Goal: Task Accomplishment & Management: Manage account settings

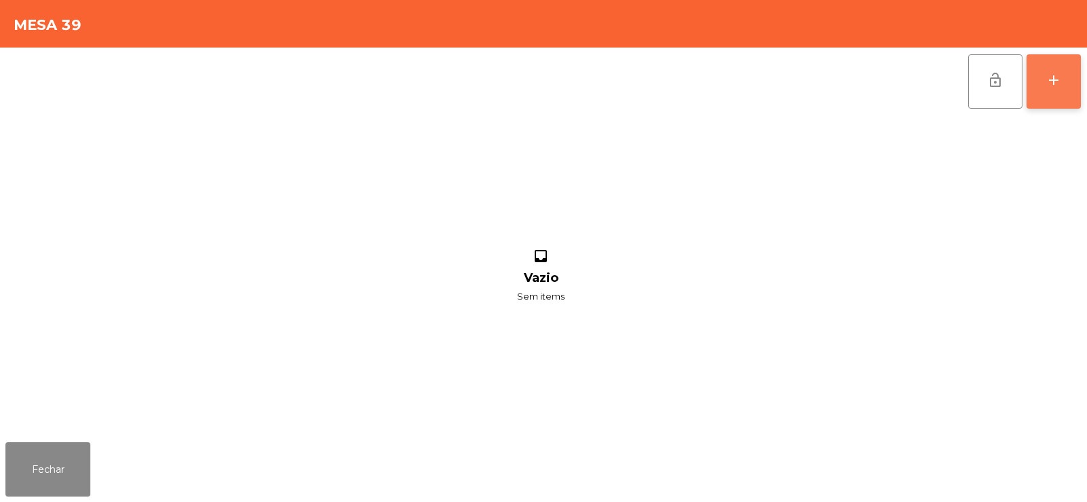
click at [1064, 76] on button "add" at bounding box center [1054, 81] width 54 height 54
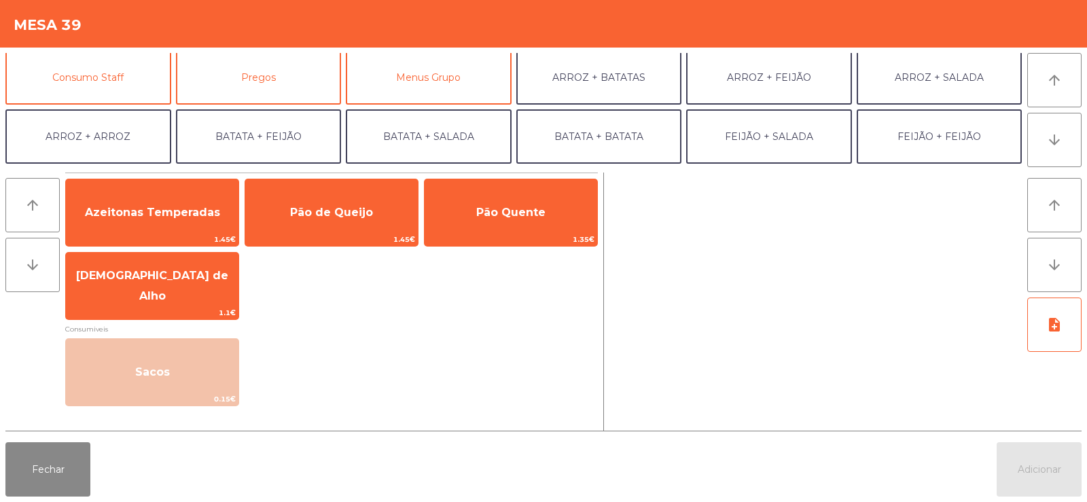
scroll to position [177, 0]
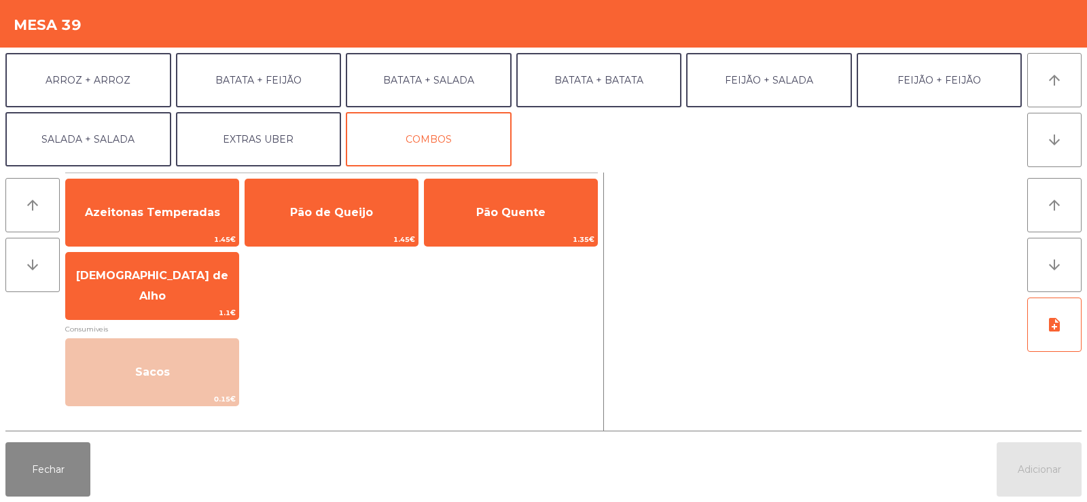
click at [115, 72] on div "Entradas Rodizio Molhos / Outros Sobremesas Sumos e Águas Sangrias Cocktails Ce…" at bounding box center [513, 109] width 1017 height 113
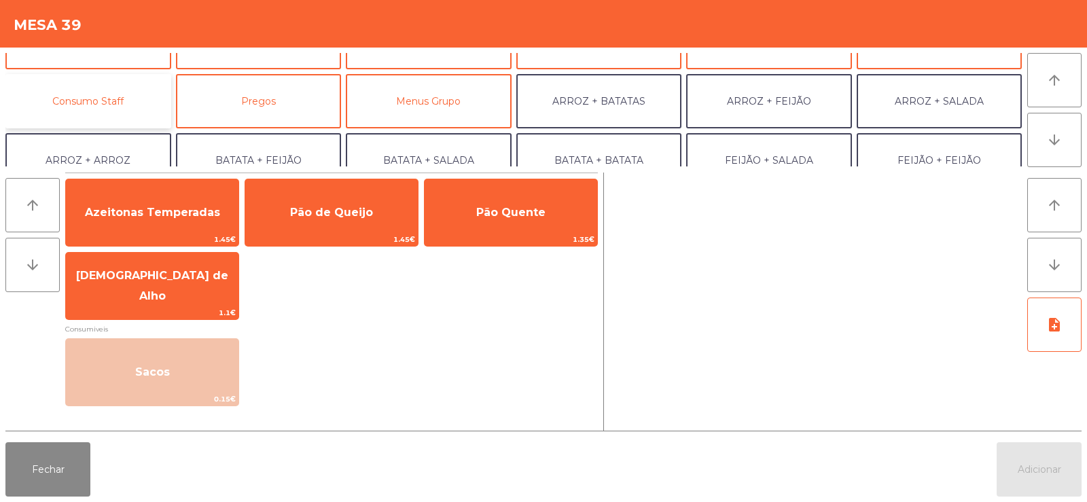
click at [113, 95] on button "Consumo Staff" at bounding box center [88, 101] width 166 height 54
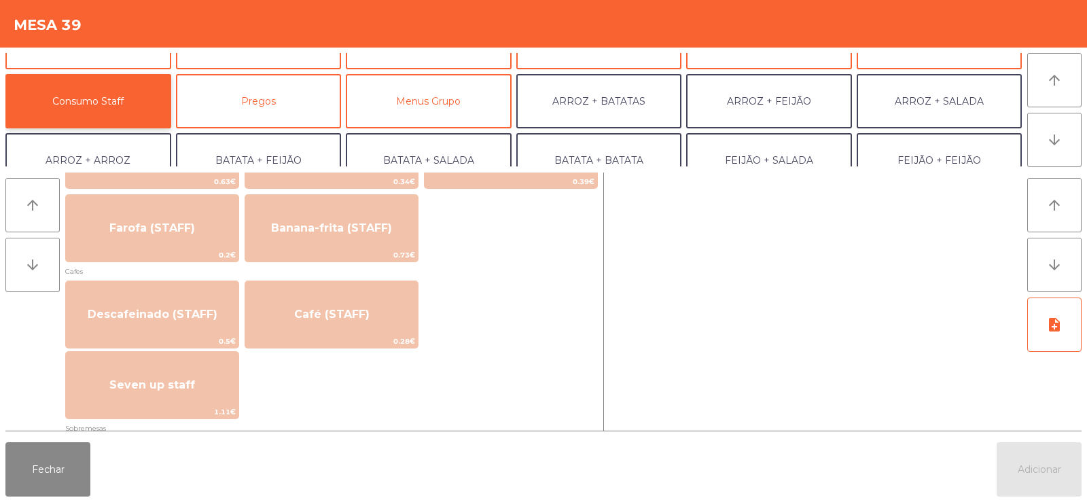
scroll to position [697, 0]
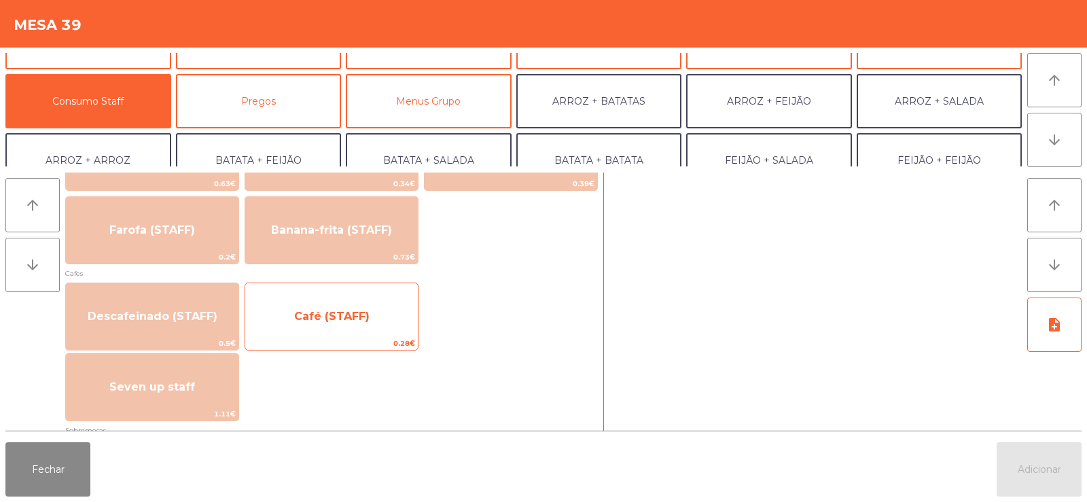
click at [374, 314] on span "Café (STAFF)" at bounding box center [331, 316] width 173 height 37
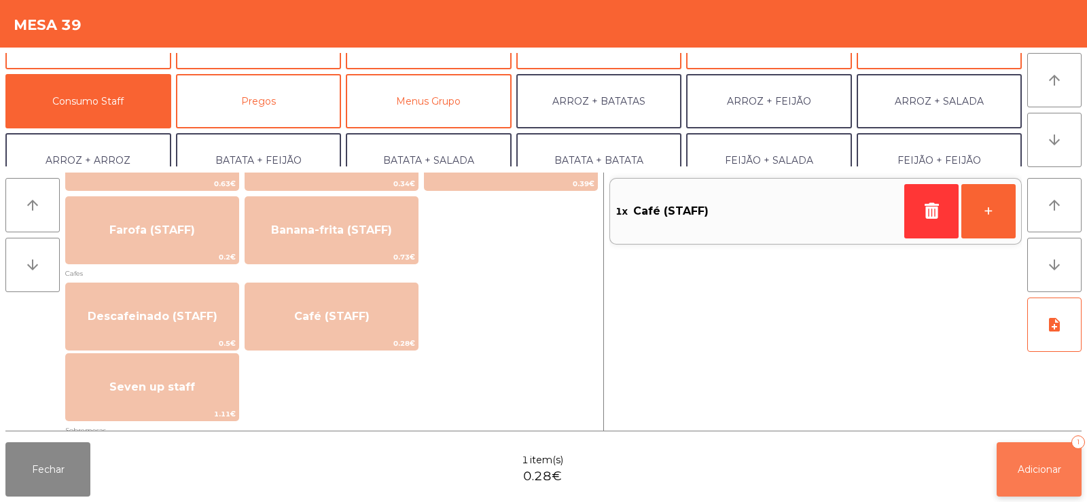
click at [1023, 467] on span "Adicionar" at bounding box center [1039, 469] width 43 height 12
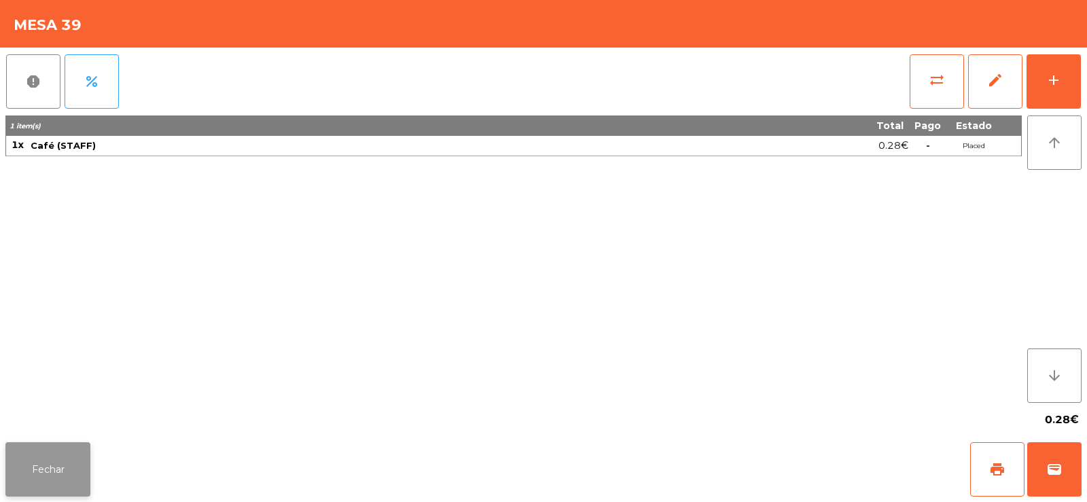
click at [48, 492] on button "Fechar" at bounding box center [47, 469] width 85 height 54
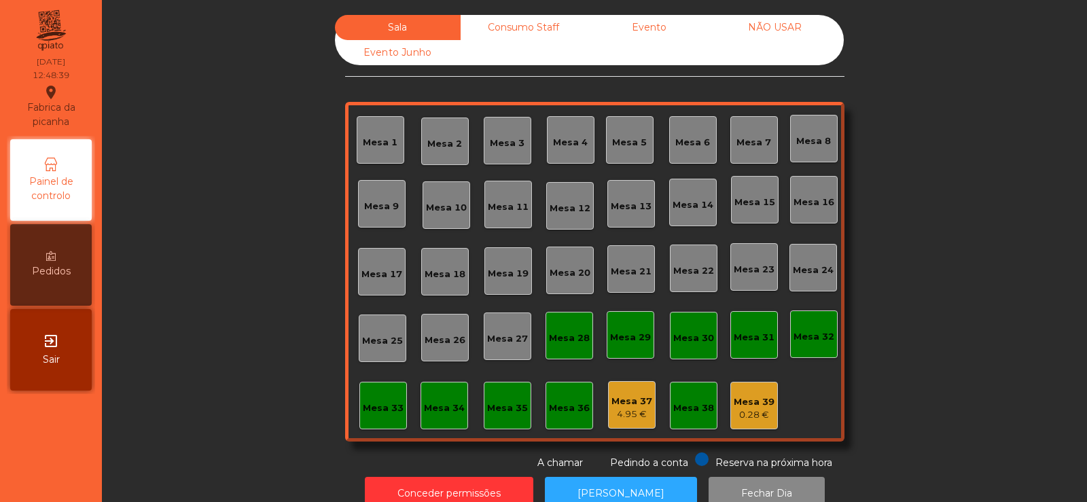
click at [557, 160] on div "Mesa 4" at bounding box center [571, 140] width 48 height 48
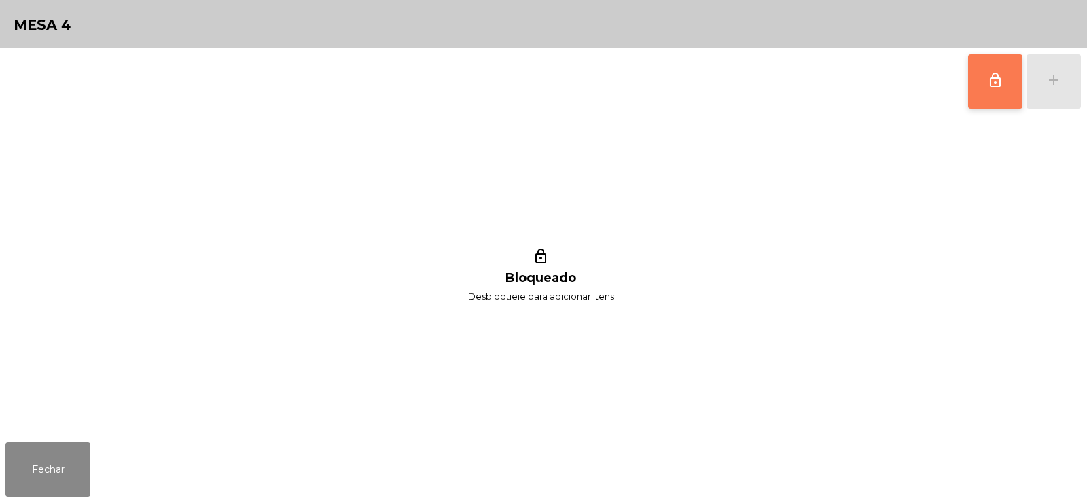
click at [981, 82] on button "lock_outline" at bounding box center [995, 81] width 54 height 54
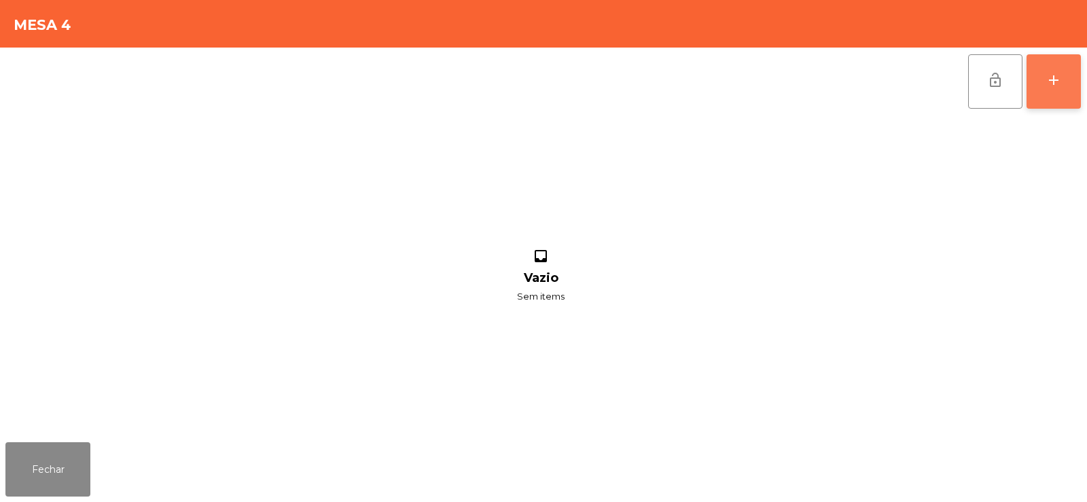
click at [1061, 92] on button "add" at bounding box center [1054, 81] width 54 height 54
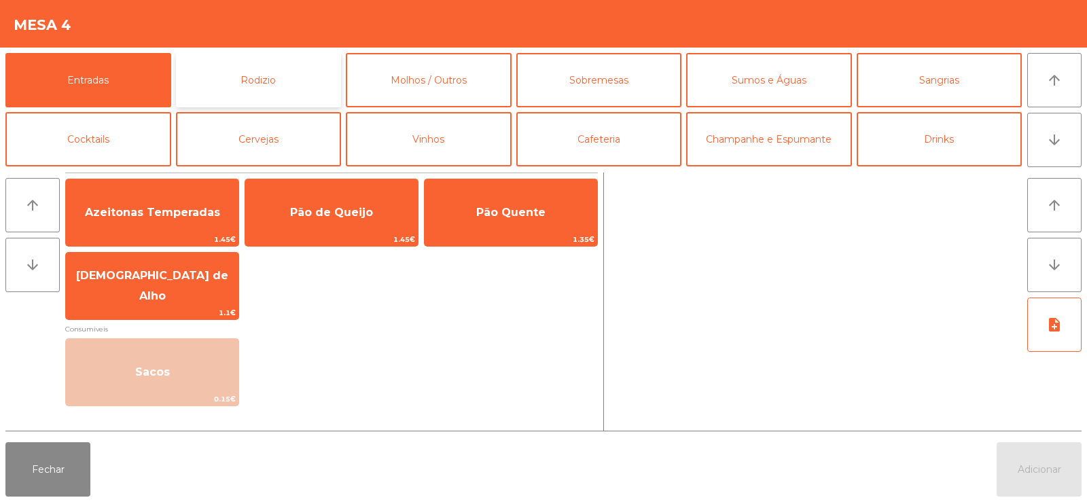
click at [283, 86] on button "Rodizio" at bounding box center [259, 80] width 166 height 54
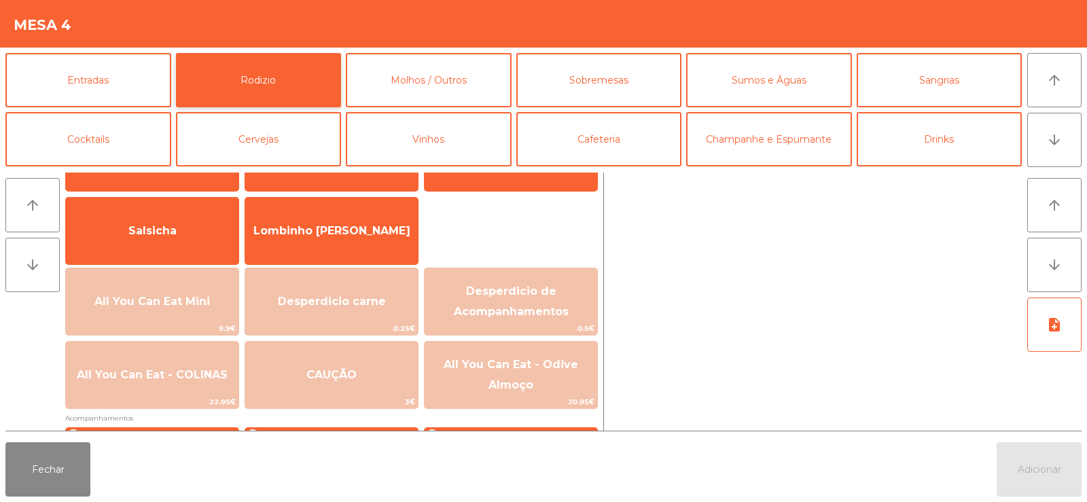
scroll to position [105, 0]
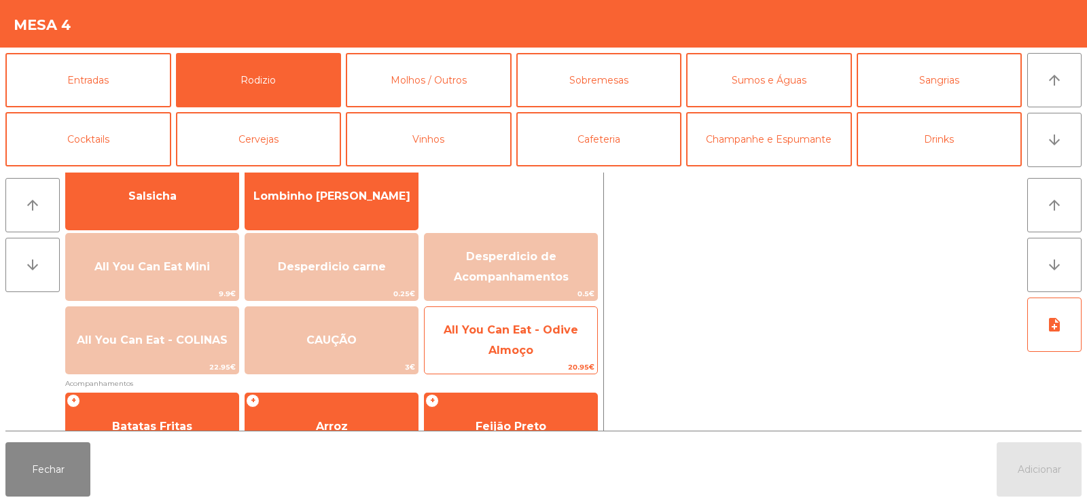
click at [507, 356] on span "All You Can Eat - Odive Almoço" at bounding box center [511, 339] width 135 height 33
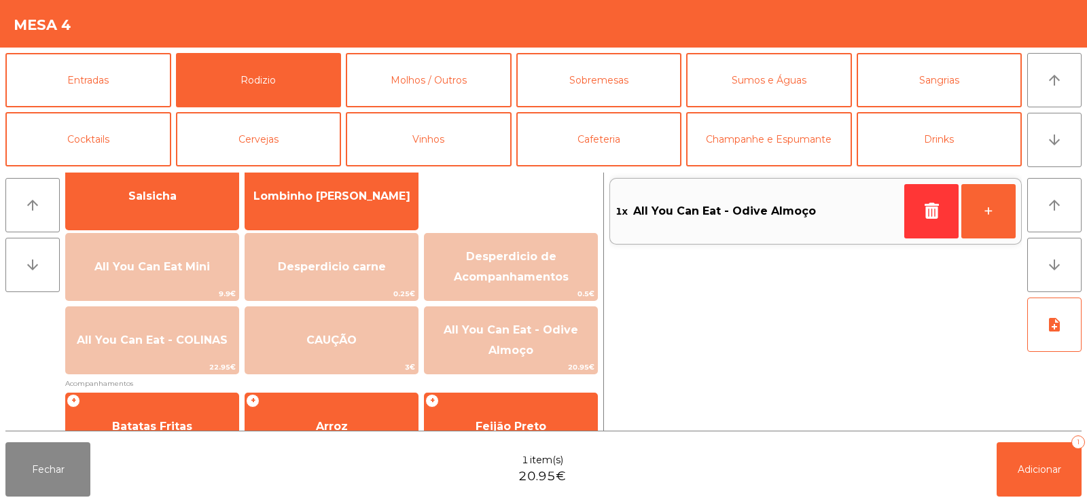
click at [984, 461] on div "Fechar 1 item(s) 20.95€ Adicionar 1" at bounding box center [543, 469] width 1087 height 65
click at [1034, 474] on span "Adicionar" at bounding box center [1039, 469] width 43 height 12
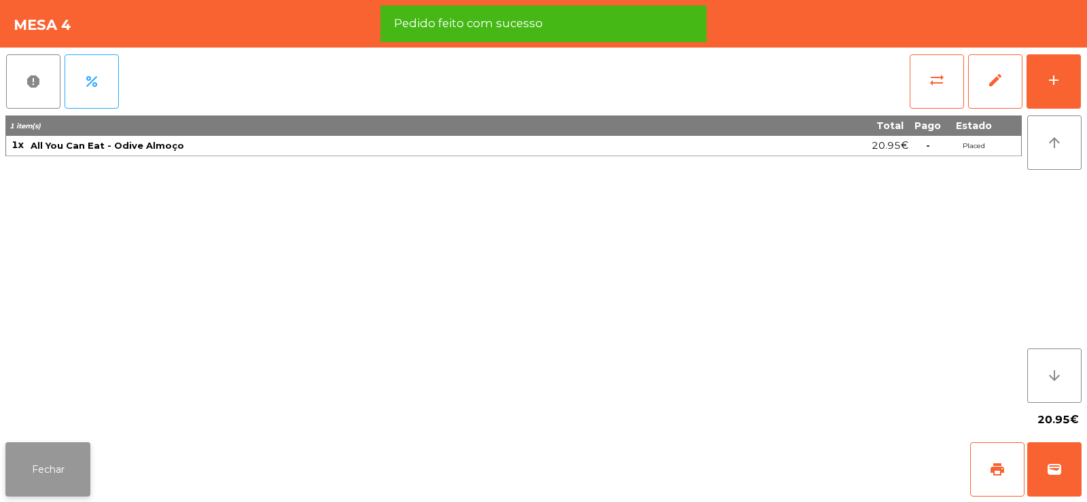
click at [39, 483] on button "Fechar" at bounding box center [47, 469] width 85 height 54
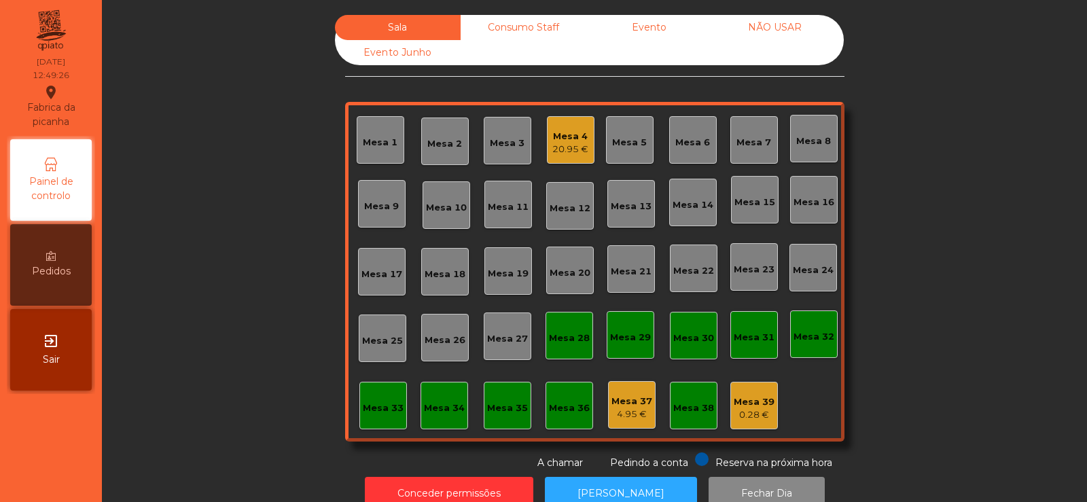
click at [695, 145] on div "Mesa 6" at bounding box center [693, 143] width 35 height 14
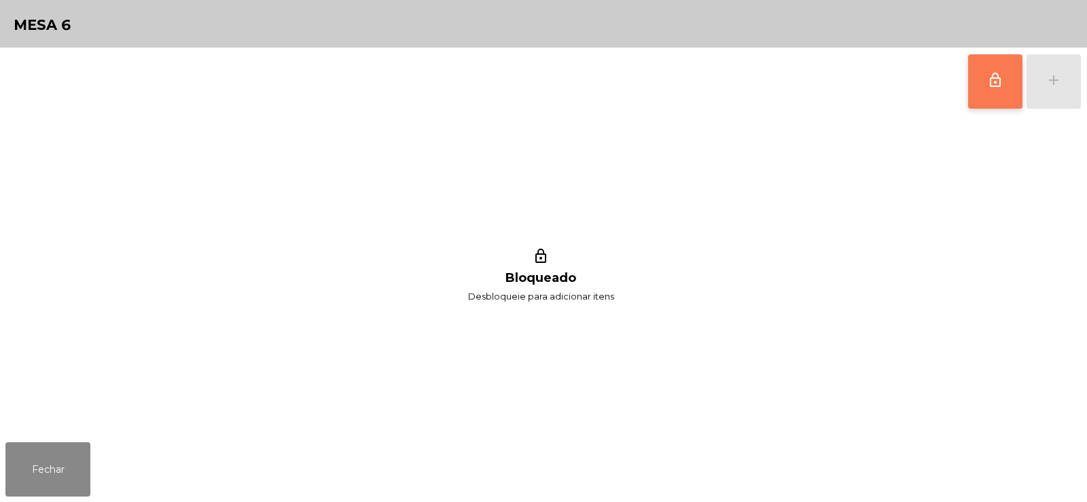
click at [987, 89] on button "lock_outline" at bounding box center [995, 81] width 54 height 54
click at [1059, 86] on div "add" at bounding box center [1054, 80] width 16 height 16
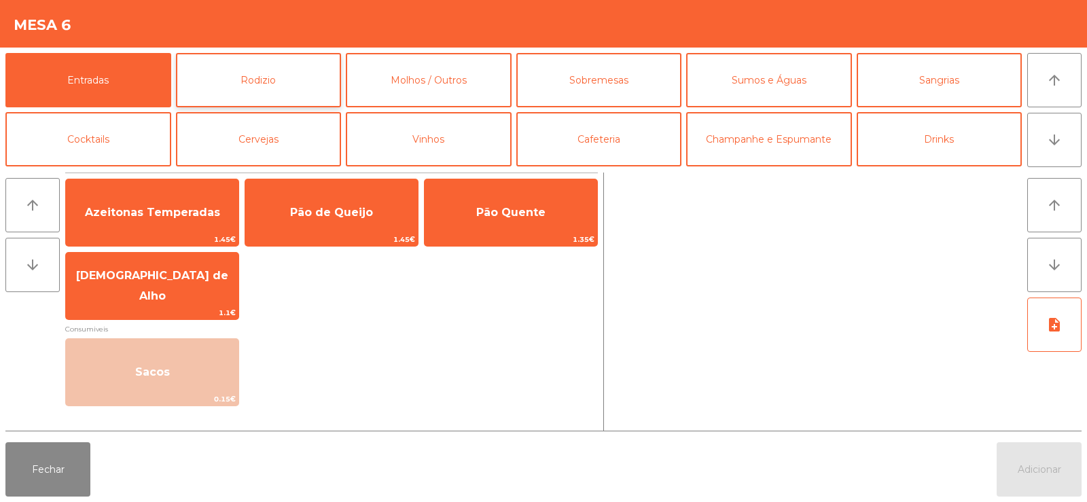
click at [286, 81] on button "Rodizio" at bounding box center [259, 80] width 166 height 54
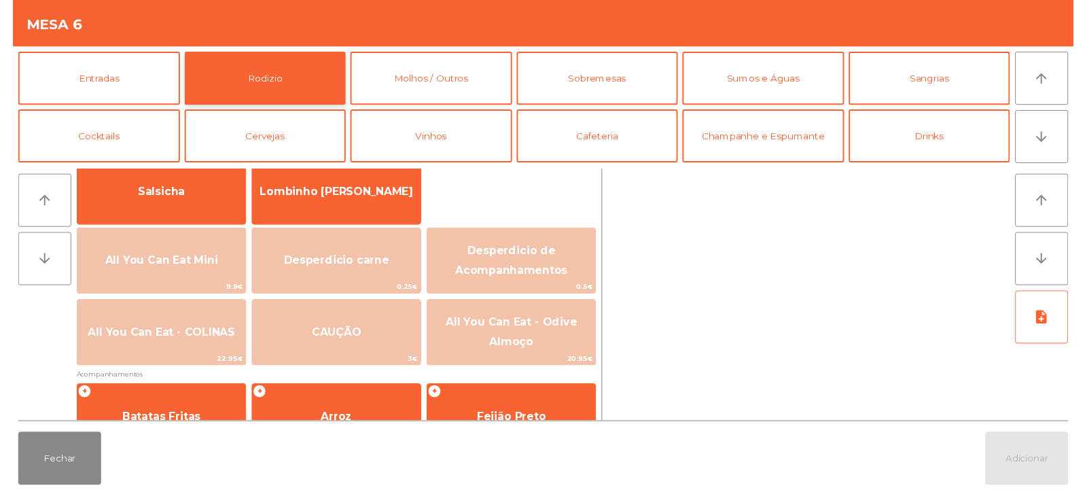
scroll to position [117, 0]
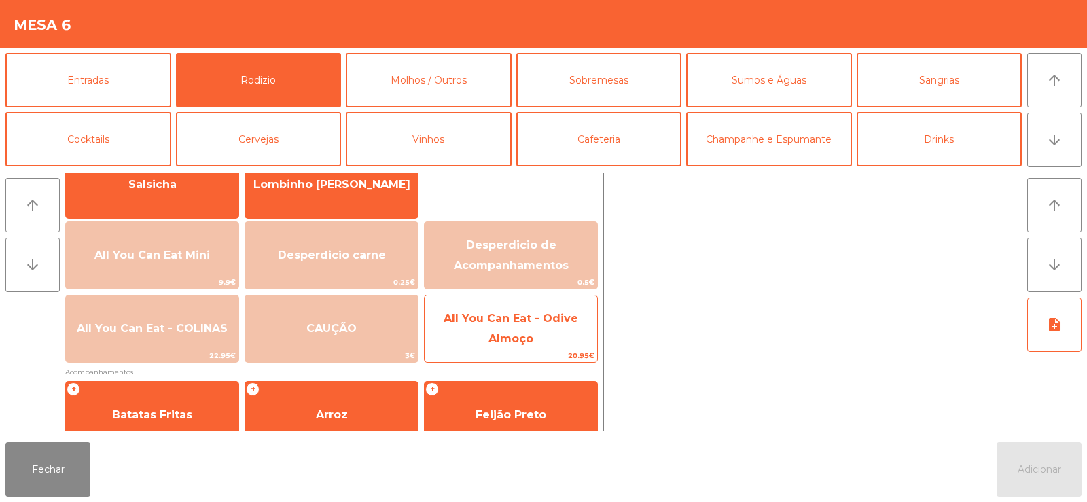
click at [493, 333] on span "All You Can Eat - Odive Almoço" at bounding box center [511, 328] width 135 height 33
click at [502, 332] on span "All You Can Eat - Odive Almoço" at bounding box center [511, 329] width 173 height 58
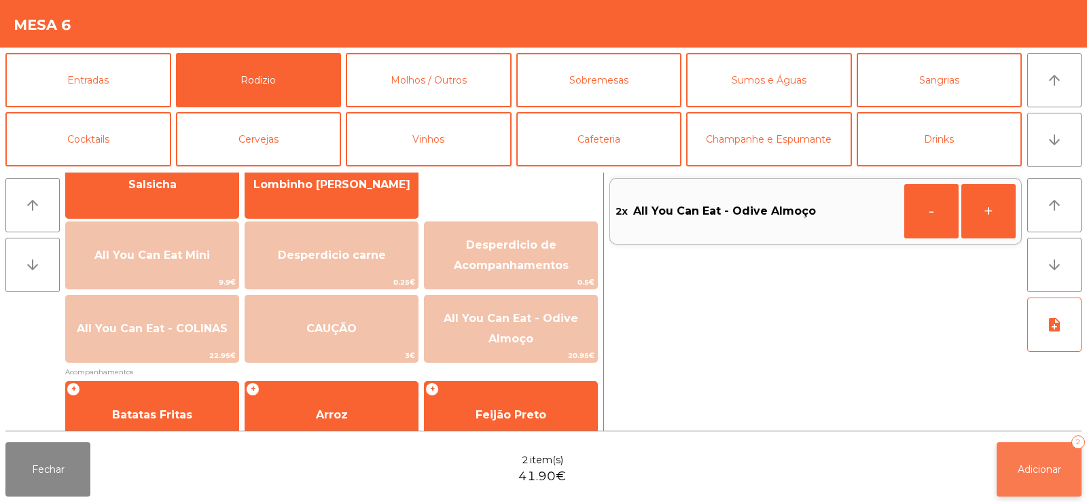
click at [1038, 464] on span "Adicionar" at bounding box center [1039, 469] width 43 height 12
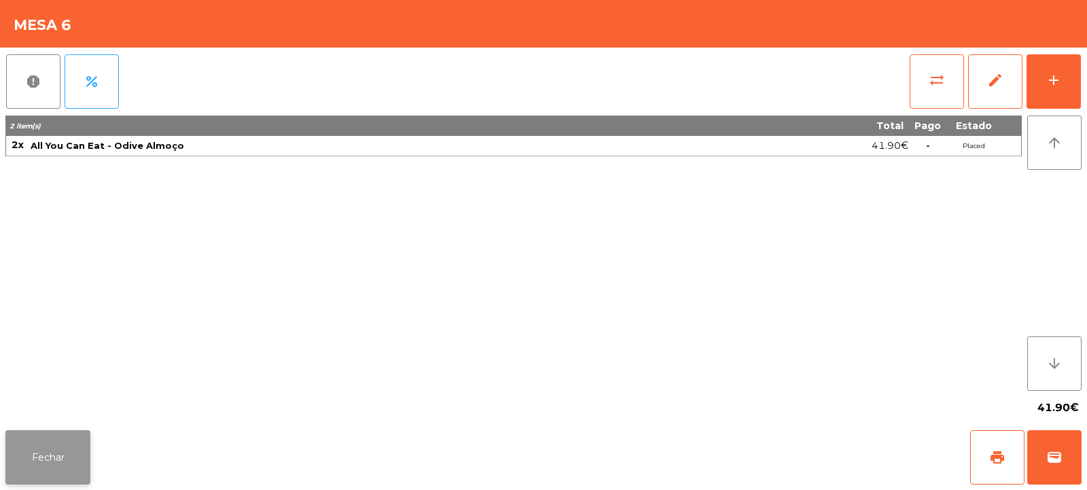
click at [49, 459] on button "Fechar" at bounding box center [47, 457] width 85 height 54
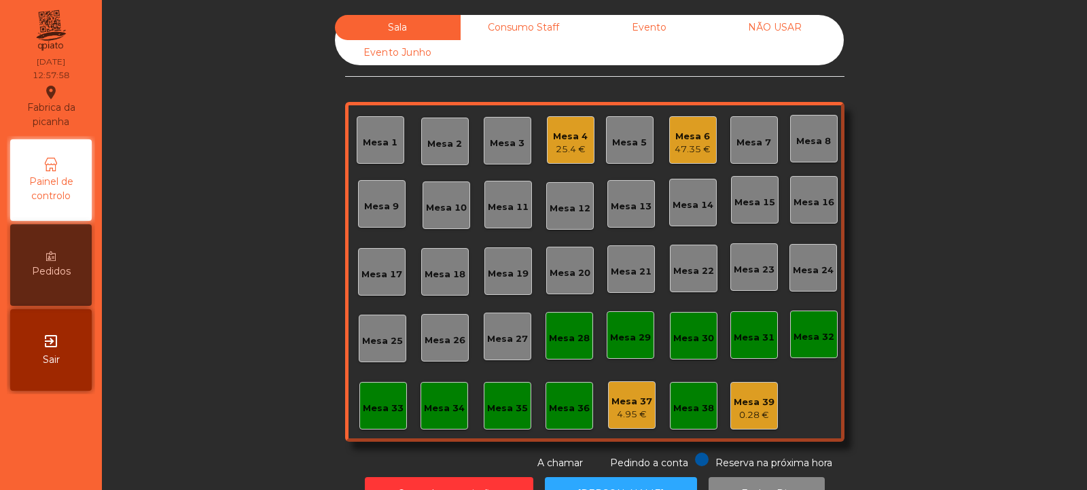
click at [580, 144] on div "25.4 €" at bounding box center [570, 150] width 35 height 14
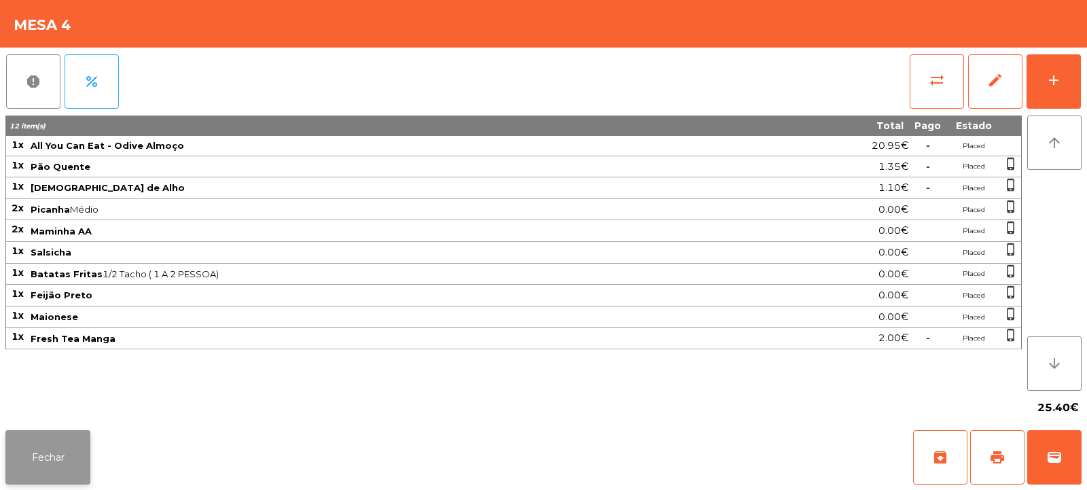
click at [77, 444] on button "Fechar" at bounding box center [47, 457] width 85 height 54
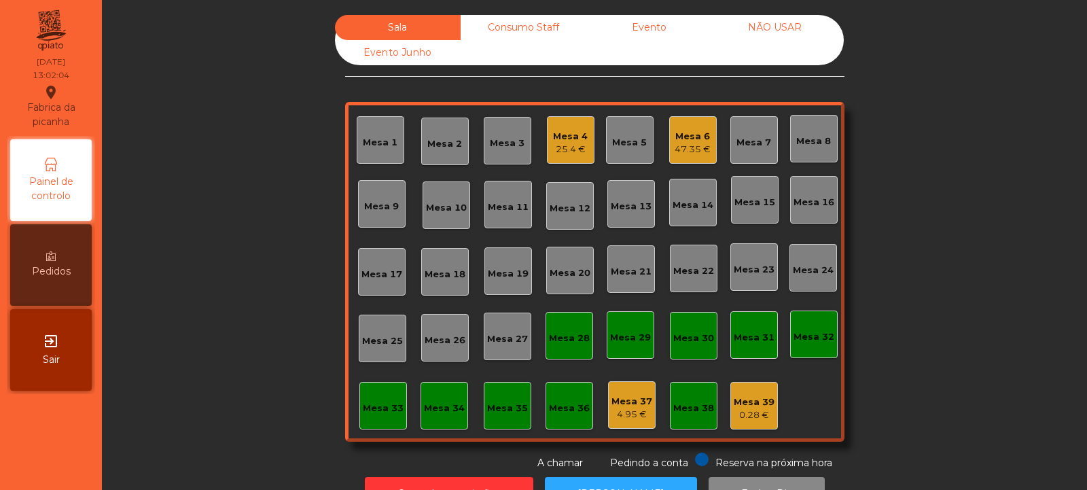
click at [511, 285] on div "Mesa 19" at bounding box center [509, 271] width 48 height 48
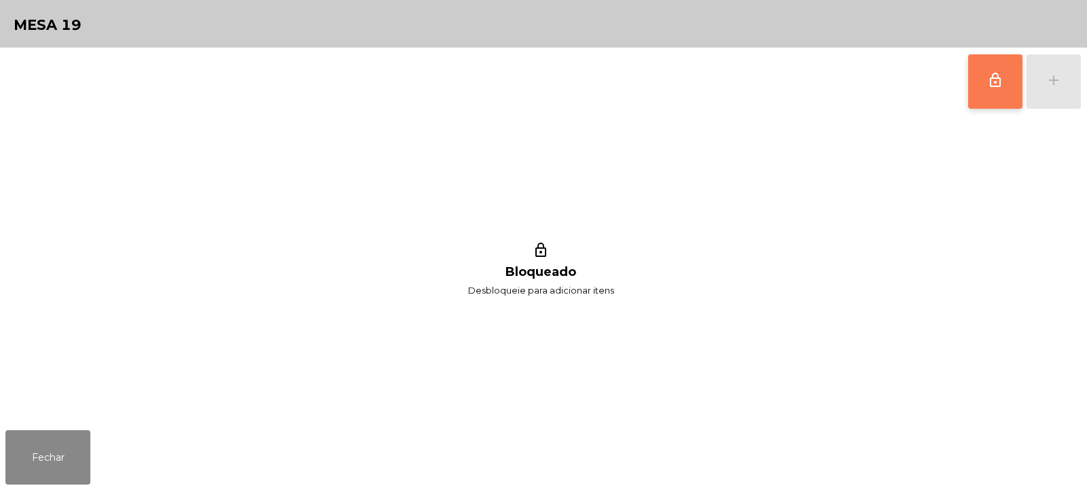
click at [997, 93] on button "lock_outline" at bounding box center [995, 81] width 54 height 54
click at [1053, 94] on button "add" at bounding box center [1054, 81] width 54 height 54
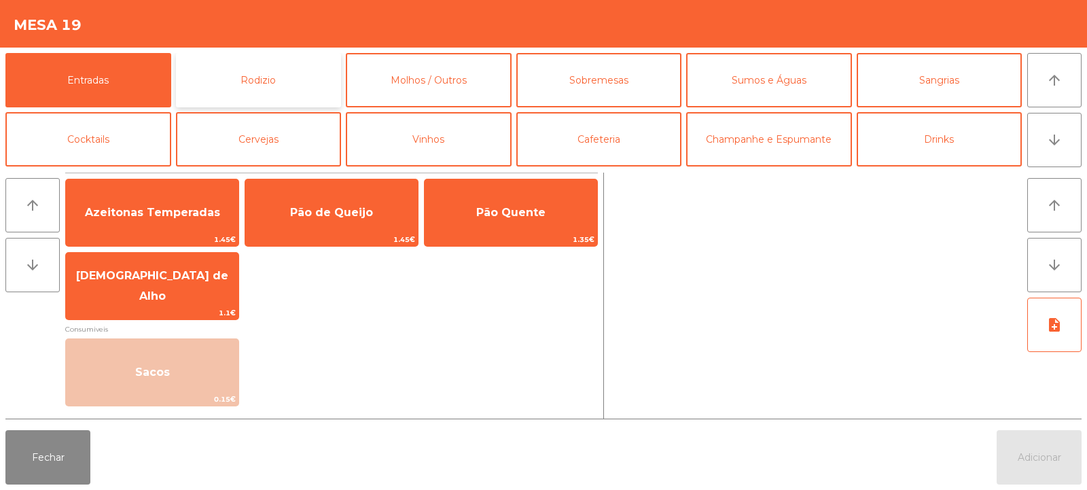
click at [246, 97] on button "Rodizio" at bounding box center [259, 80] width 166 height 54
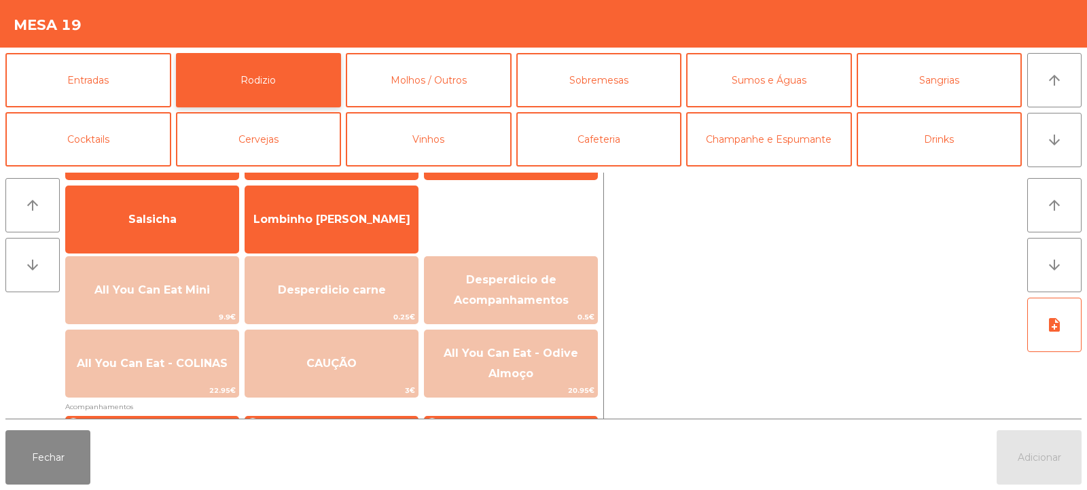
scroll to position [109, 0]
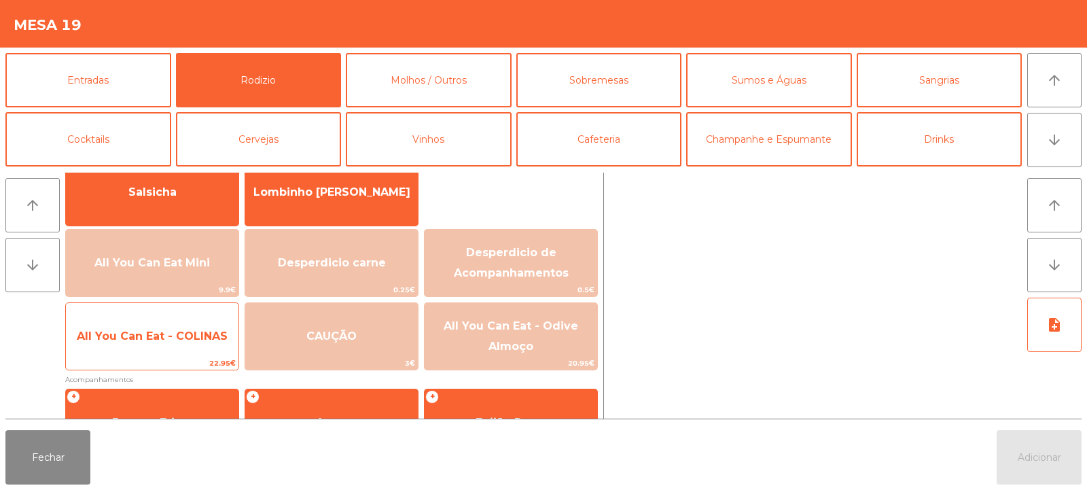
click at [178, 346] on span "All You Can Eat - COLINAS" at bounding box center [152, 336] width 173 height 37
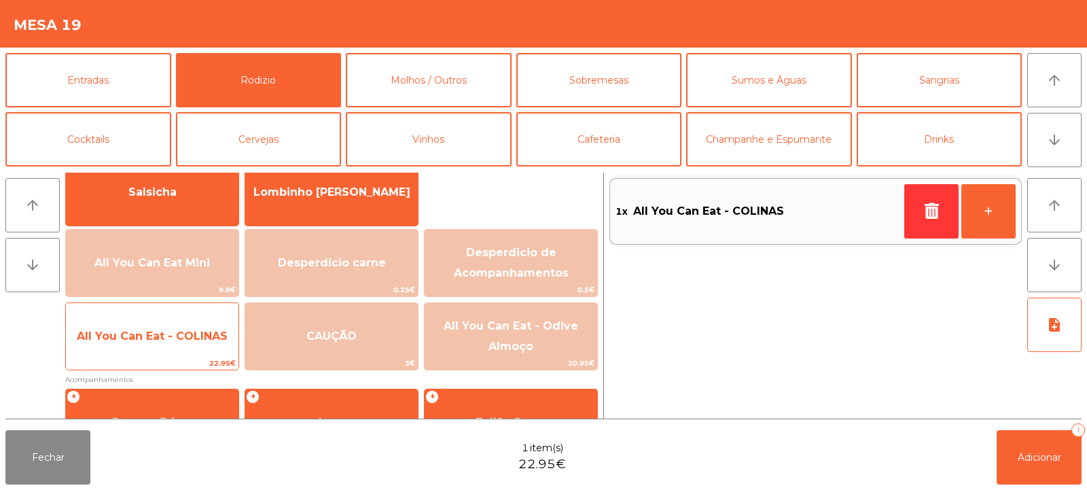
click at [179, 343] on span "All You Can Eat - COLINAS" at bounding box center [152, 336] width 173 height 37
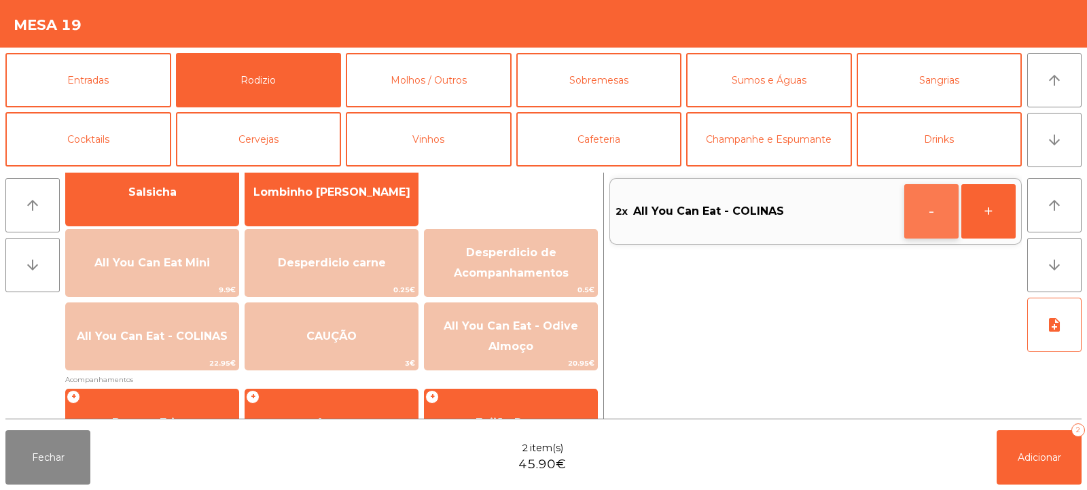
click at [929, 225] on button "-" at bounding box center [932, 211] width 54 height 54
click at [934, 209] on icon "button" at bounding box center [932, 211] width 20 height 16
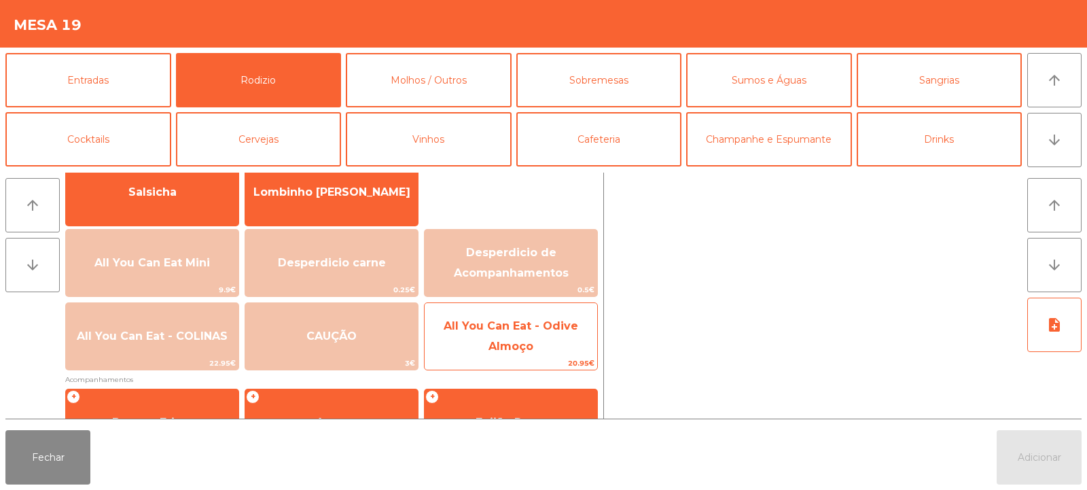
click at [536, 346] on span "All You Can Eat - Odive Almoço" at bounding box center [511, 337] width 173 height 58
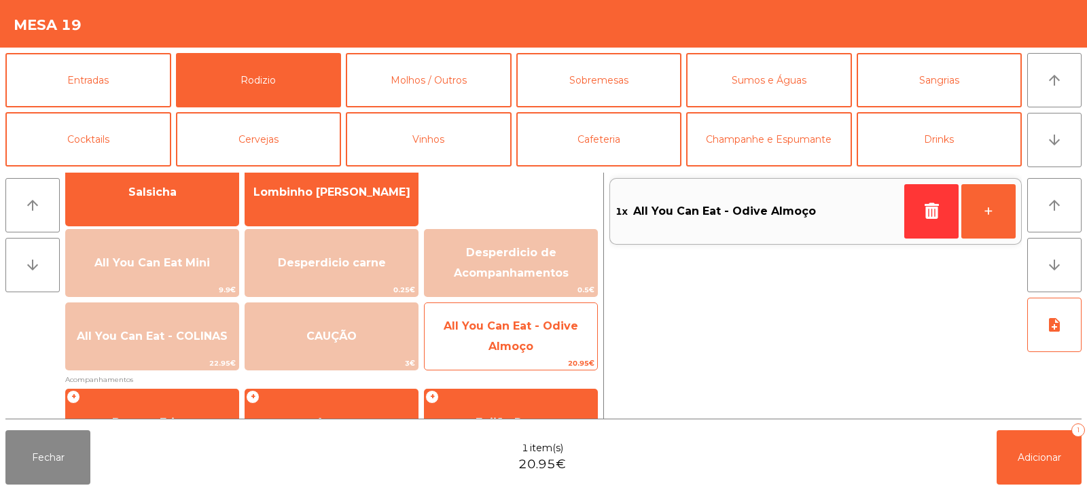
click at [535, 347] on span "All You Can Eat - Odive Almoço" at bounding box center [511, 337] width 173 height 58
click at [538, 340] on span "All You Can Eat - Odive Almoço" at bounding box center [511, 337] width 173 height 58
click at [527, 340] on span "All You Can Eat - Odive Almoço" at bounding box center [511, 335] width 135 height 33
click at [529, 332] on span "All You Can Eat - Odive Almoço" at bounding box center [511, 337] width 173 height 58
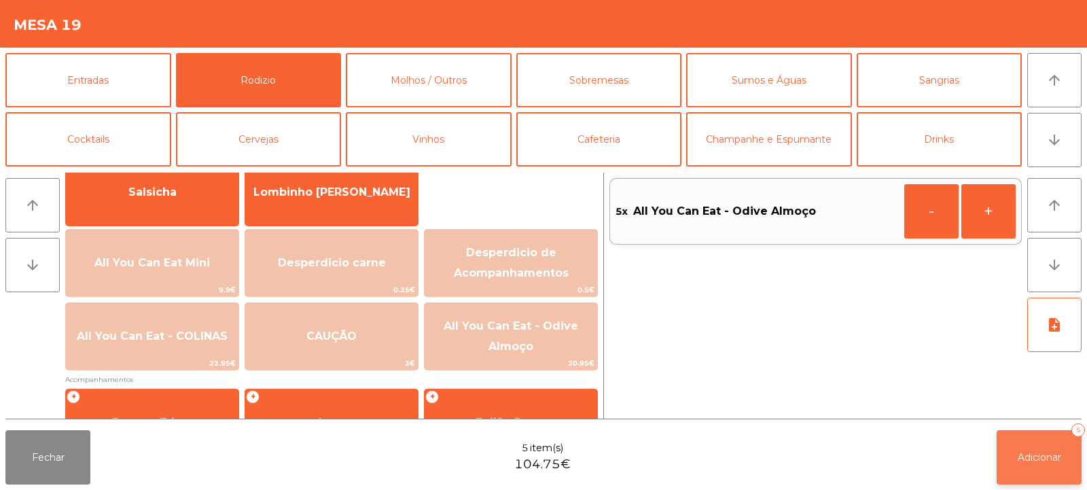
click at [1032, 461] on span "Adicionar" at bounding box center [1039, 457] width 43 height 12
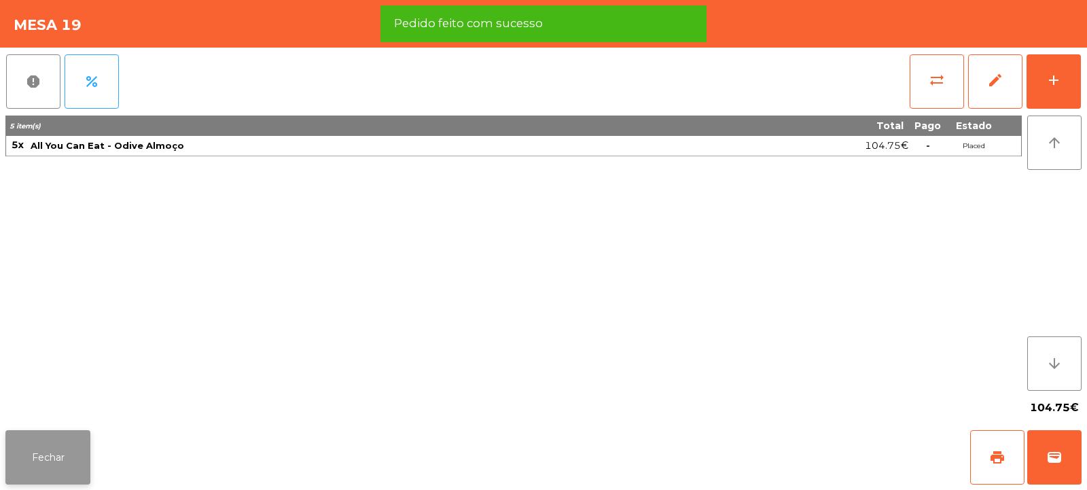
click at [41, 464] on button "Fechar" at bounding box center [47, 457] width 85 height 54
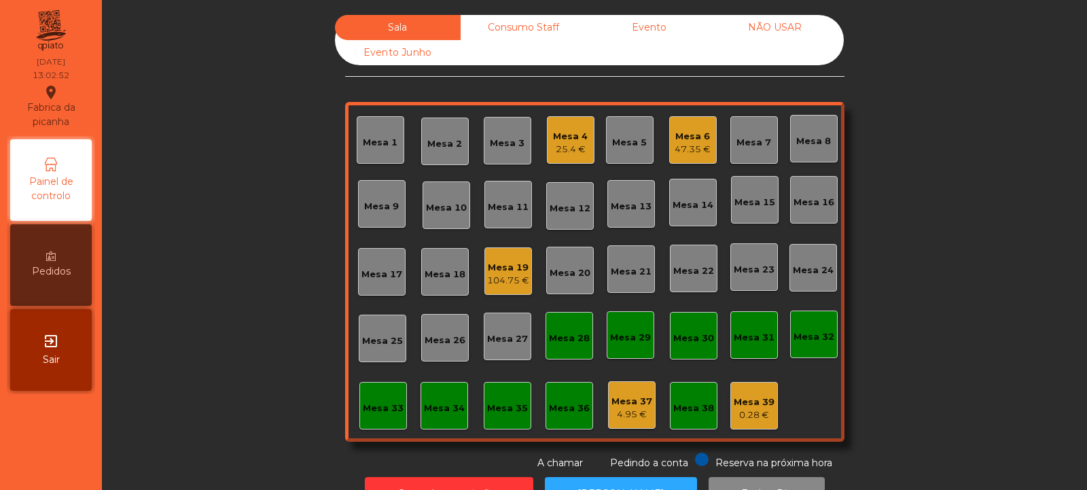
scroll to position [0, 0]
click at [454, 154] on div "Mesa 2" at bounding box center [445, 142] width 48 height 48
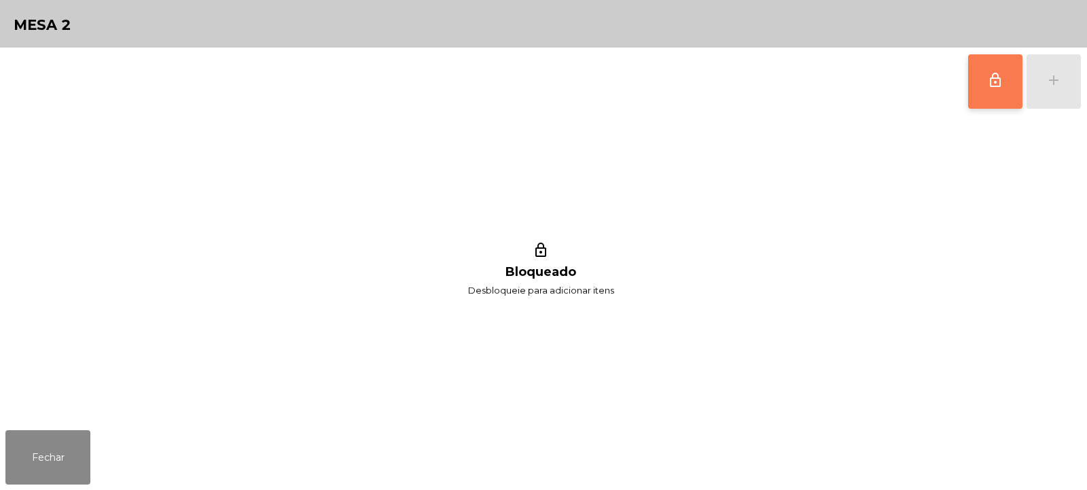
click at [996, 98] on button "lock_outline" at bounding box center [995, 81] width 54 height 54
click at [1045, 86] on button "add" at bounding box center [1054, 81] width 54 height 54
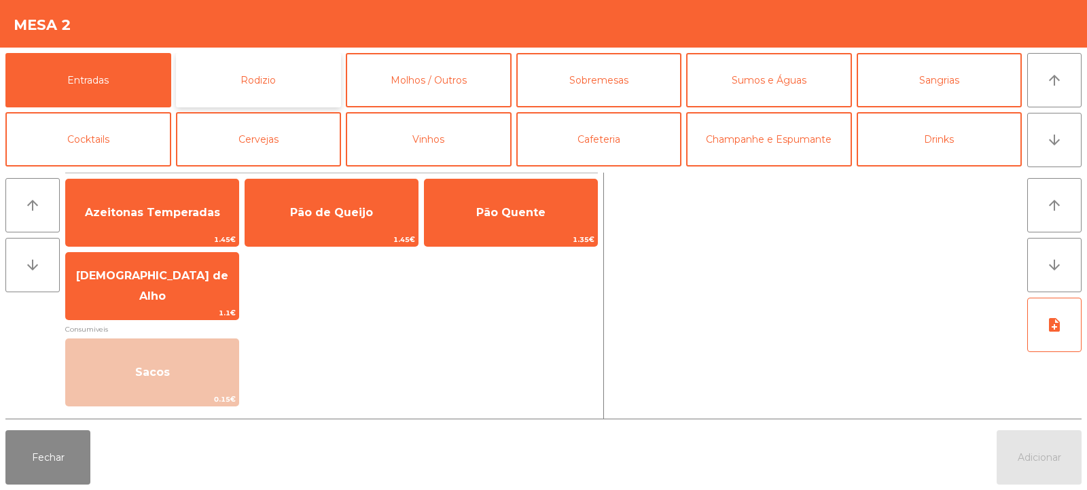
click at [243, 92] on button "Rodizio" at bounding box center [259, 80] width 166 height 54
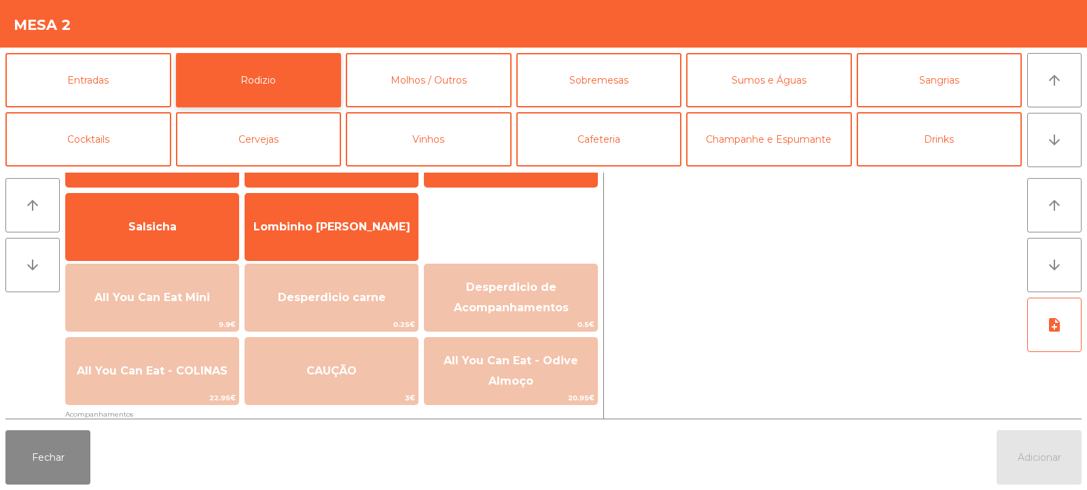
scroll to position [82, 0]
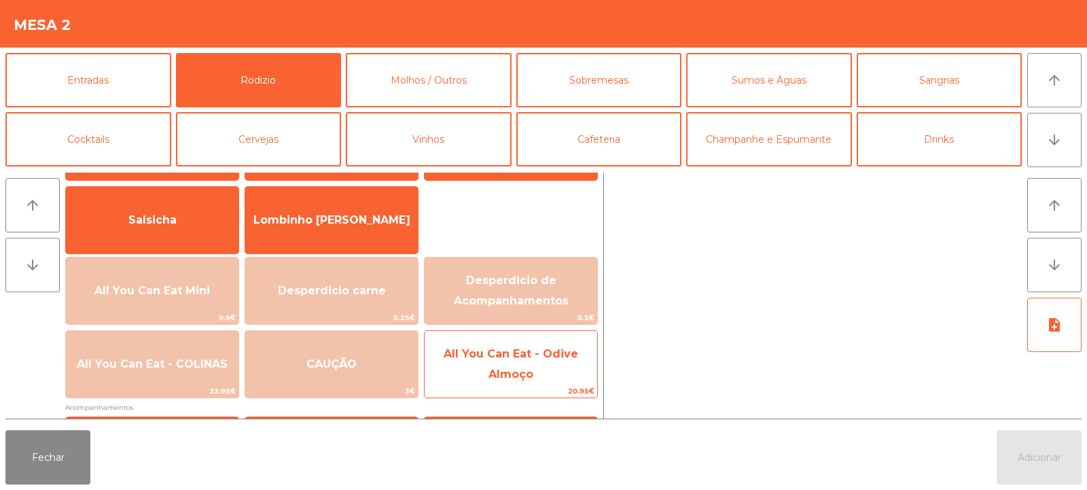
click at [463, 362] on span "All You Can Eat - Odive Almoço" at bounding box center [511, 365] width 173 height 58
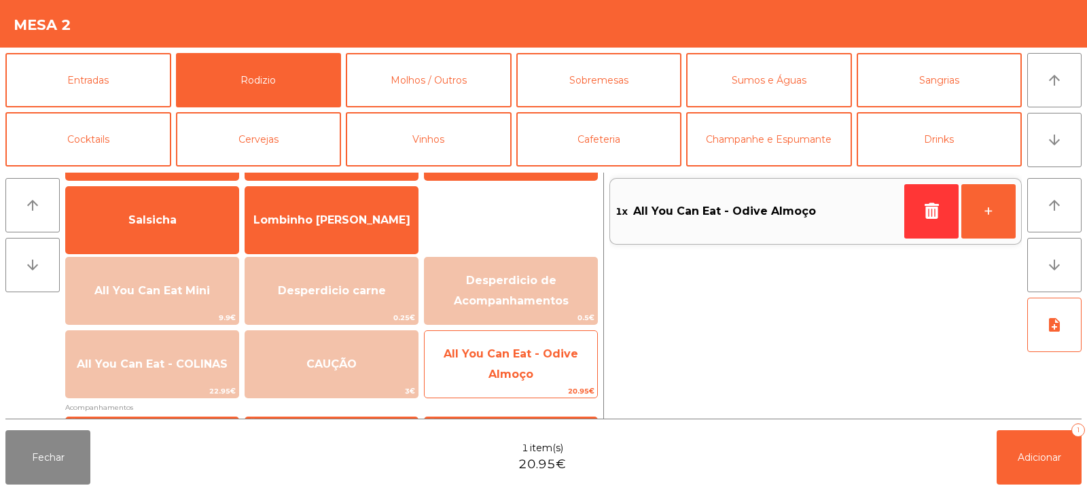
click at [485, 371] on span "All You Can Eat - Odive Almoço" at bounding box center [511, 365] width 173 height 58
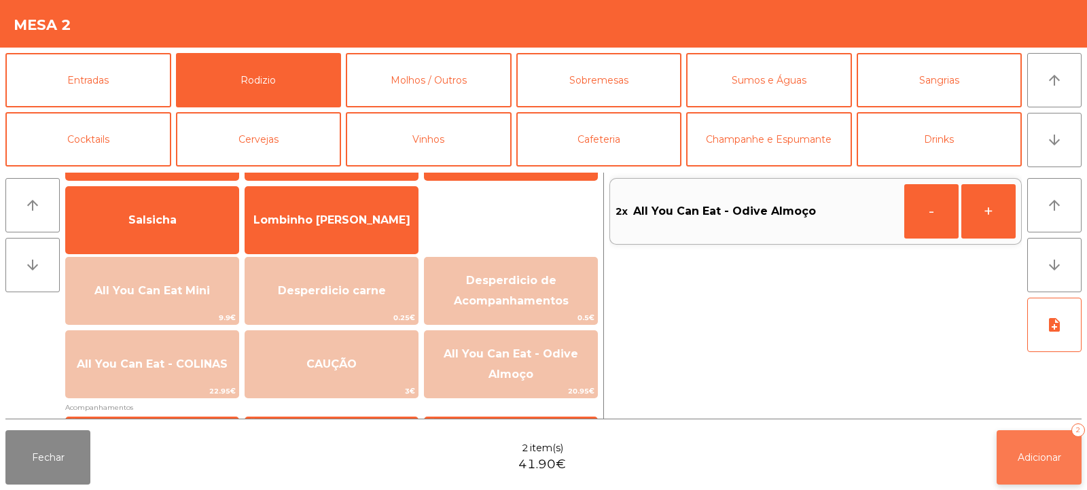
click at [1018, 453] on span "Adicionar" at bounding box center [1039, 457] width 43 height 12
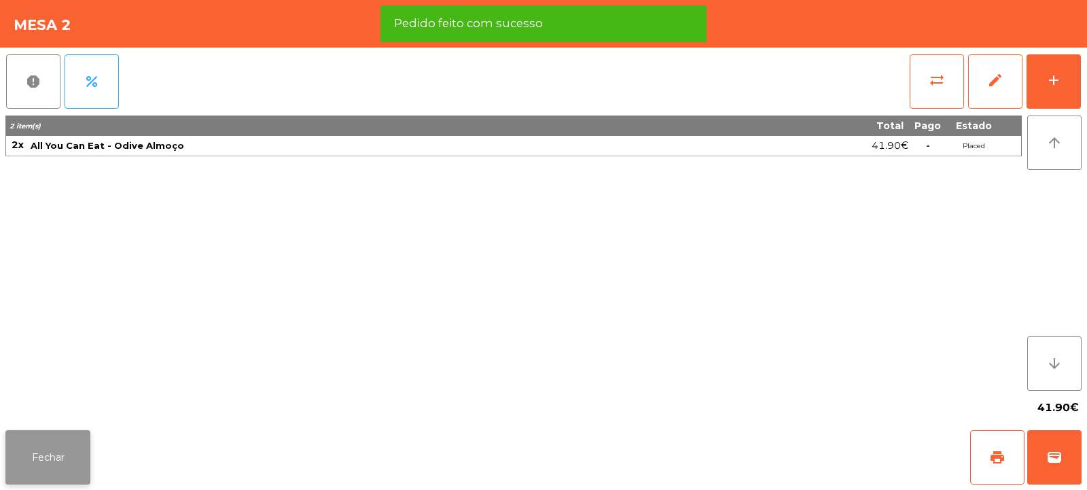
click at [34, 462] on button "Fechar" at bounding box center [47, 457] width 85 height 54
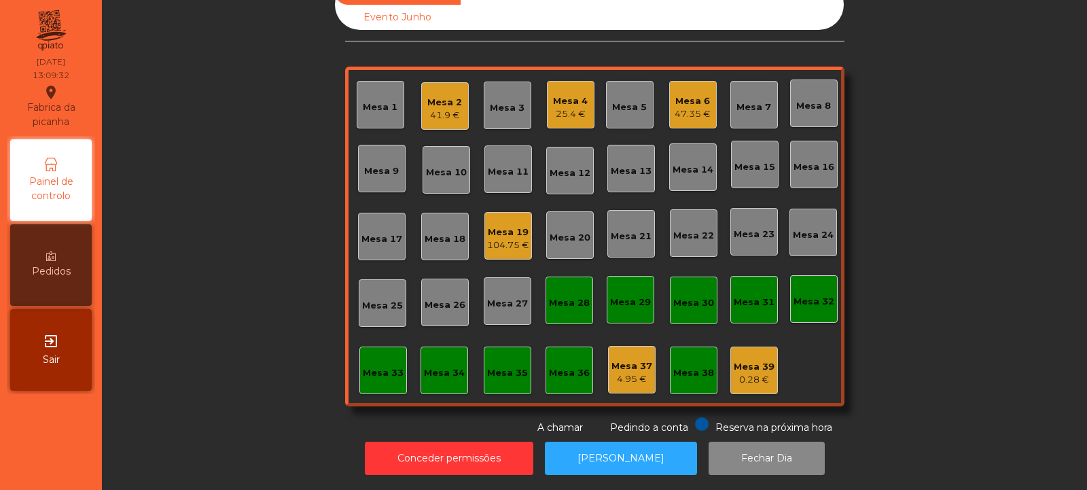
scroll to position [0, 0]
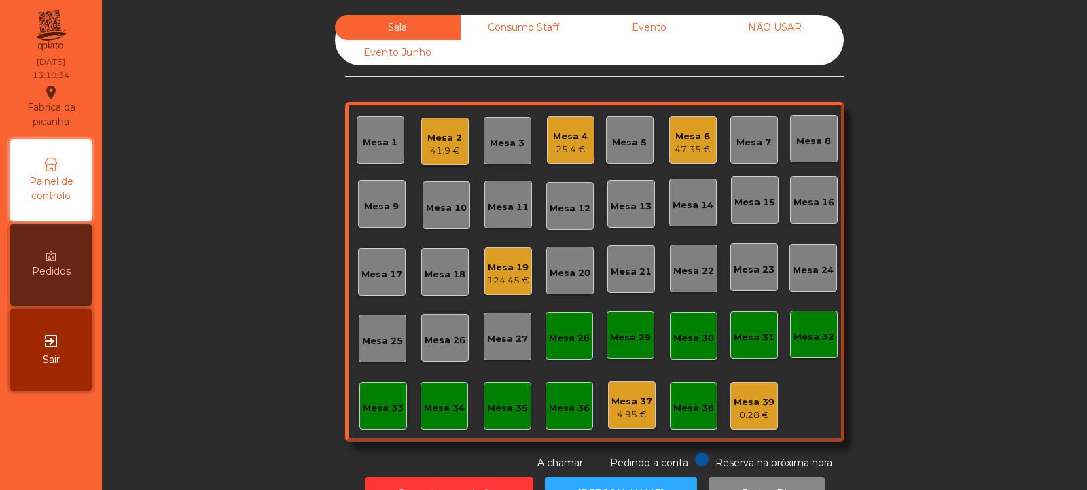
click at [505, 275] on div "124.45 €" at bounding box center [508, 281] width 42 height 14
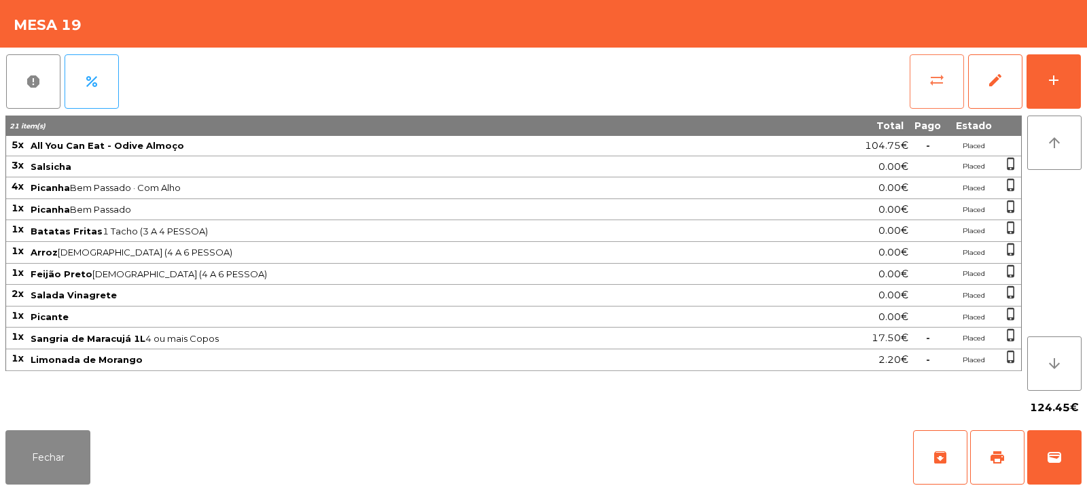
click at [936, 89] on button "sync_alt" at bounding box center [937, 81] width 54 height 54
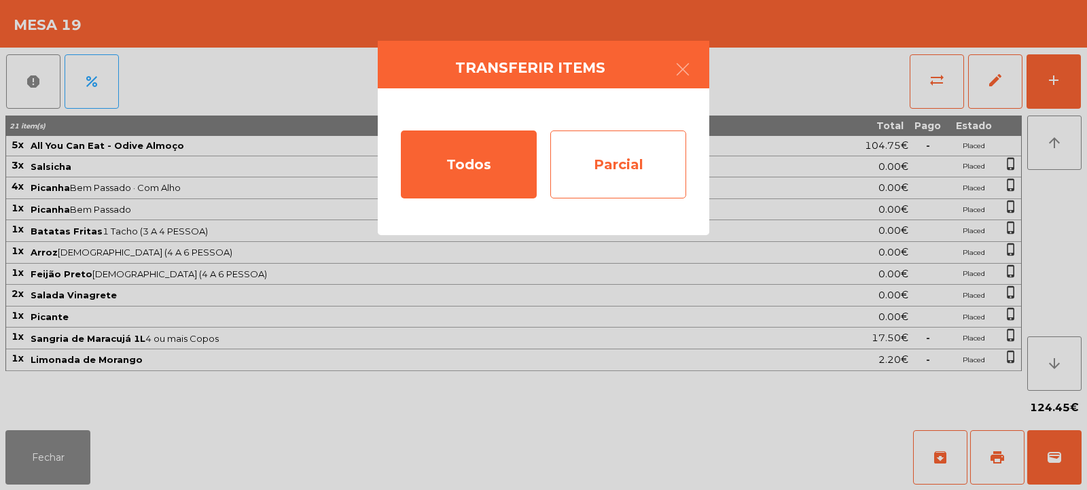
click at [618, 159] on div "Parcial" at bounding box center [618, 164] width 136 height 68
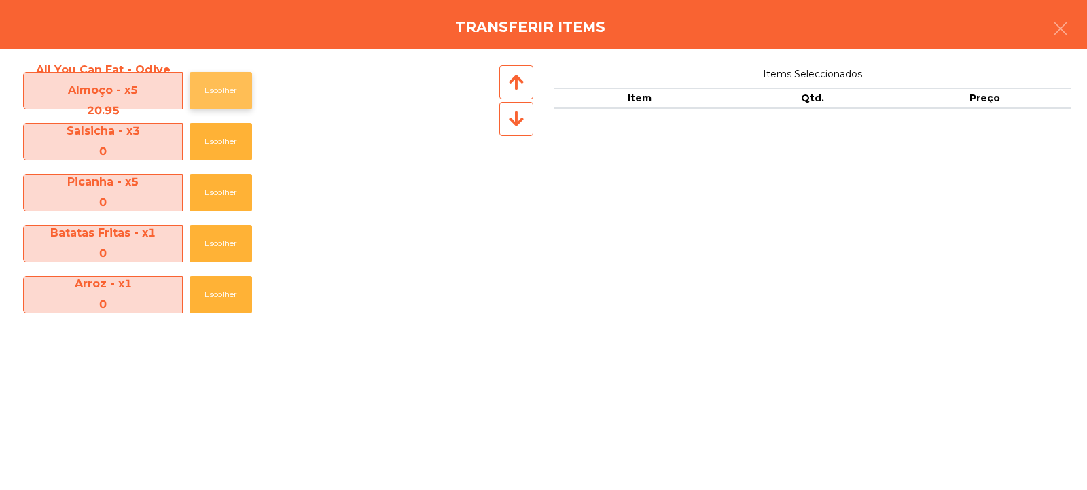
click at [217, 97] on button "Escolher" at bounding box center [221, 90] width 63 height 37
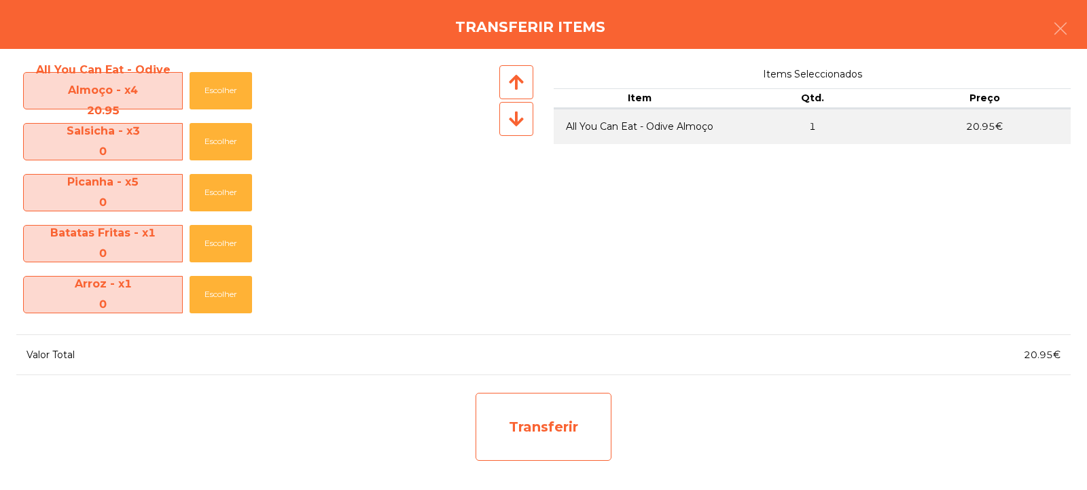
click at [540, 413] on div "Transferir" at bounding box center [544, 427] width 136 height 68
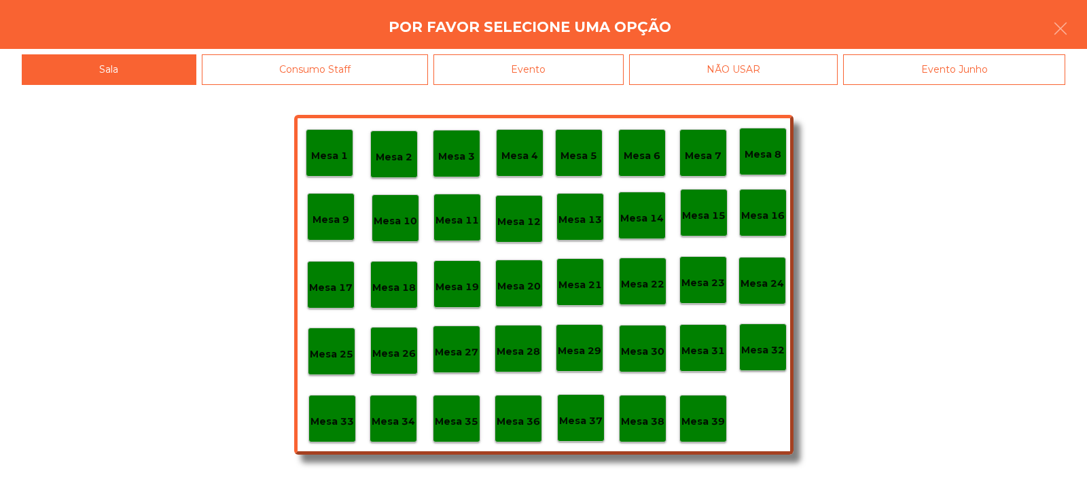
click at [601, 417] on p "Mesa 37" at bounding box center [580, 421] width 43 height 16
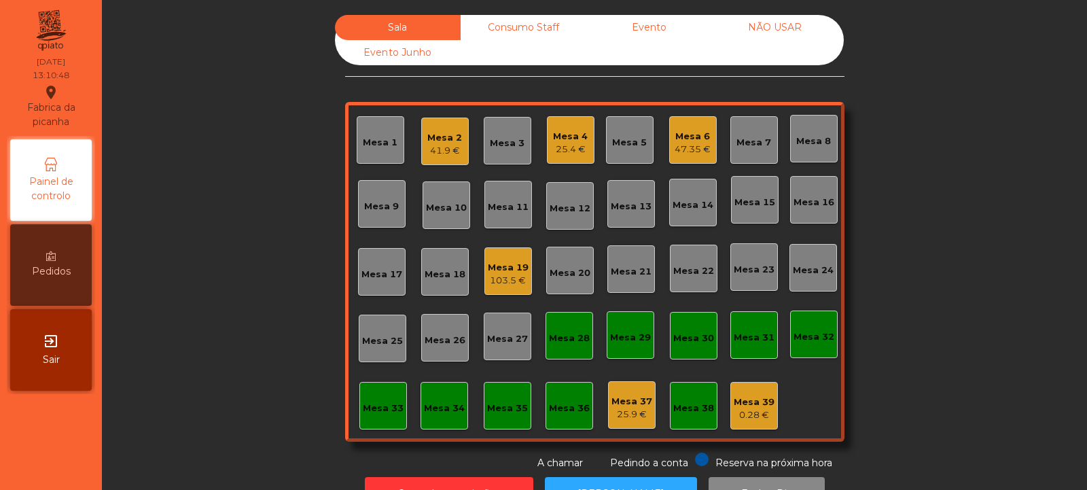
click at [819, 321] on div "Mesa 32" at bounding box center [814, 335] width 48 height 48
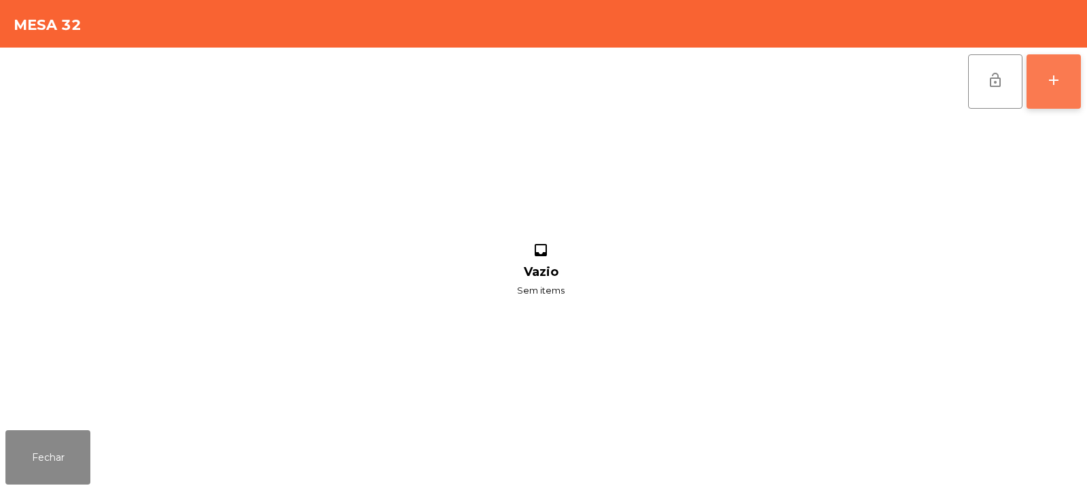
click at [1047, 86] on div "add" at bounding box center [1054, 80] width 16 height 16
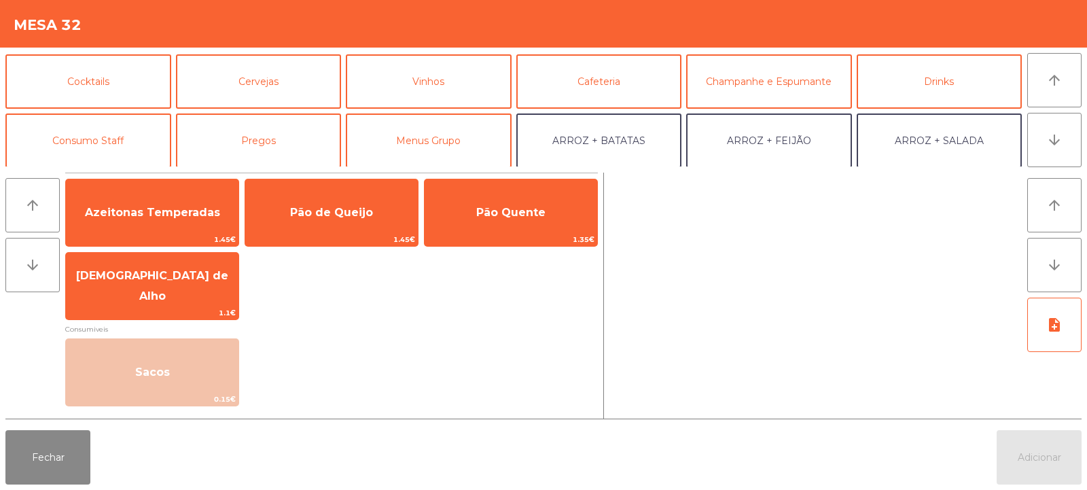
scroll to position [71, 0]
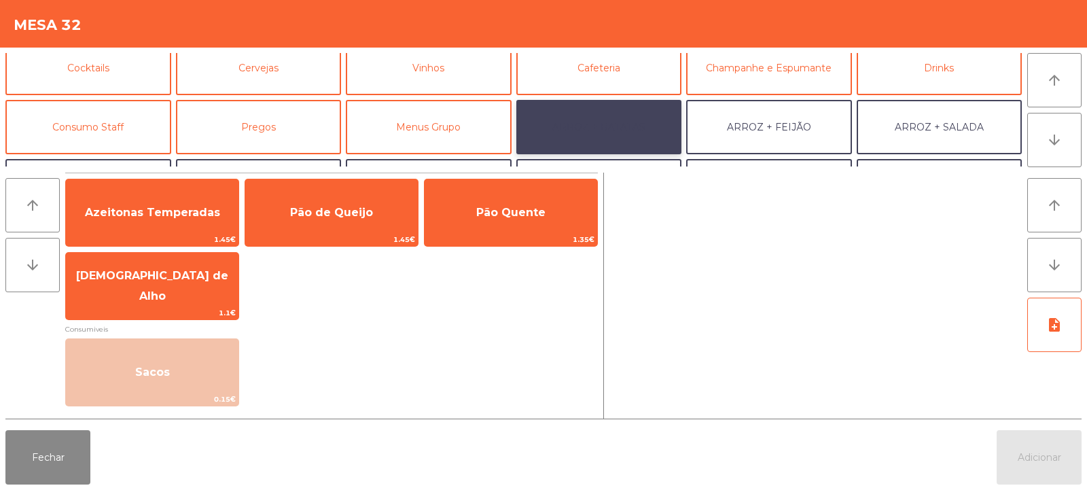
click at [637, 128] on button "ARROZ + BATATAS" at bounding box center [599, 127] width 166 height 54
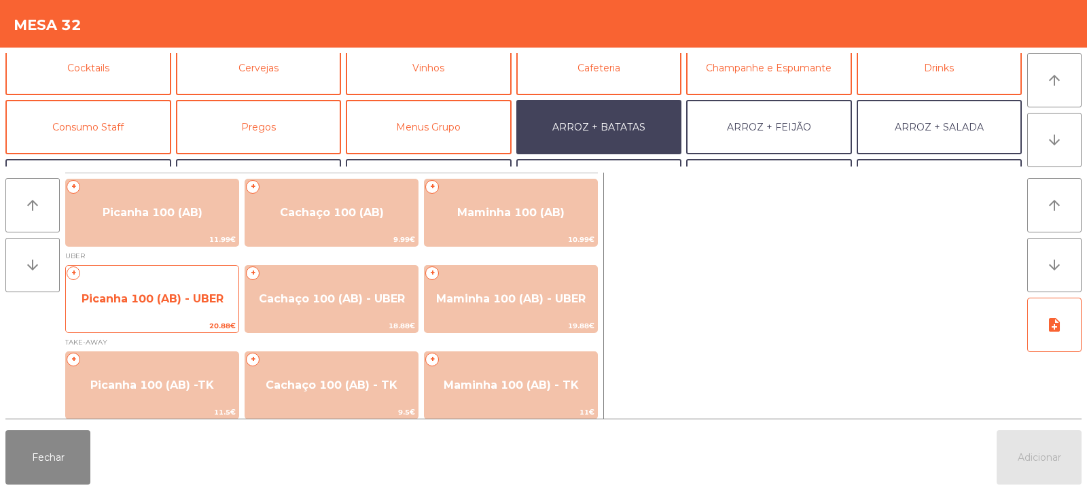
click at [210, 305] on span "Picanha 100 (AB) - UBER" at bounding box center [152, 299] width 173 height 37
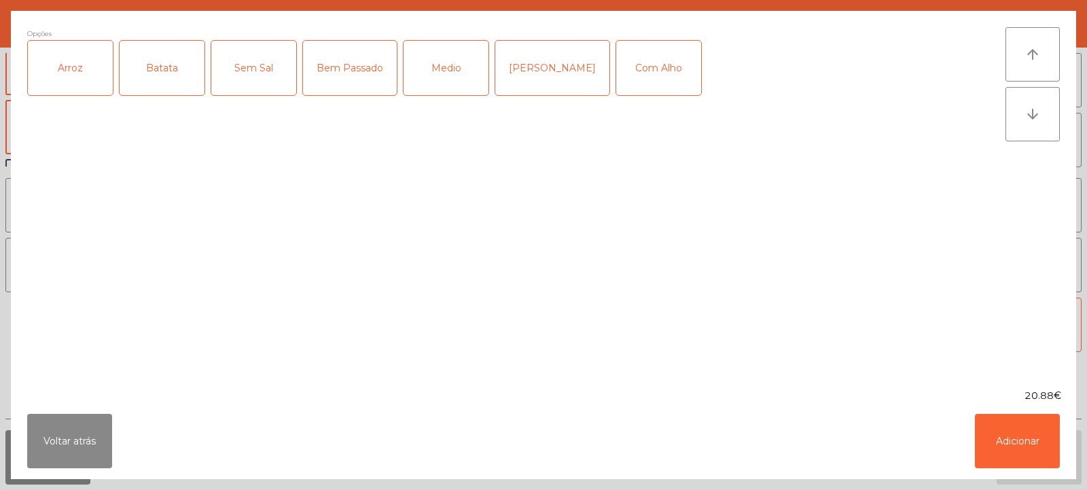
click at [86, 71] on div "Arroz" at bounding box center [70, 68] width 85 height 54
click at [162, 78] on div "Batata" at bounding box center [162, 68] width 85 height 54
click at [461, 80] on div "Medio" at bounding box center [446, 68] width 85 height 54
click at [1006, 439] on button "Adicionar" at bounding box center [1017, 441] width 85 height 54
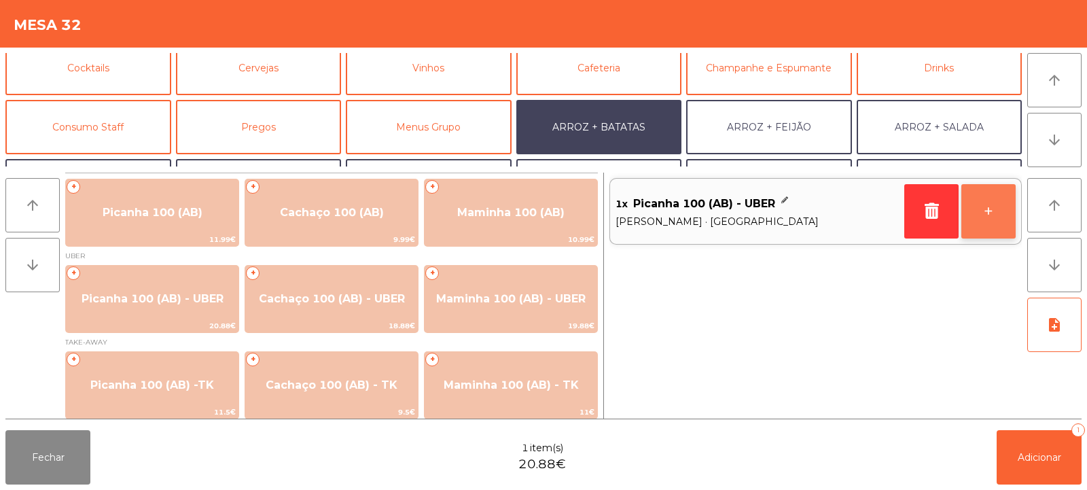
click at [999, 217] on button "+" at bounding box center [989, 211] width 54 height 54
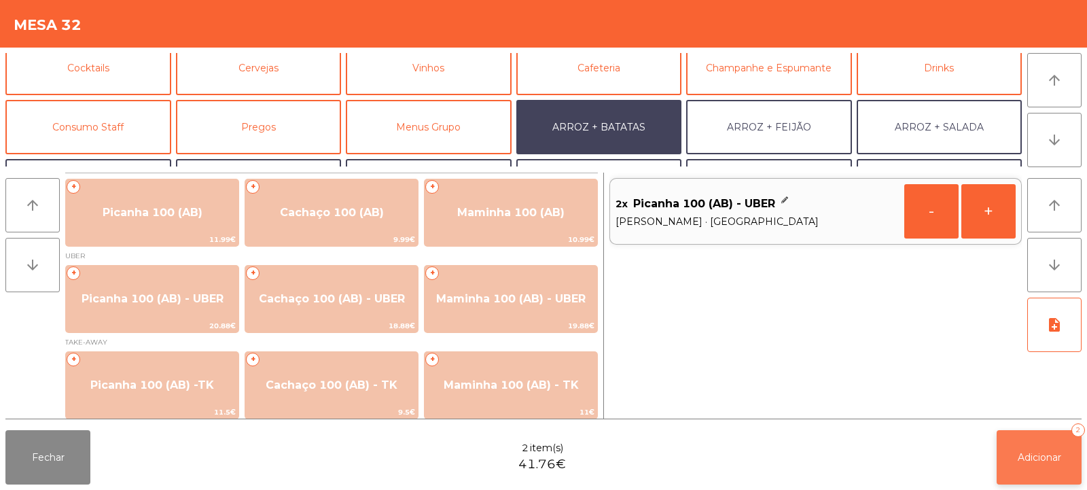
click at [1034, 459] on span "Adicionar" at bounding box center [1039, 457] width 43 height 12
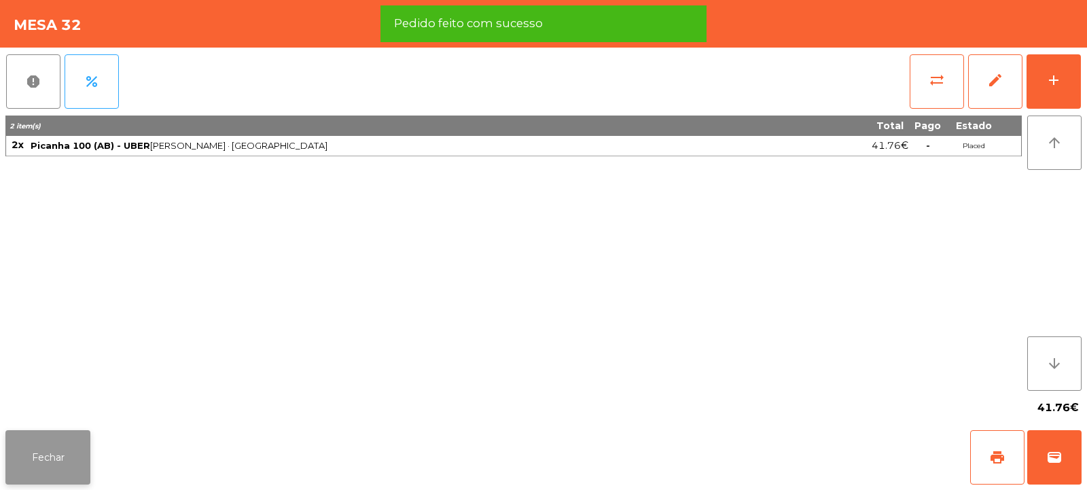
click at [69, 448] on button "Fechar" at bounding box center [47, 457] width 85 height 54
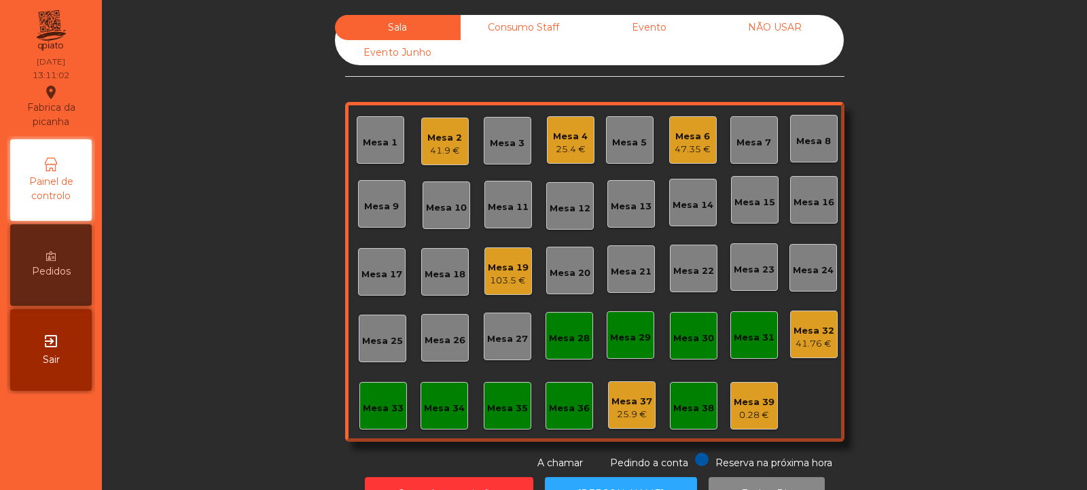
scroll to position [46, 0]
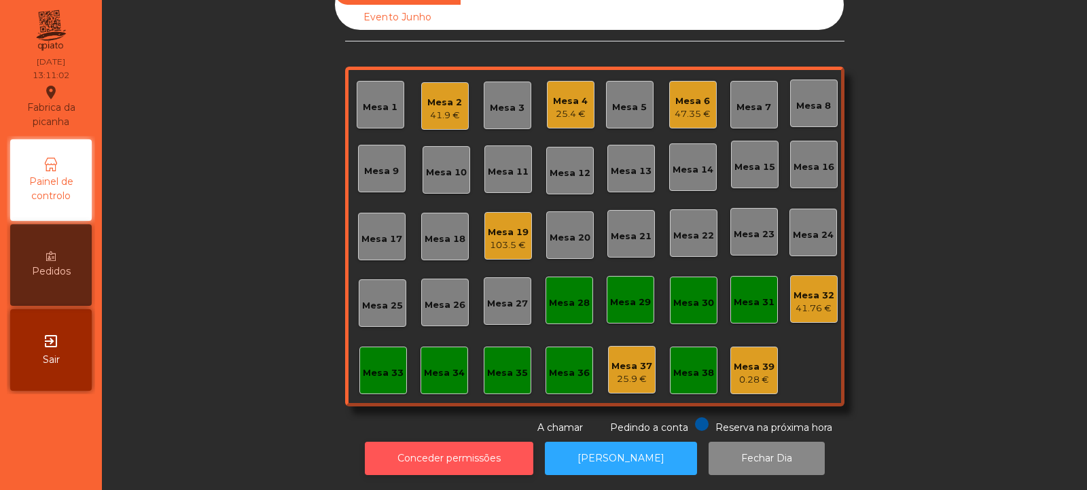
click at [432, 449] on button "Conceder permissões" at bounding box center [449, 458] width 169 height 33
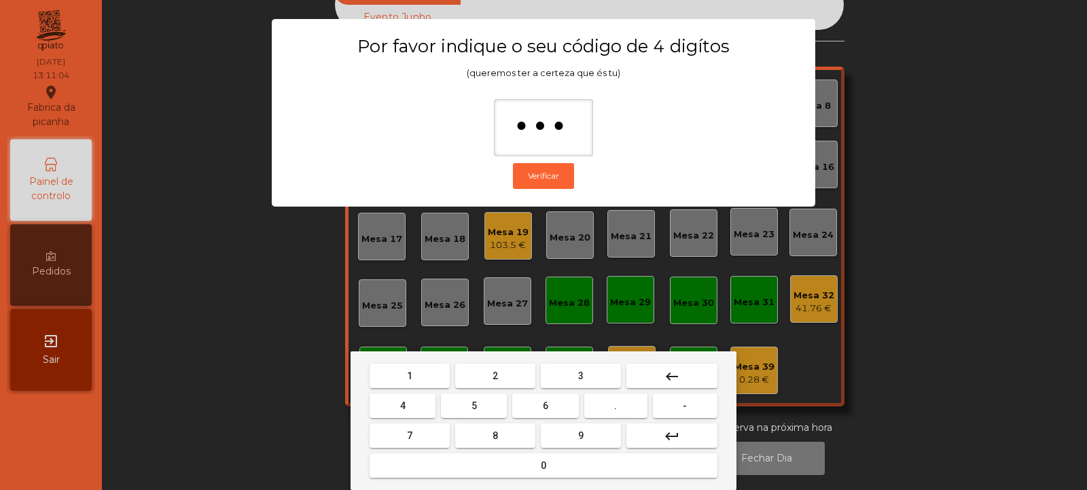
type input "****"
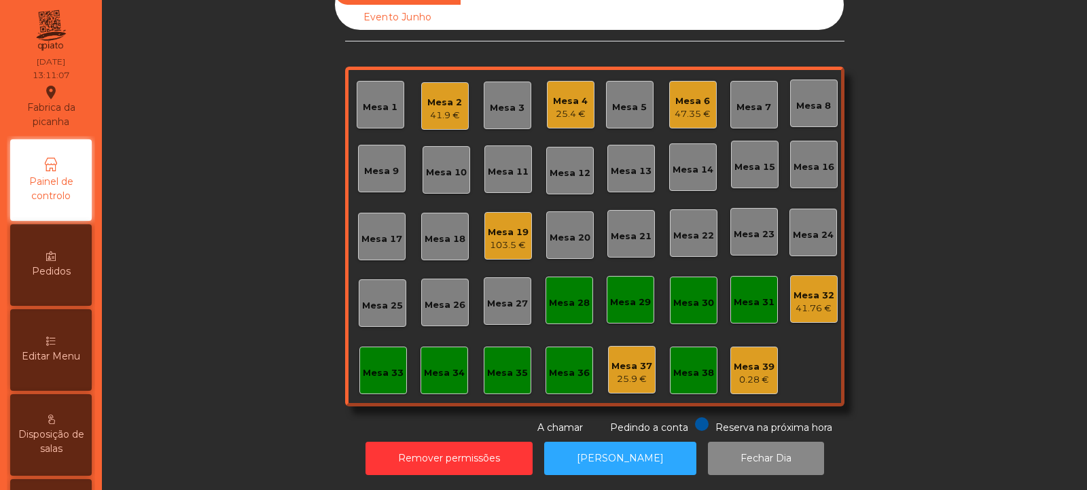
click at [816, 291] on div "Mesa 32" at bounding box center [814, 296] width 41 height 14
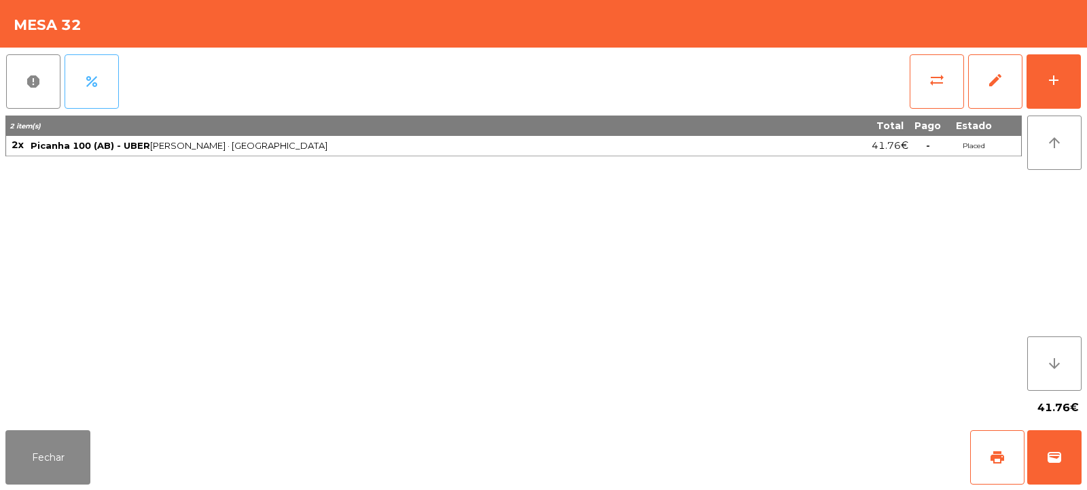
click at [105, 101] on button "percent" at bounding box center [92, 81] width 54 height 54
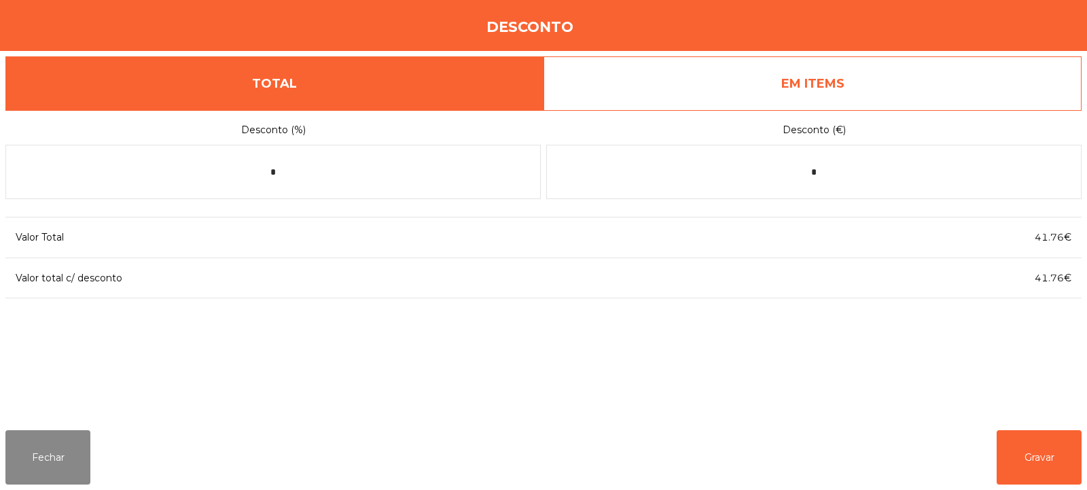
click at [846, 80] on link "EM ITEMS" at bounding box center [813, 83] width 538 height 54
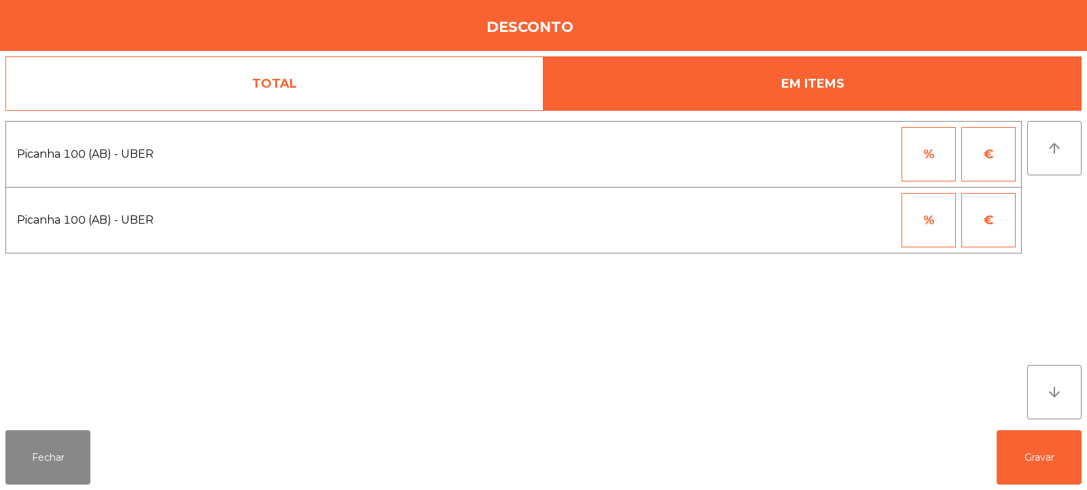
click at [944, 154] on button "%" at bounding box center [929, 154] width 54 height 54
click at [883, 158] on input "*" at bounding box center [862, 154] width 68 height 54
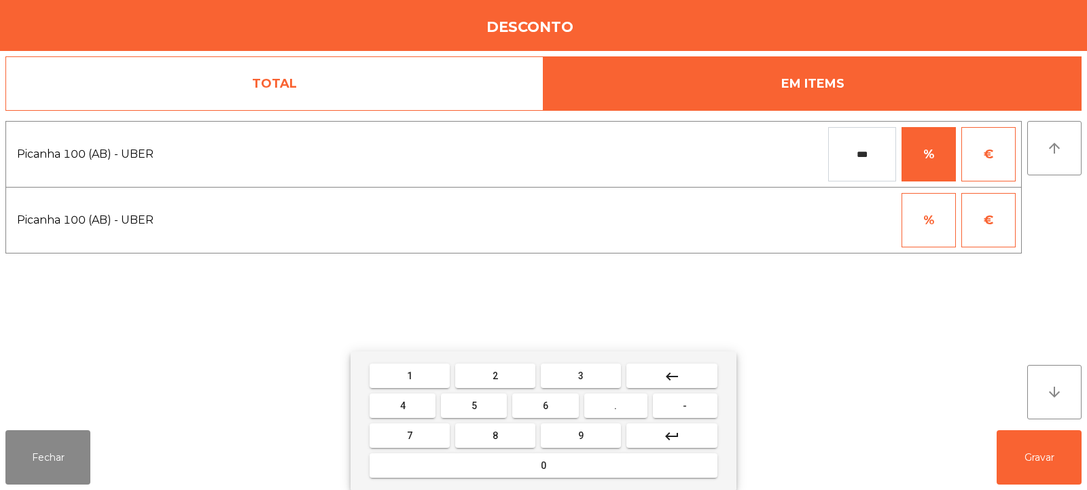
type input "***"
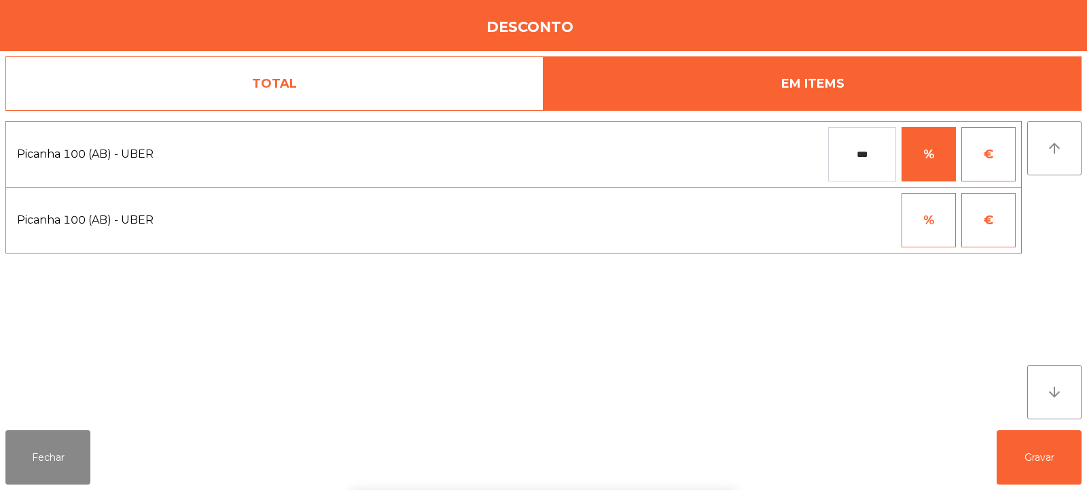
click at [1036, 466] on div "1 2 3 keyboard_backspace 4 5 6 . - 7 8 9 keyboard_return 0" at bounding box center [543, 420] width 1087 height 139
click at [1039, 471] on button "Gravar" at bounding box center [1039, 457] width 85 height 54
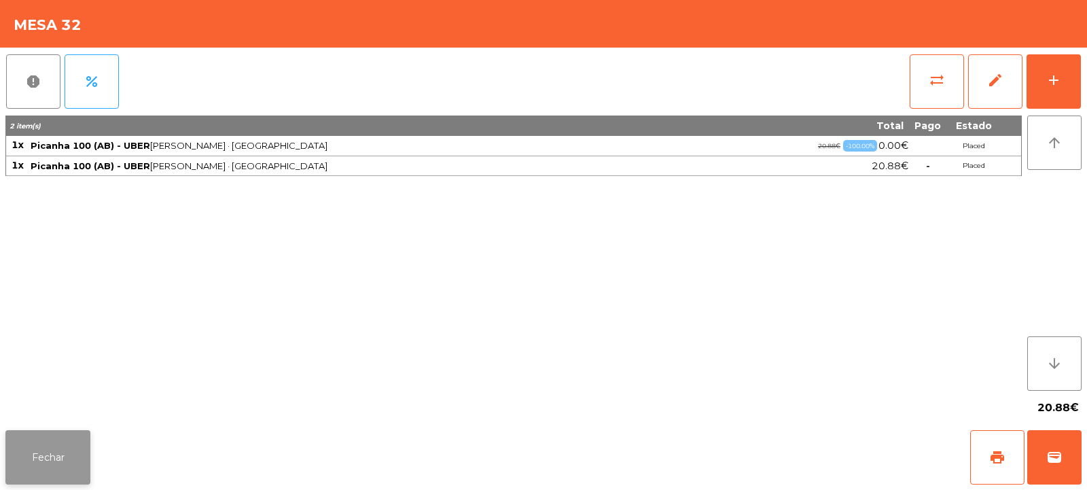
click at [83, 431] on button "Fechar" at bounding box center [47, 457] width 85 height 54
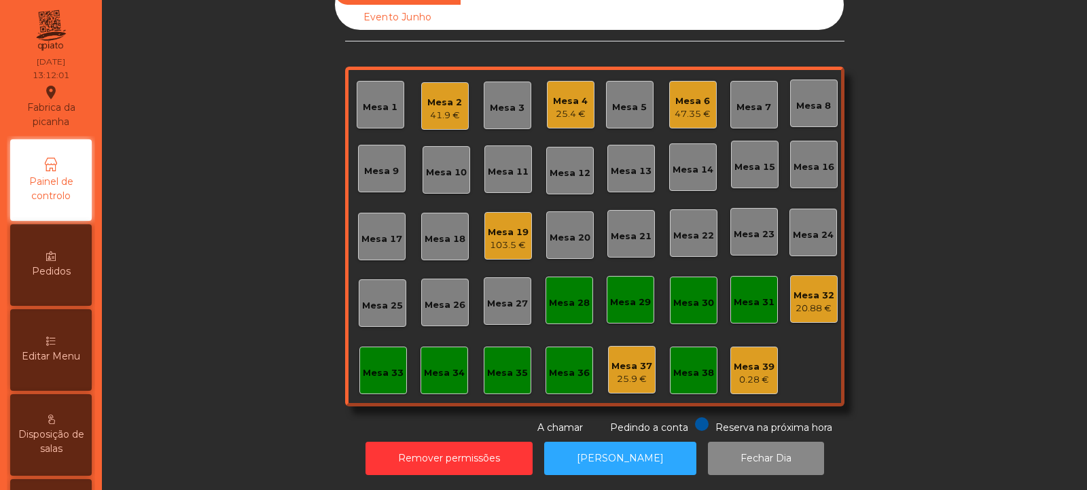
scroll to position [0, 0]
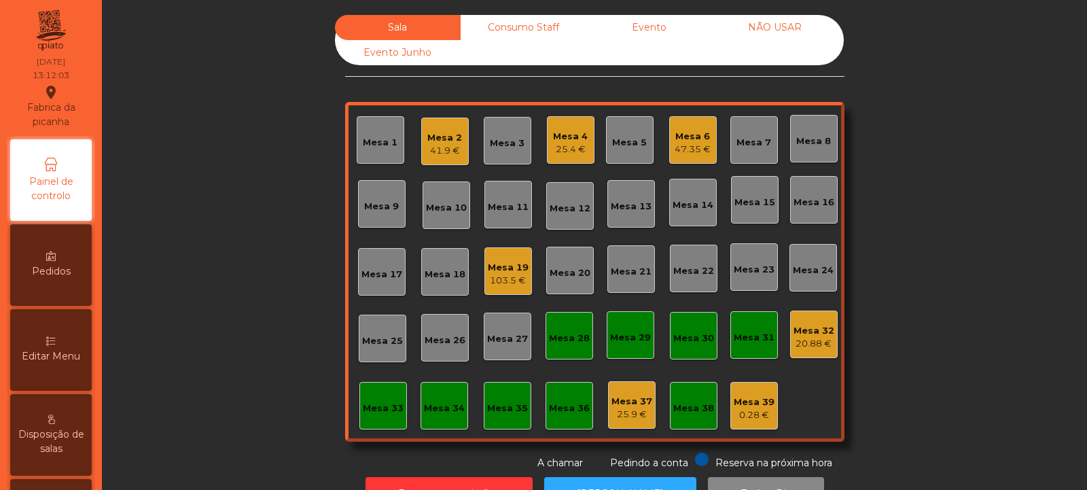
click at [825, 345] on div "20.88 €" at bounding box center [814, 344] width 41 height 14
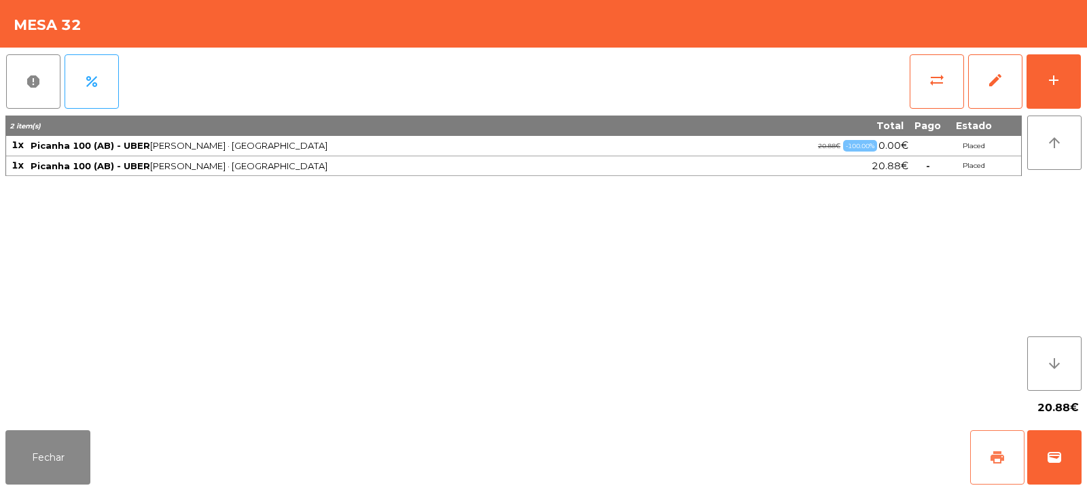
click at [997, 463] on span "print" at bounding box center [997, 457] width 16 height 16
click at [1033, 457] on button "wallet" at bounding box center [1055, 457] width 54 height 54
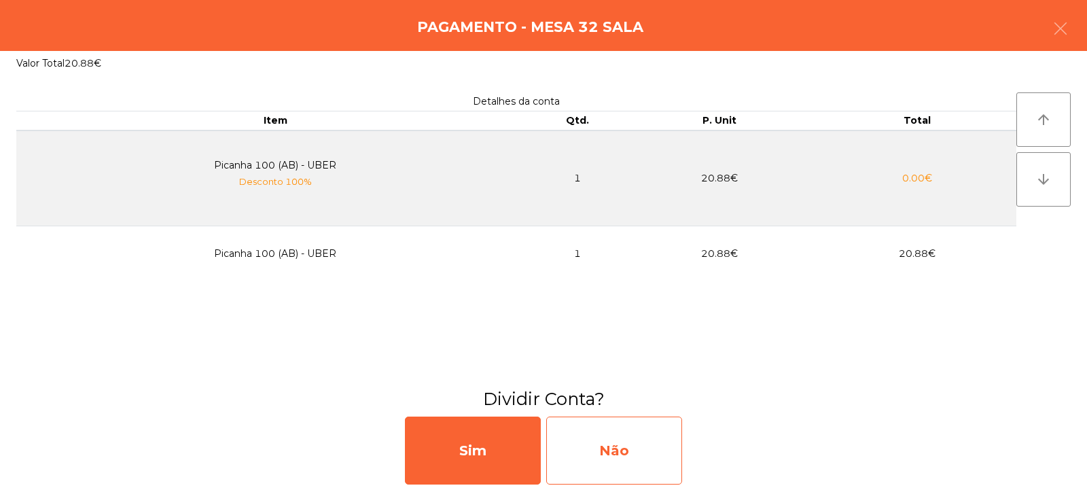
click at [626, 436] on div "Não" at bounding box center [614, 451] width 136 height 68
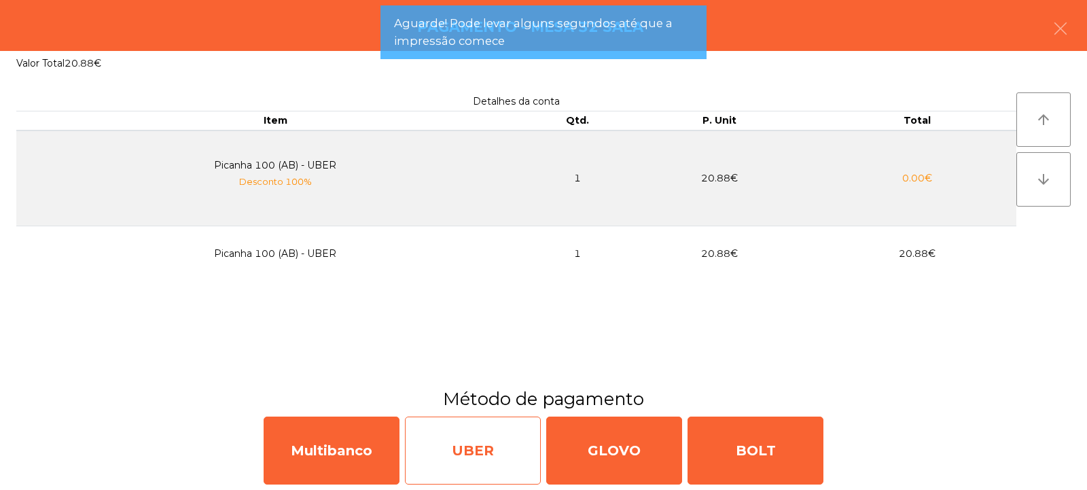
click at [470, 449] on div "UBER" at bounding box center [473, 451] width 136 height 68
select select "**"
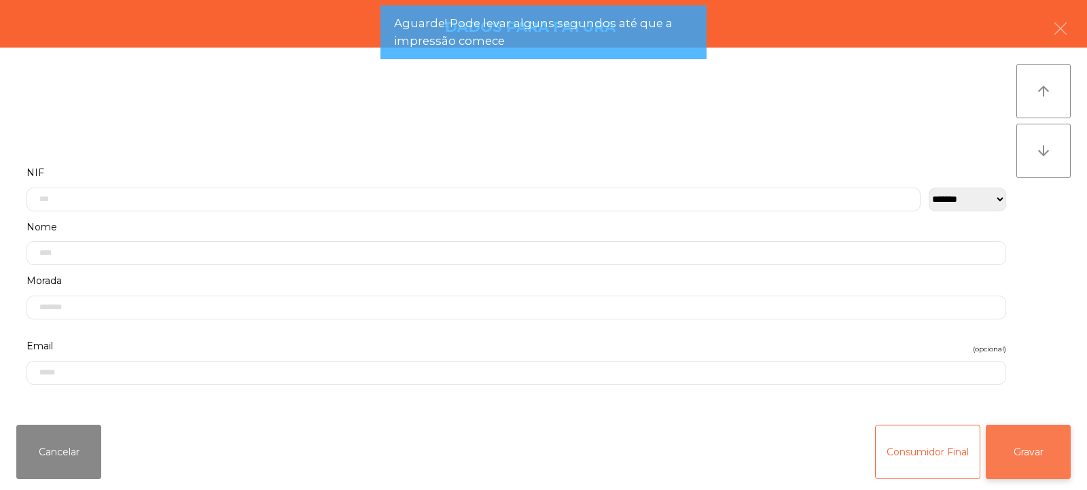
click at [1020, 457] on button "Gravar" at bounding box center [1028, 452] width 85 height 54
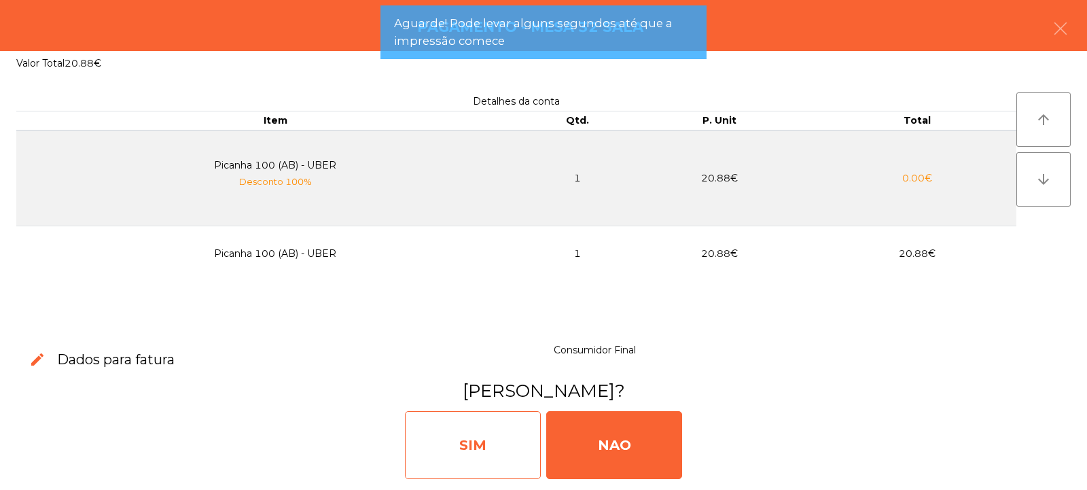
click at [472, 438] on div "SIM" at bounding box center [473, 445] width 136 height 68
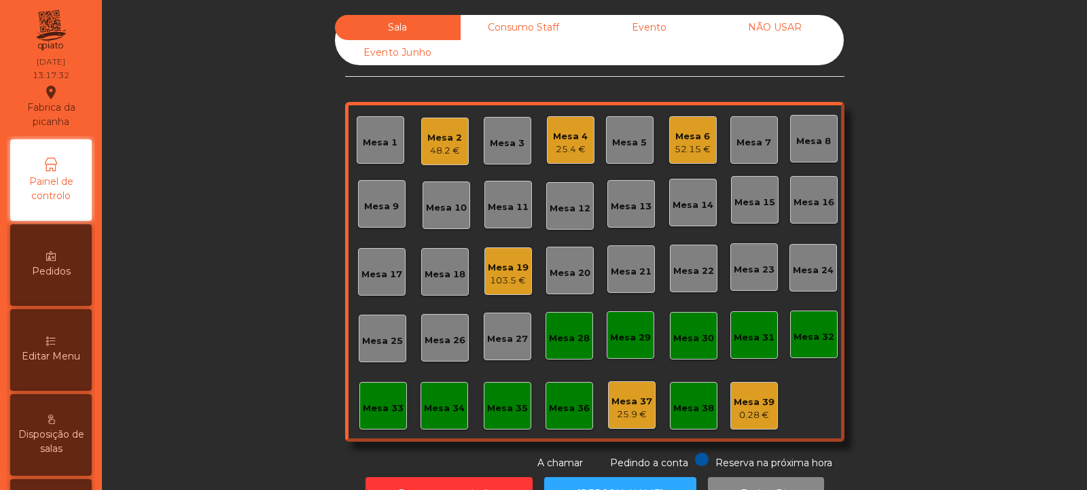
click at [519, 24] on div "Consumo Staff" at bounding box center [524, 27] width 126 height 25
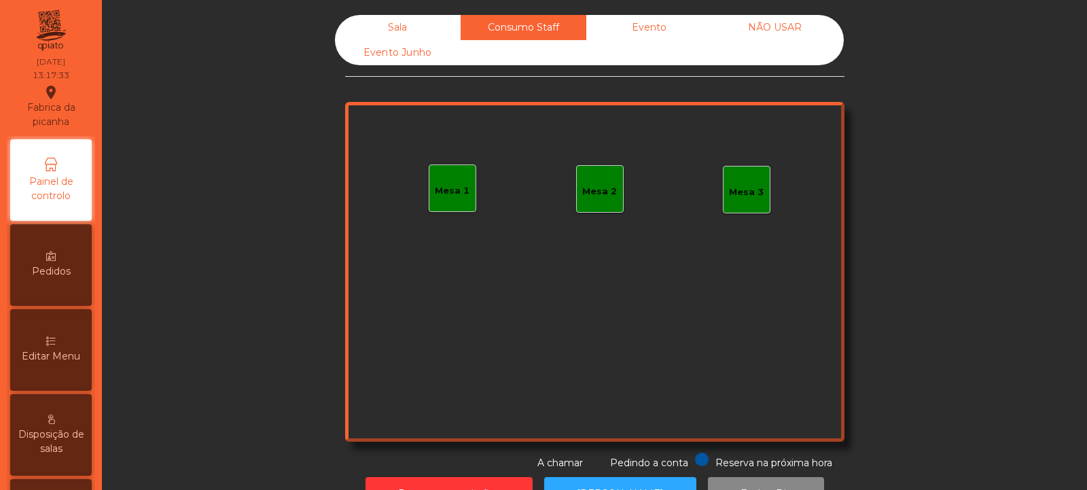
click at [390, 24] on div "Sala" at bounding box center [398, 27] width 126 height 25
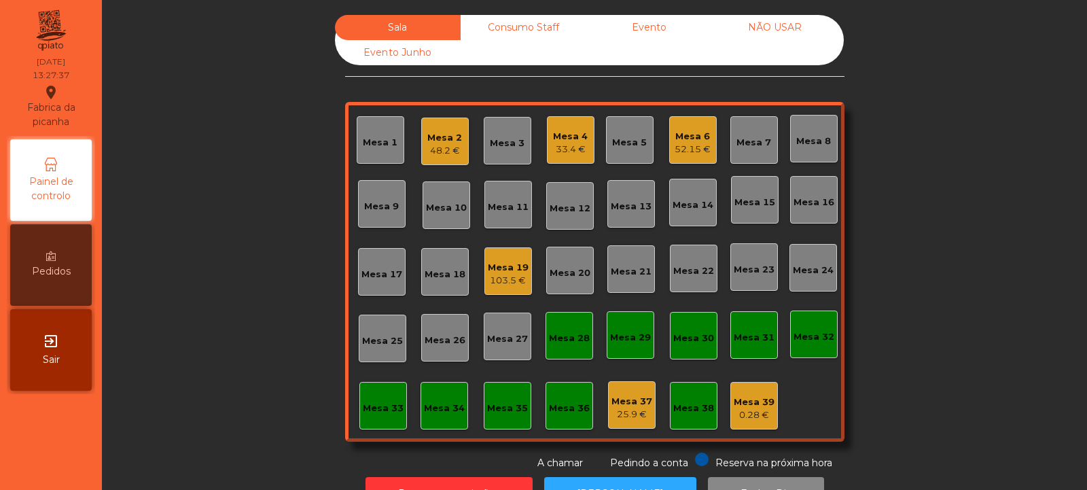
scroll to position [46, 0]
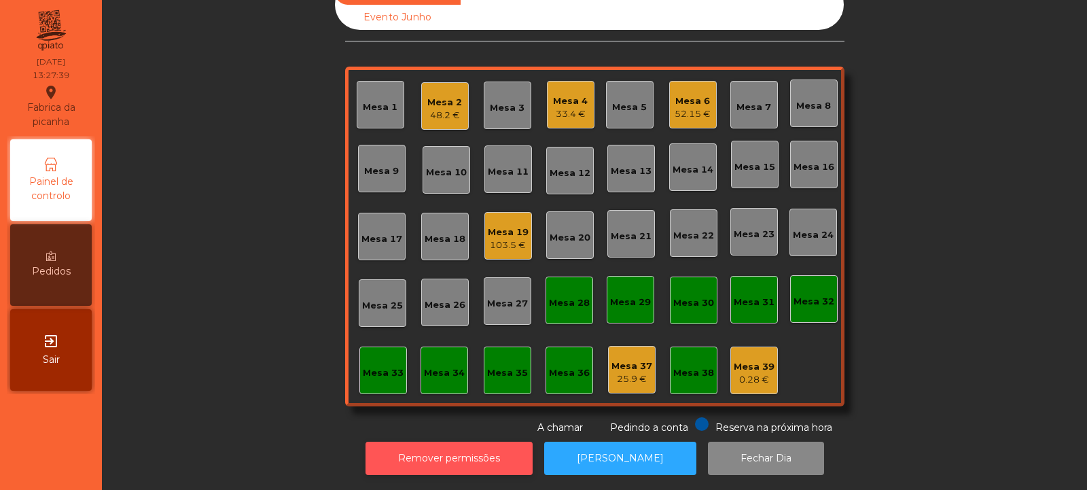
click at [434, 444] on button "Remover permissões" at bounding box center [449, 458] width 167 height 33
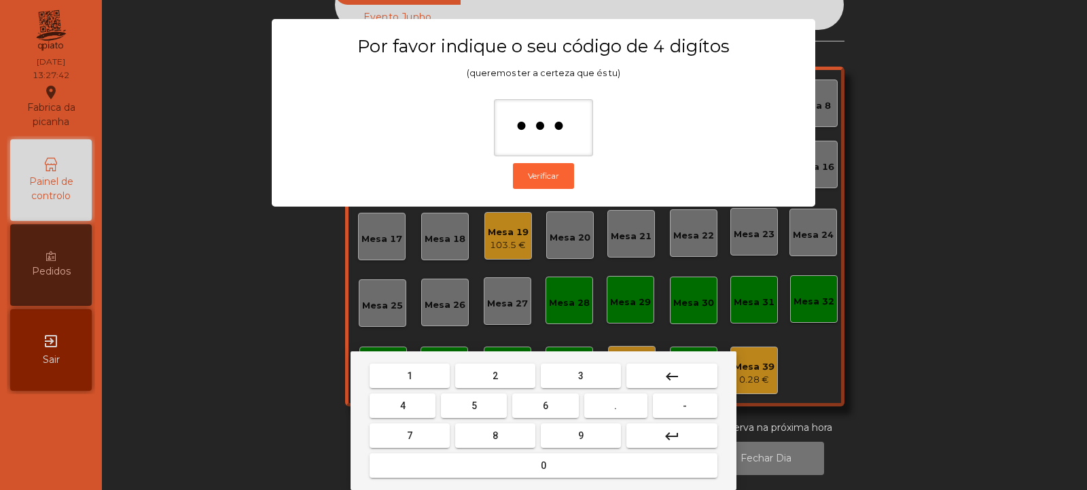
type input "****"
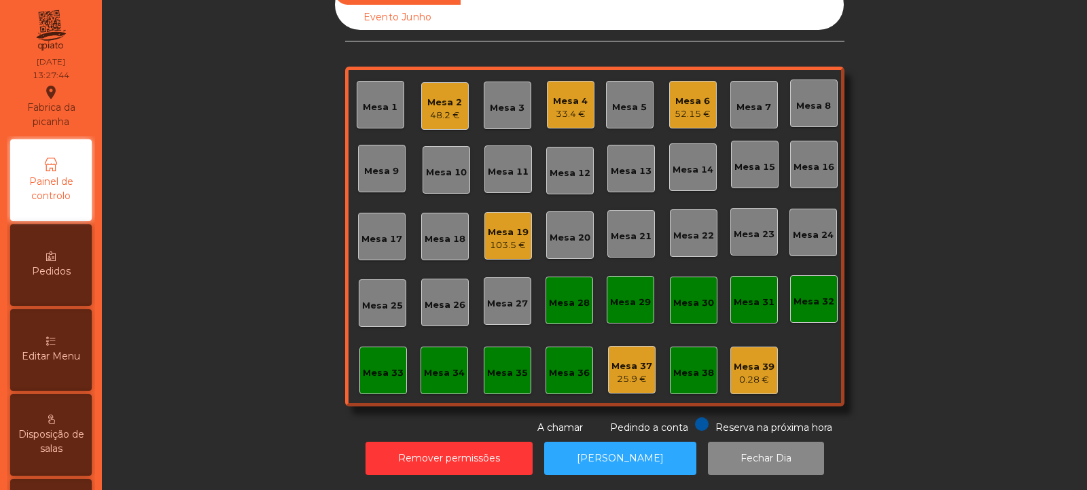
click at [54, 354] on span "Editar Menu" at bounding box center [51, 356] width 58 height 14
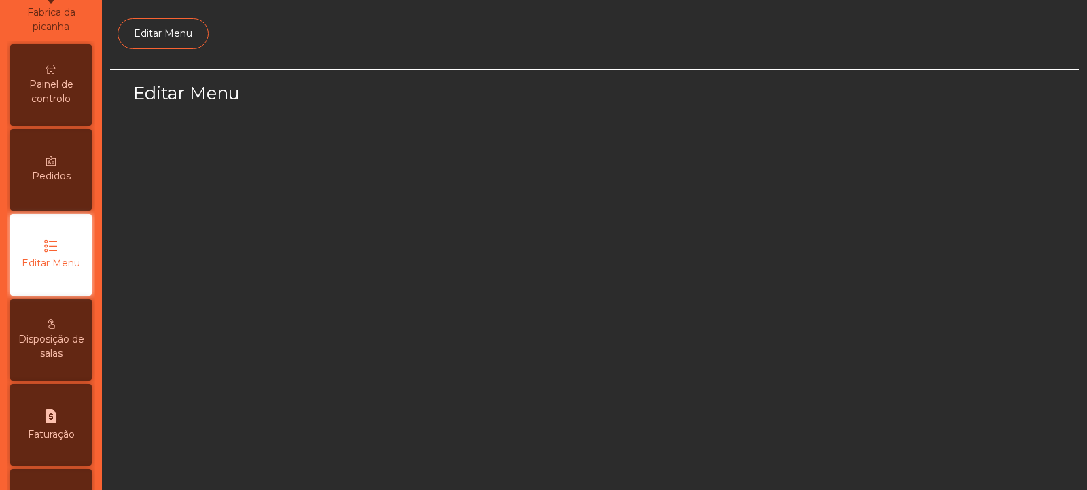
select select "*"
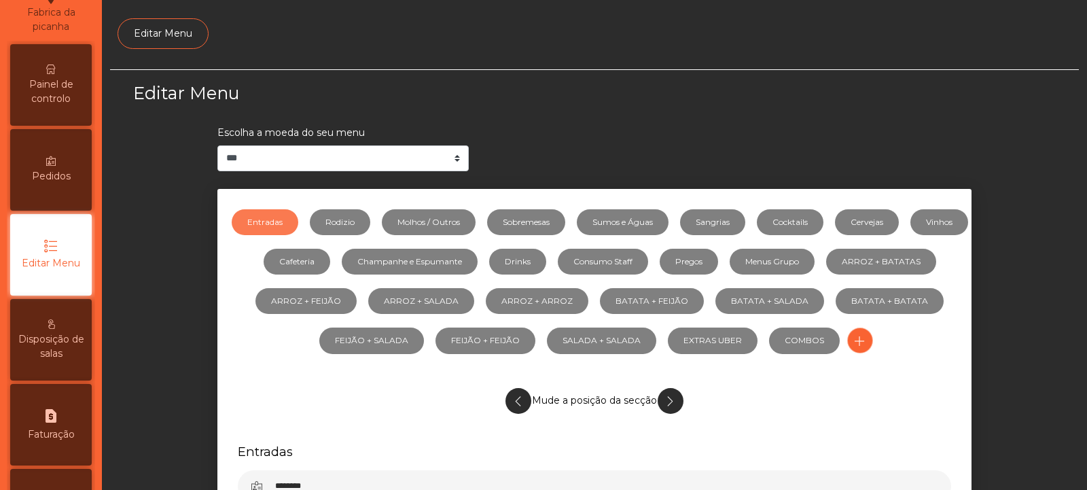
scroll to position [105, 0]
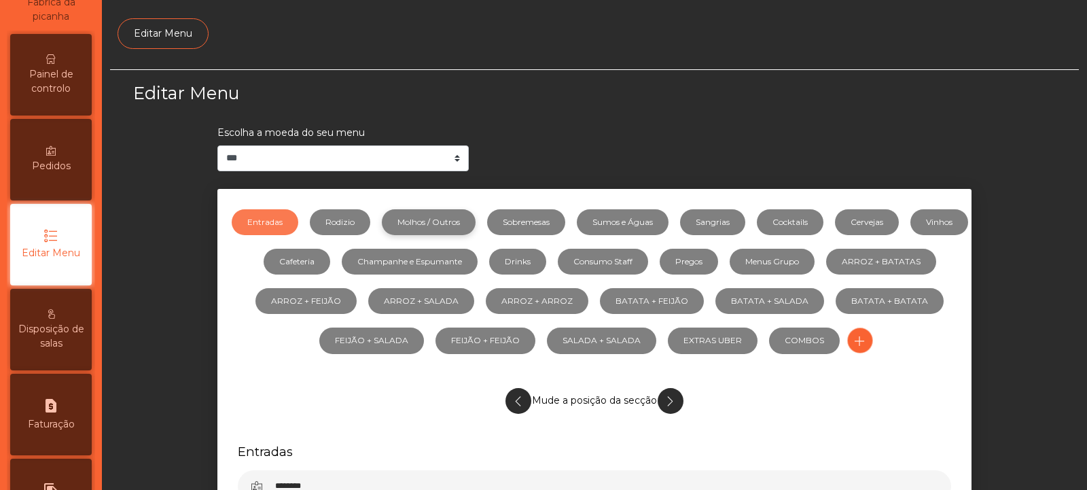
click at [467, 219] on link "Molhos / Outros" at bounding box center [429, 222] width 94 height 26
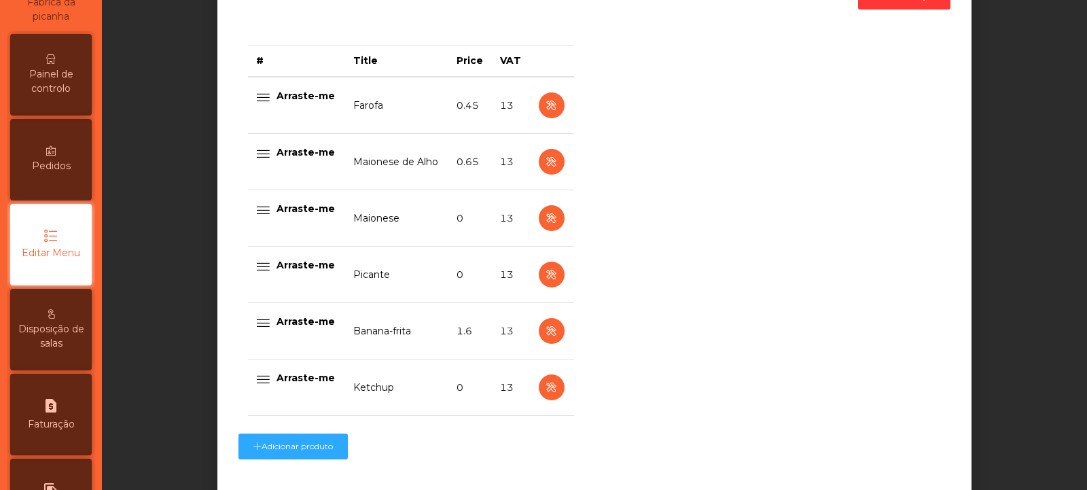
scroll to position [533, 0]
click at [429, 332] on td "Banana-frita" at bounding box center [396, 330] width 103 height 56
click at [544, 333] on icon "button" at bounding box center [552, 330] width 16 height 17
select select "**"
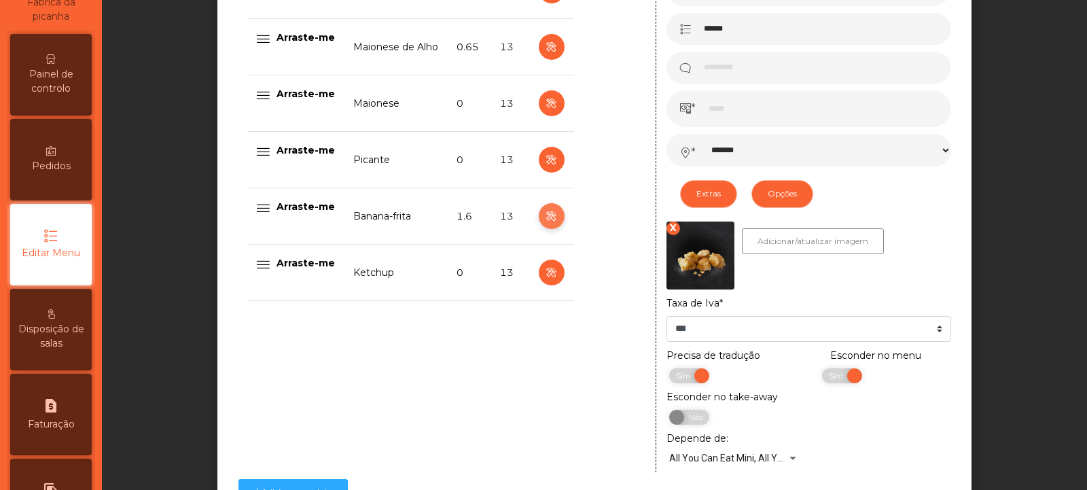
scroll to position [652, 0]
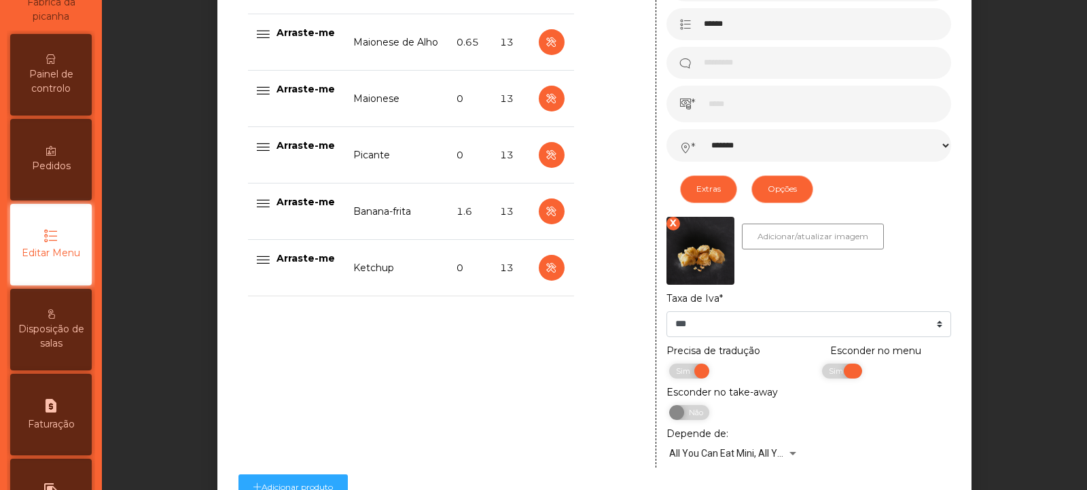
click at [837, 377] on span "Sim" at bounding box center [838, 371] width 34 height 15
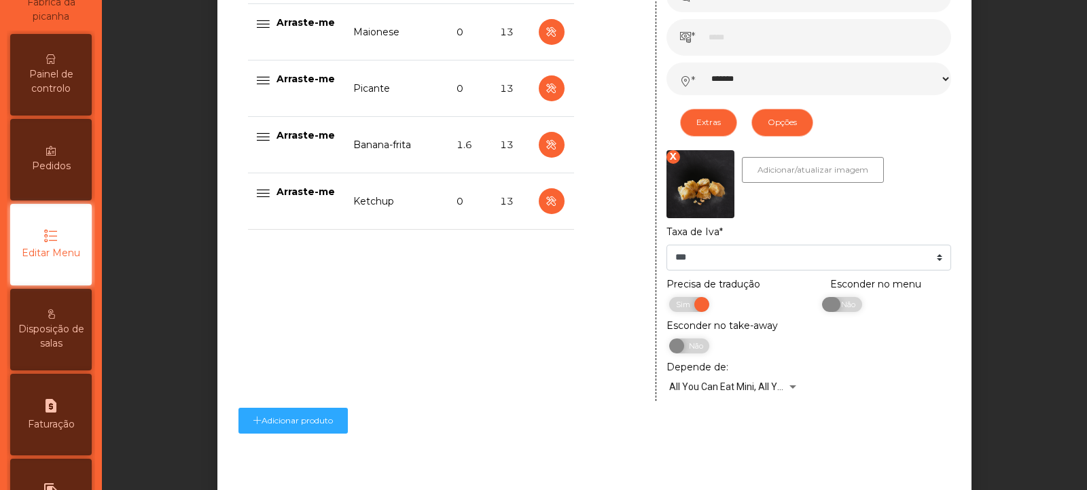
scroll to position [793, 0]
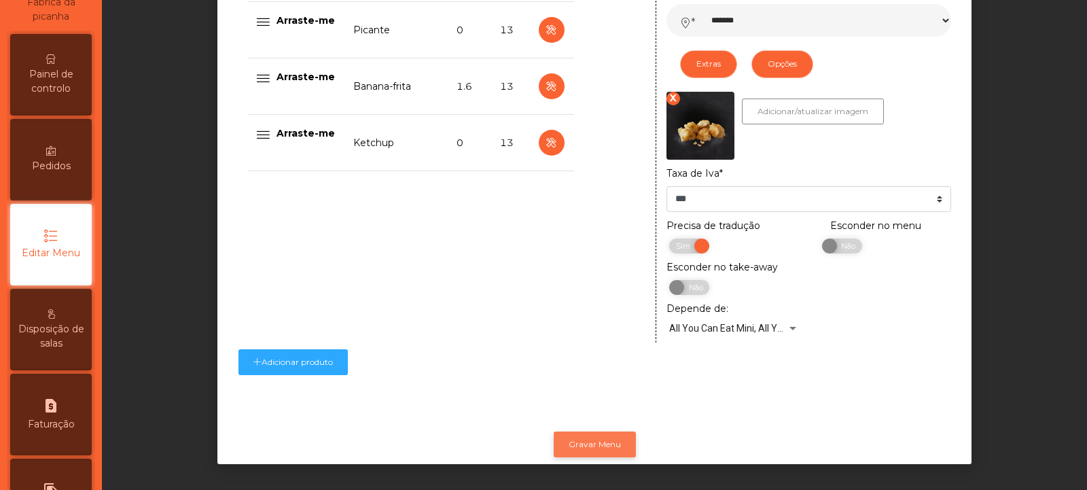
click at [589, 432] on button "Gravar Menu" at bounding box center [595, 445] width 82 height 26
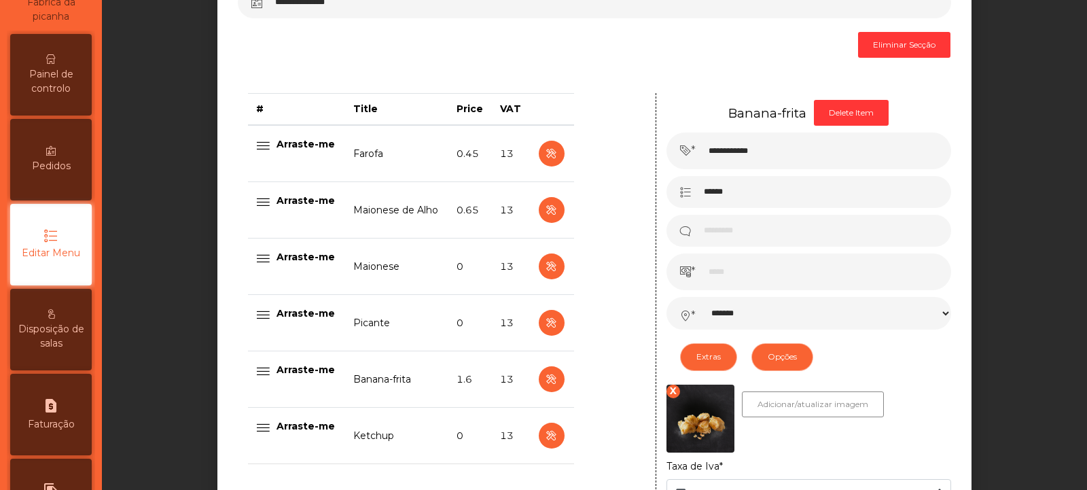
scroll to position [482, 0]
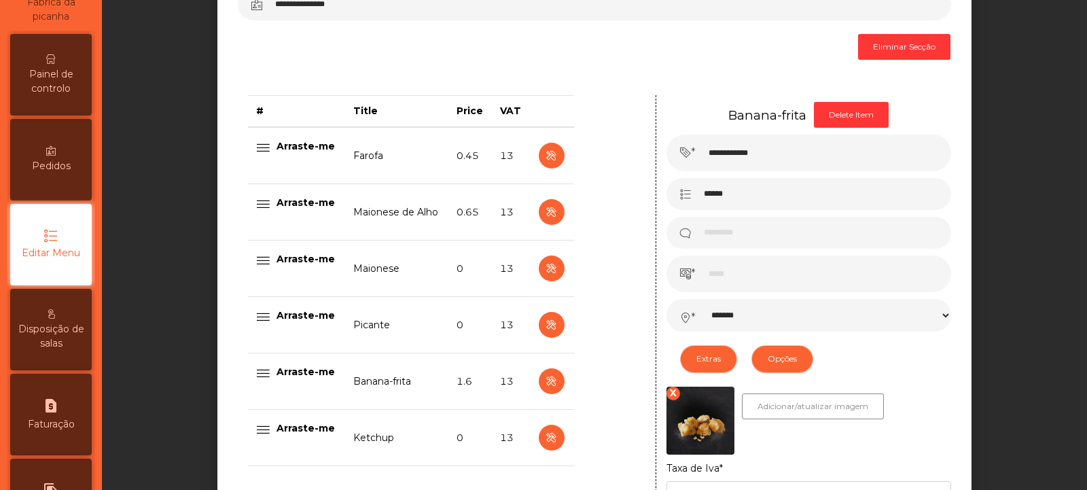
click at [72, 81] on span "Painel de controlo" at bounding box center [51, 81] width 75 height 29
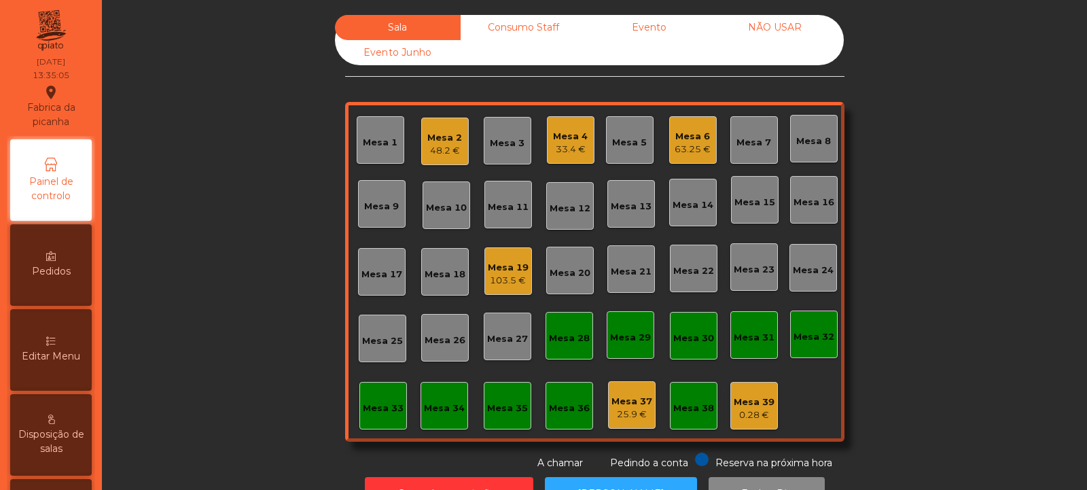
click at [443, 135] on div "Mesa 2" at bounding box center [444, 138] width 35 height 14
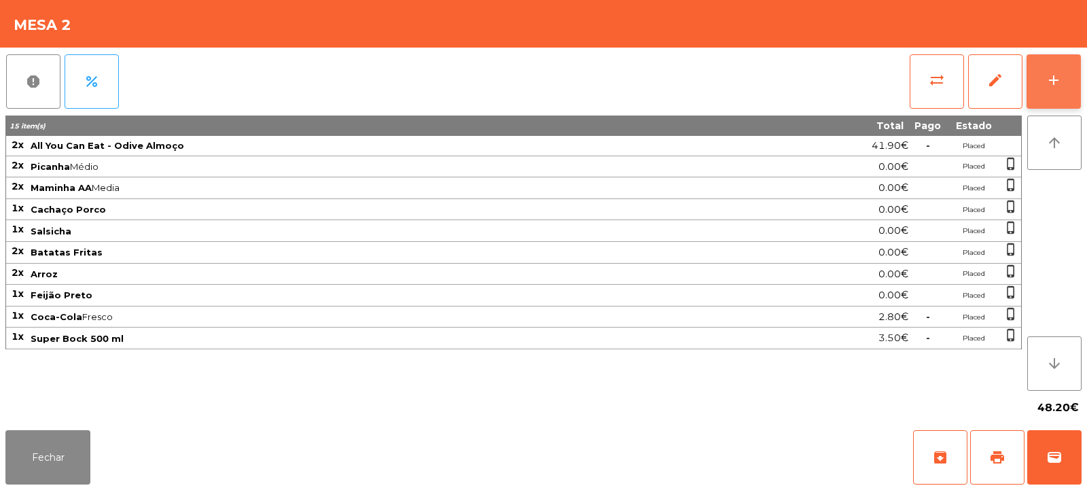
click at [1052, 75] on div "add" at bounding box center [1054, 80] width 16 height 16
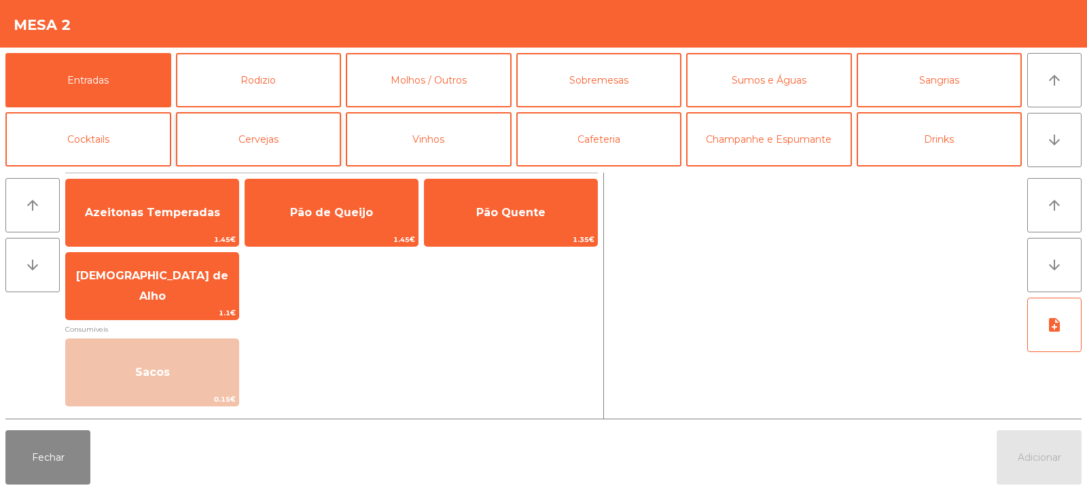
click at [301, 120] on button "Cervejas" at bounding box center [259, 139] width 166 height 54
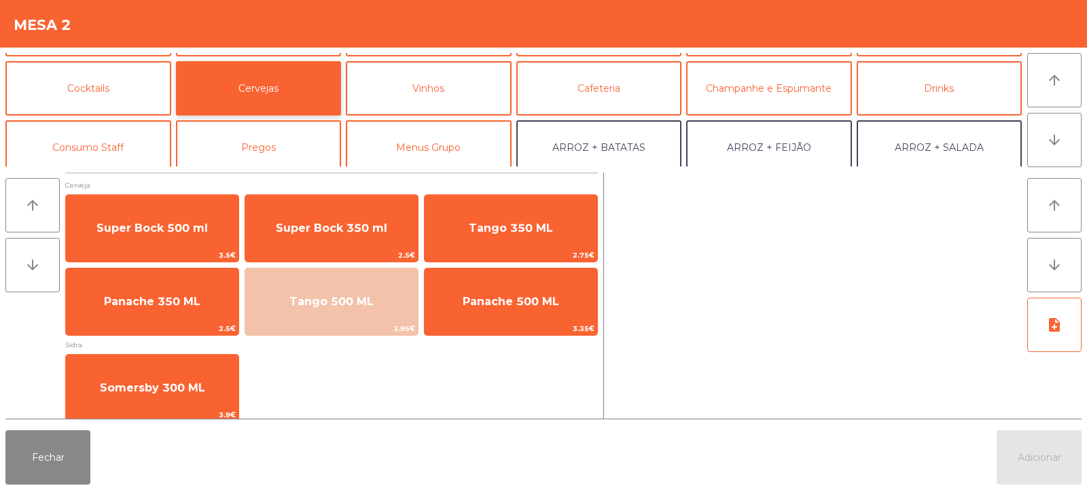
scroll to position [49, 0]
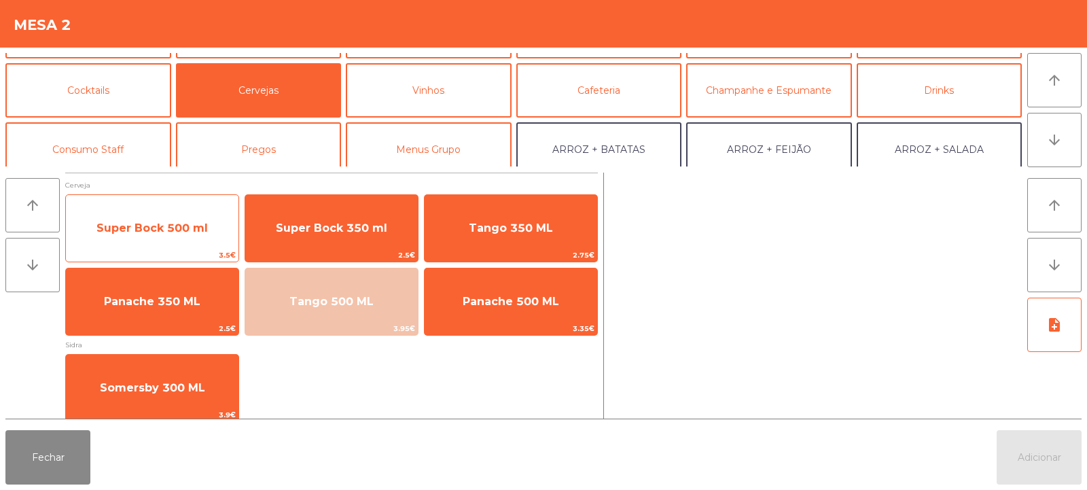
click at [171, 234] on span "Super Bock 500 ml" at bounding box center [152, 228] width 111 height 13
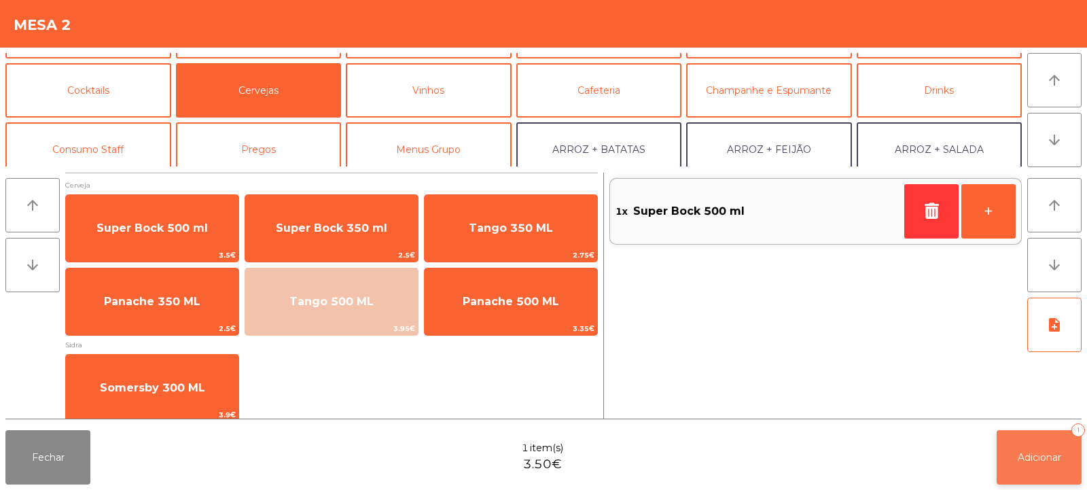
click at [1040, 459] on span "Adicionar" at bounding box center [1039, 457] width 43 height 12
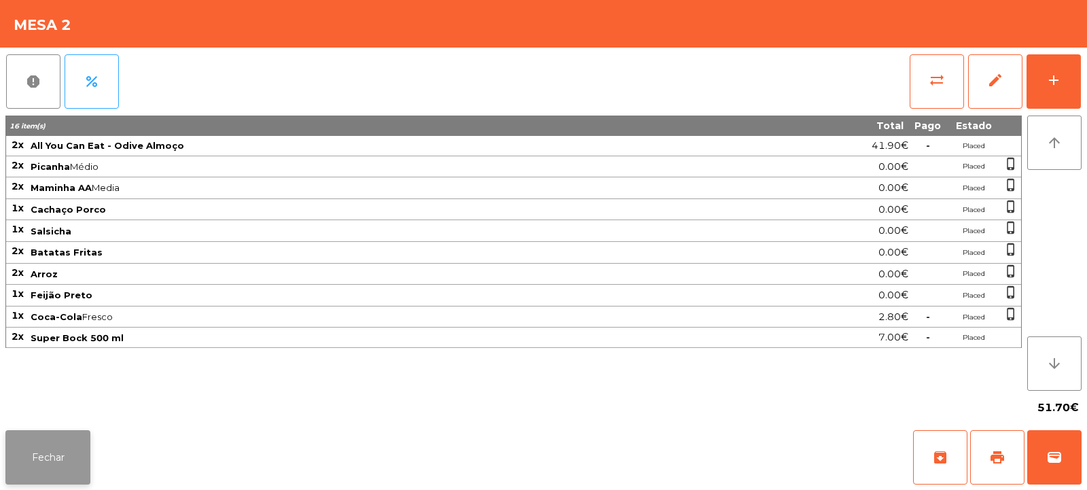
click at [63, 450] on button "Fechar" at bounding box center [47, 457] width 85 height 54
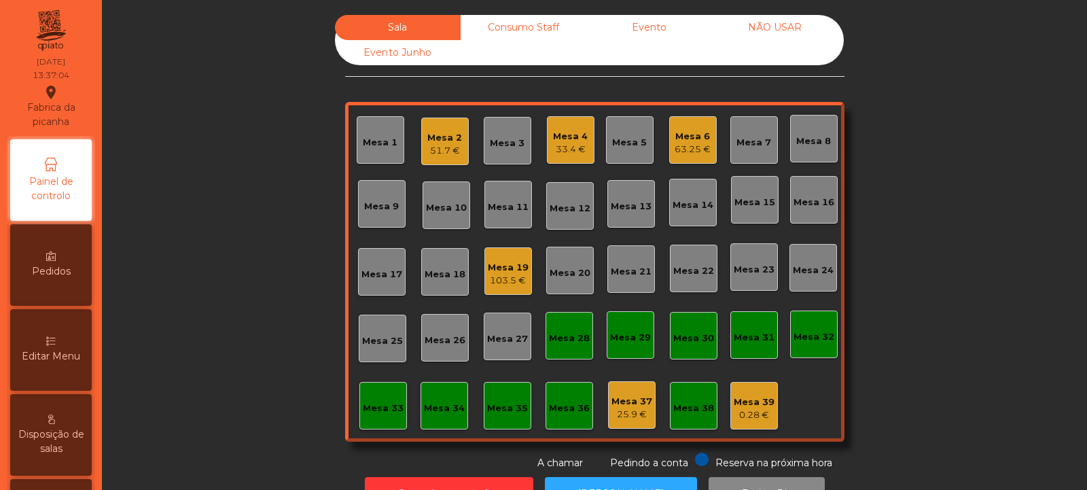
scroll to position [46, 0]
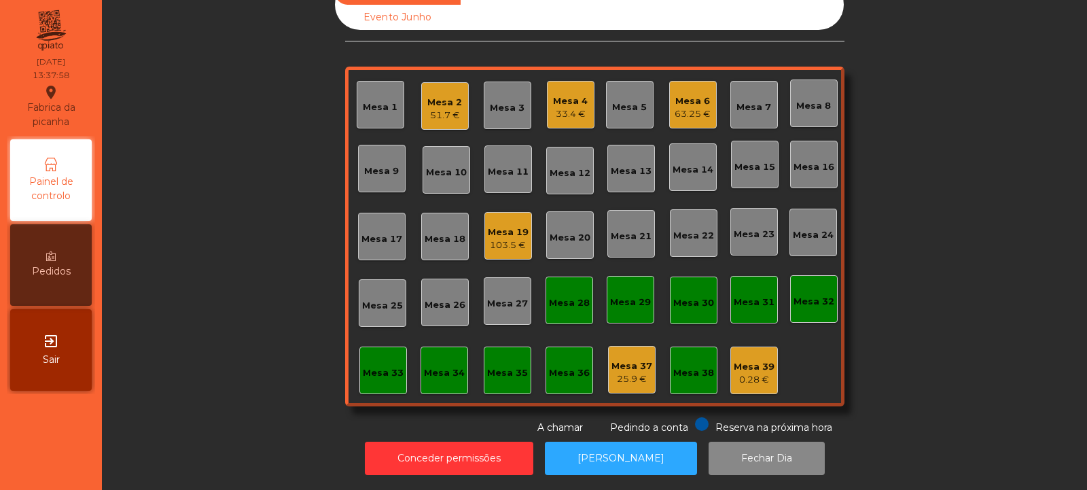
click at [441, 96] on div "Mesa 2" at bounding box center [444, 103] width 35 height 14
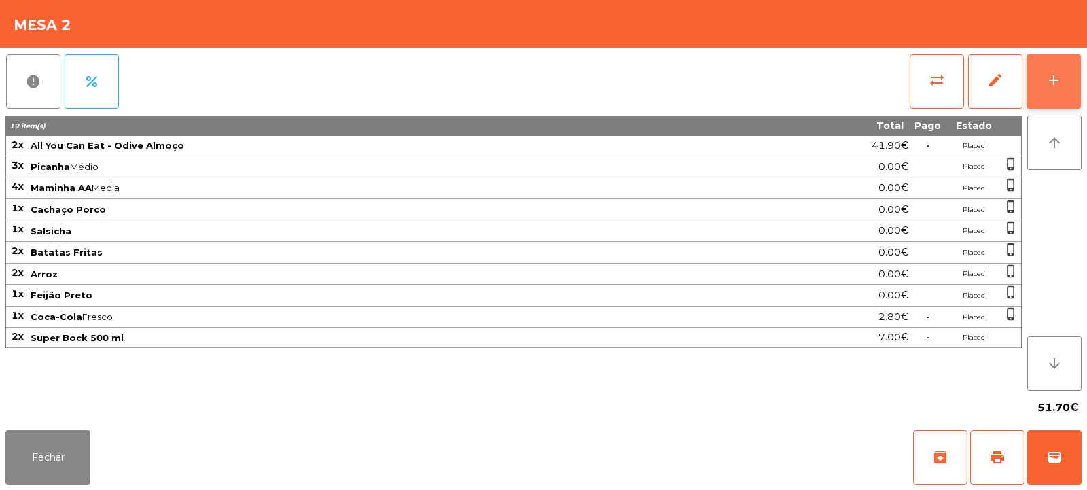
click at [1058, 75] on div "add" at bounding box center [1054, 80] width 16 height 16
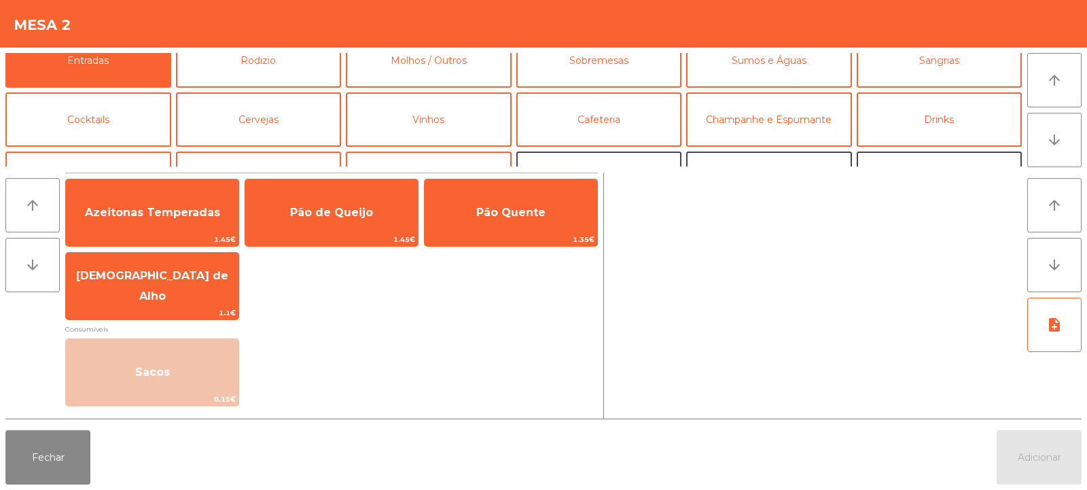
scroll to position [0, 0]
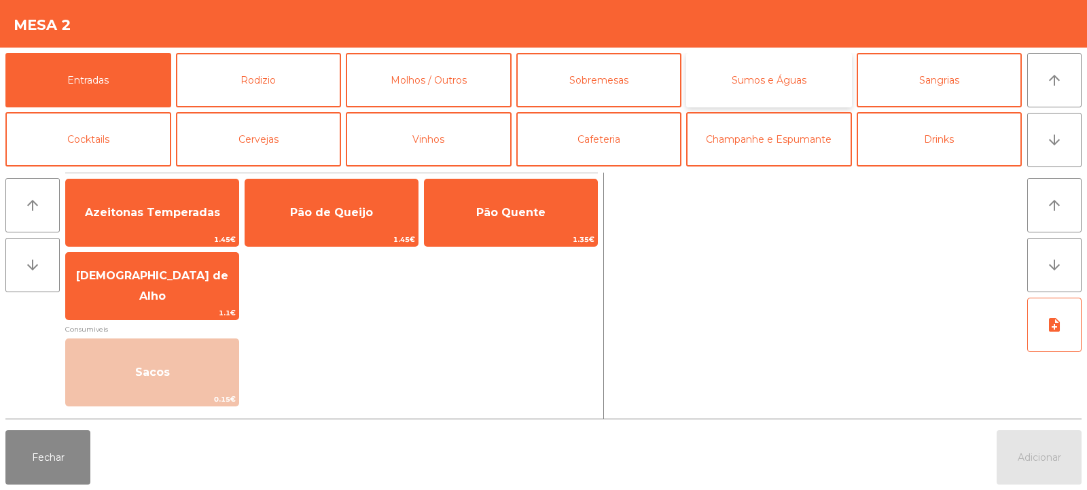
click at [792, 86] on button "Sumos e Águas" at bounding box center [769, 80] width 166 height 54
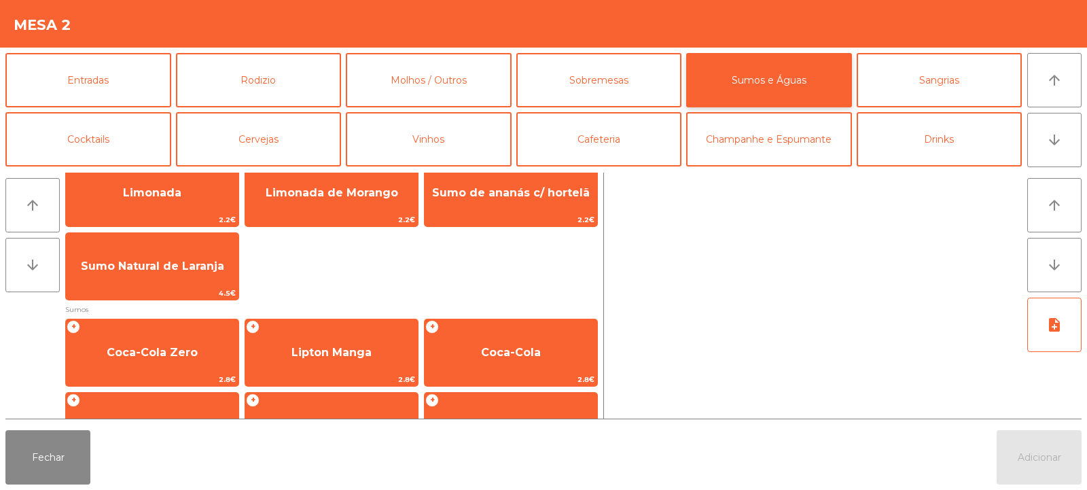
scroll to position [131, 0]
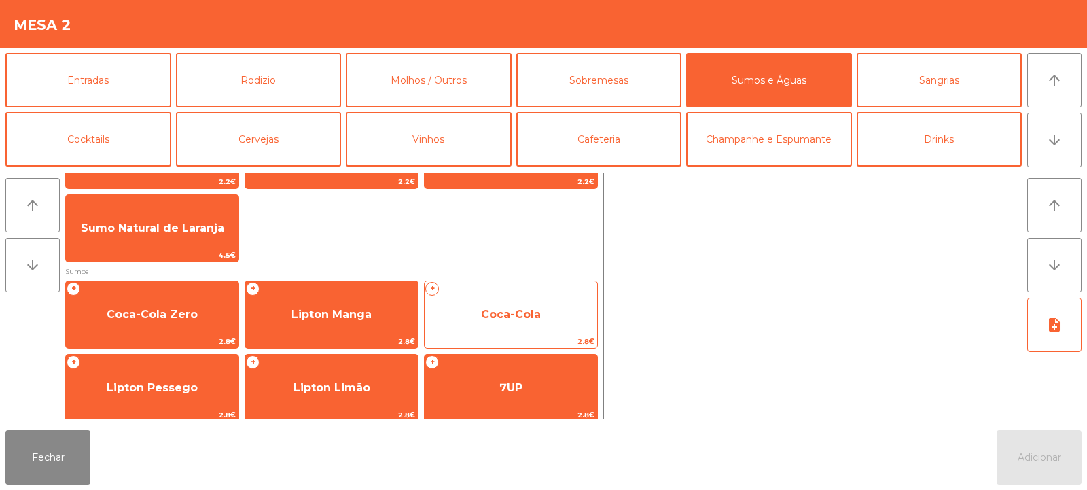
click at [531, 319] on span "Coca-Cola" at bounding box center [511, 314] width 60 height 13
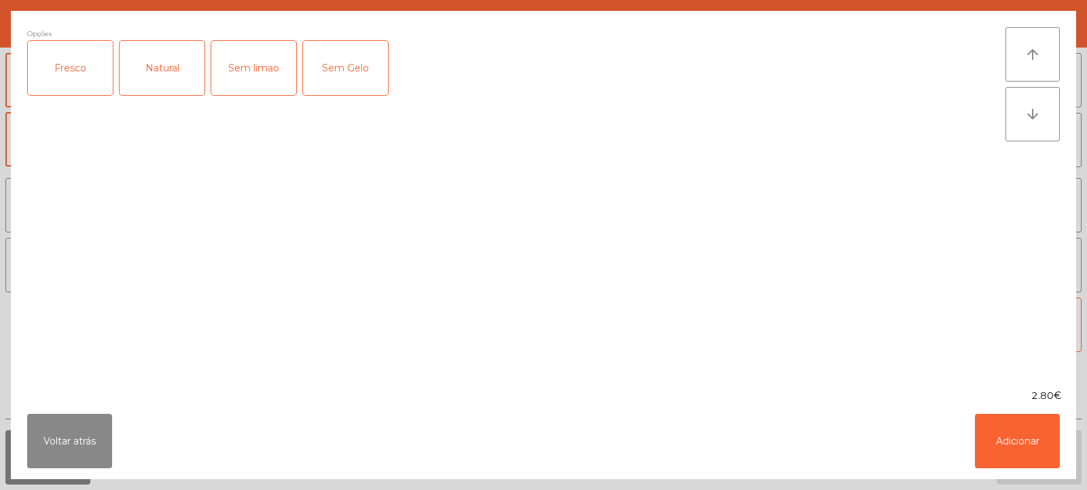
click at [78, 73] on div "Fresco" at bounding box center [70, 68] width 85 height 54
click at [1047, 424] on button "Adicionar" at bounding box center [1017, 441] width 85 height 54
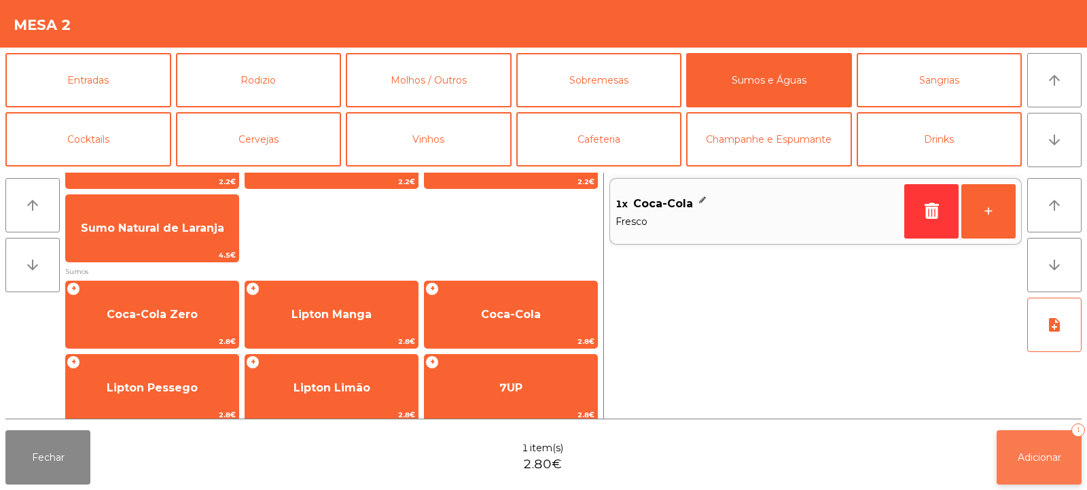
click at [1047, 447] on button "Adicionar 1" at bounding box center [1039, 457] width 85 height 54
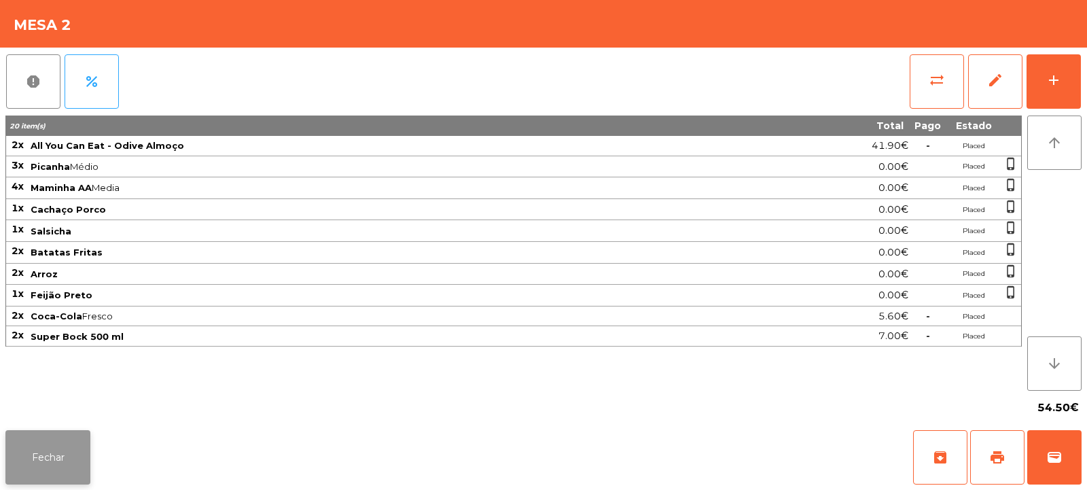
click at [50, 443] on button "Fechar" at bounding box center [47, 457] width 85 height 54
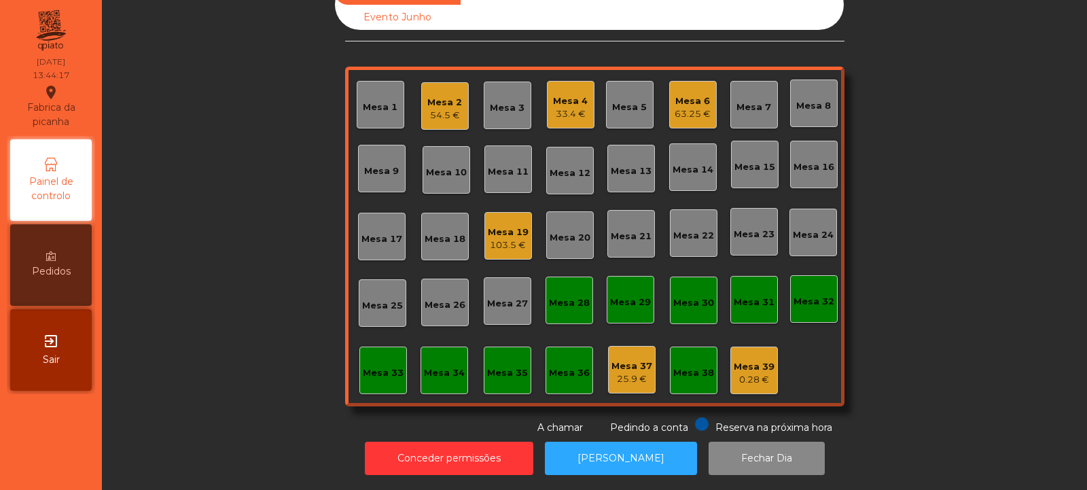
click at [754, 104] on div "Mesa 7" at bounding box center [755, 105] width 48 height 48
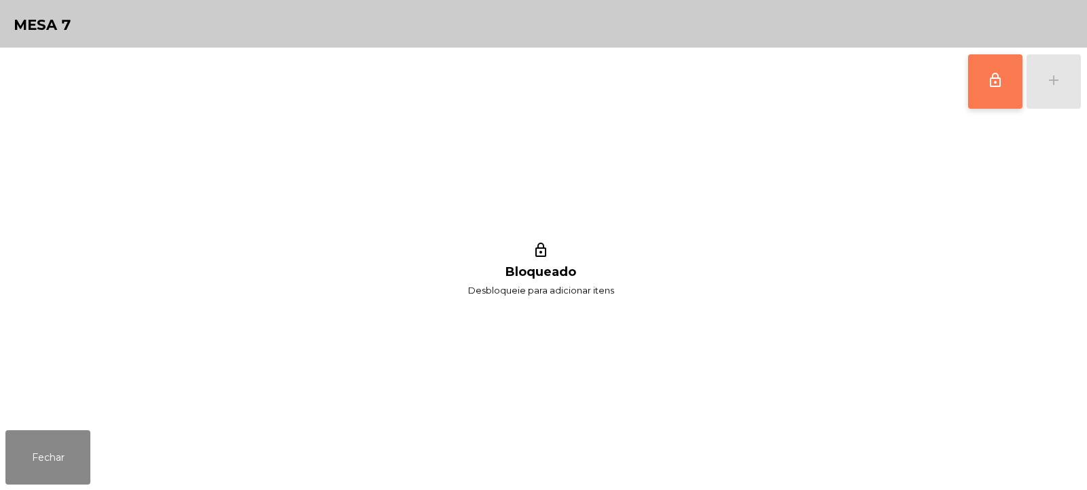
click at [987, 86] on button "lock_outline" at bounding box center [995, 81] width 54 height 54
click at [1049, 91] on button "add" at bounding box center [1054, 81] width 54 height 54
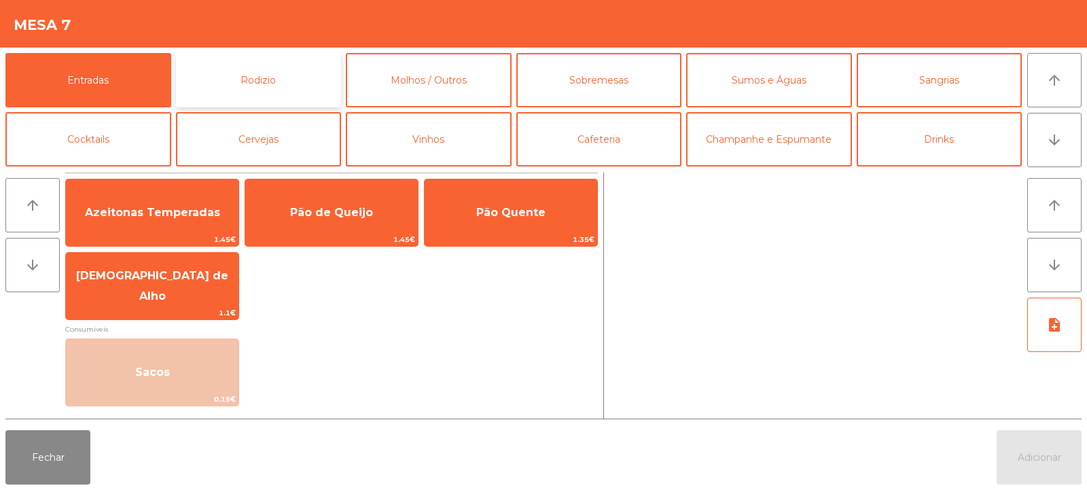
click at [293, 75] on button "Rodizio" at bounding box center [259, 80] width 166 height 54
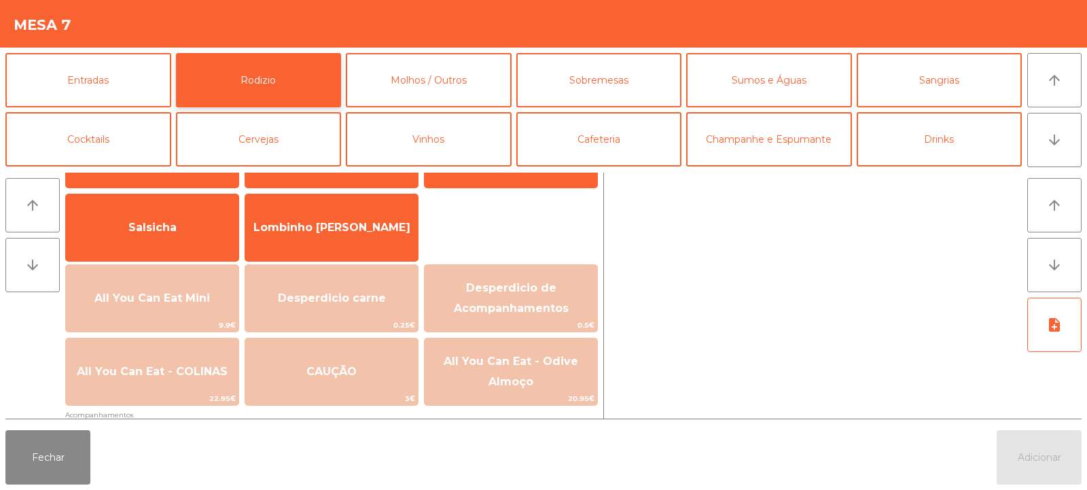
scroll to position [85, 0]
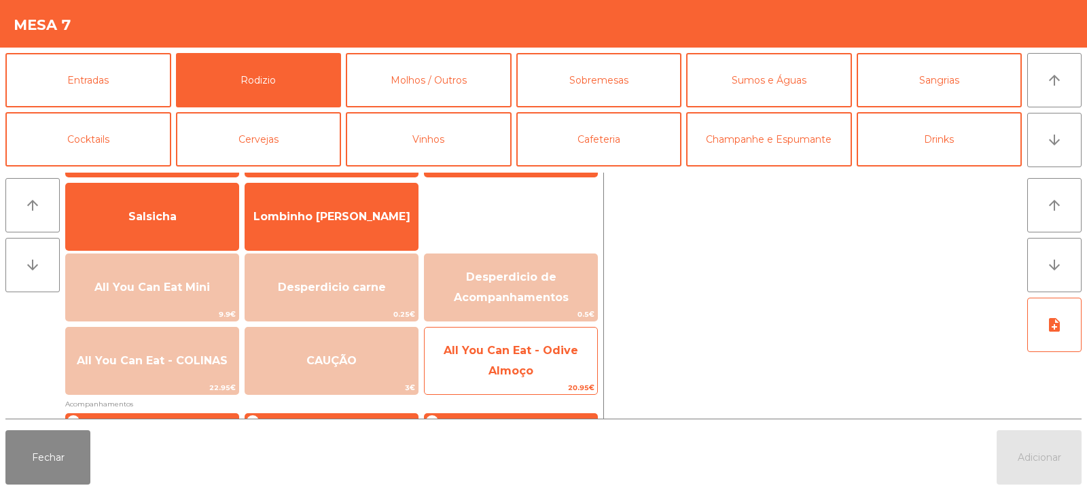
click at [502, 354] on span "All You Can Eat - Odive Almoço" at bounding box center [511, 360] width 135 height 33
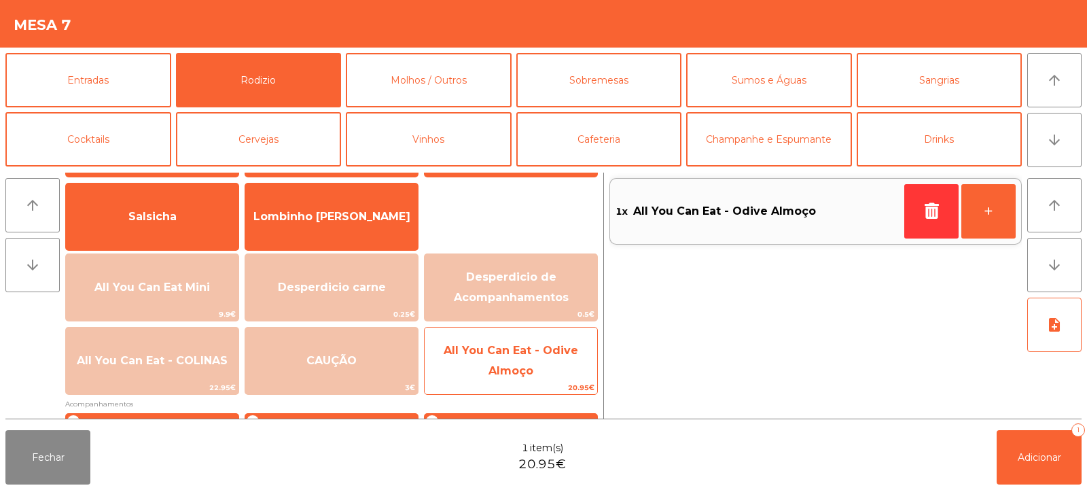
click at [507, 362] on span "All You Can Eat - Odive Almoço" at bounding box center [511, 361] width 173 height 58
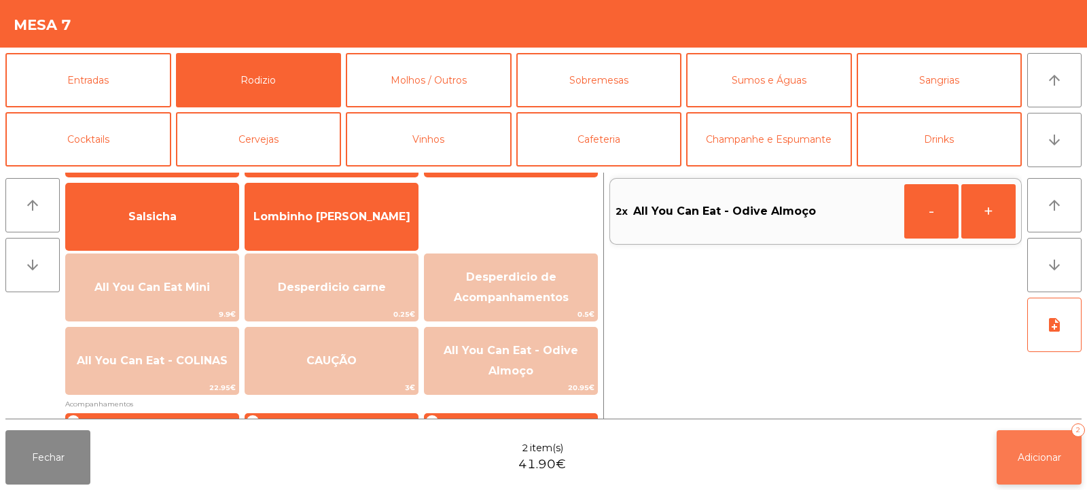
click at [1018, 455] on span "Adicionar" at bounding box center [1039, 457] width 43 height 12
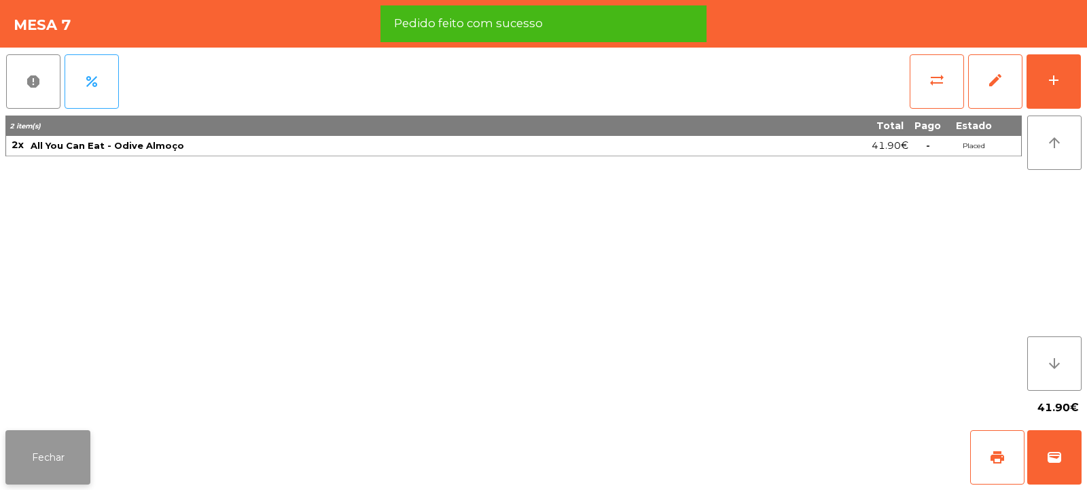
click at [54, 467] on button "Fechar" at bounding box center [47, 457] width 85 height 54
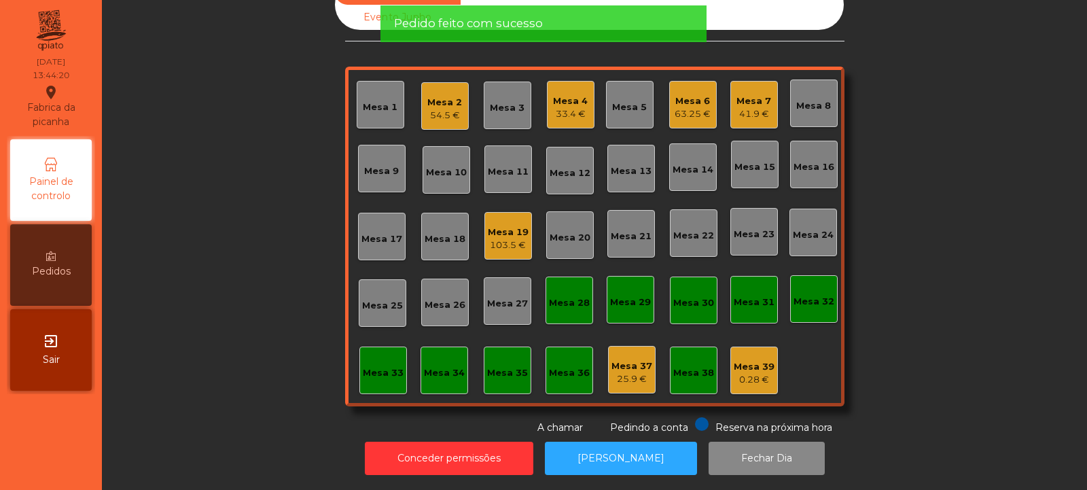
scroll to position [0, 0]
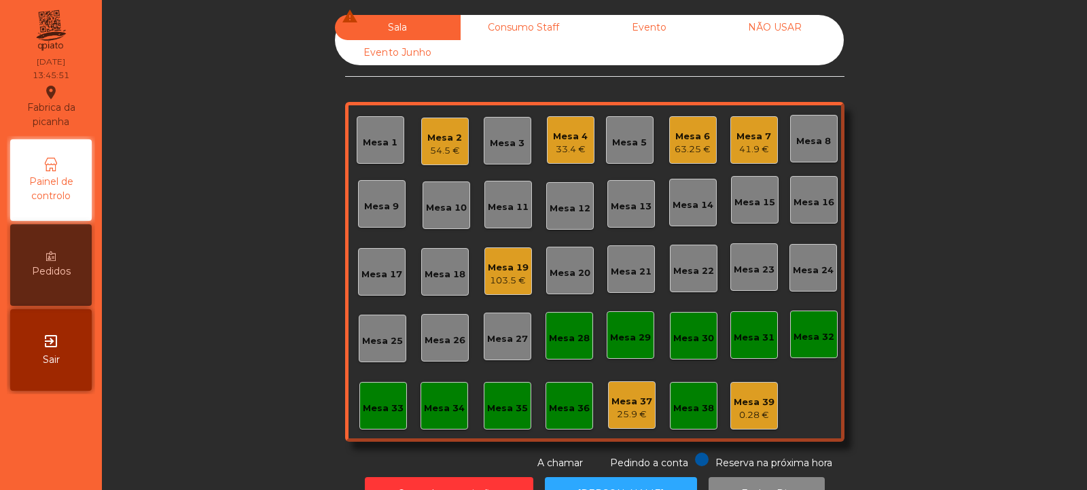
click at [566, 148] on div "33.4 €" at bounding box center [570, 150] width 35 height 14
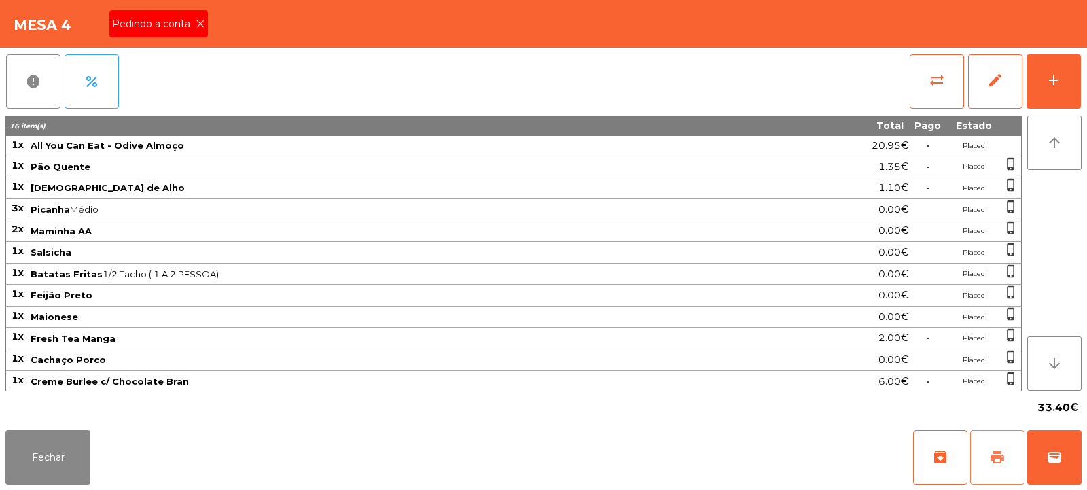
click at [1005, 443] on button "print" at bounding box center [997, 457] width 54 height 54
click at [934, 78] on span "sync_alt" at bounding box center [937, 80] width 16 height 16
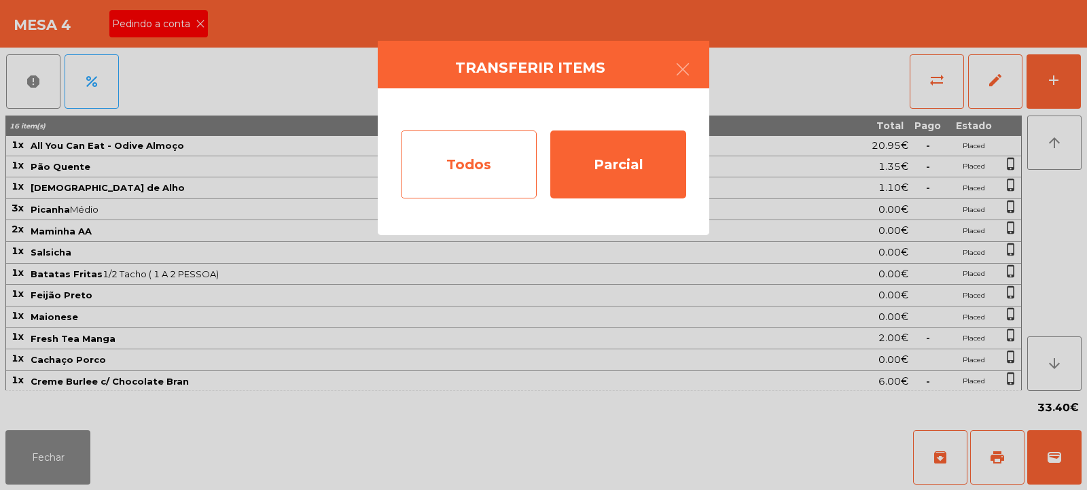
click at [468, 162] on div "Todos" at bounding box center [469, 164] width 136 height 68
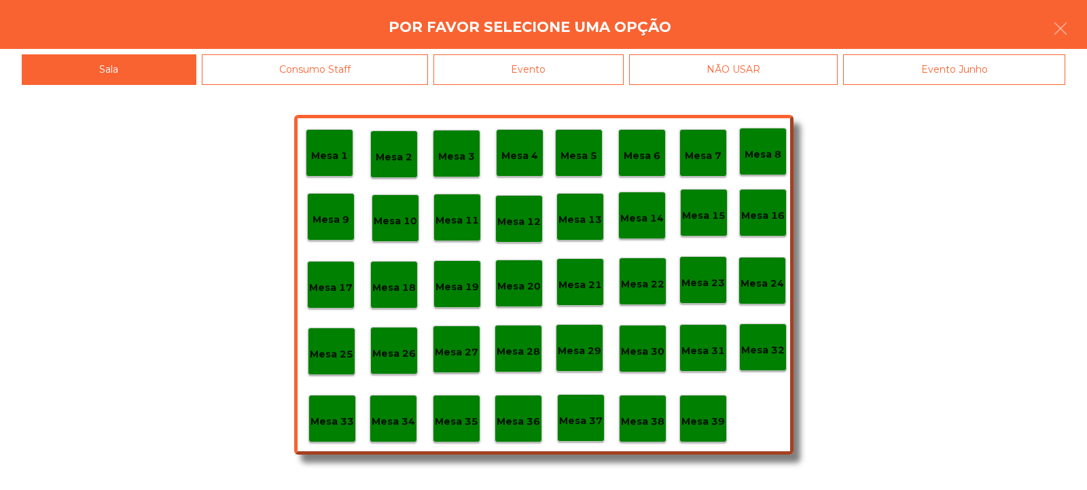
click at [550, 77] on div "Evento" at bounding box center [529, 69] width 190 height 31
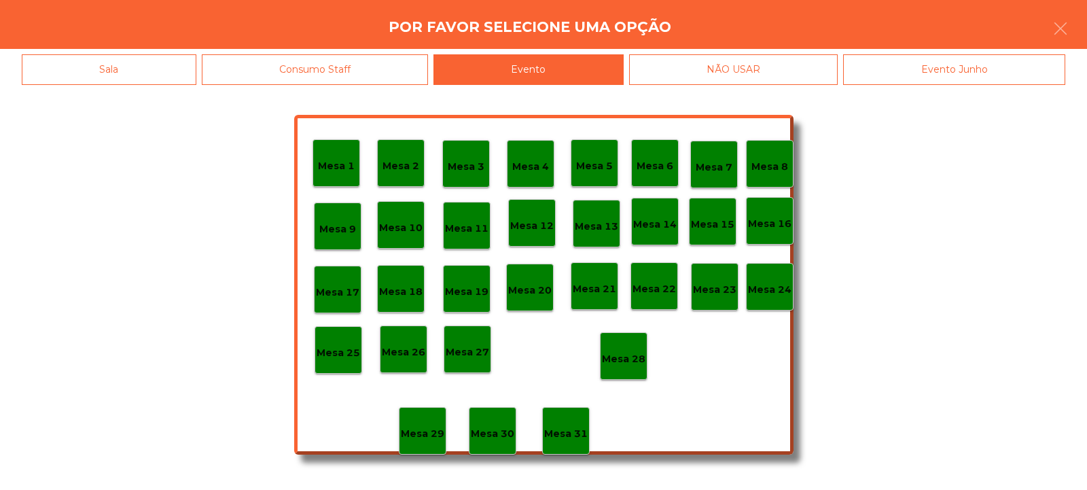
click at [614, 362] on p "Mesa 28" at bounding box center [623, 359] width 43 height 16
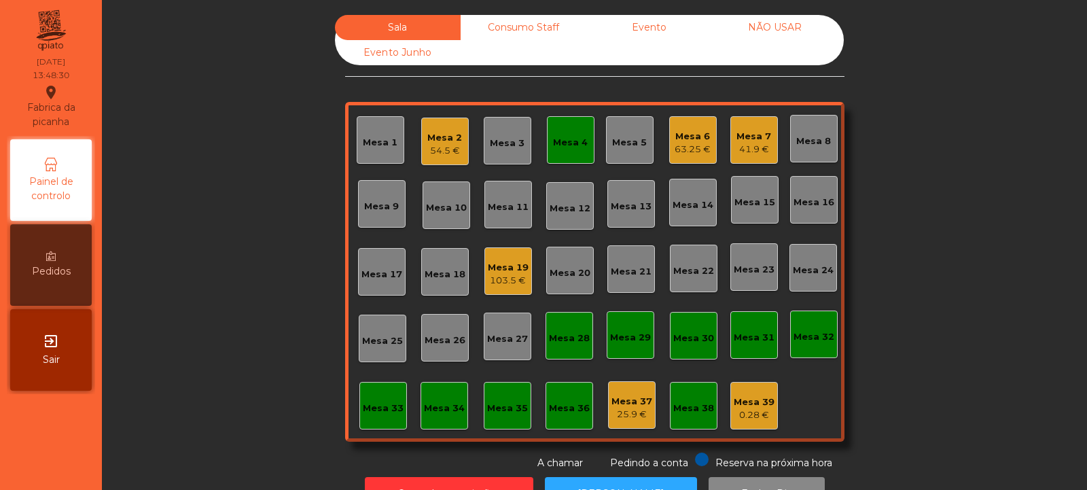
click at [569, 159] on div "Mesa 4" at bounding box center [571, 140] width 48 height 48
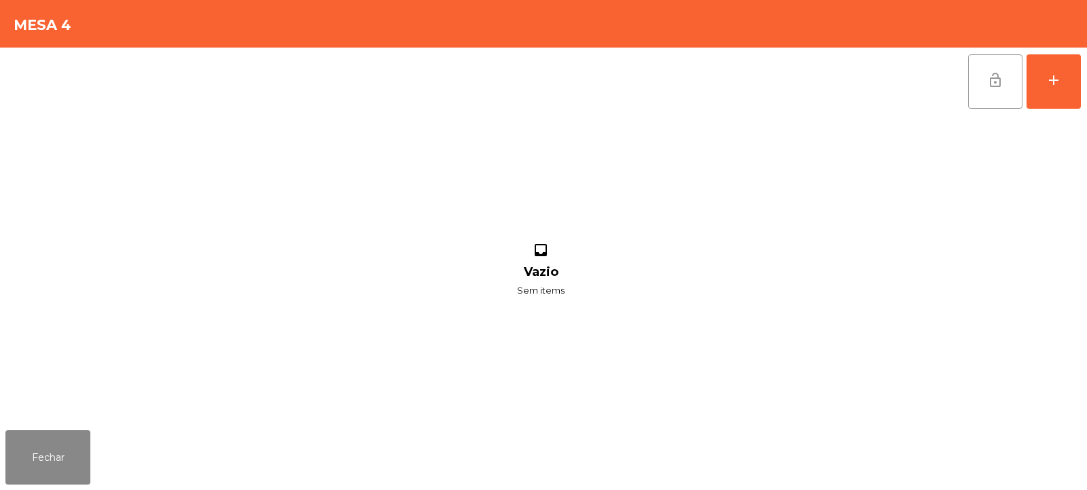
click at [1007, 96] on button "lock_open" at bounding box center [995, 81] width 54 height 54
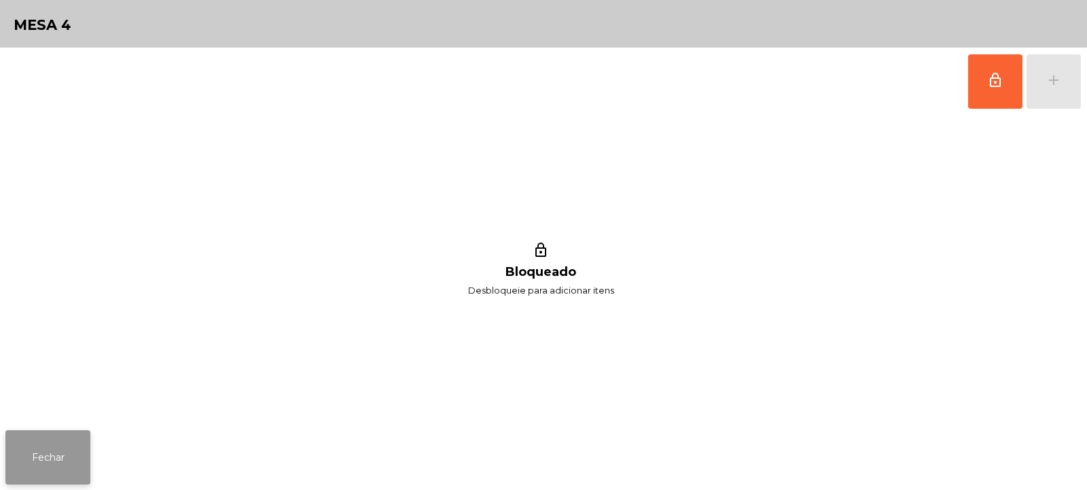
click at [37, 450] on button "Fechar" at bounding box center [47, 457] width 85 height 54
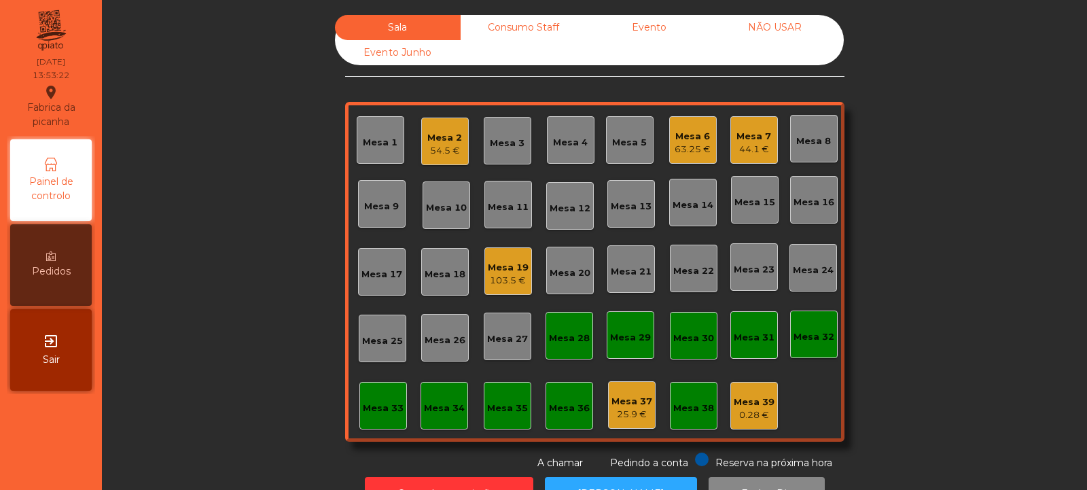
click at [684, 149] on div "63.25 €" at bounding box center [693, 150] width 36 height 14
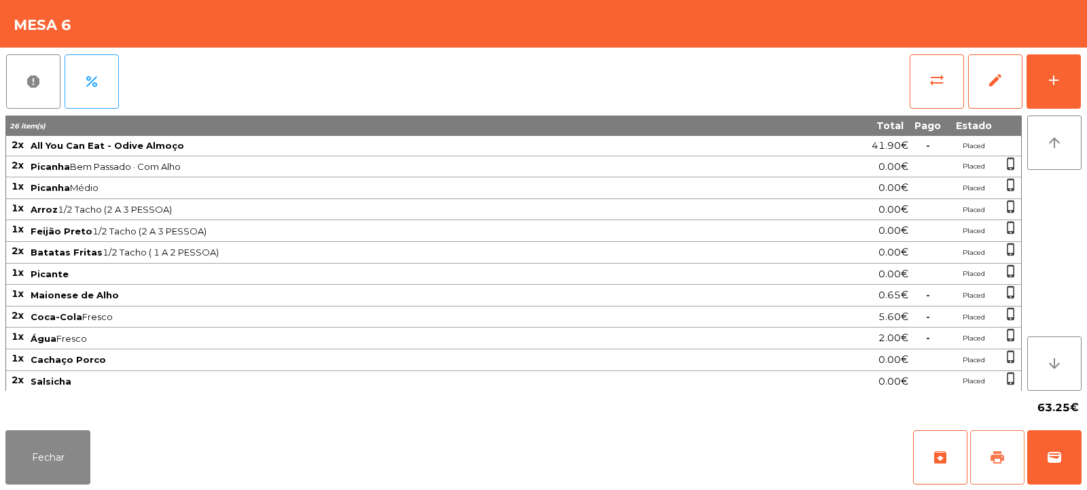
click at [1016, 474] on button "print" at bounding box center [997, 457] width 54 height 54
click at [1007, 459] on button "print" at bounding box center [997, 457] width 54 height 54
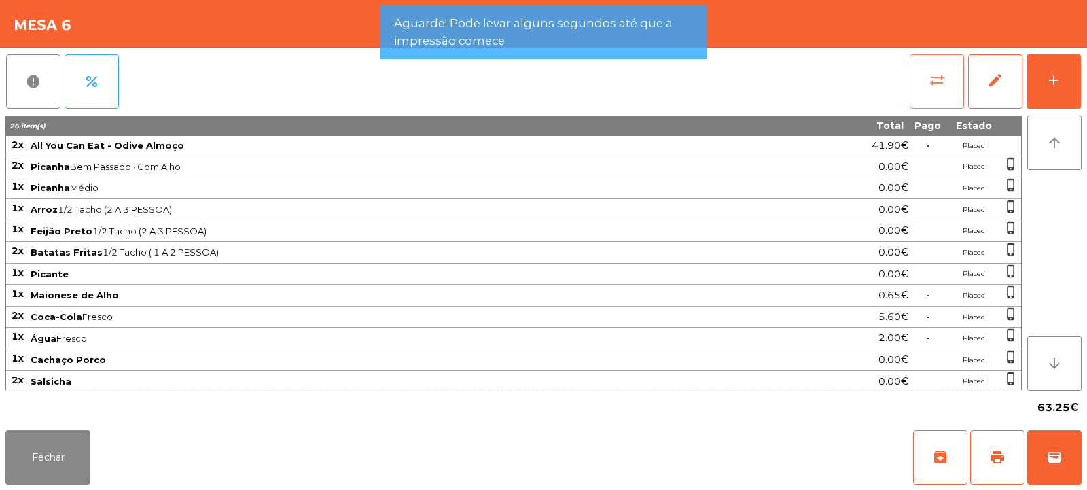
click at [941, 98] on button "sync_alt" at bounding box center [937, 81] width 54 height 54
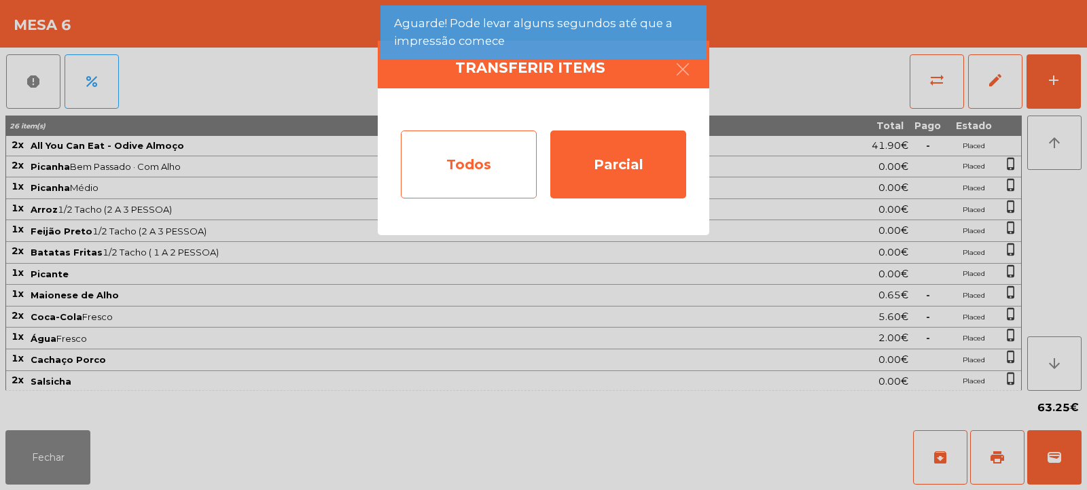
click at [505, 171] on div "Todos" at bounding box center [469, 164] width 136 height 68
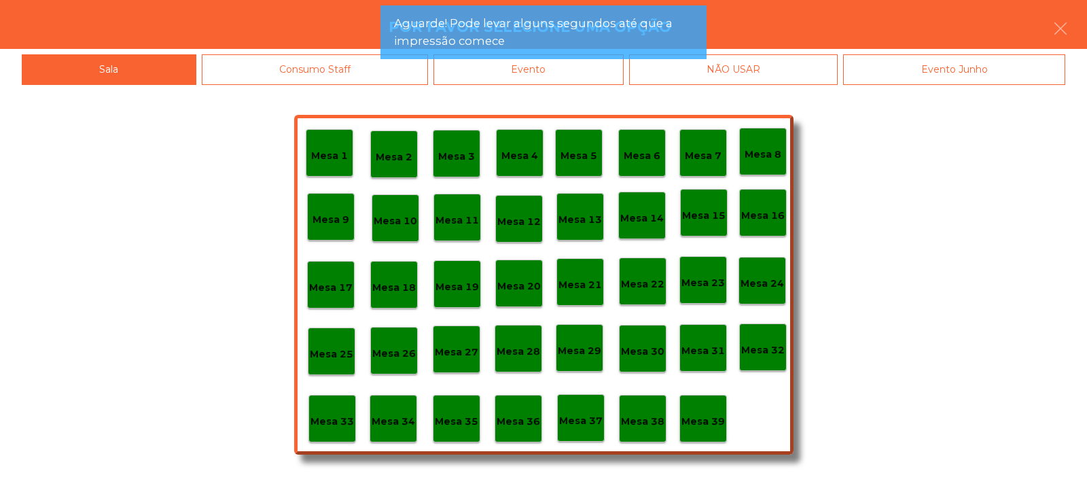
click at [584, 72] on div "Evento" at bounding box center [529, 69] width 190 height 31
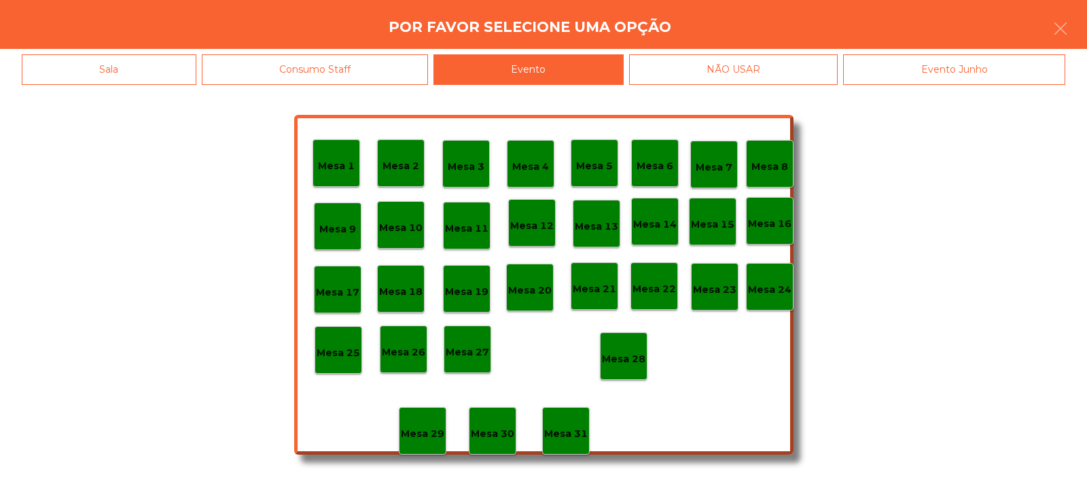
click at [626, 357] on p "Mesa 28" at bounding box center [623, 359] width 43 height 16
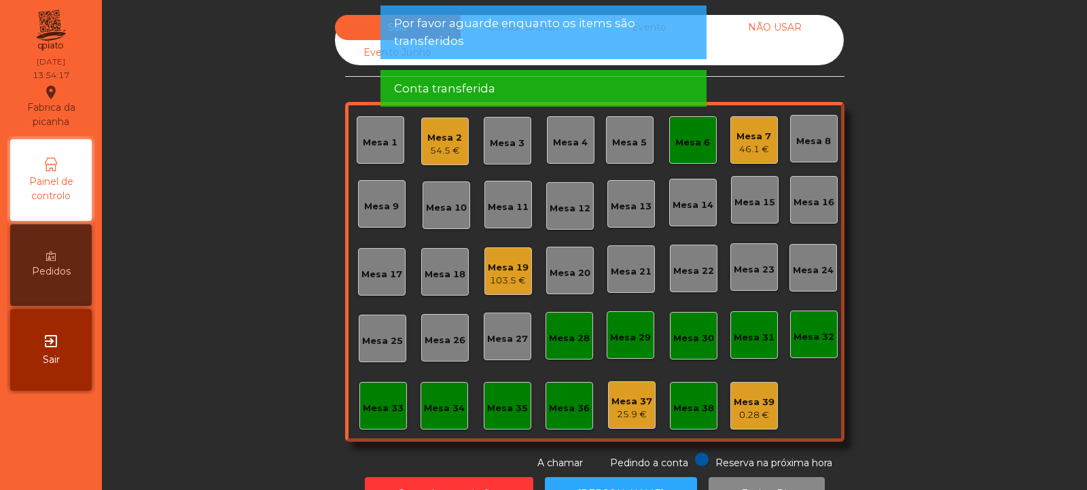
click at [705, 143] on div "Mesa 6" at bounding box center [693, 140] width 48 height 48
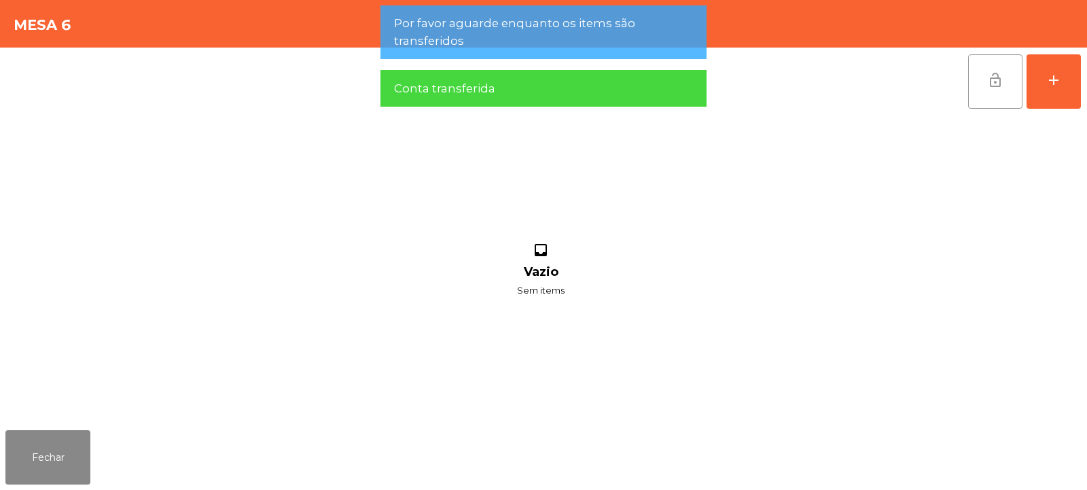
click at [985, 96] on button "lock_open" at bounding box center [995, 81] width 54 height 54
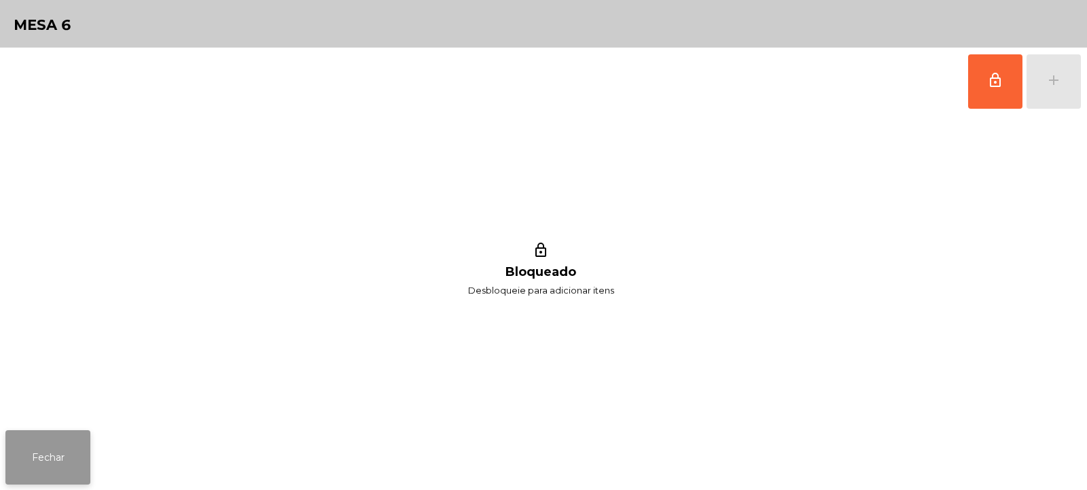
click at [39, 448] on button "Fechar" at bounding box center [47, 457] width 85 height 54
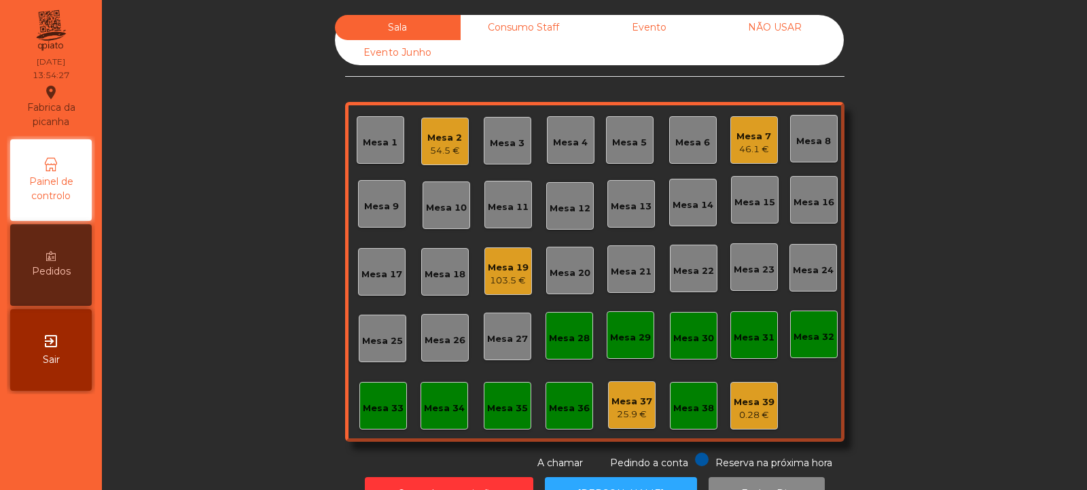
scroll to position [46, 0]
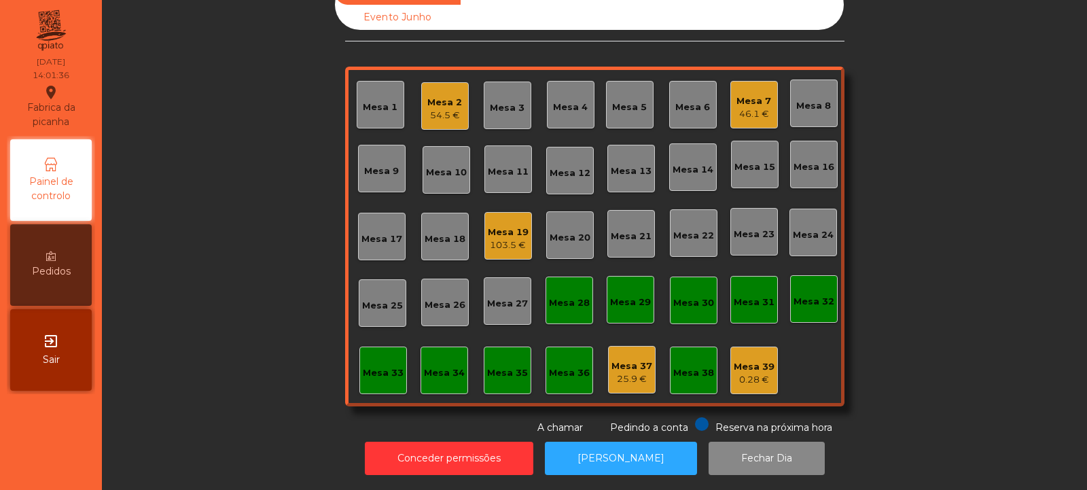
click at [507, 239] on div "103.5 €" at bounding box center [508, 246] width 41 height 14
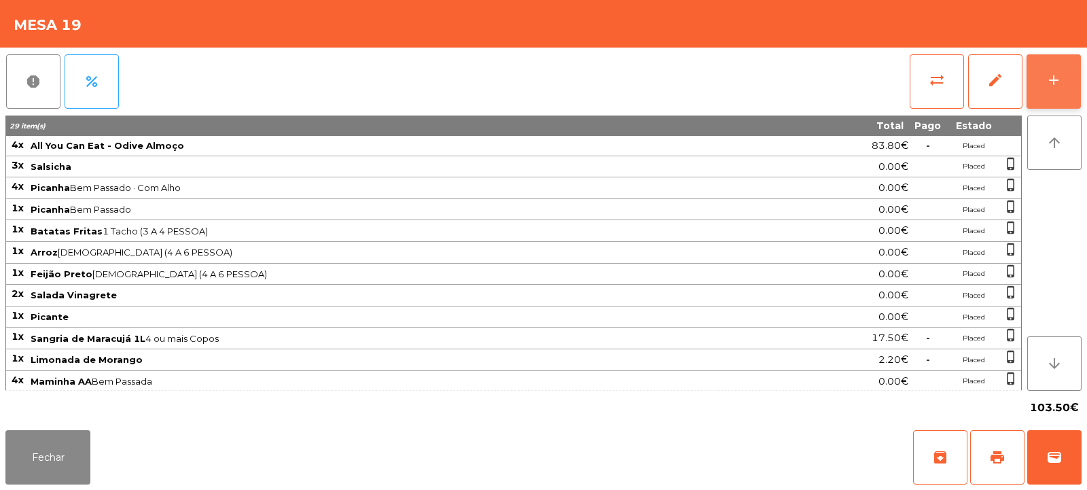
click at [1056, 78] on div "add" at bounding box center [1054, 80] width 16 height 16
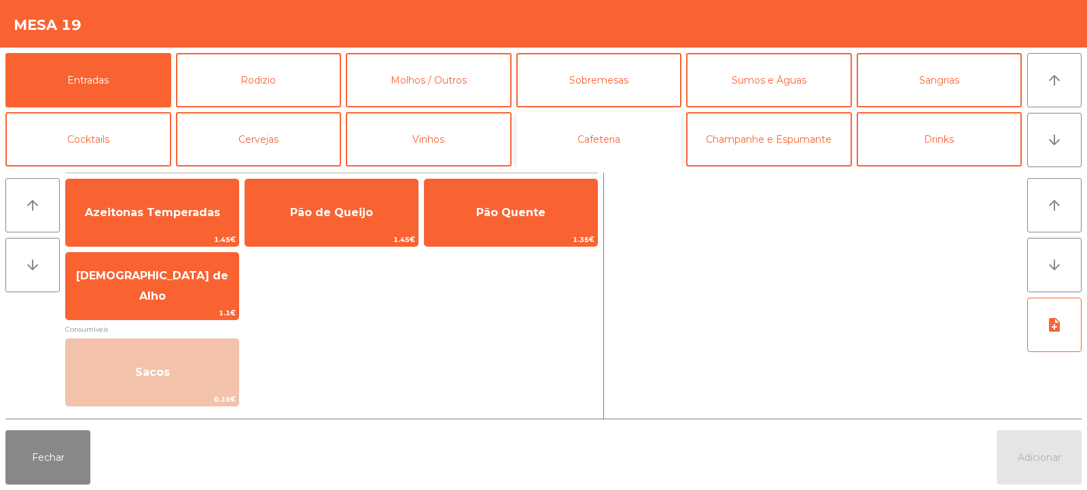
click at [569, 138] on button "Cafeteria" at bounding box center [599, 139] width 166 height 54
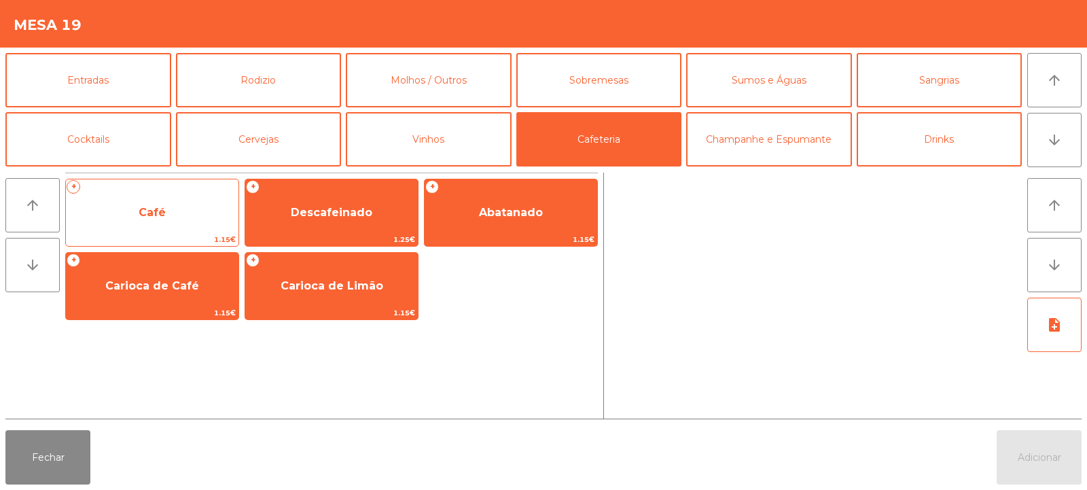
click at [184, 216] on span "Café" at bounding box center [152, 212] width 173 height 37
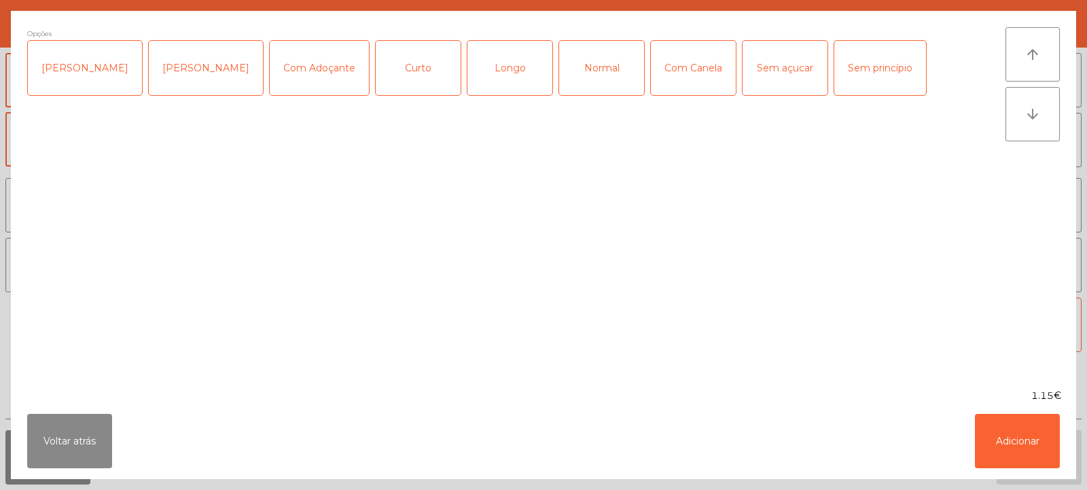
click at [577, 77] on div "Normal" at bounding box center [601, 68] width 85 height 54
click at [495, 88] on div "Longo" at bounding box center [510, 68] width 85 height 54
click at [575, 71] on div "Normal" at bounding box center [601, 68] width 85 height 54
click at [1040, 455] on button "Adicionar" at bounding box center [1017, 441] width 85 height 54
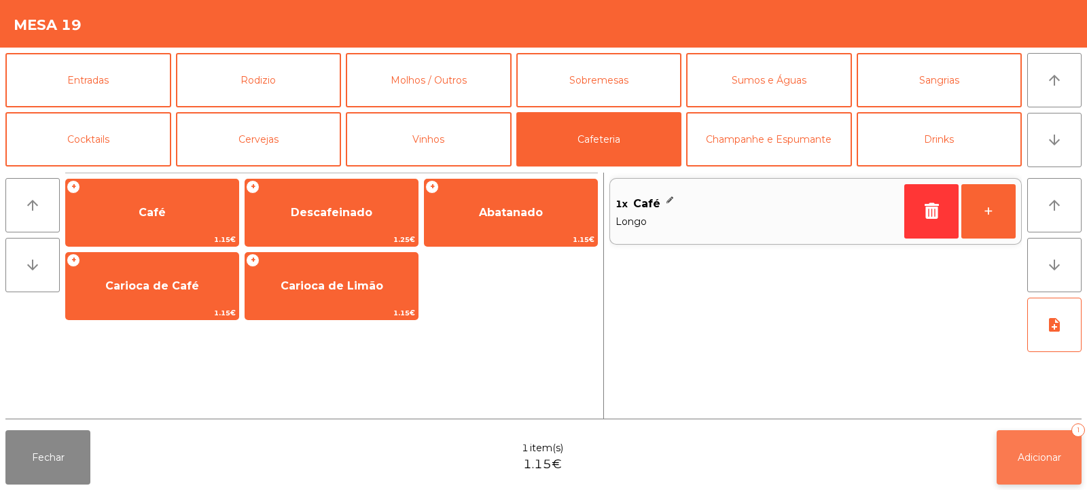
click at [1047, 482] on button "Adicionar 1" at bounding box center [1039, 457] width 85 height 54
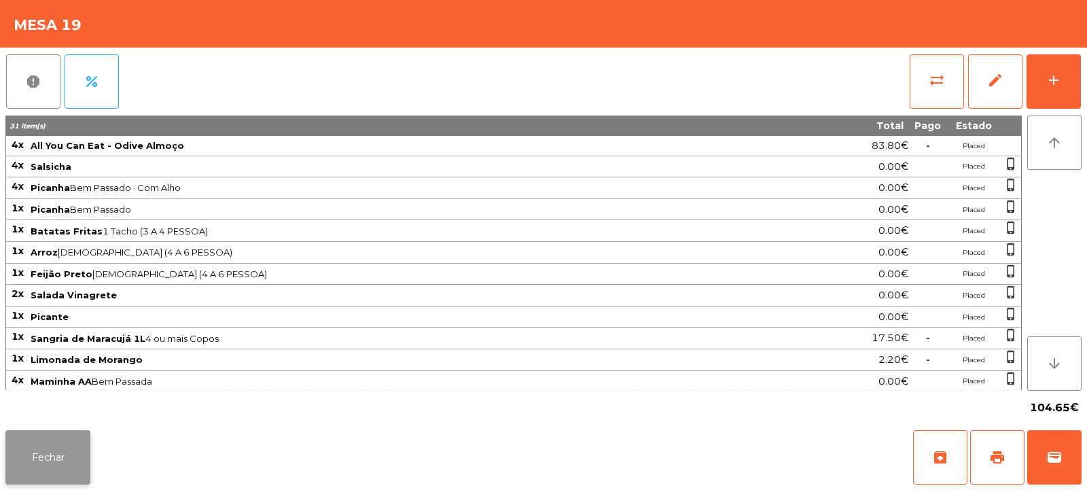
click at [58, 459] on button "Fechar" at bounding box center [47, 457] width 85 height 54
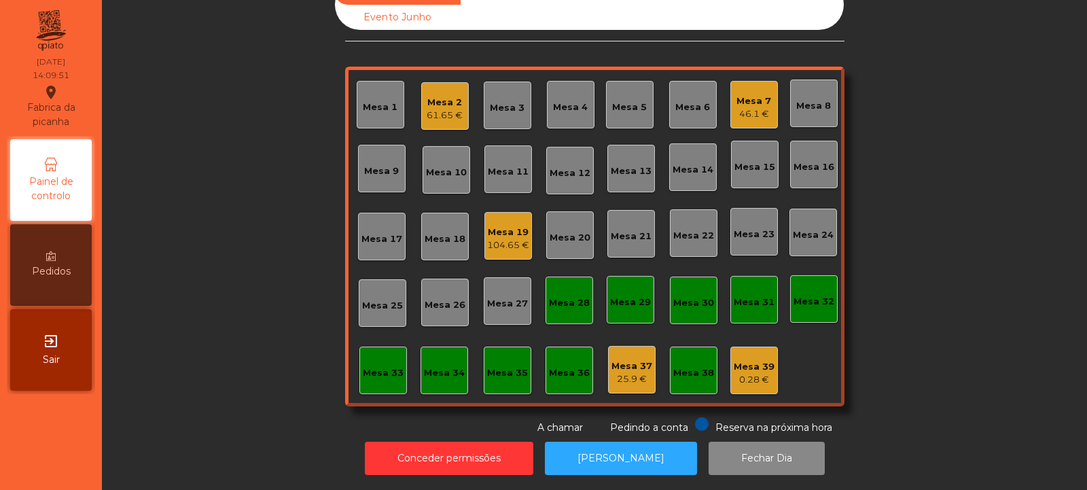
scroll to position [0, 0]
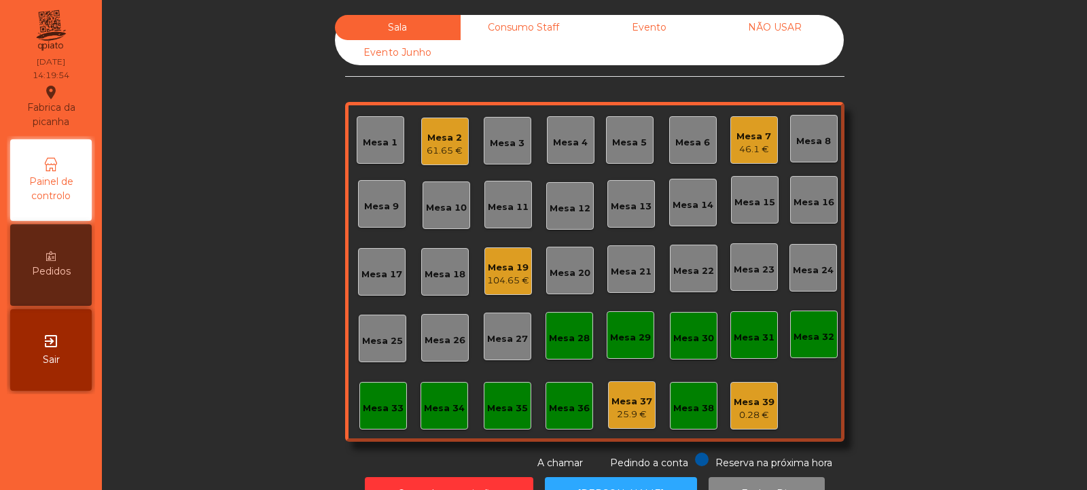
click at [427, 135] on div "Mesa 2" at bounding box center [445, 138] width 36 height 14
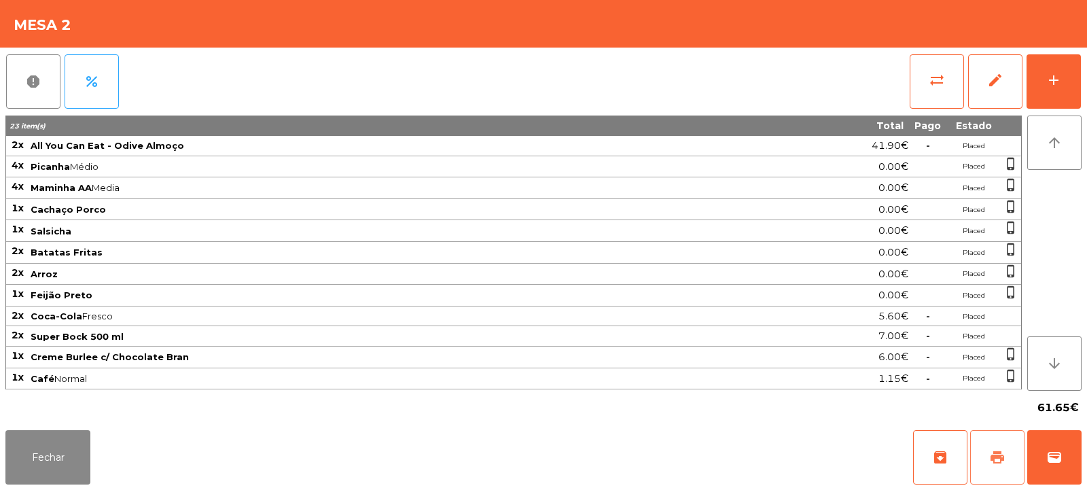
click at [1004, 454] on span "print" at bounding box center [997, 457] width 16 height 16
click at [945, 70] on button "sync_alt" at bounding box center [937, 81] width 54 height 54
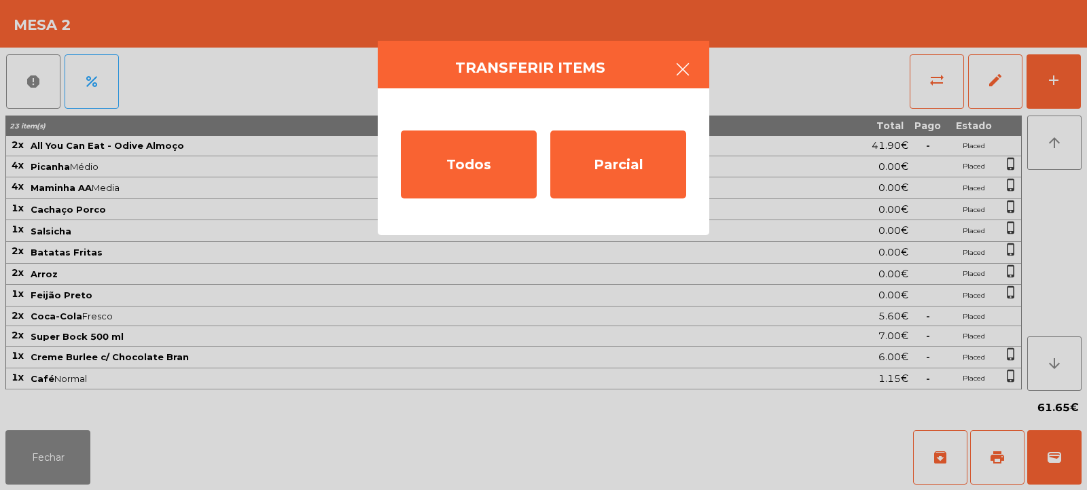
click at [678, 66] on icon "button" at bounding box center [683, 69] width 16 height 16
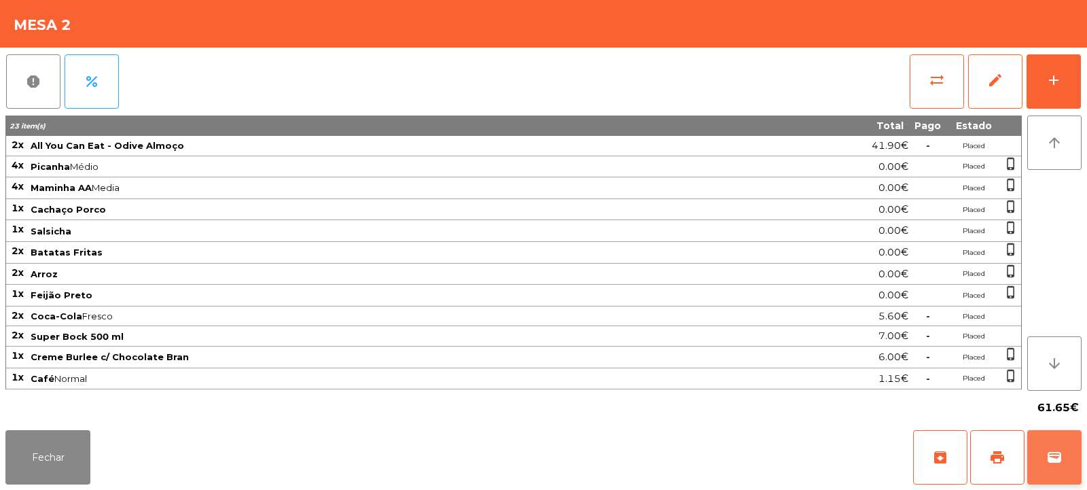
click at [1062, 466] on button "wallet" at bounding box center [1055, 457] width 54 height 54
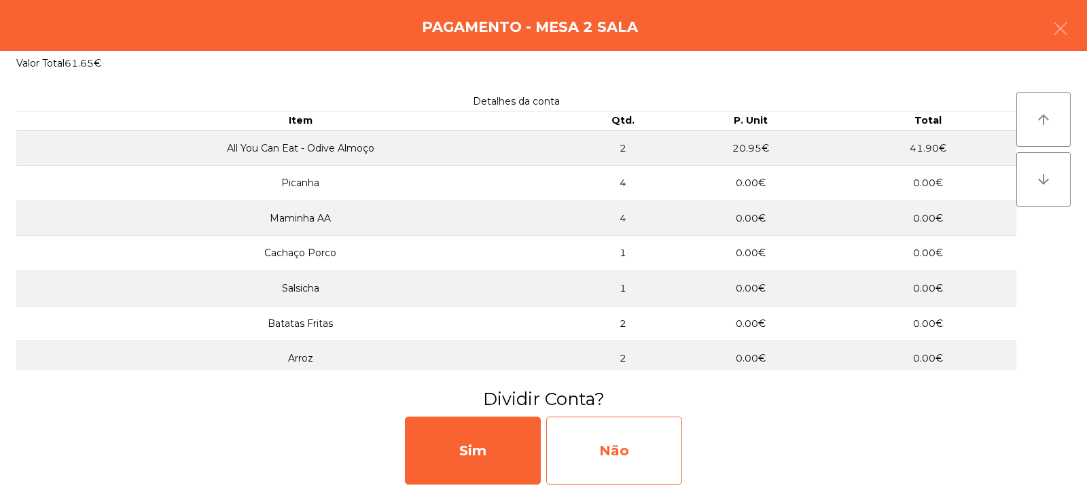
click at [627, 455] on div "Não" at bounding box center [614, 451] width 136 height 68
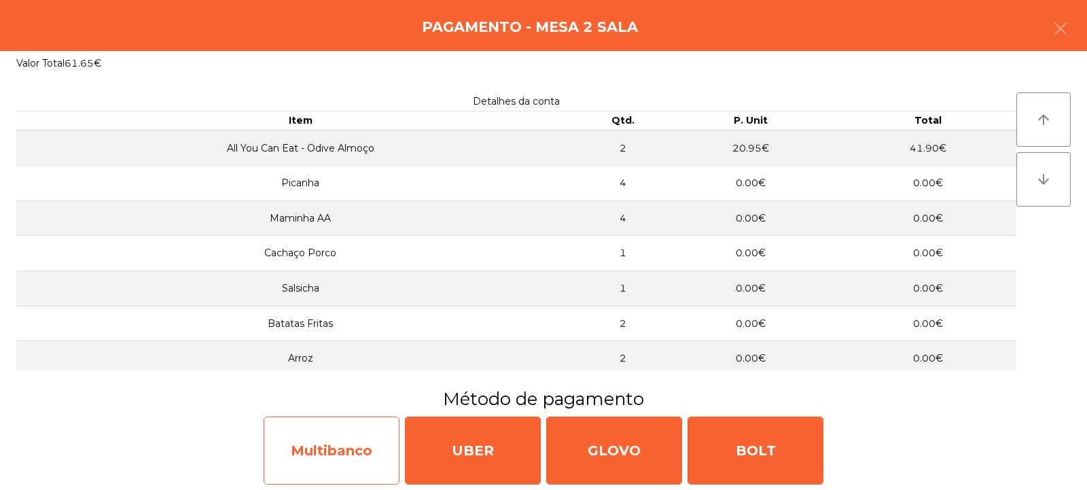
click at [362, 451] on div "Multibanco" at bounding box center [332, 451] width 136 height 68
select select "**"
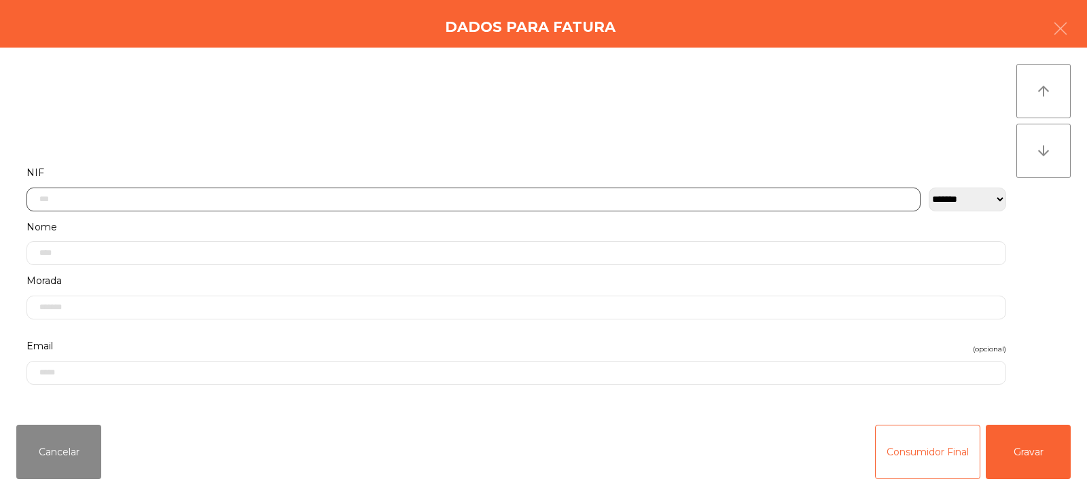
click at [430, 199] on input "text" at bounding box center [474, 200] width 894 height 24
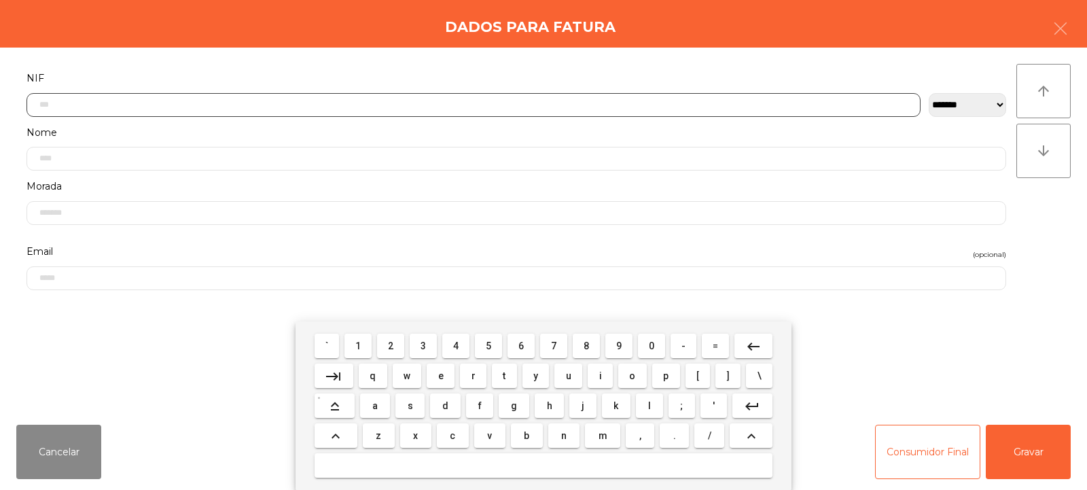
scroll to position [99, 0]
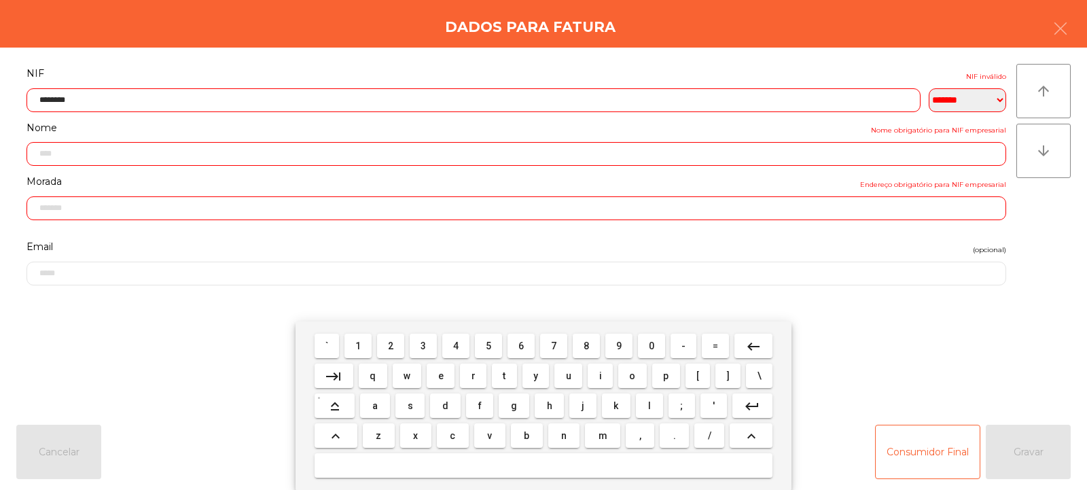
type input "*********"
type input "**********"
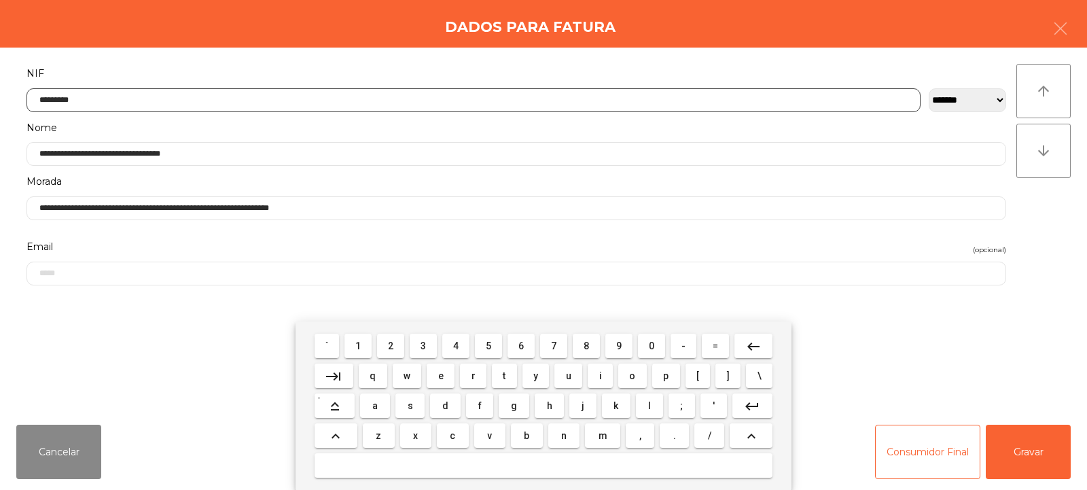
type input "*********"
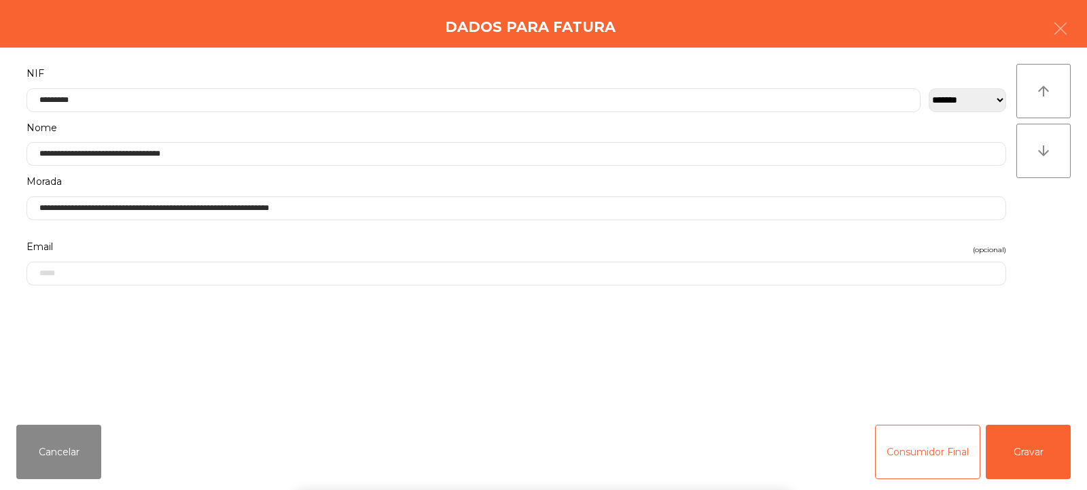
click at [1038, 252] on div "arrow_upward arrow_downward" at bounding box center [1044, 231] width 54 height 334
click at [1029, 458] on button "Gravar" at bounding box center [1028, 452] width 85 height 54
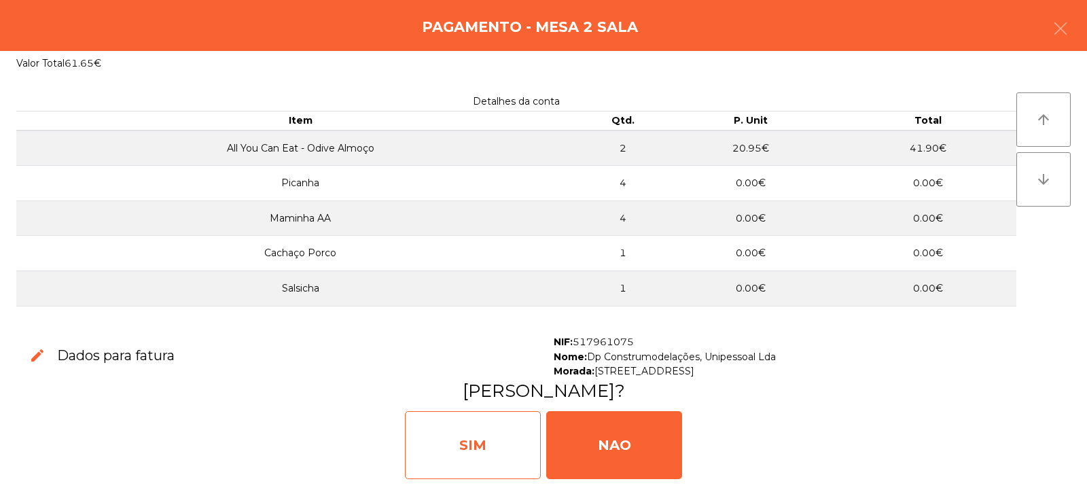
click at [444, 430] on div "SIM" at bounding box center [473, 445] width 136 height 68
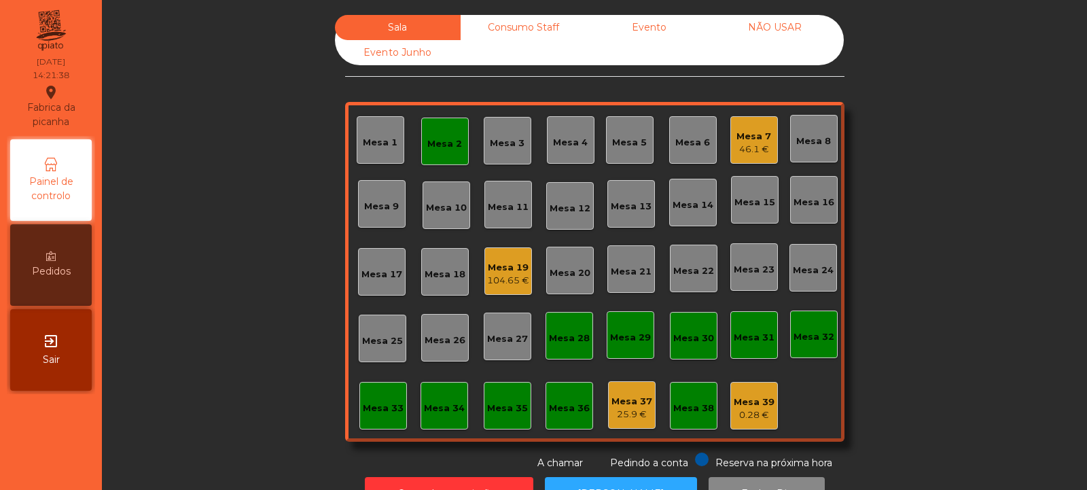
scroll to position [46, 0]
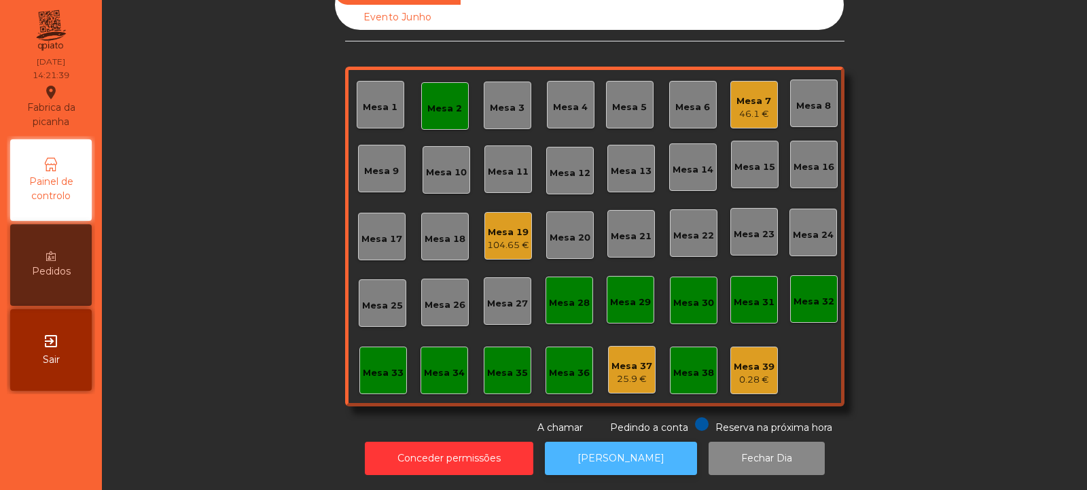
click at [615, 442] on button "[PERSON_NAME]" at bounding box center [621, 458] width 152 height 33
click at [446, 102] on div "Mesa 2" at bounding box center [444, 109] width 35 height 14
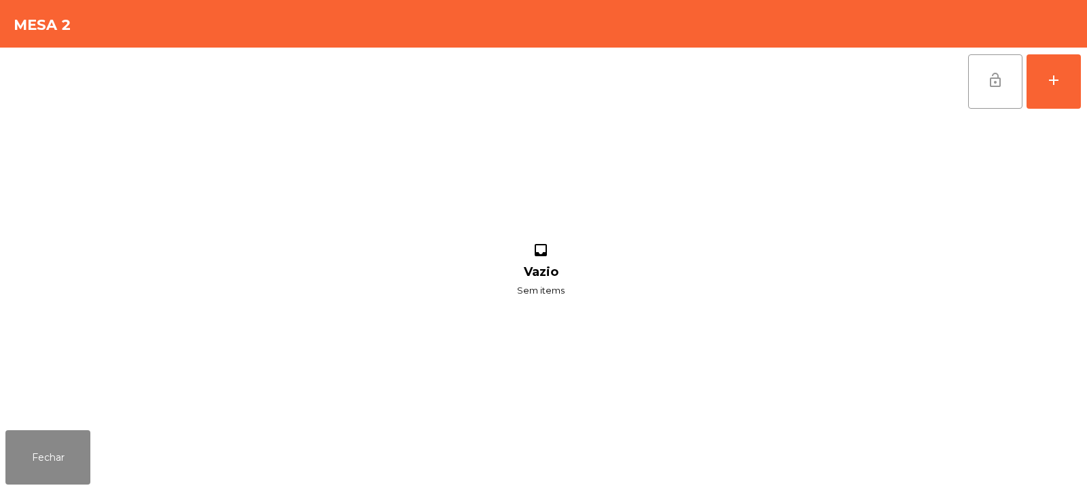
click at [996, 76] on span "lock_open" at bounding box center [995, 80] width 16 height 16
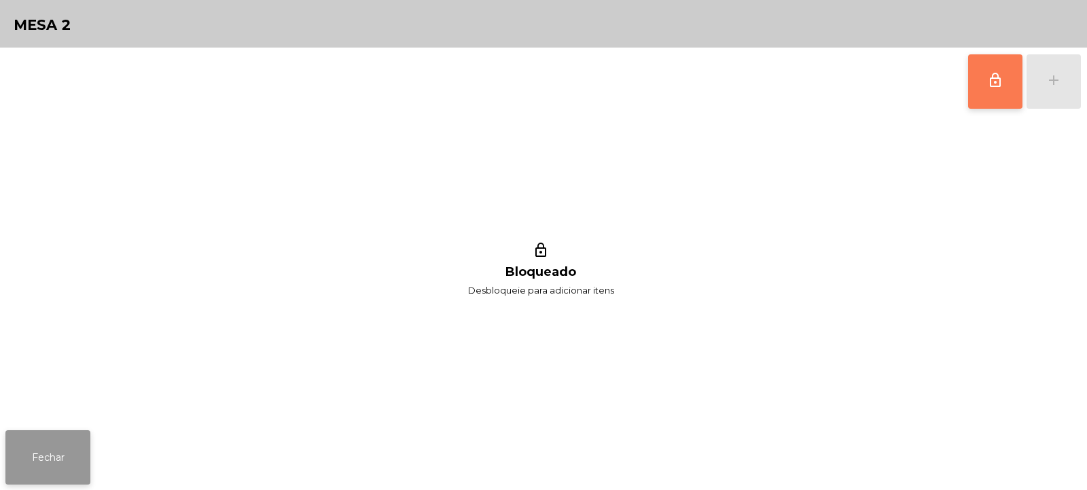
click at [72, 449] on button "Fechar" at bounding box center [47, 457] width 85 height 54
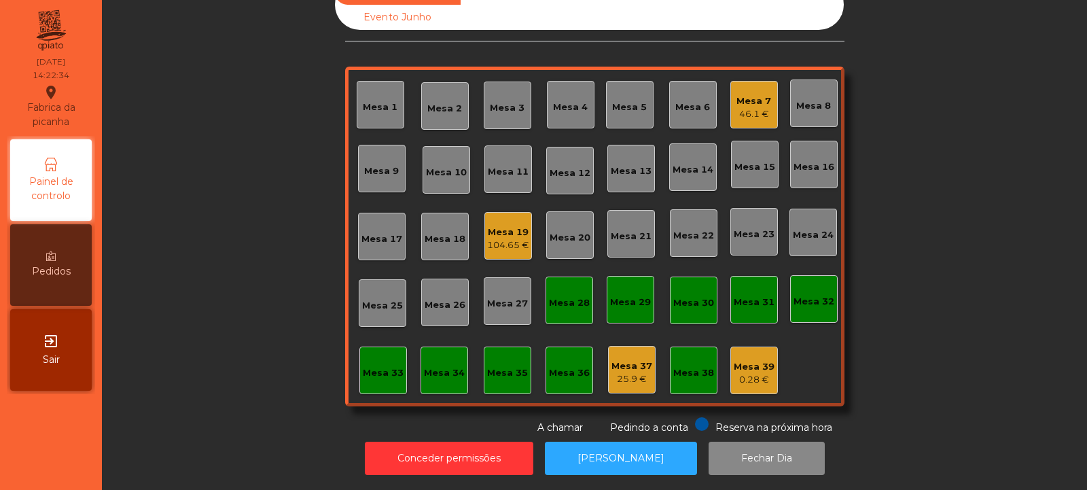
scroll to position [0, 0]
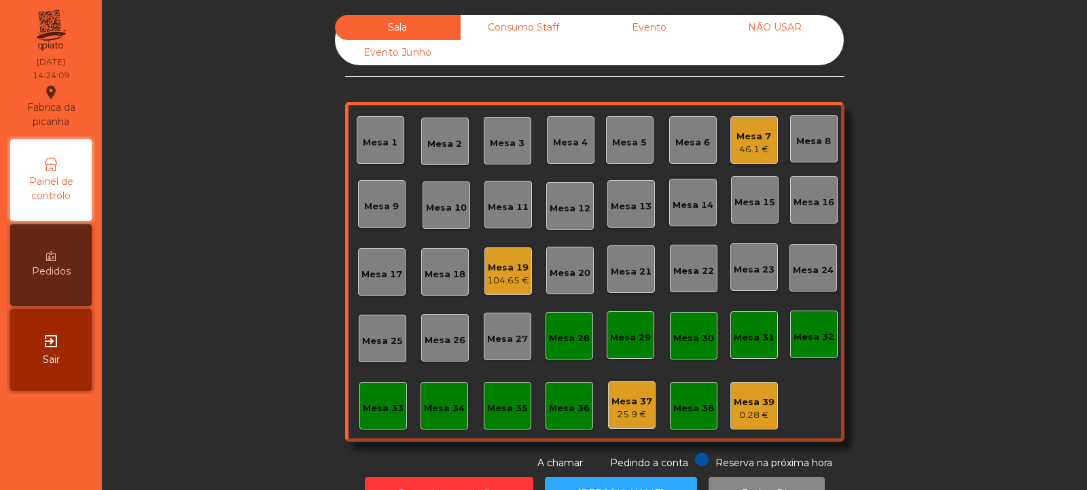
click at [487, 279] on div "104.65 €" at bounding box center [508, 281] width 42 height 14
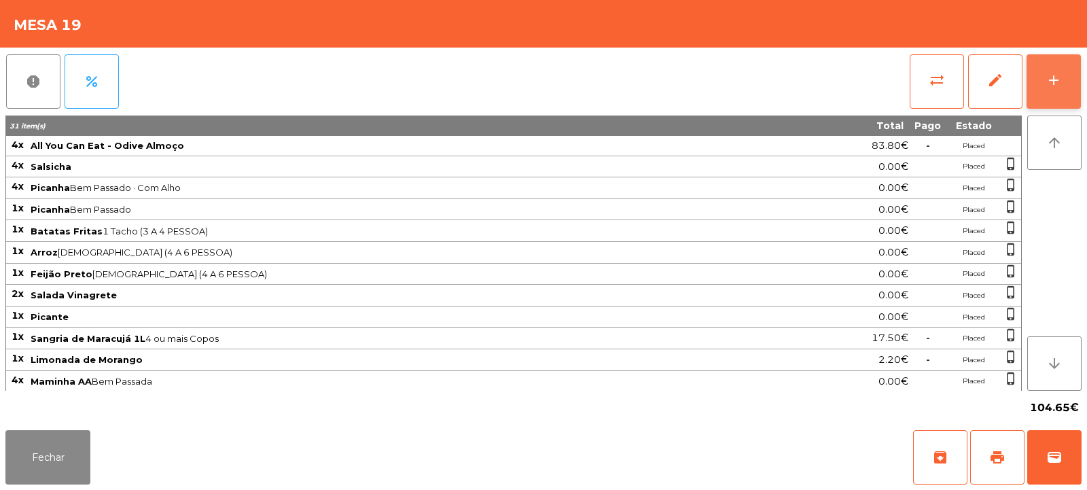
click at [1059, 77] on div "add" at bounding box center [1054, 80] width 16 height 16
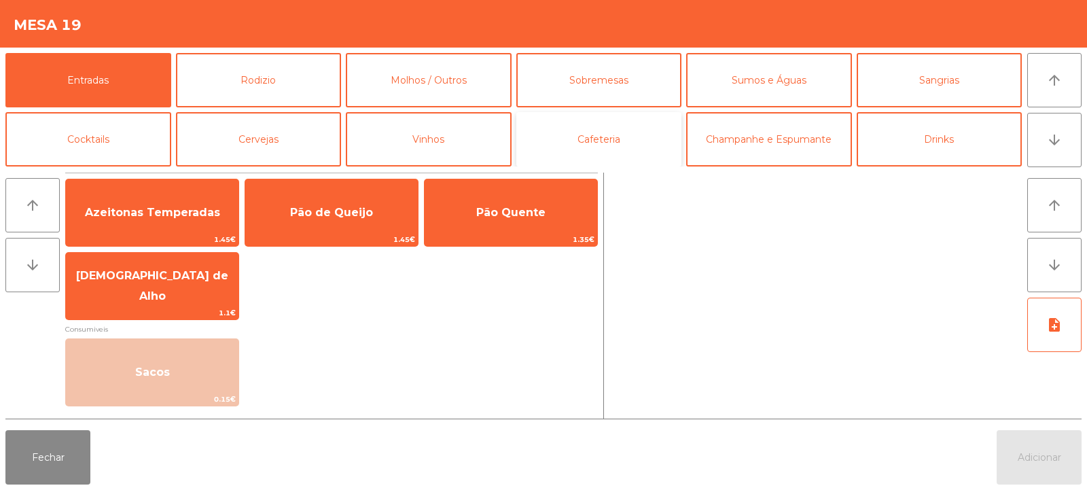
click at [620, 140] on button "Cafeteria" at bounding box center [599, 139] width 166 height 54
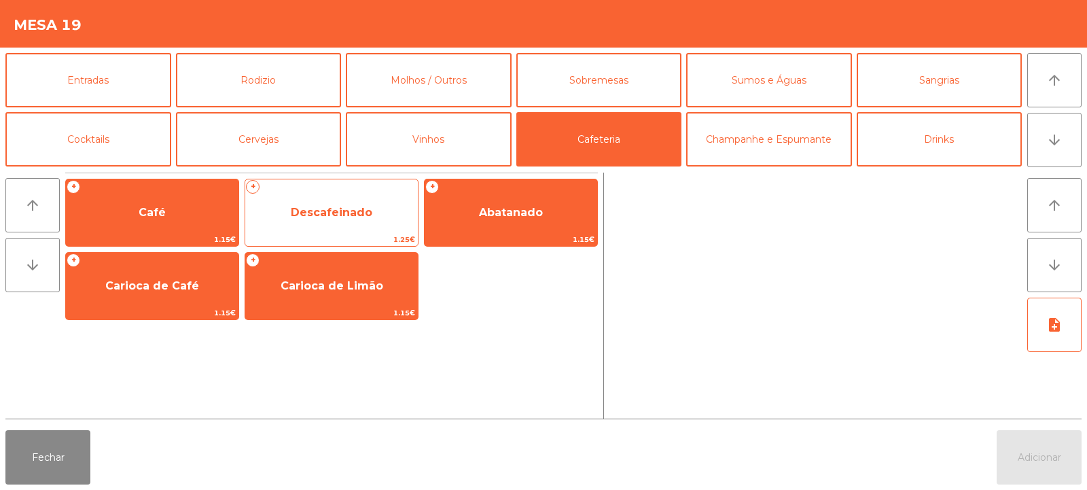
click at [333, 207] on span "Descafeinado" at bounding box center [332, 212] width 82 height 13
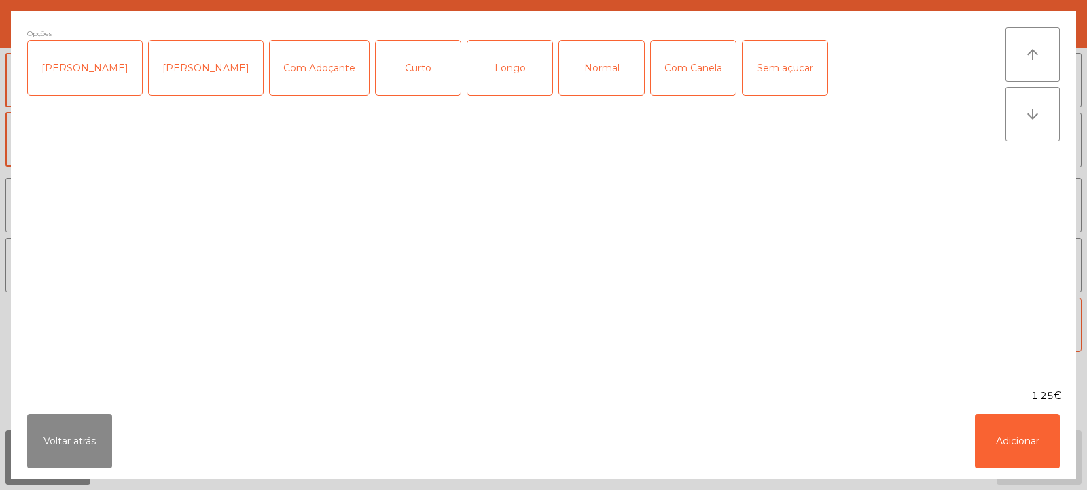
click at [489, 71] on div "Longo" at bounding box center [510, 68] width 85 height 54
click at [1019, 443] on button "Adicionar" at bounding box center [1017, 441] width 85 height 54
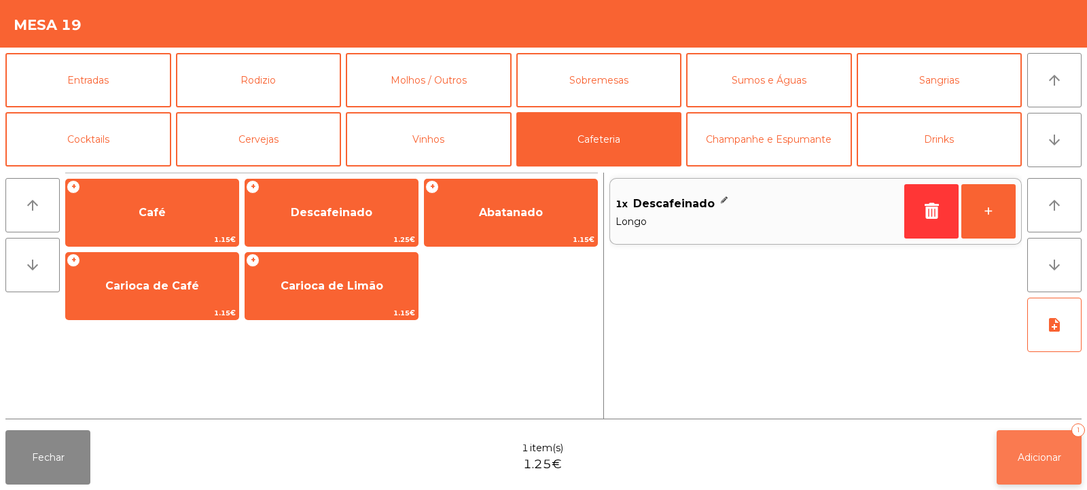
click at [1042, 457] on span "Adicionar" at bounding box center [1039, 457] width 43 height 12
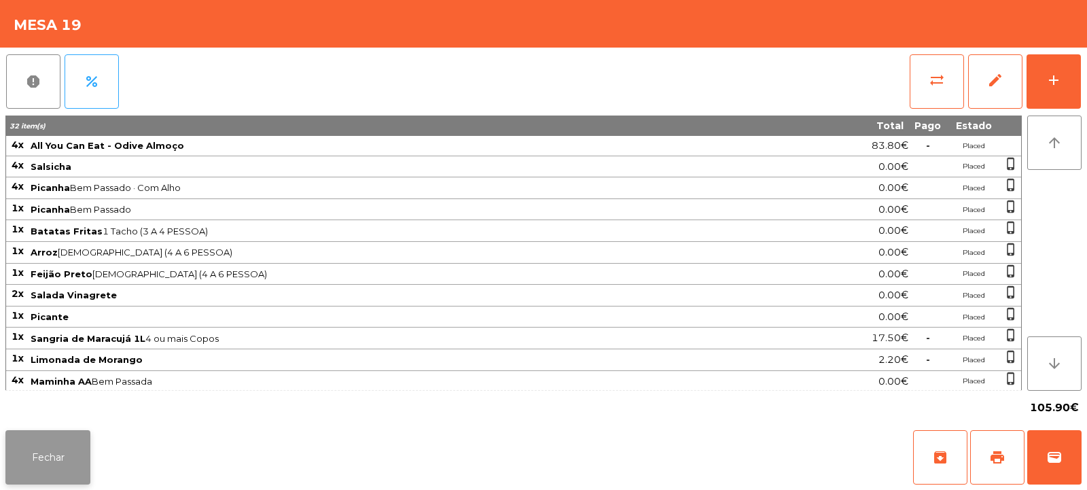
click at [38, 464] on button "Fechar" at bounding box center [47, 457] width 85 height 54
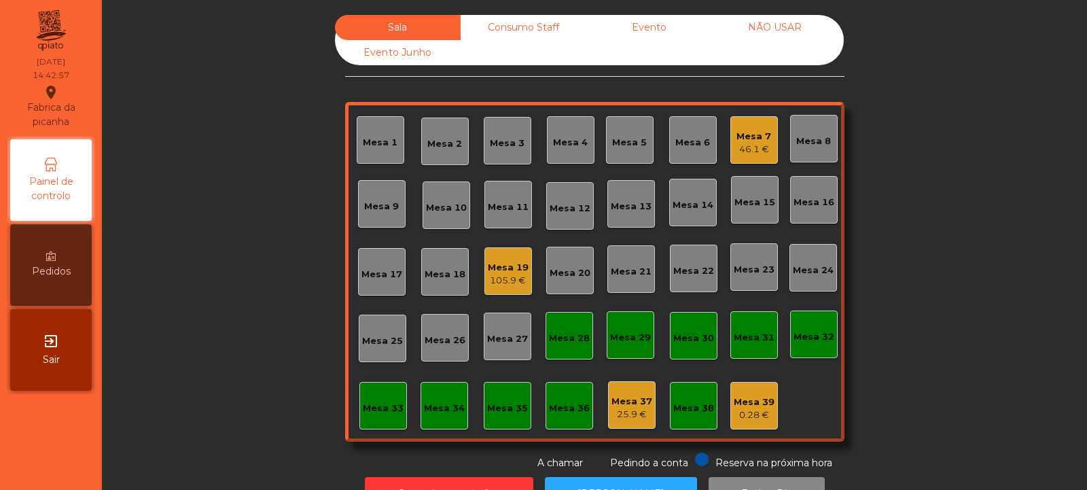
scroll to position [46, 0]
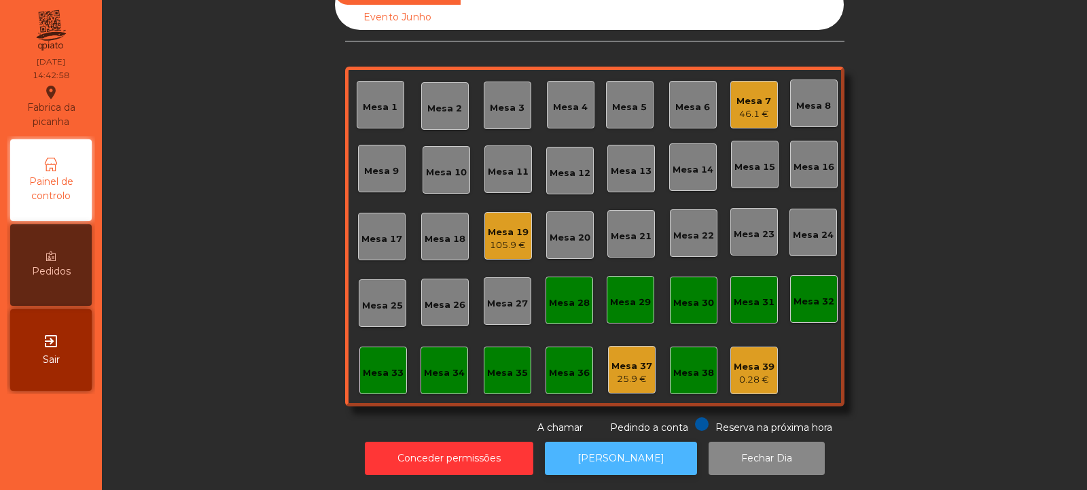
click at [625, 455] on button "[PERSON_NAME]" at bounding box center [621, 458] width 152 height 33
click at [814, 290] on div "Mesa 32" at bounding box center [814, 299] width 41 height 19
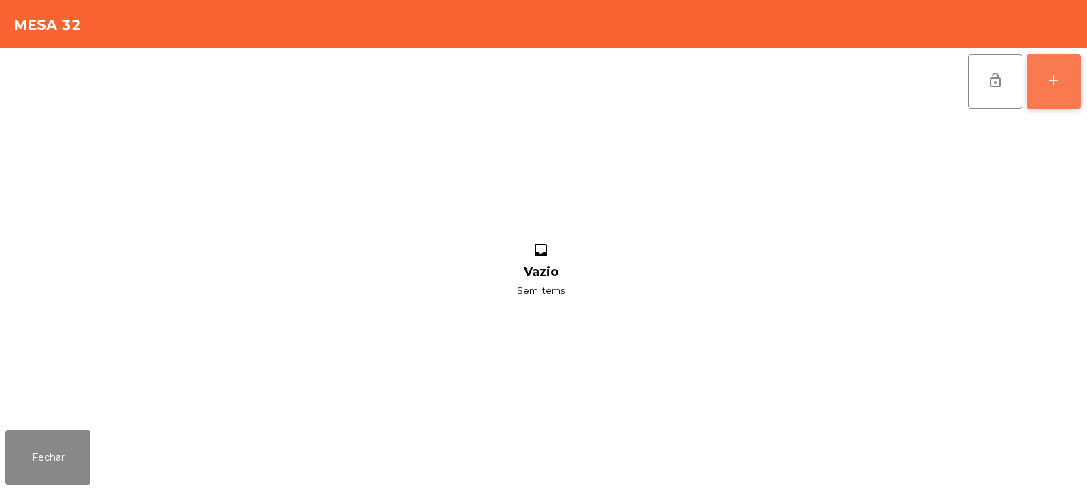
click at [1055, 72] on div "add" at bounding box center [1054, 80] width 16 height 16
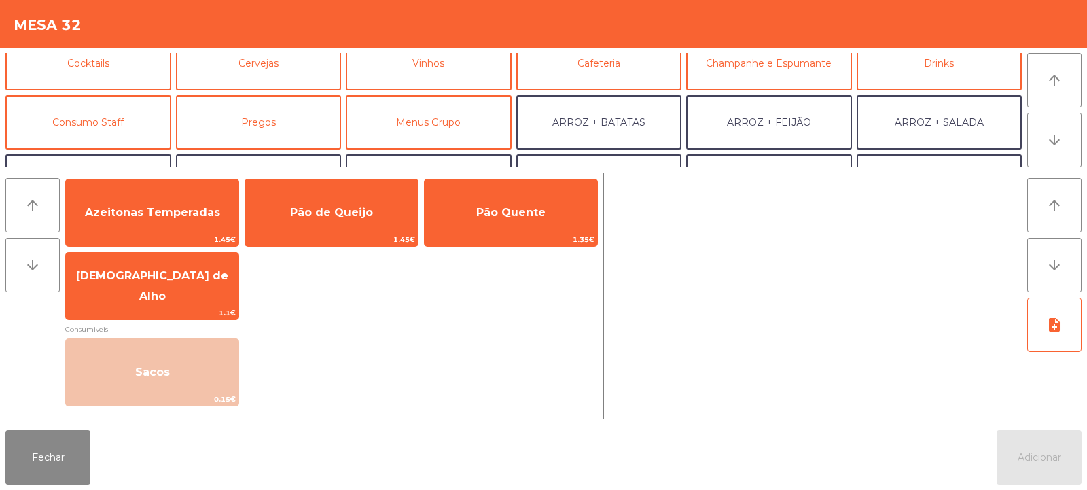
scroll to position [81, 0]
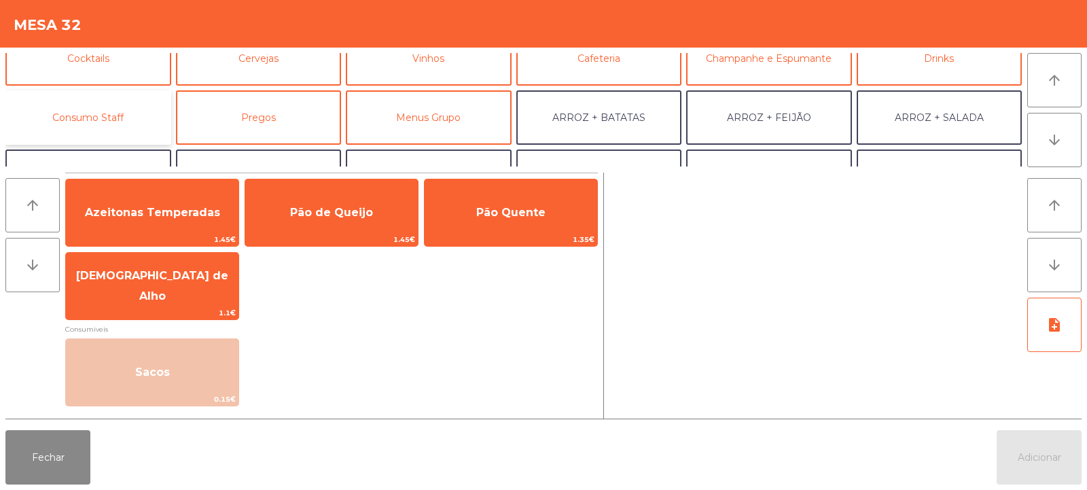
click at [121, 101] on button "Consumo Staff" at bounding box center [88, 117] width 166 height 54
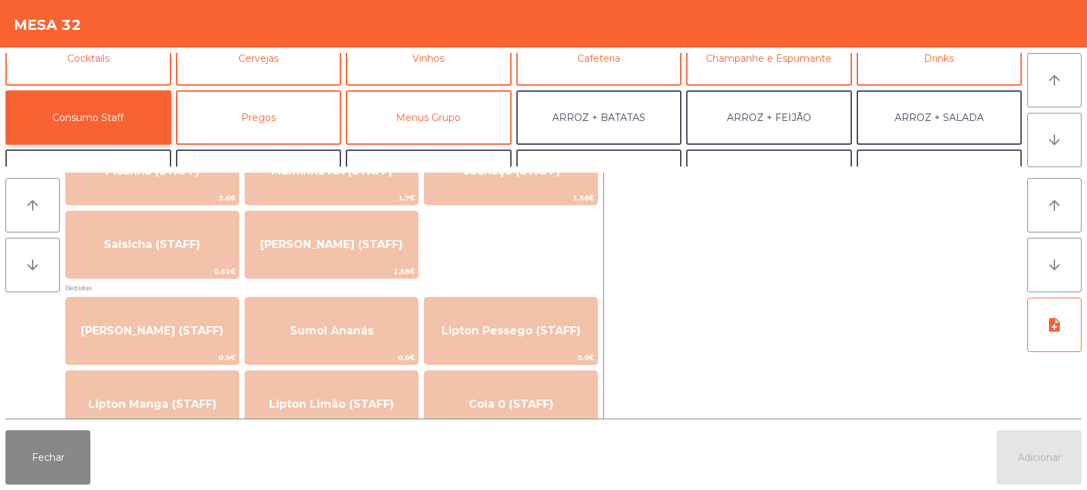
scroll to position [0, 0]
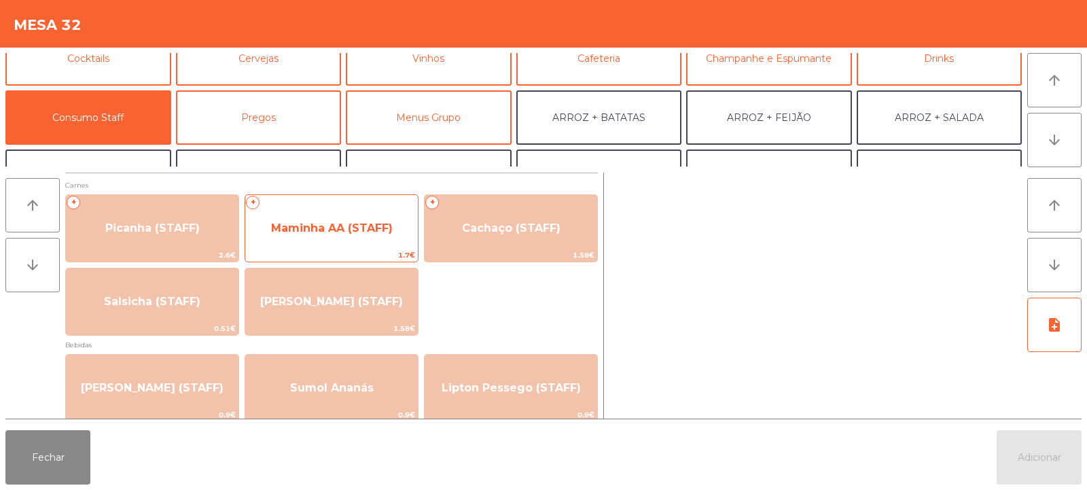
click at [360, 230] on span "Maminha AA (STAFF)" at bounding box center [332, 228] width 122 height 13
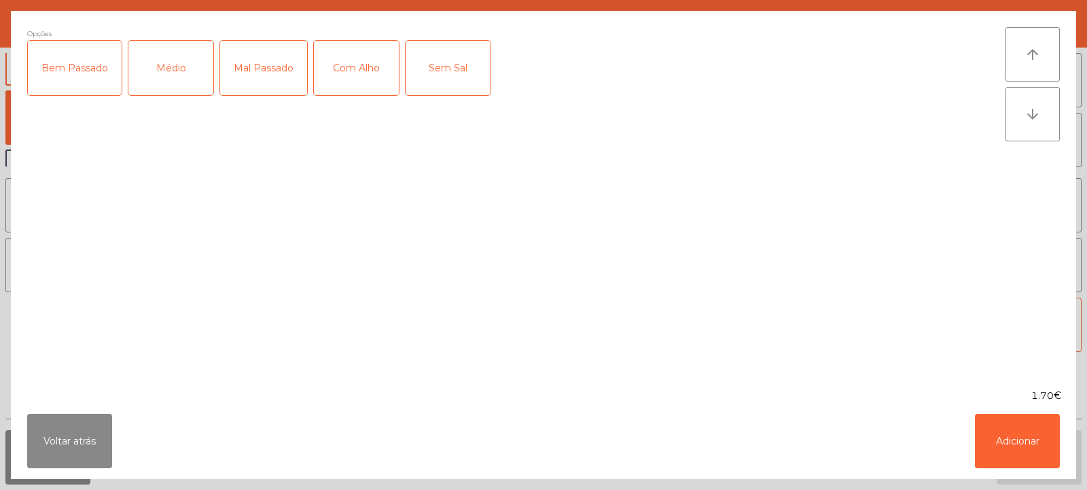
click at [185, 62] on div "Médio" at bounding box center [170, 68] width 85 height 54
click at [343, 62] on div "Com Alho" at bounding box center [356, 68] width 85 height 54
click at [1002, 441] on button "Adicionar" at bounding box center [1017, 441] width 85 height 54
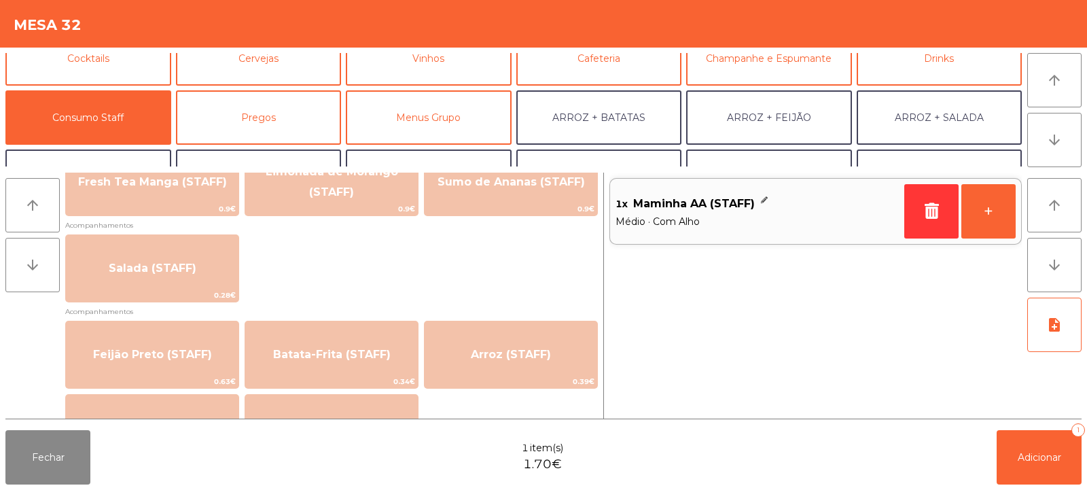
scroll to position [533, 0]
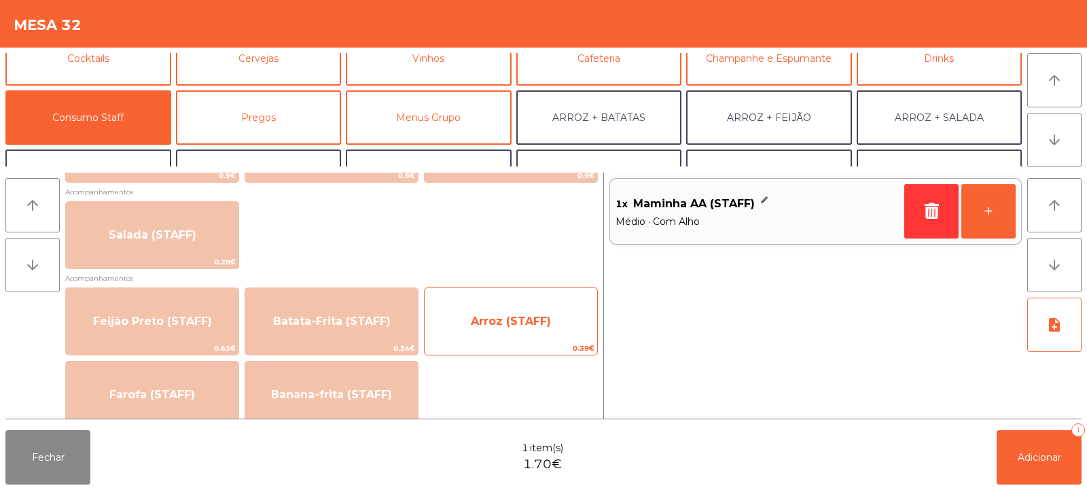
click at [535, 309] on span "Arroz (STAFF)" at bounding box center [511, 321] width 173 height 37
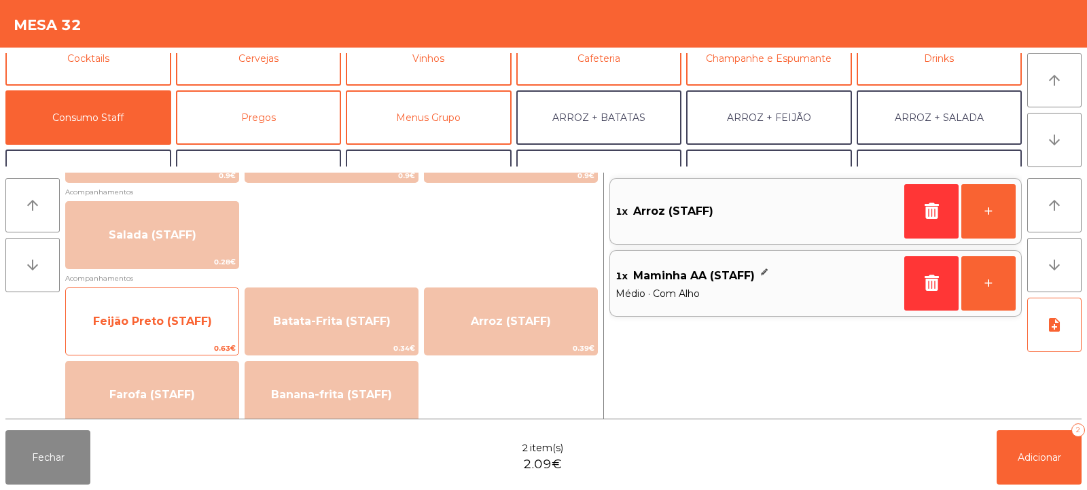
click at [200, 320] on span "Feijão Preto (STAFF)" at bounding box center [152, 321] width 119 height 13
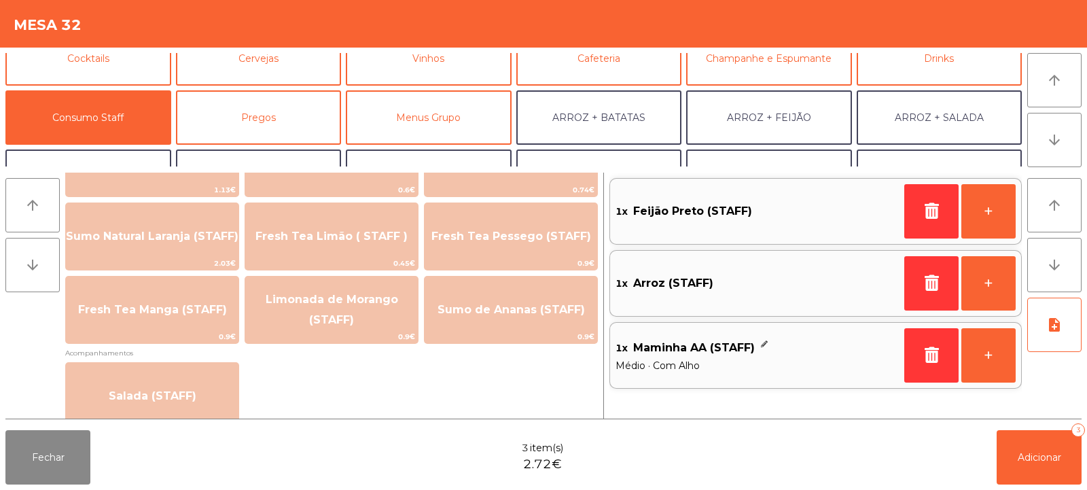
scroll to position [359, 0]
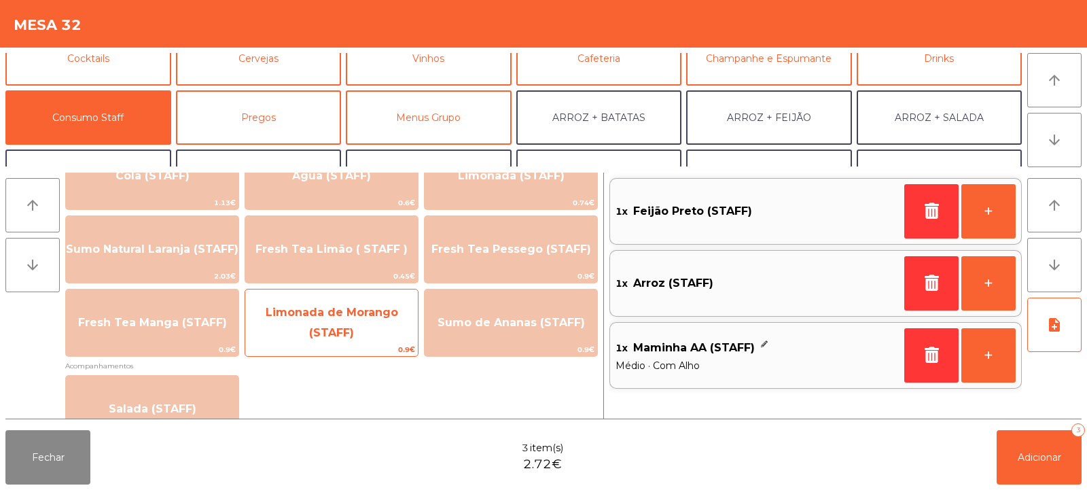
click at [370, 325] on span "Limonada de Morango (STAFF)" at bounding box center [331, 323] width 173 height 58
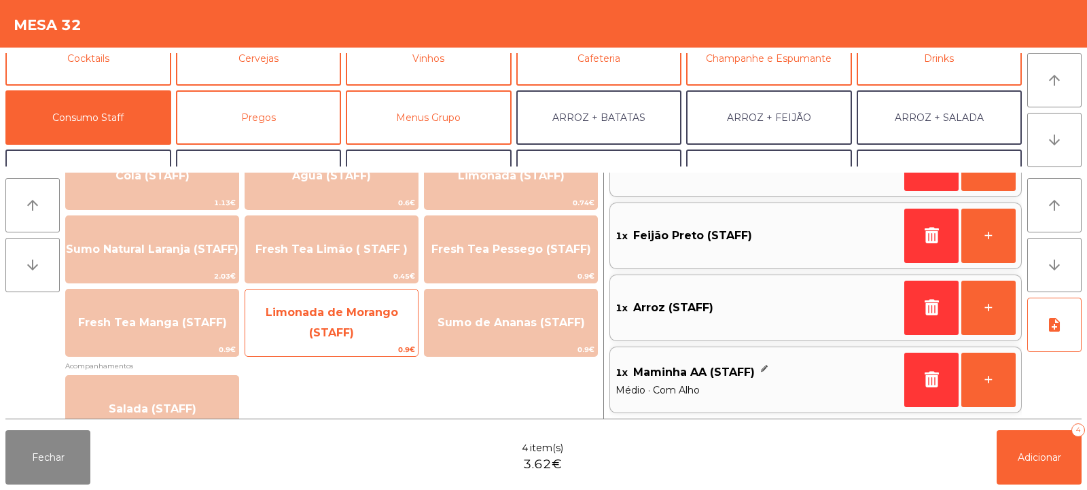
scroll to position [0, 0]
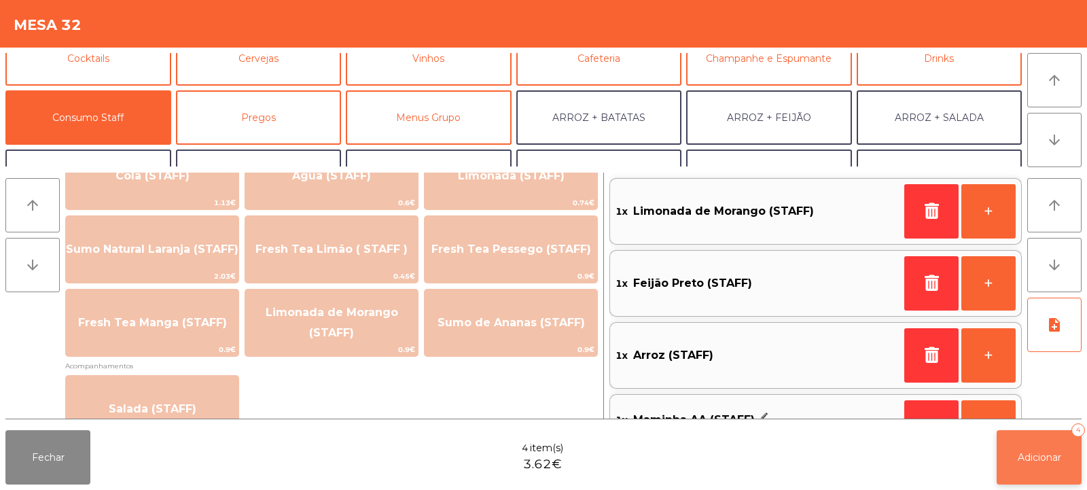
click at [1032, 465] on button "Adicionar 4" at bounding box center [1039, 457] width 85 height 54
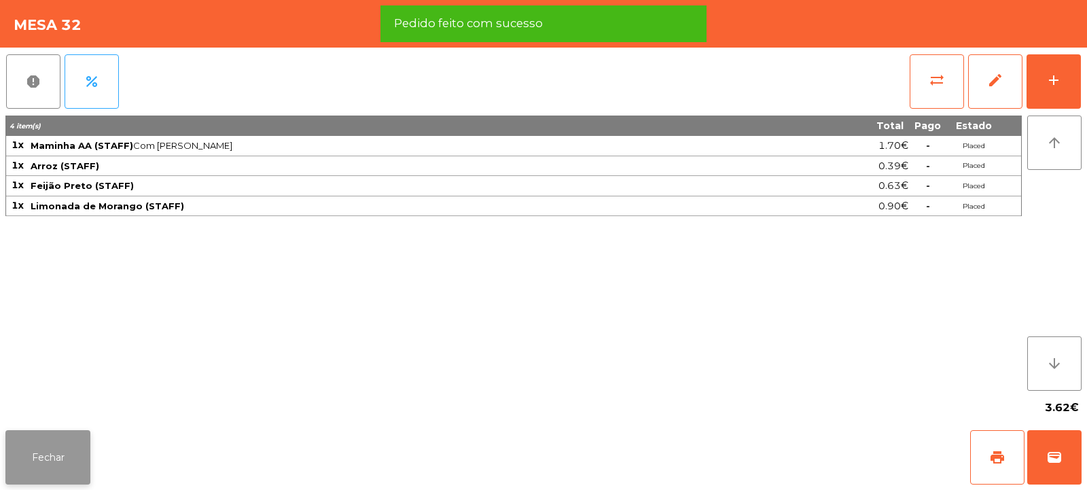
click at [55, 452] on button "Fechar" at bounding box center [47, 457] width 85 height 54
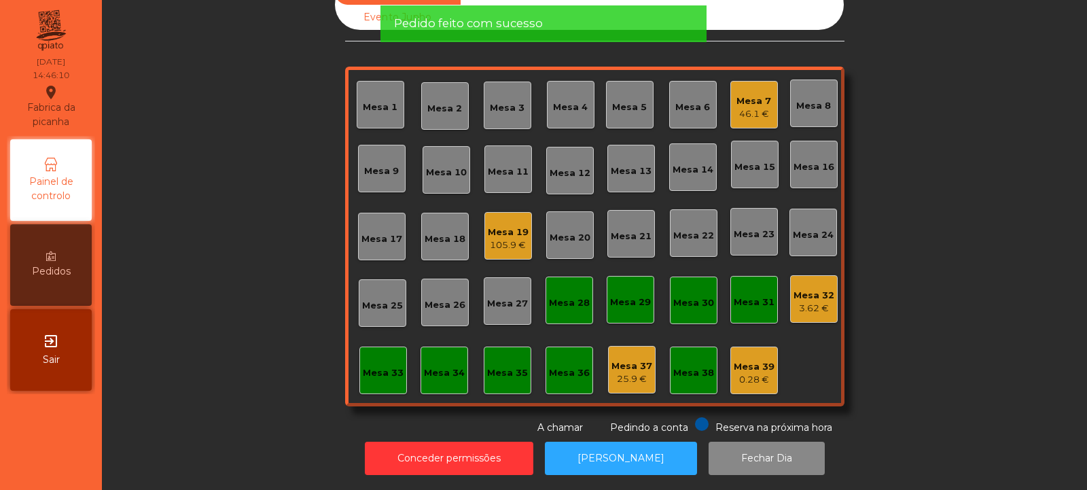
click at [761, 296] on div "Mesa 31" at bounding box center [754, 303] width 41 height 14
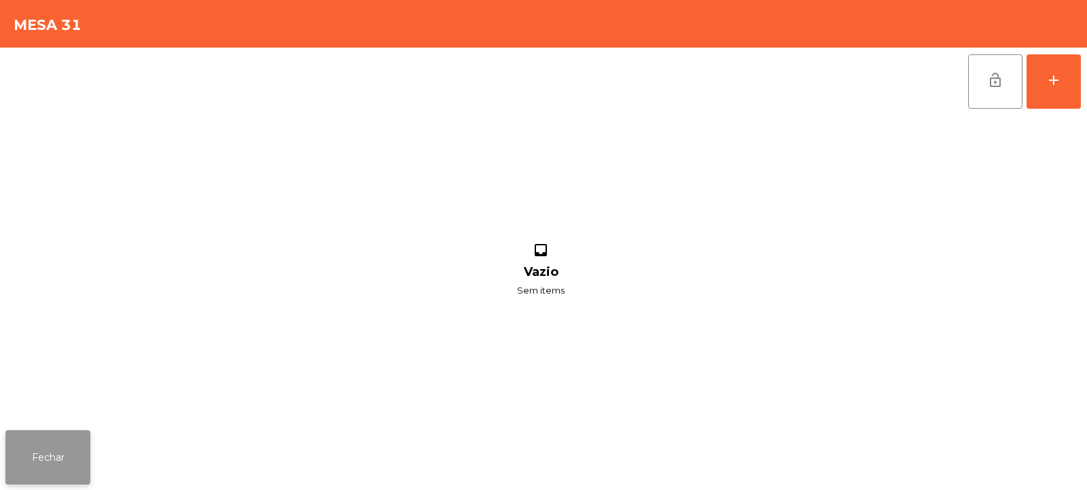
click at [61, 464] on button "Fechar" at bounding box center [47, 457] width 85 height 54
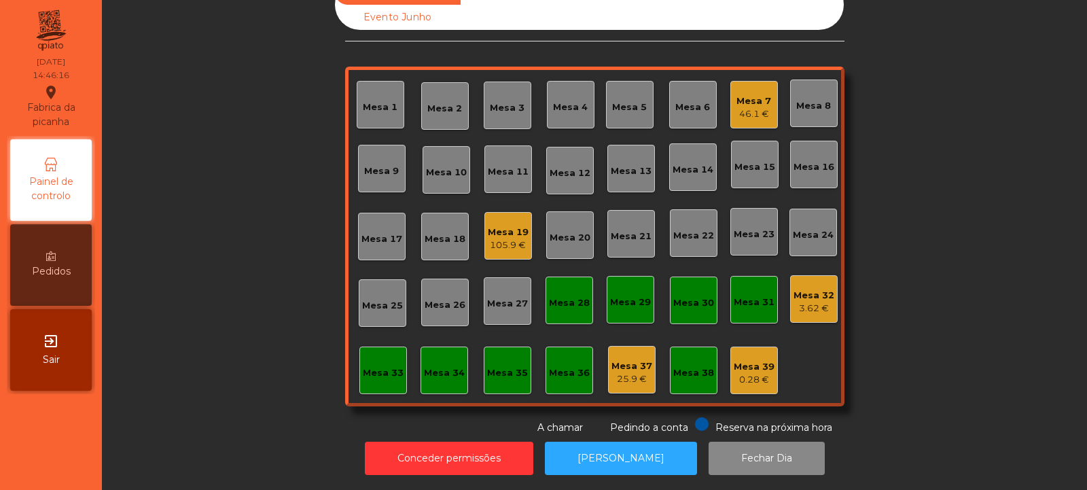
click at [506, 239] on div "105.9 €" at bounding box center [508, 246] width 41 height 14
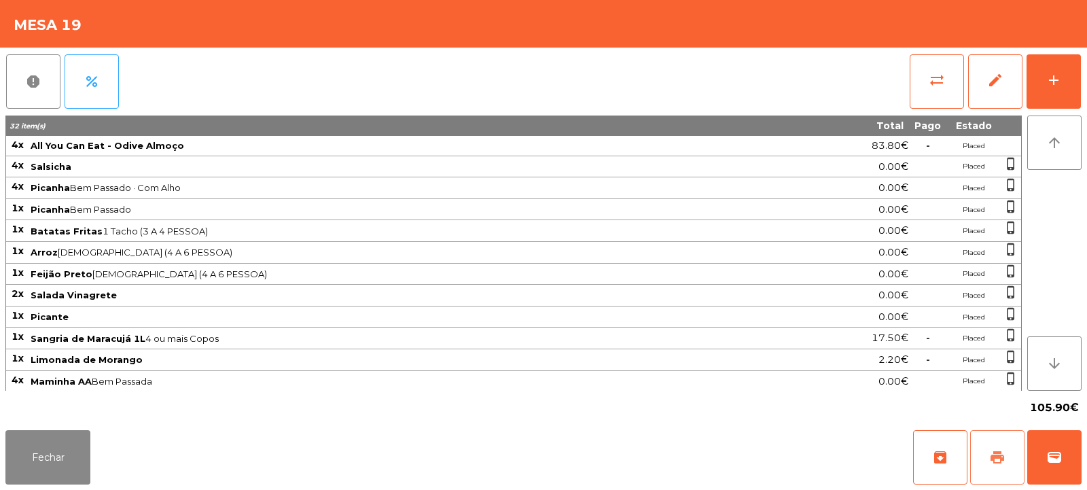
click at [997, 459] on span "print" at bounding box center [997, 457] width 16 height 16
click at [67, 442] on button "Fechar" at bounding box center [47, 457] width 85 height 54
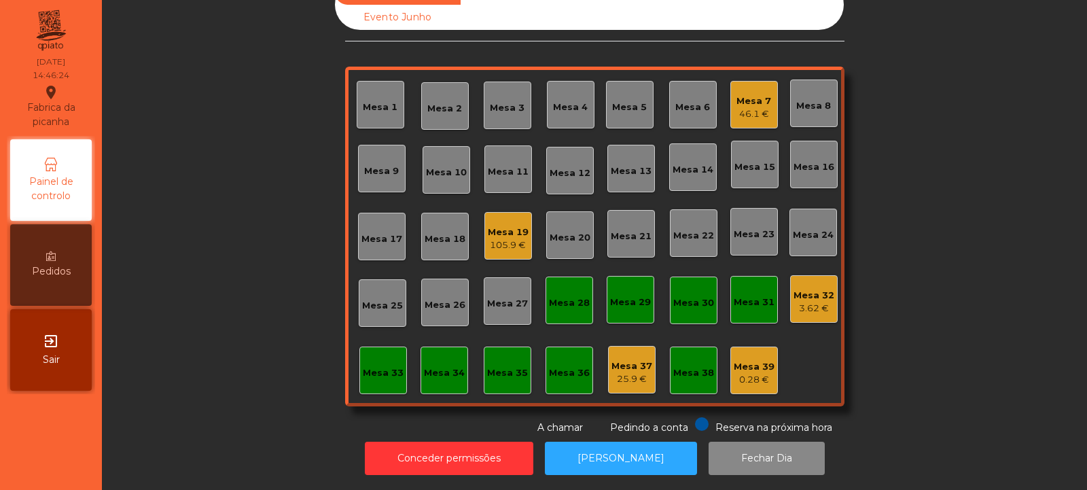
click at [749, 309] on div "Mesa 31" at bounding box center [755, 300] width 48 height 48
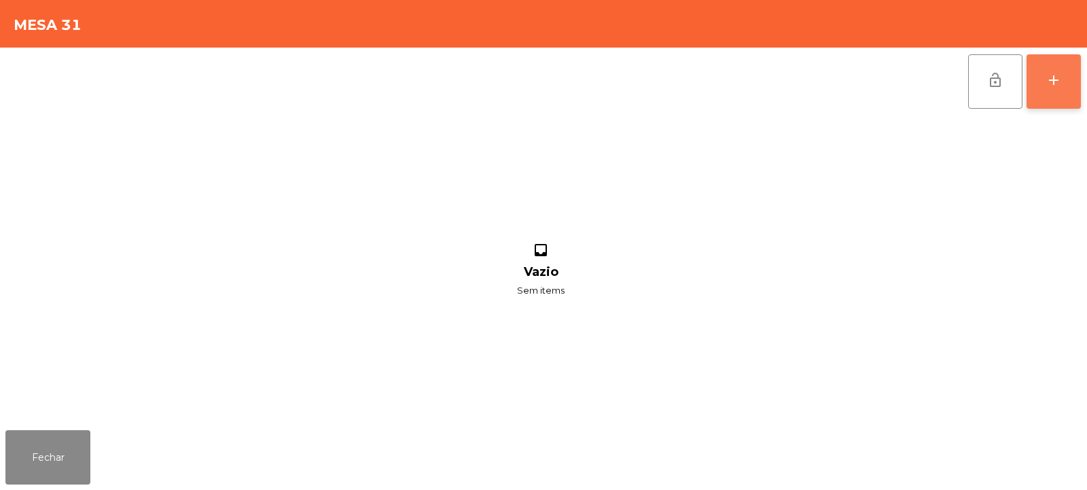
click at [1055, 88] on button "add" at bounding box center [1054, 81] width 54 height 54
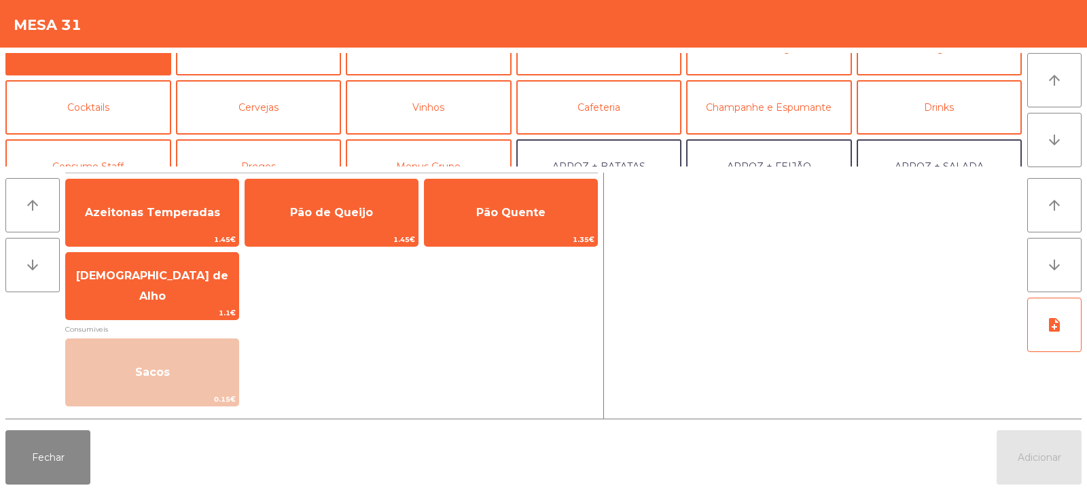
scroll to position [51, 0]
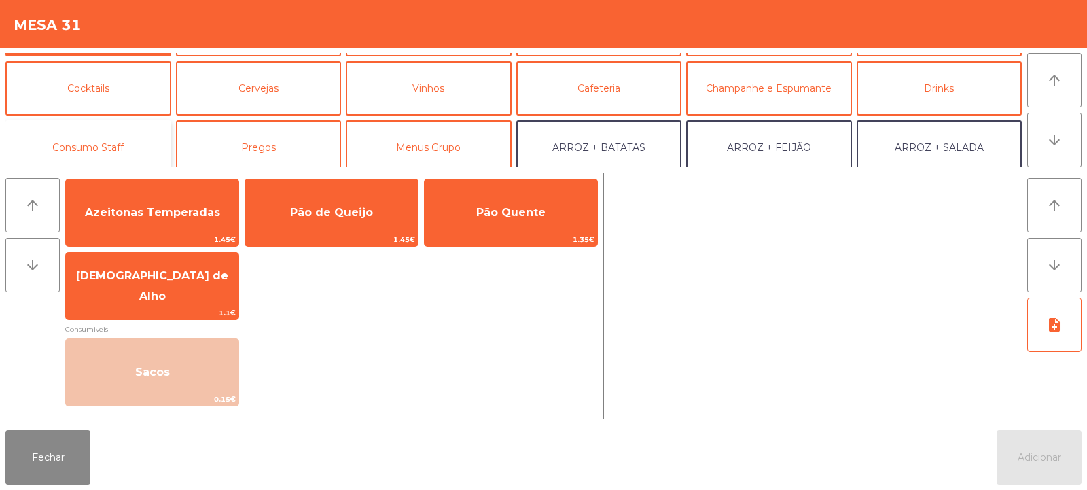
click at [125, 142] on button "Consumo Staff" at bounding box center [88, 147] width 166 height 54
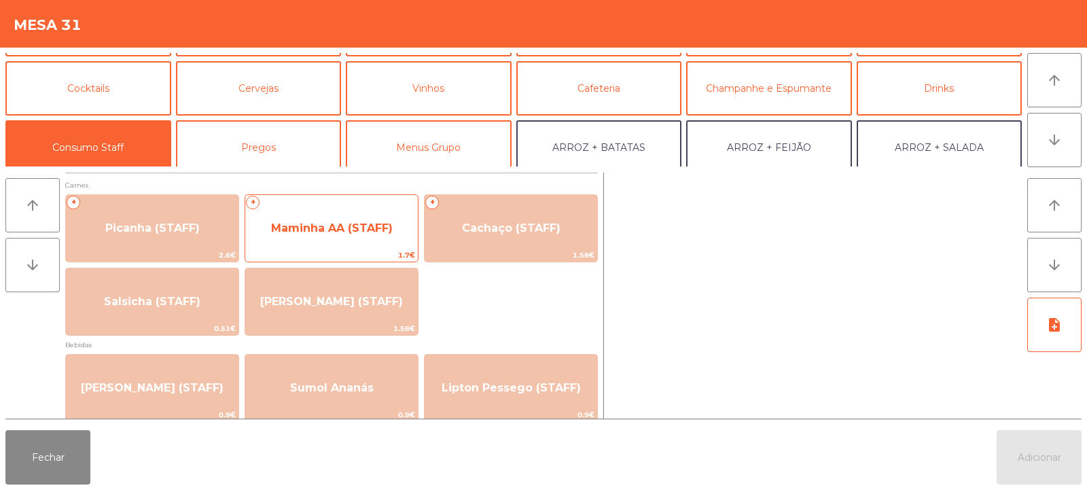
click at [352, 235] on span "Maminha AA (STAFF)" at bounding box center [331, 228] width 173 height 37
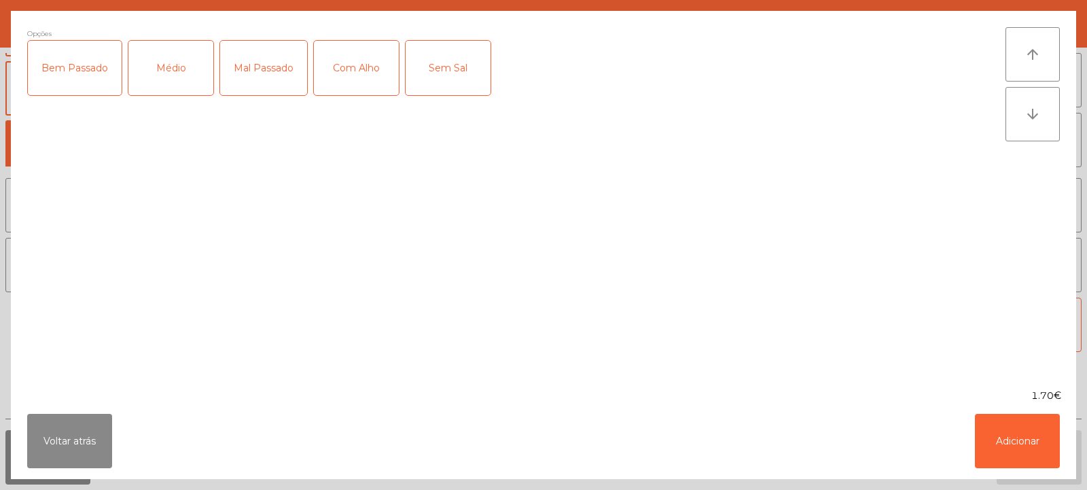
click at [177, 82] on div "Médio" at bounding box center [170, 68] width 85 height 54
click at [344, 74] on div "Com Alho" at bounding box center [356, 68] width 85 height 54
click at [1027, 438] on button "Adicionar" at bounding box center [1017, 441] width 85 height 54
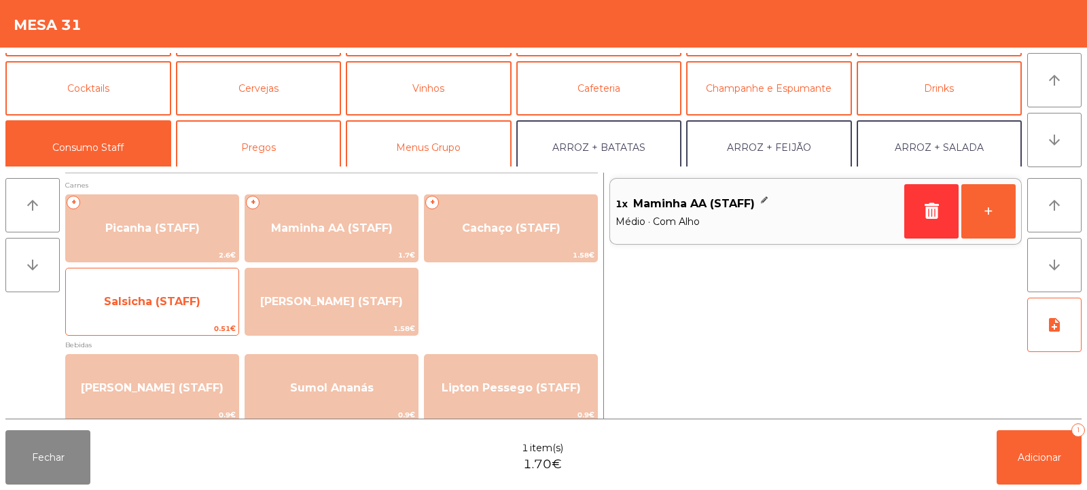
click at [180, 305] on span "Salsicha (STAFF)" at bounding box center [152, 301] width 97 height 13
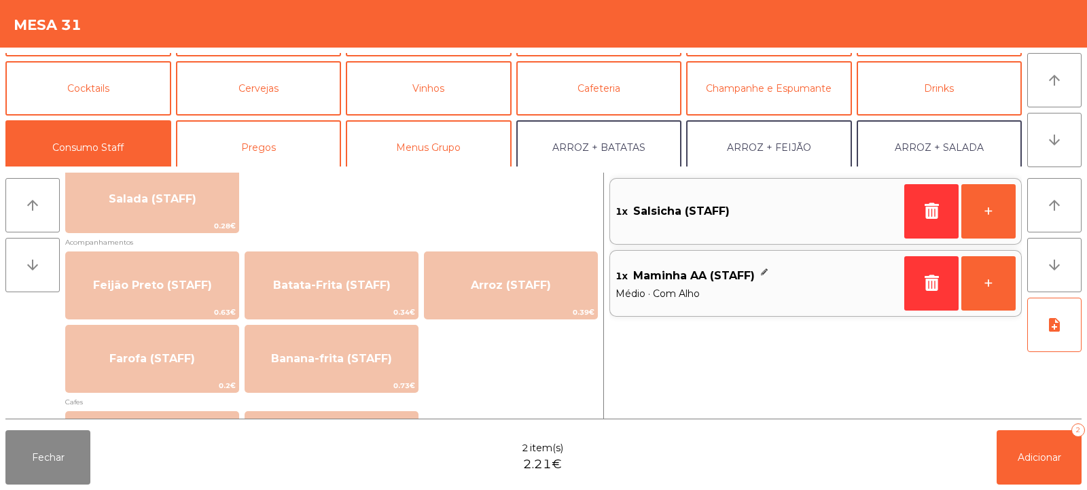
scroll to position [625, 0]
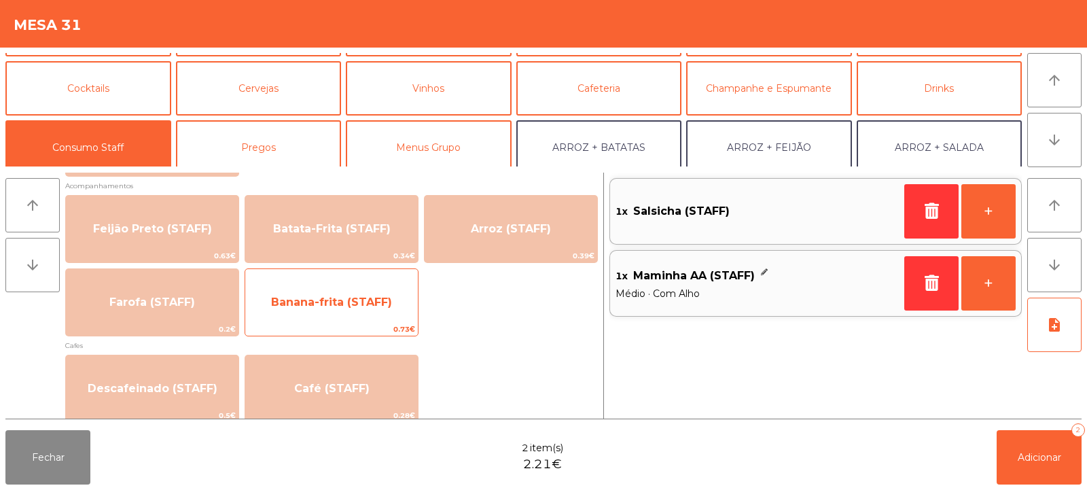
click at [372, 309] on span "Banana-frita (STAFF)" at bounding box center [331, 302] width 173 height 37
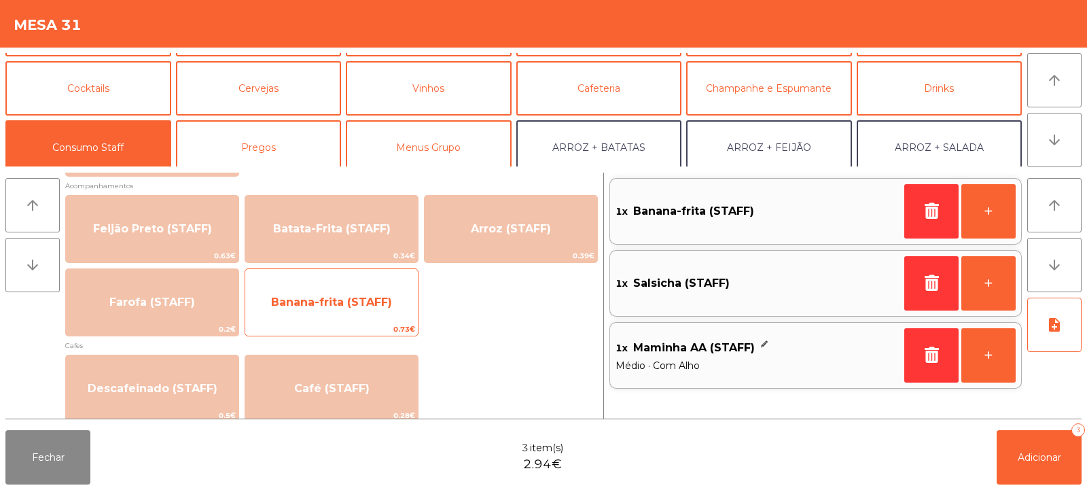
click at [367, 305] on span "Banana-frita (STAFF)" at bounding box center [331, 302] width 121 height 13
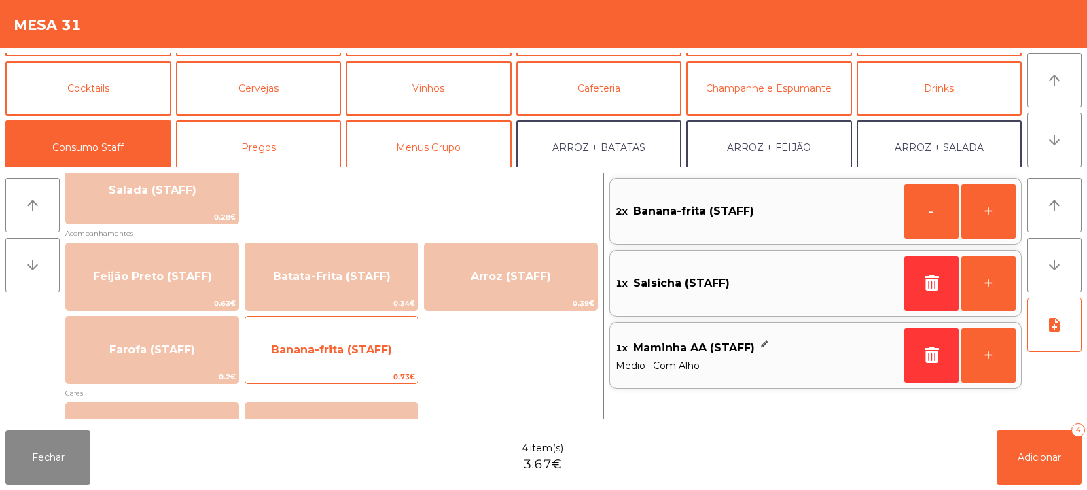
scroll to position [525, 0]
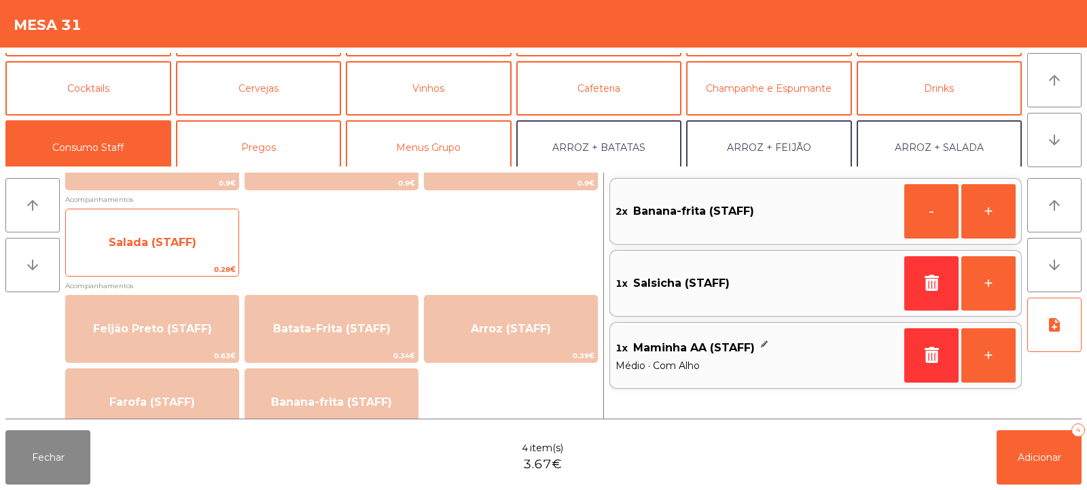
click at [203, 252] on span "Salada (STAFF)" at bounding box center [152, 242] width 173 height 37
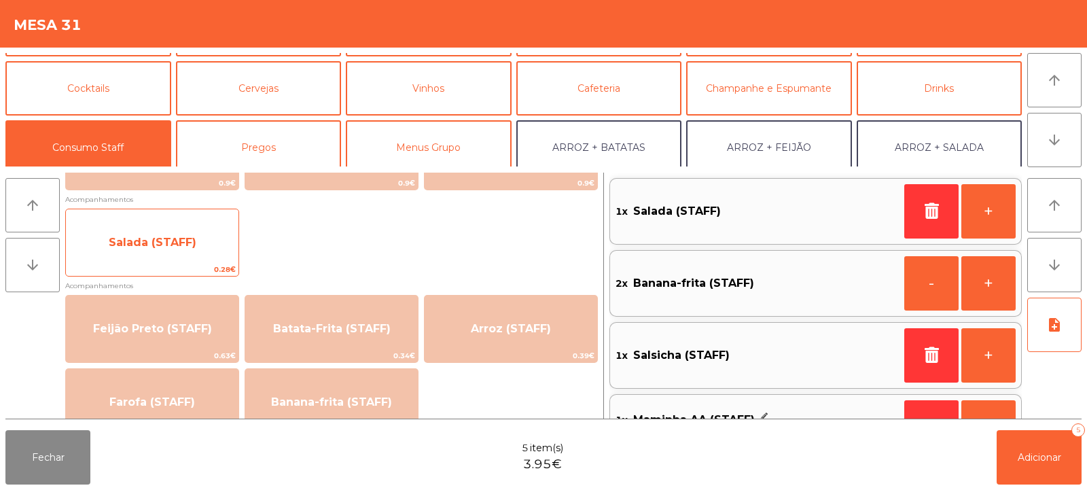
scroll to position [48, 0]
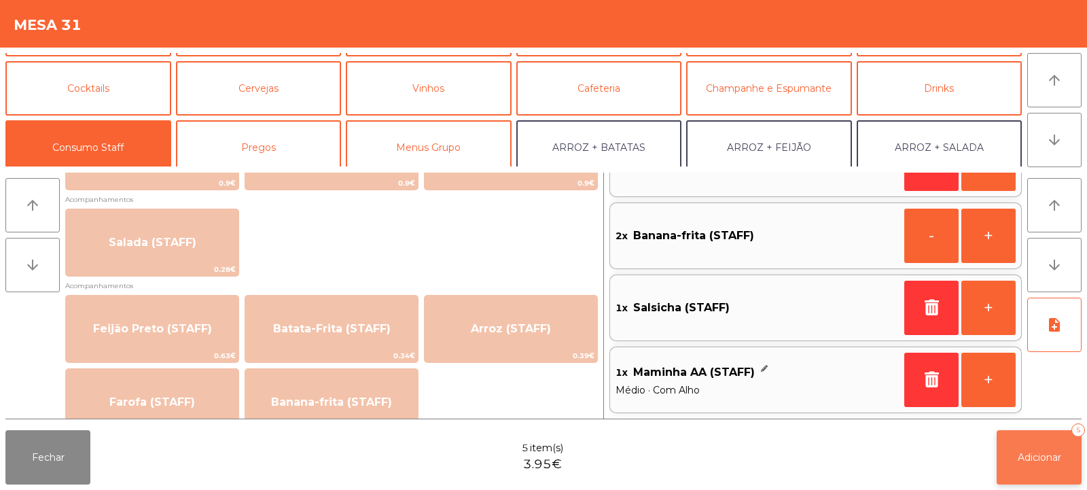
click at [1036, 454] on span "Adicionar" at bounding box center [1039, 457] width 43 height 12
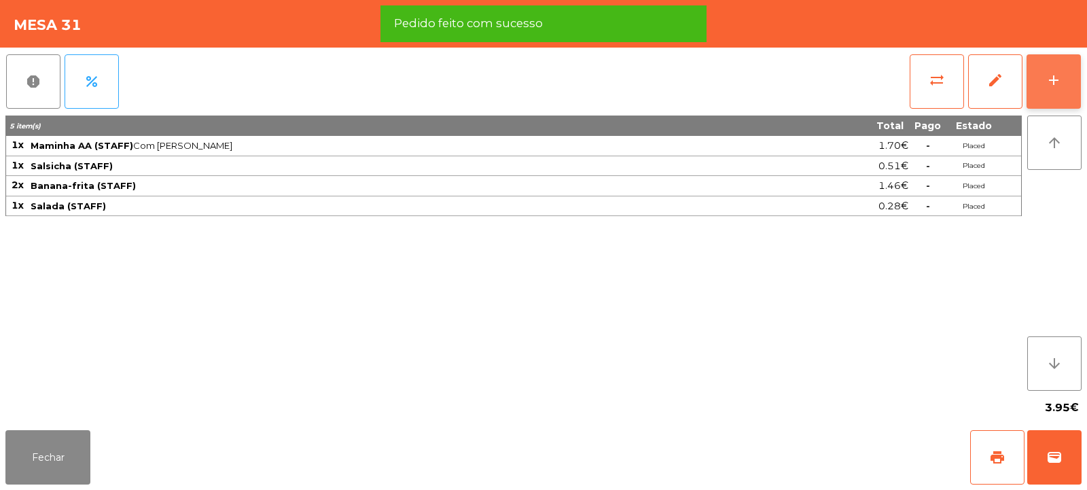
click at [1041, 86] on button "add" at bounding box center [1054, 81] width 54 height 54
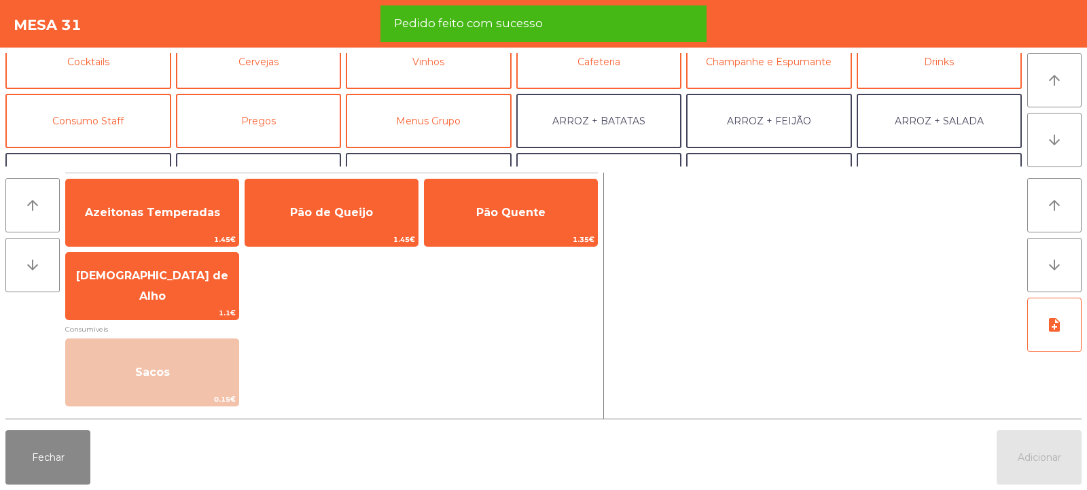
scroll to position [79, 0]
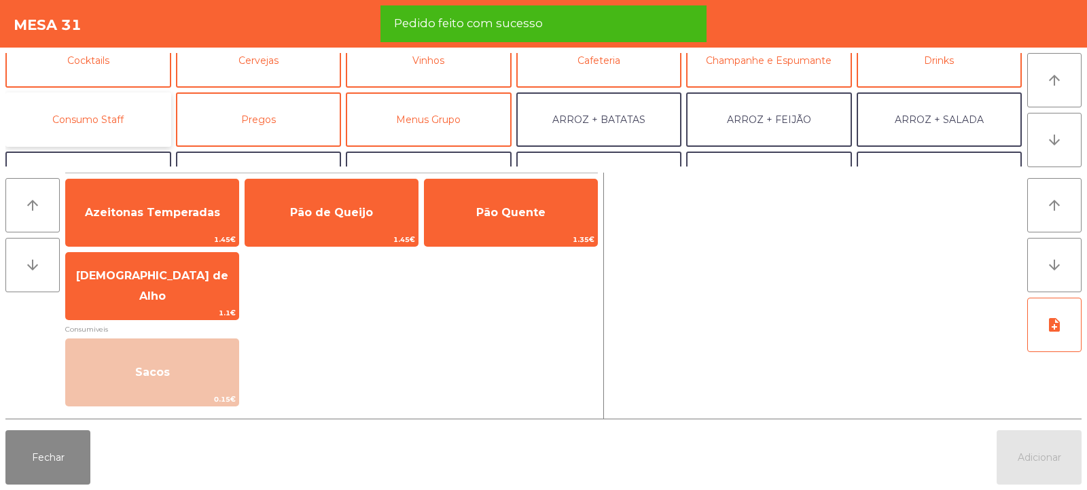
click at [148, 124] on button "Consumo Staff" at bounding box center [88, 119] width 166 height 54
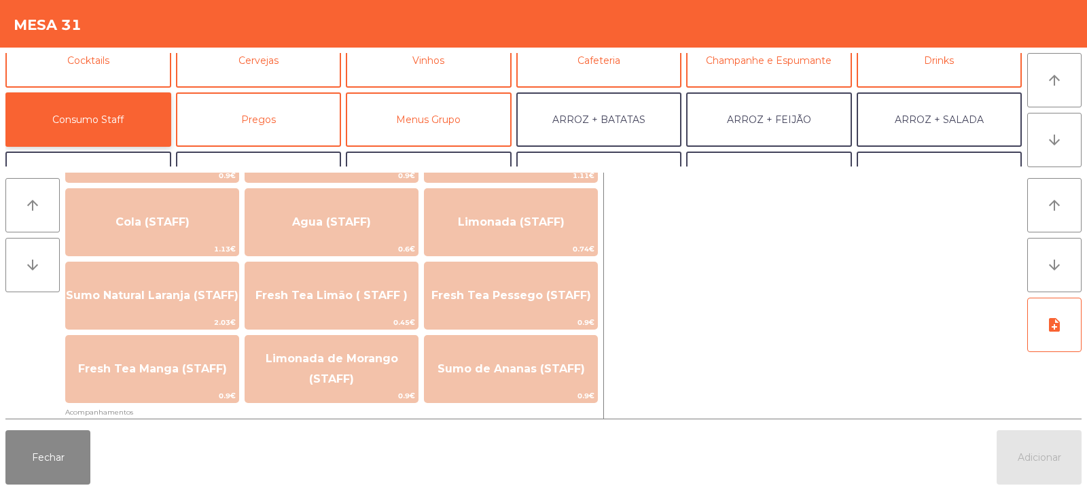
scroll to position [364, 0]
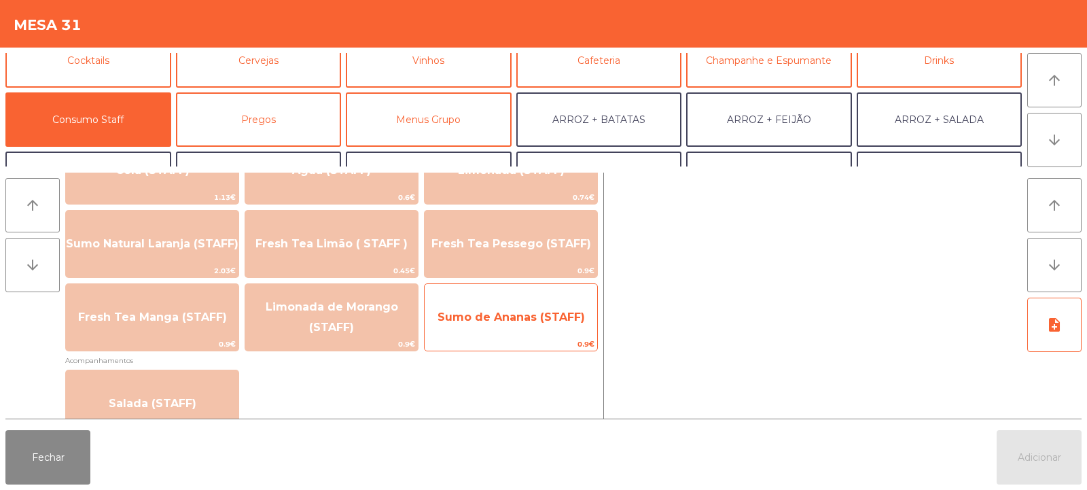
click at [538, 332] on span "Sumo de Ananas (STAFF)" at bounding box center [511, 317] width 173 height 37
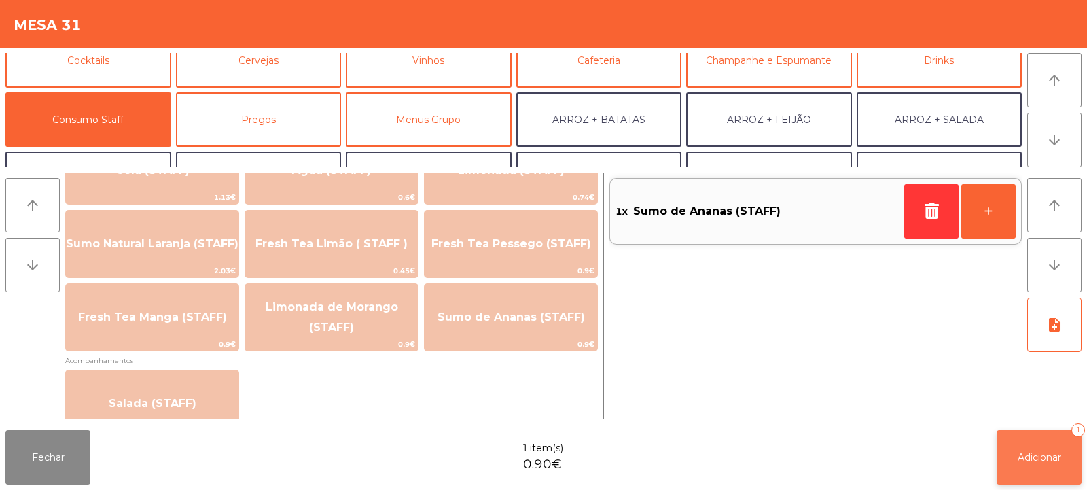
click at [1048, 457] on span "Adicionar" at bounding box center [1039, 457] width 43 height 12
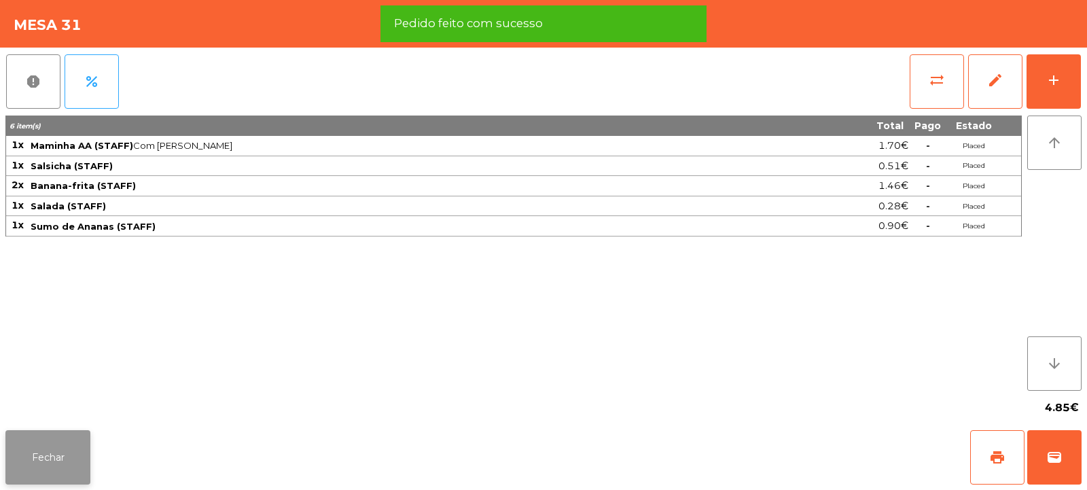
click at [70, 456] on button "Fechar" at bounding box center [47, 457] width 85 height 54
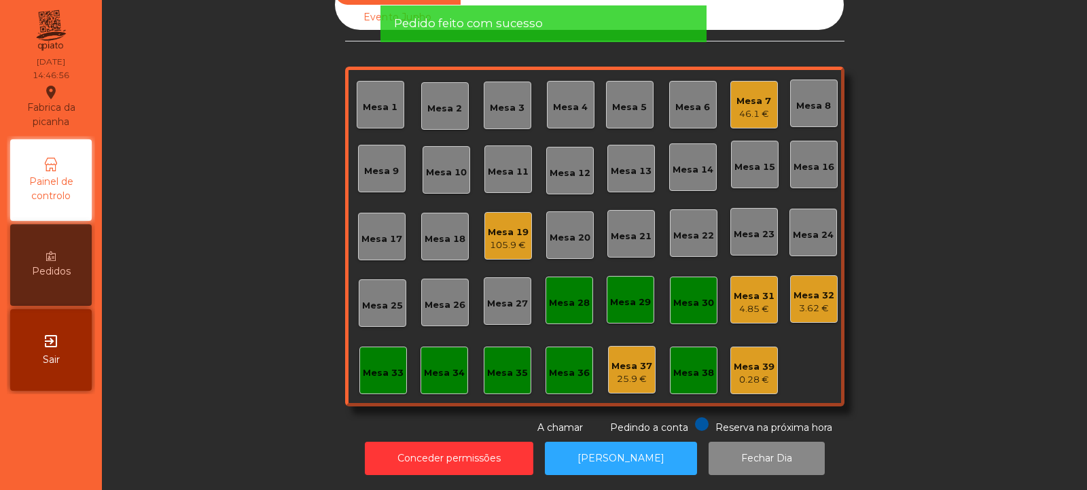
click at [752, 291] on div "Mesa 31" at bounding box center [754, 297] width 41 height 14
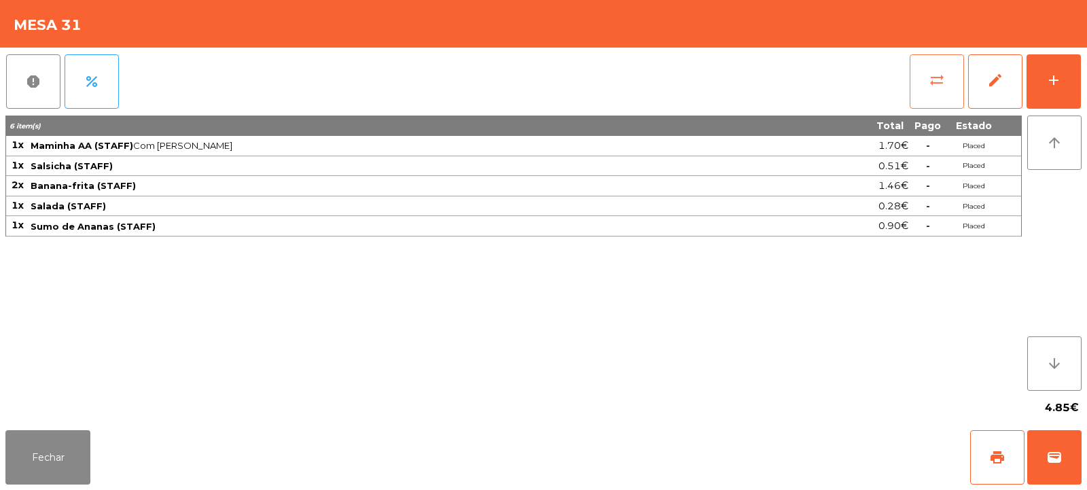
click at [945, 94] on button "sync_alt" at bounding box center [937, 81] width 54 height 54
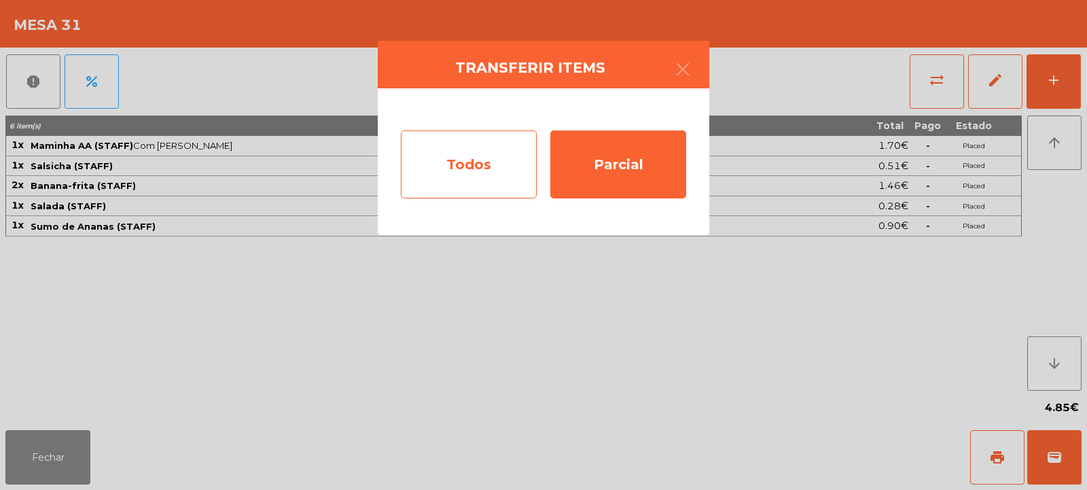
click at [500, 173] on div "Todos" at bounding box center [469, 164] width 136 height 68
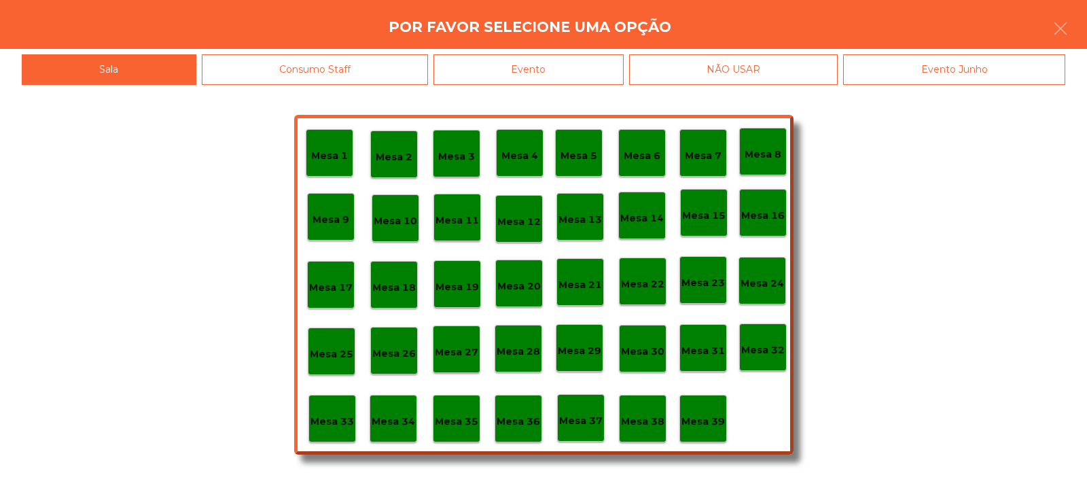
click at [773, 359] on div "Mesa 32" at bounding box center [763, 347] width 48 height 48
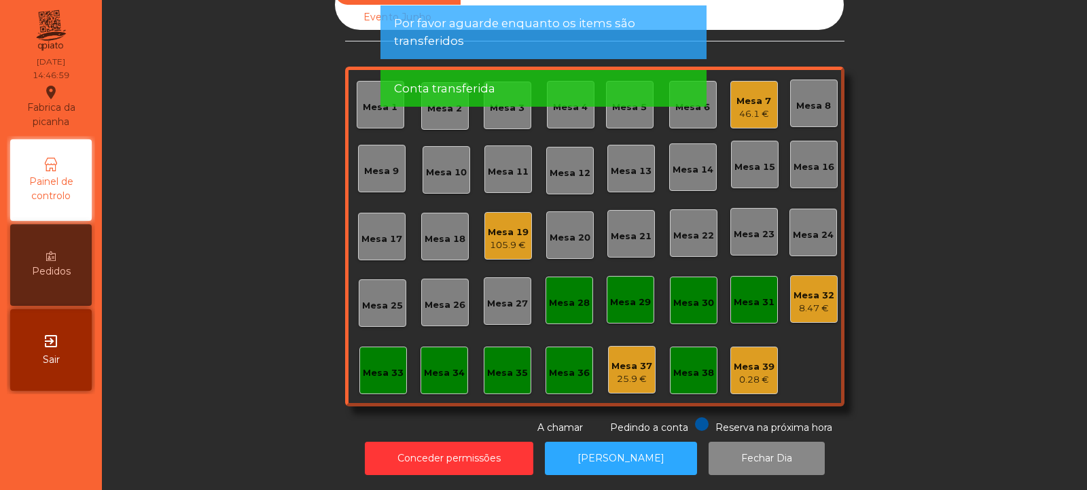
click at [797, 302] on div "8.47 €" at bounding box center [814, 309] width 41 height 14
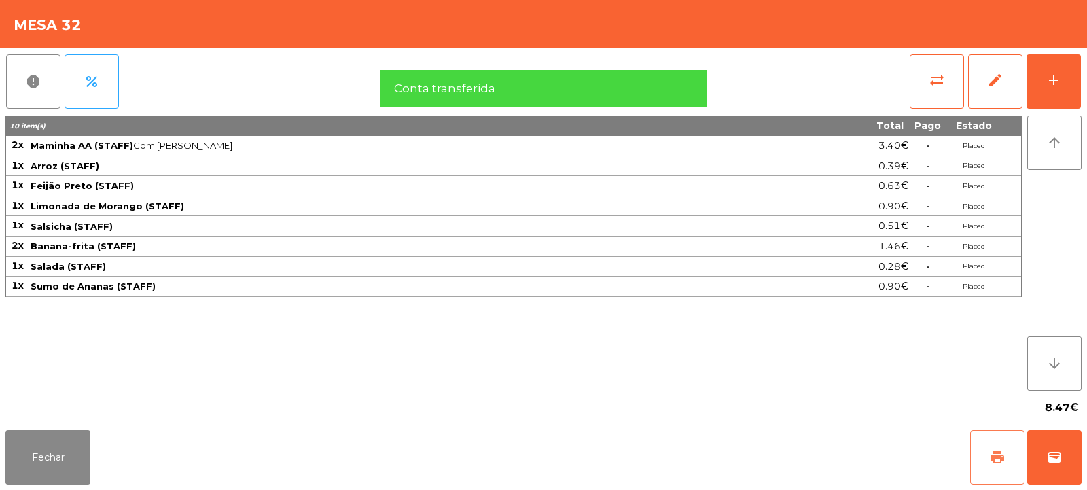
click at [1003, 455] on span "print" at bounding box center [997, 457] width 16 height 16
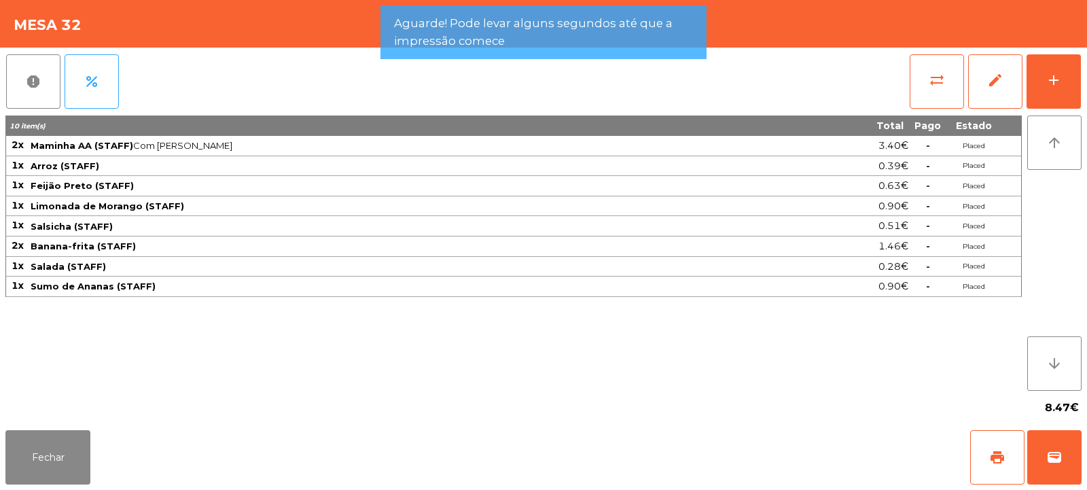
scroll to position [46, 0]
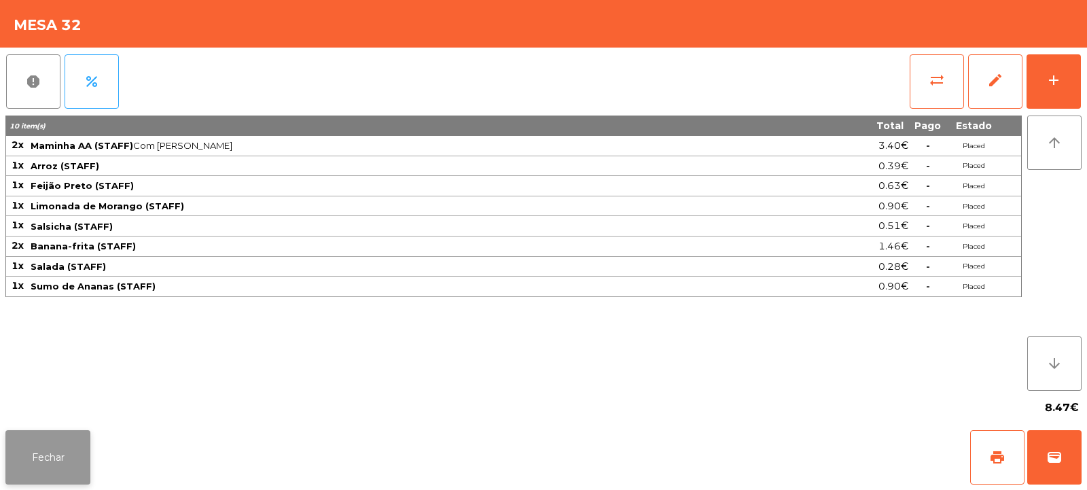
click at [80, 451] on button "Fechar" at bounding box center [47, 457] width 85 height 54
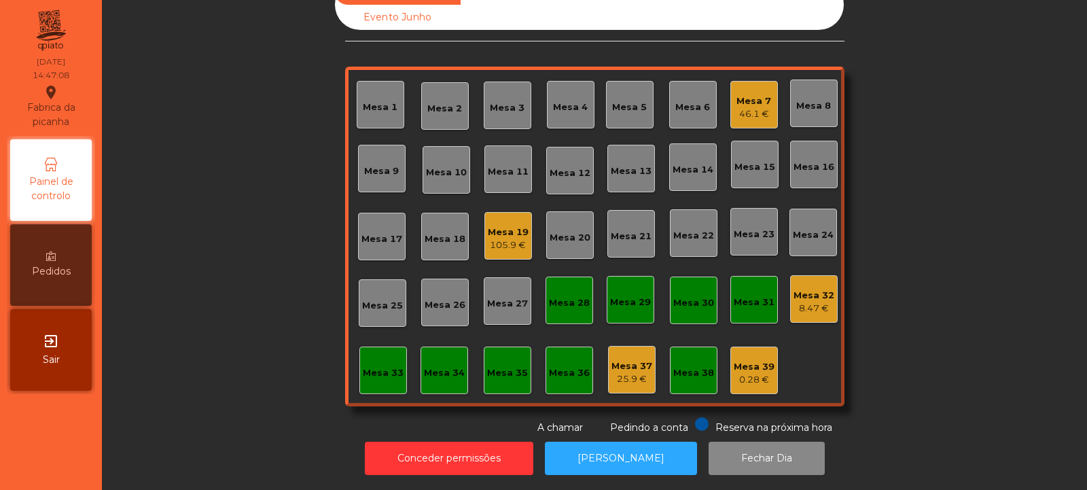
click at [809, 302] on div "8.47 €" at bounding box center [814, 309] width 41 height 14
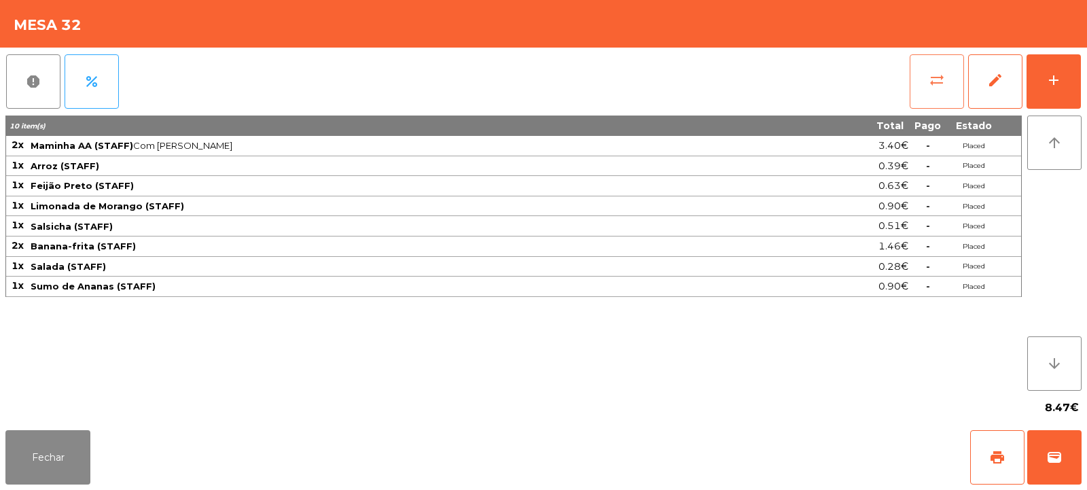
click at [925, 77] on button "sync_alt" at bounding box center [937, 81] width 54 height 54
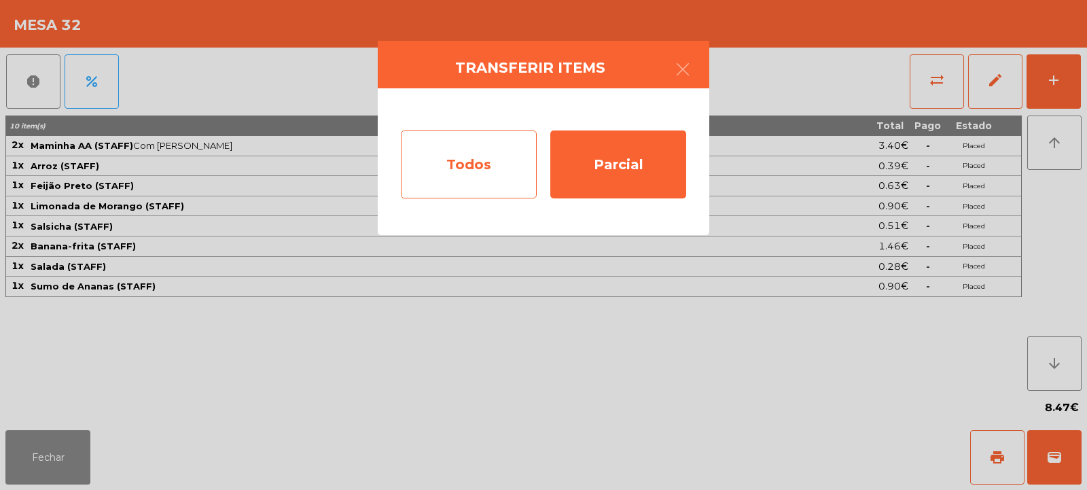
click at [483, 164] on div "Todos" at bounding box center [469, 164] width 136 height 68
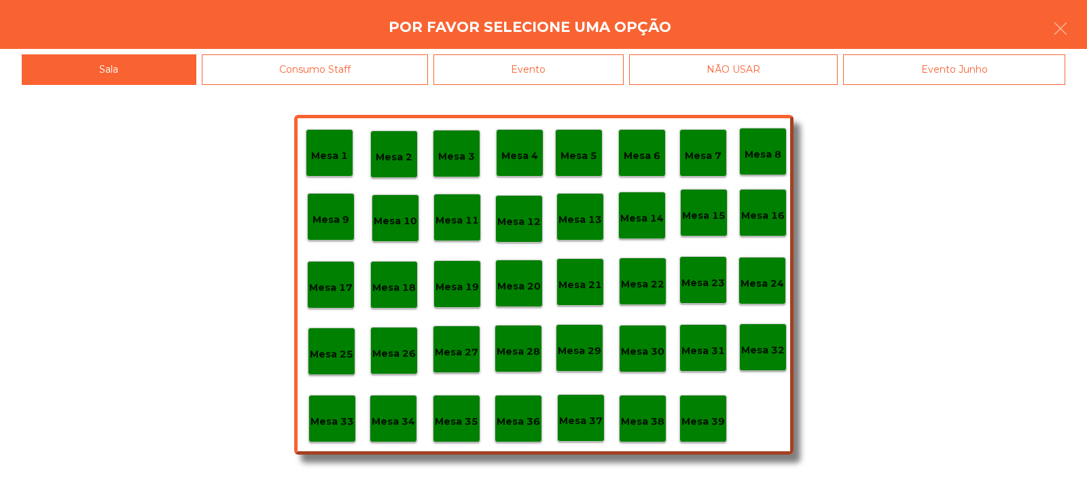
click at [527, 430] on div "Mesa 36" at bounding box center [519, 419] width 48 height 48
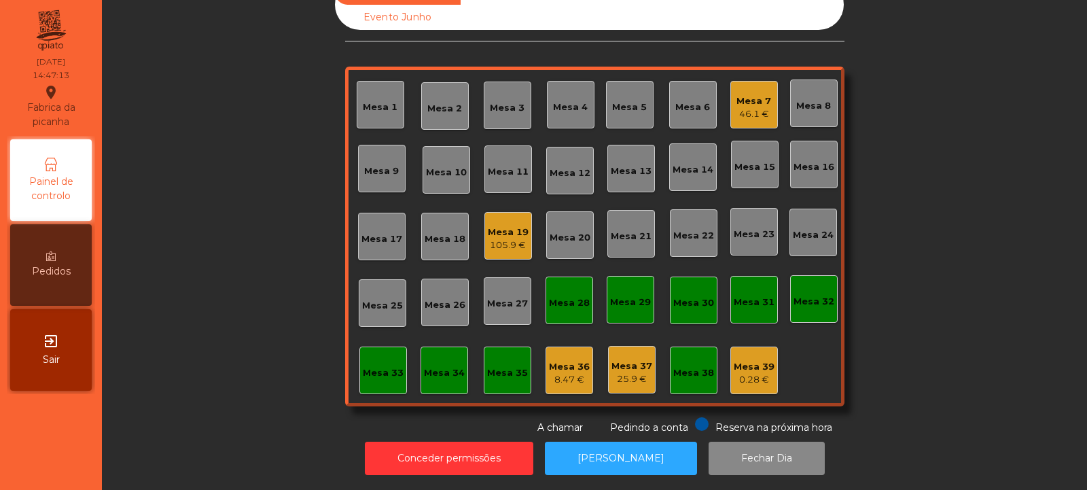
click at [555, 374] on div "8.47 €" at bounding box center [569, 380] width 41 height 14
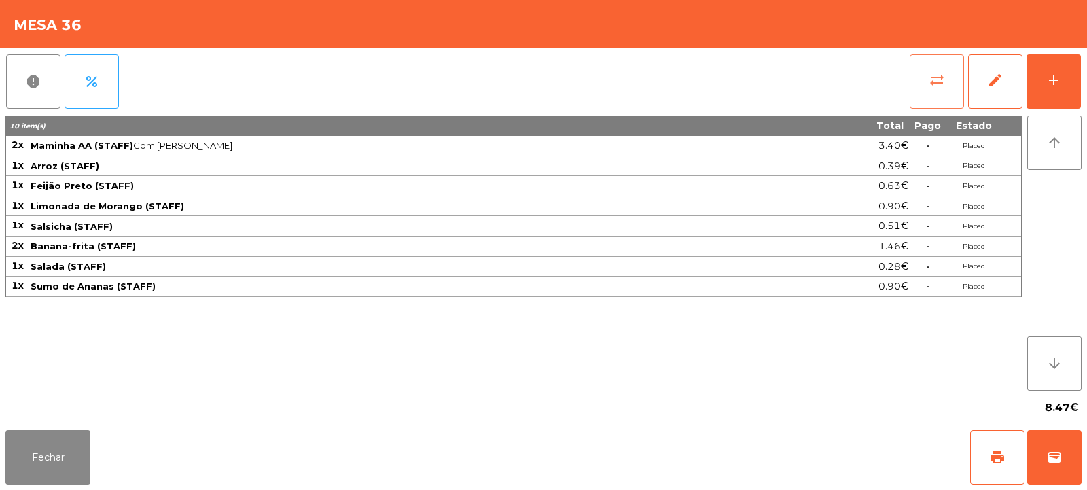
click at [951, 98] on button "sync_alt" at bounding box center [937, 81] width 54 height 54
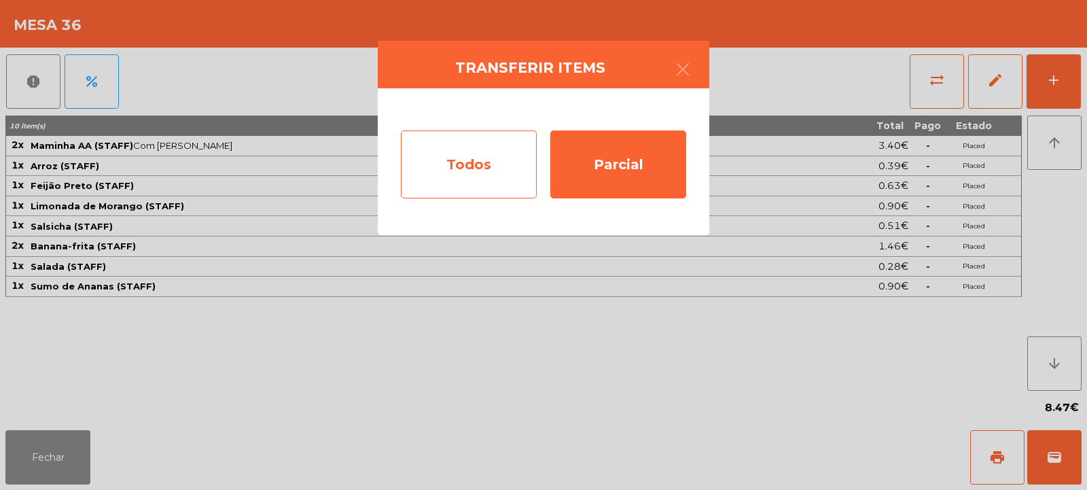
click at [478, 175] on div "Todos" at bounding box center [469, 164] width 136 height 68
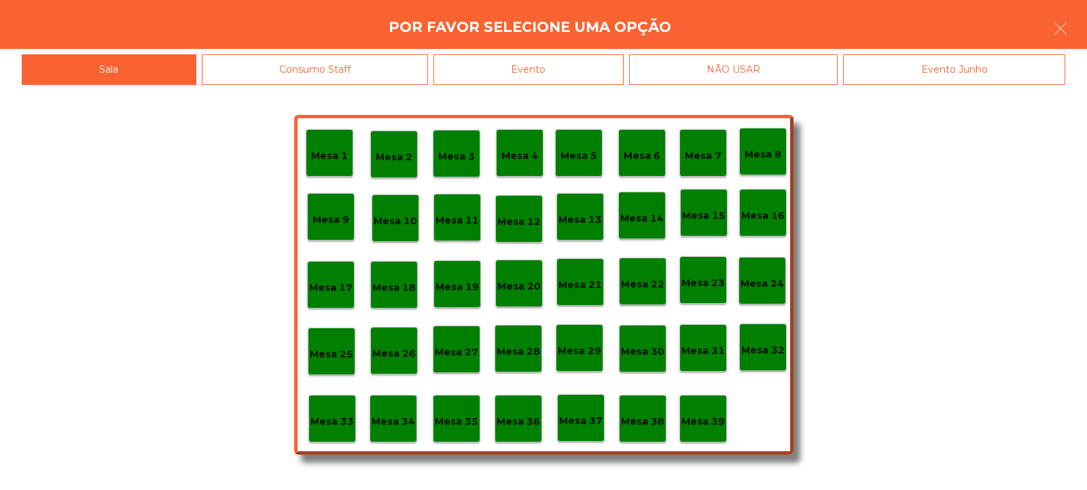
click at [703, 418] on p "Mesa 39" at bounding box center [703, 422] width 43 height 16
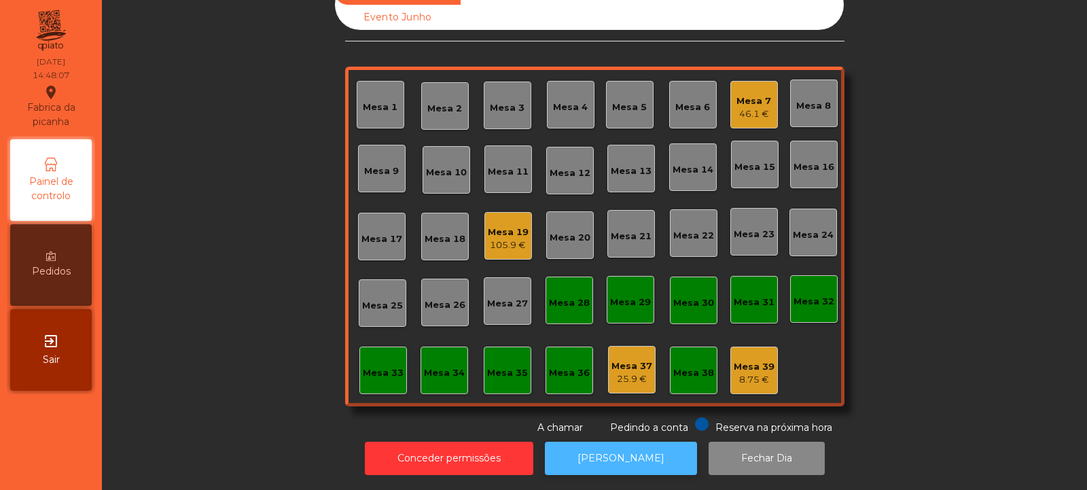
click at [606, 462] on button "[PERSON_NAME]" at bounding box center [621, 458] width 152 height 33
click at [750, 107] on div "46.1 €" at bounding box center [754, 114] width 35 height 14
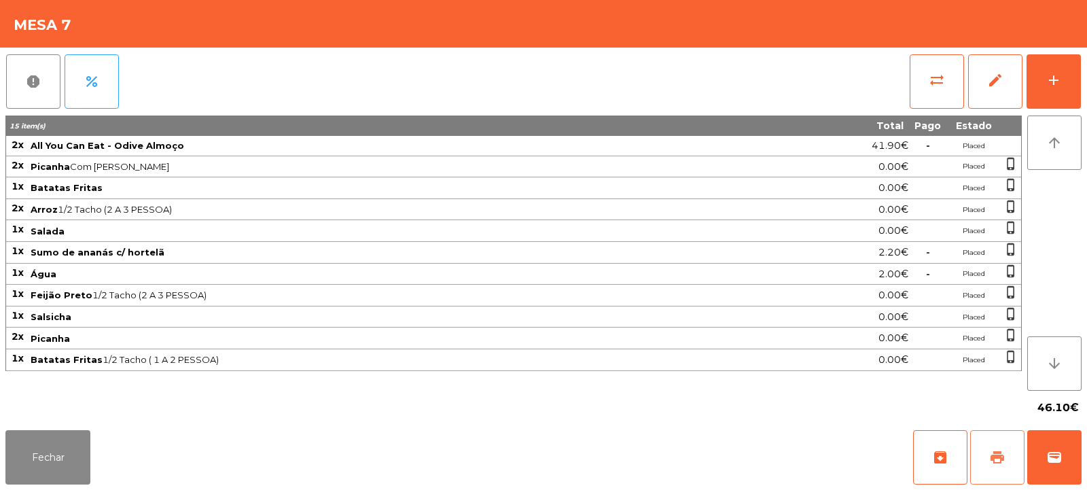
click at [994, 458] on span "print" at bounding box center [997, 457] width 16 height 16
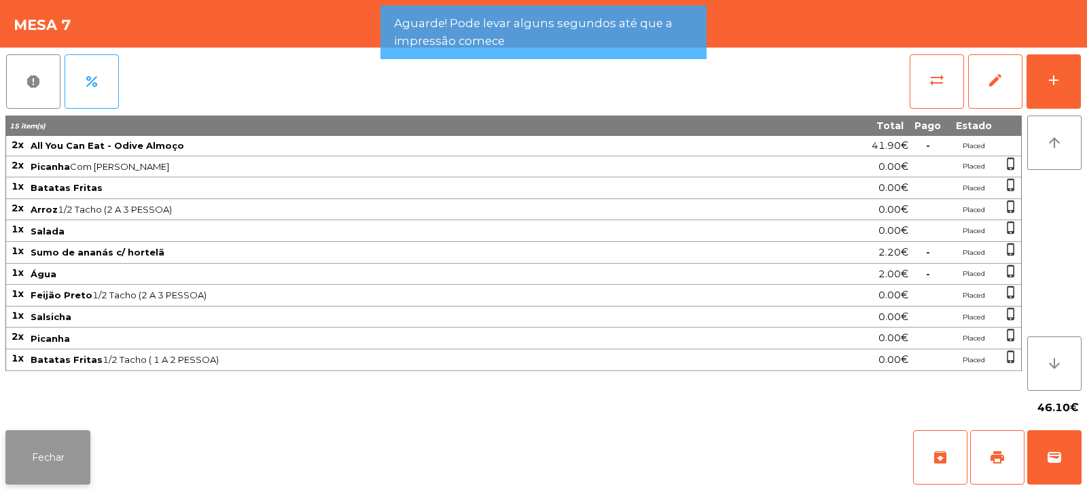
click at [65, 447] on button "Fechar" at bounding box center [47, 457] width 85 height 54
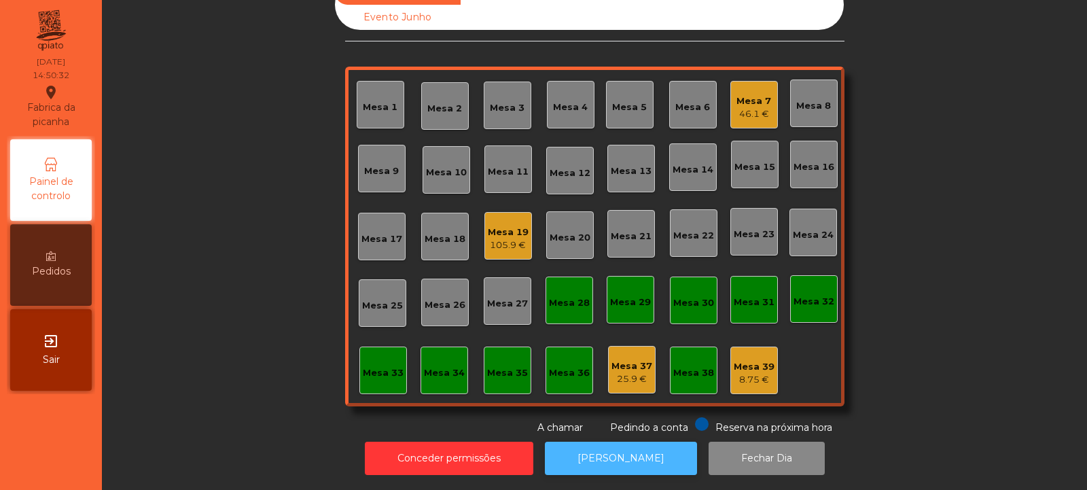
click at [642, 459] on button "[PERSON_NAME]" at bounding box center [621, 458] width 152 height 33
click at [507, 226] on div "Mesa 19" at bounding box center [508, 233] width 41 height 14
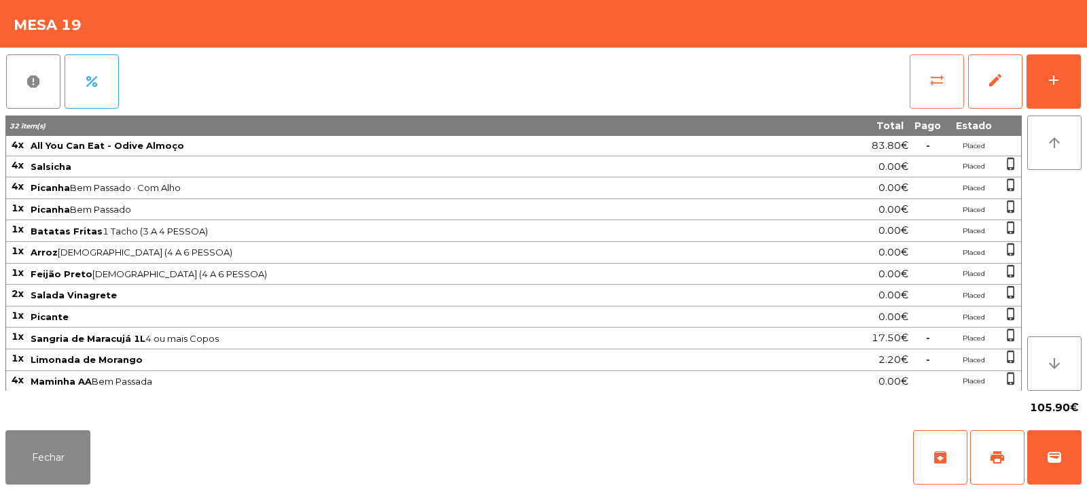
click at [930, 87] on span "sync_alt" at bounding box center [937, 80] width 16 height 16
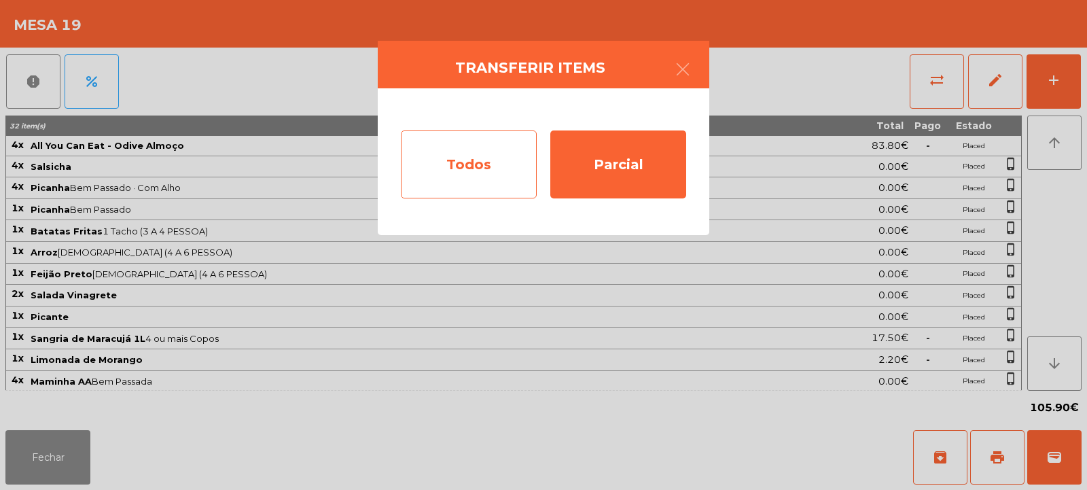
click at [483, 154] on div "Todos" at bounding box center [469, 164] width 136 height 68
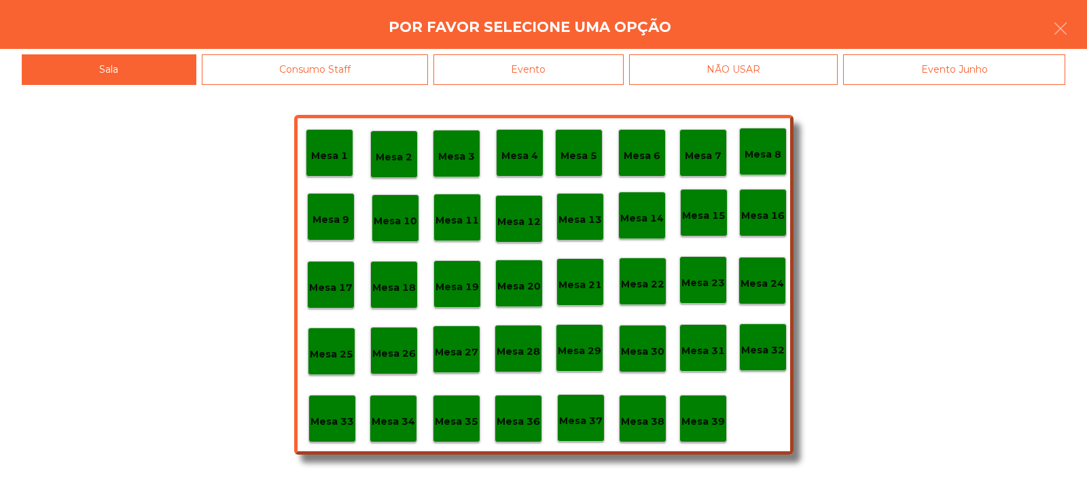
click at [550, 70] on div "Evento" at bounding box center [529, 69] width 190 height 31
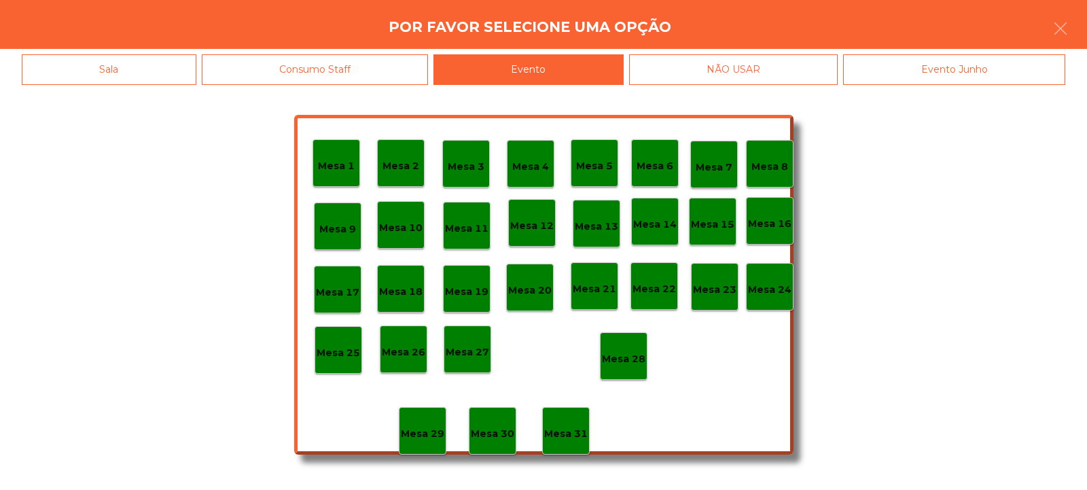
click at [621, 359] on p "Mesa 28" at bounding box center [623, 359] width 43 height 16
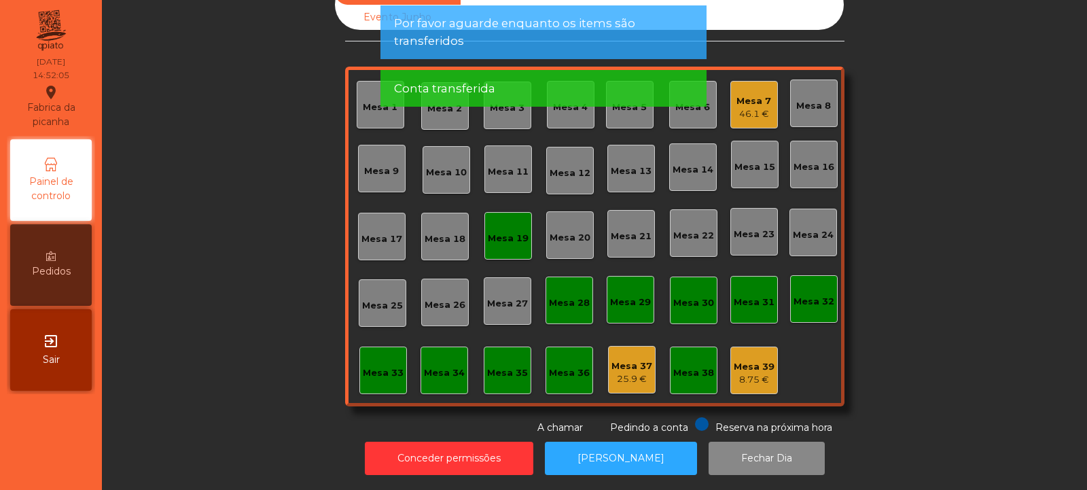
click at [750, 112] on div "Mesa 7 46.1 €" at bounding box center [755, 105] width 48 height 48
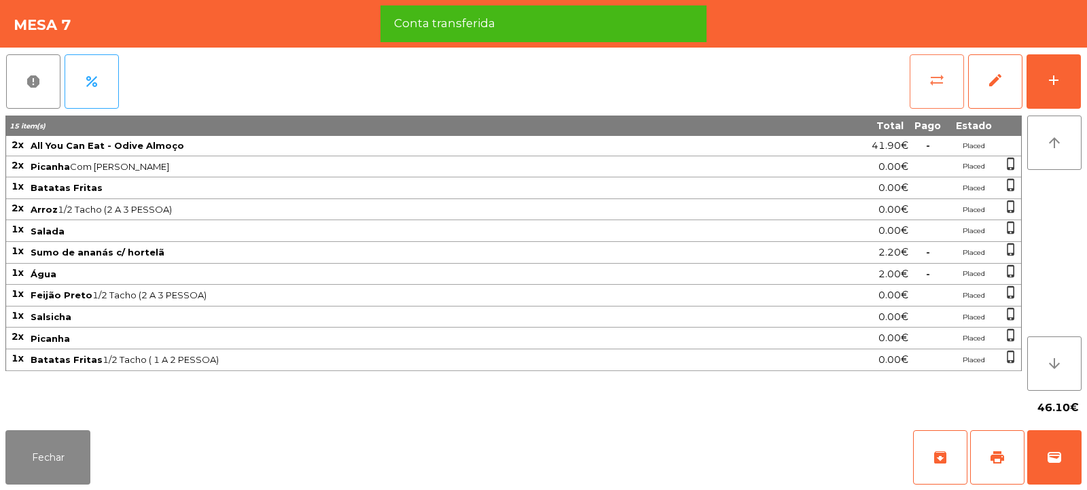
click at [925, 80] on button "sync_alt" at bounding box center [937, 81] width 54 height 54
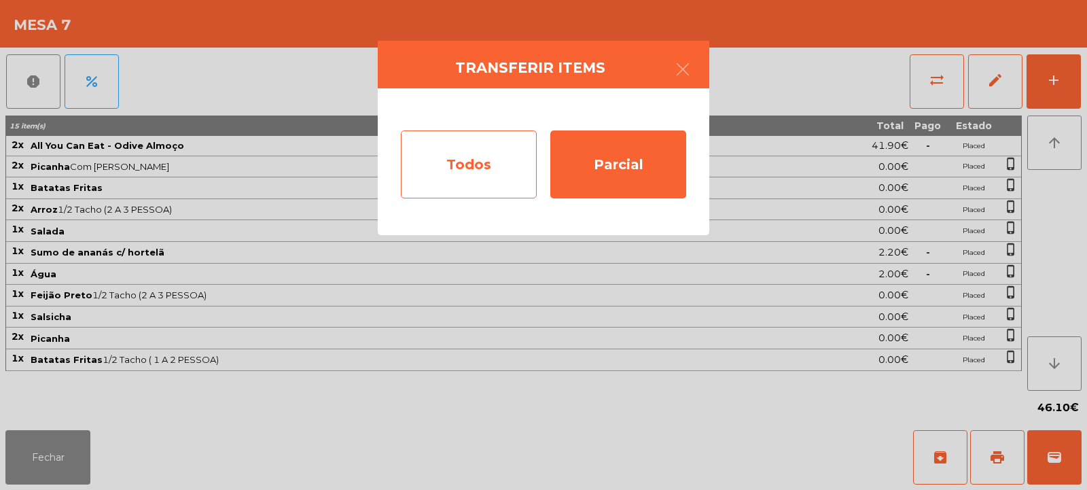
click at [477, 163] on div "Todos" at bounding box center [469, 164] width 136 height 68
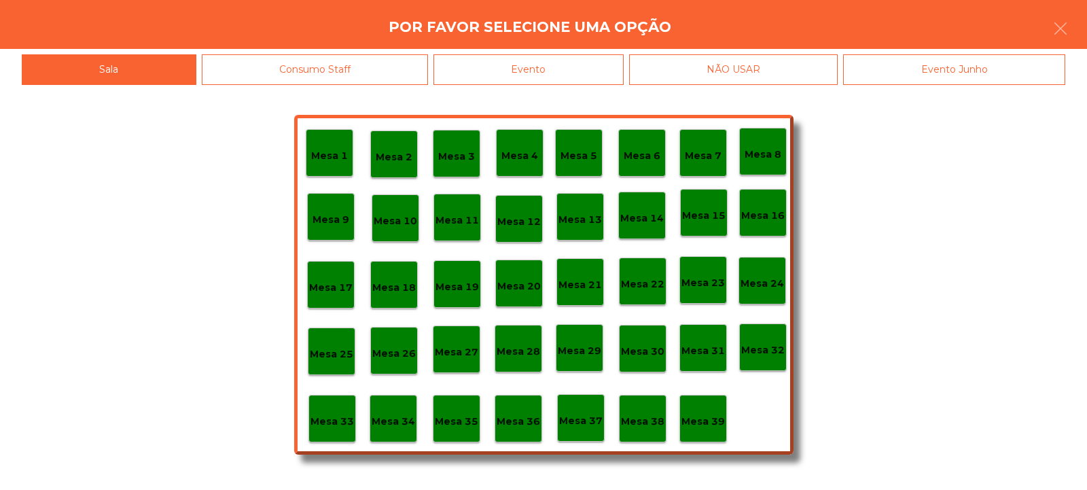
click at [549, 70] on div "Evento" at bounding box center [529, 69] width 190 height 31
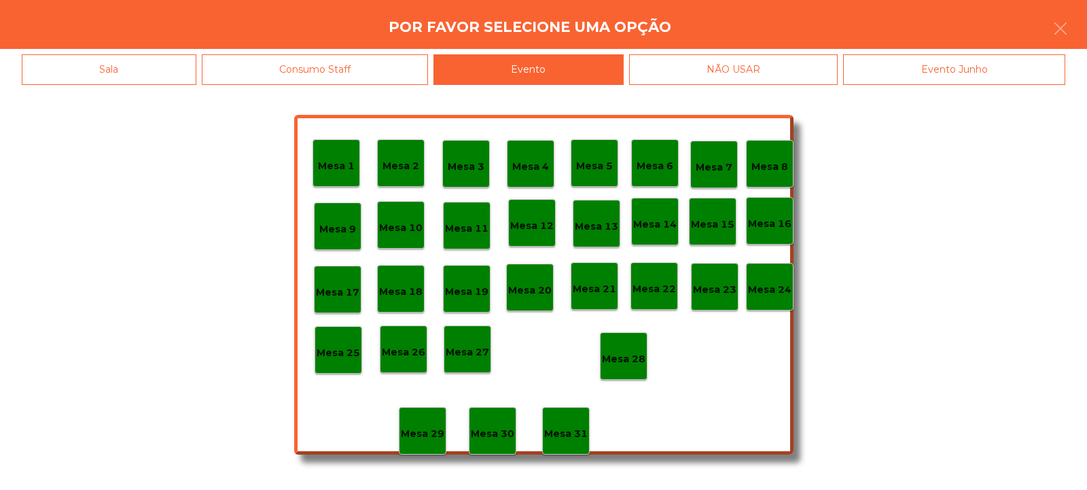
click at [627, 352] on p "Mesa 28" at bounding box center [623, 359] width 43 height 16
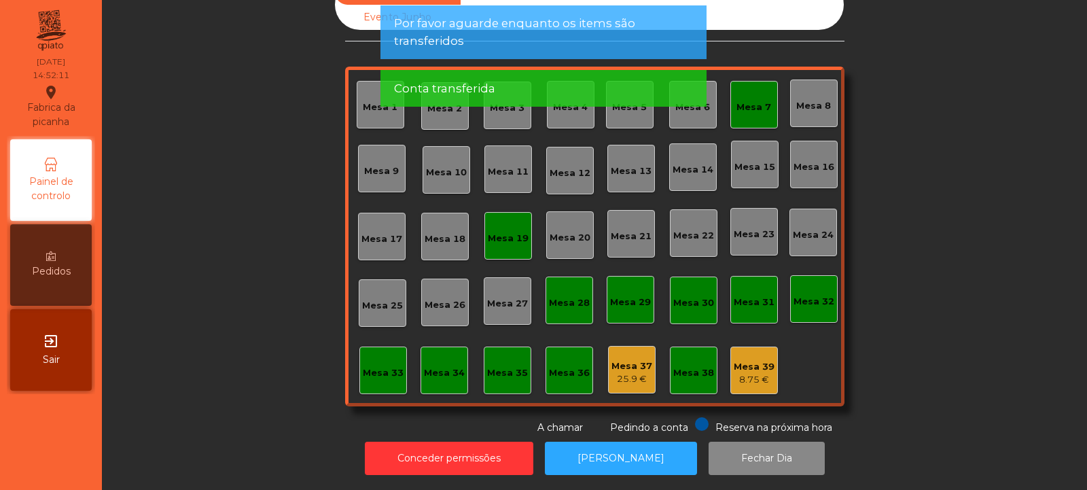
click at [493, 232] on div "Mesa 19" at bounding box center [508, 239] width 41 height 14
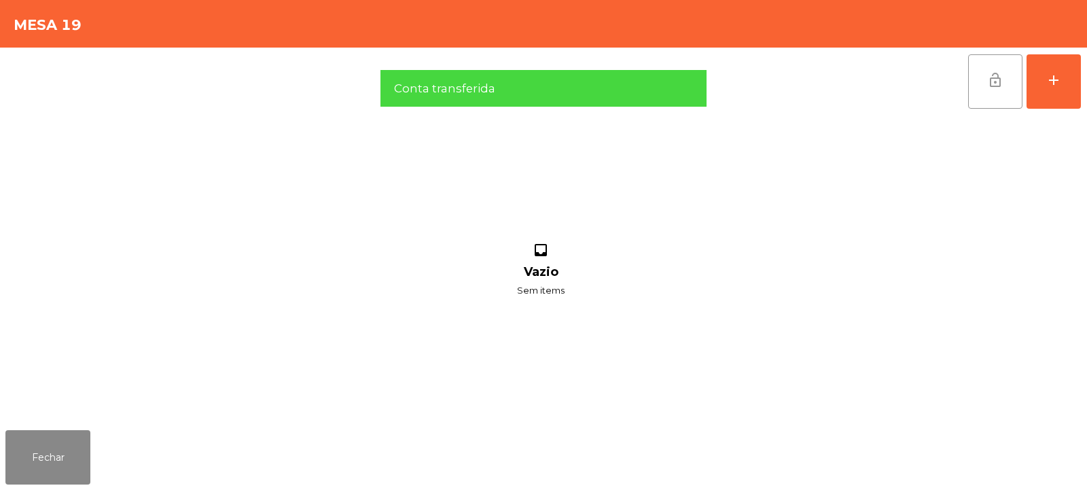
click at [985, 88] on button "lock_open" at bounding box center [995, 81] width 54 height 54
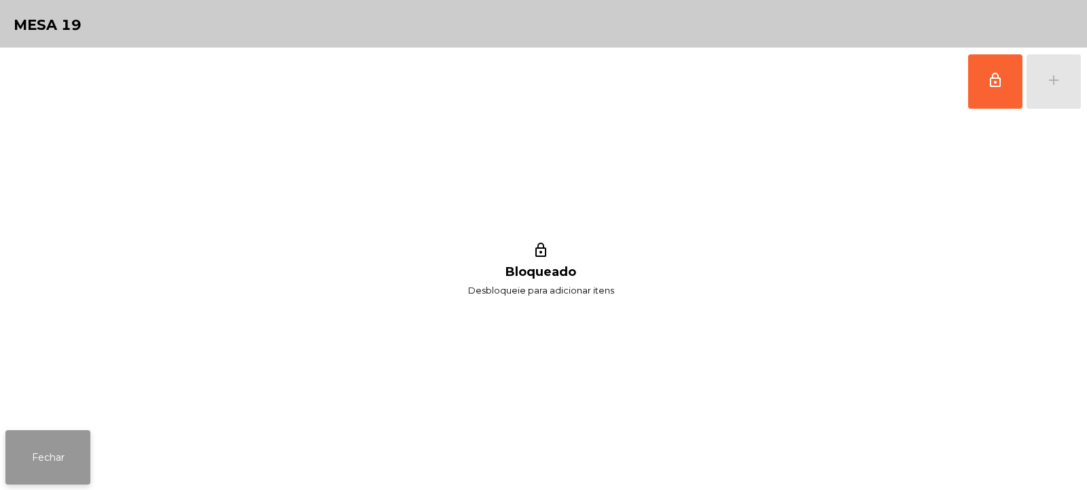
click at [52, 446] on button "Fechar" at bounding box center [47, 457] width 85 height 54
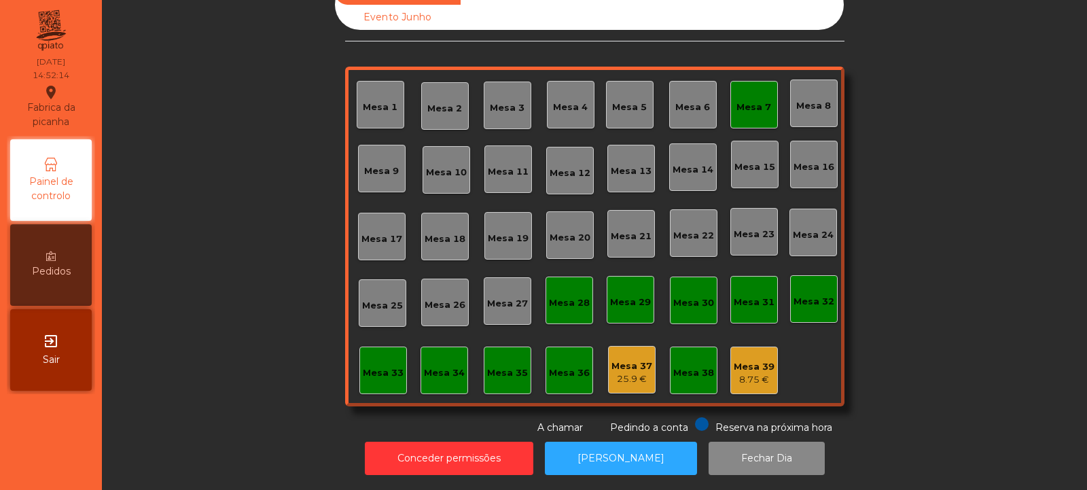
click at [740, 101] on div "Mesa 7" at bounding box center [754, 108] width 35 height 14
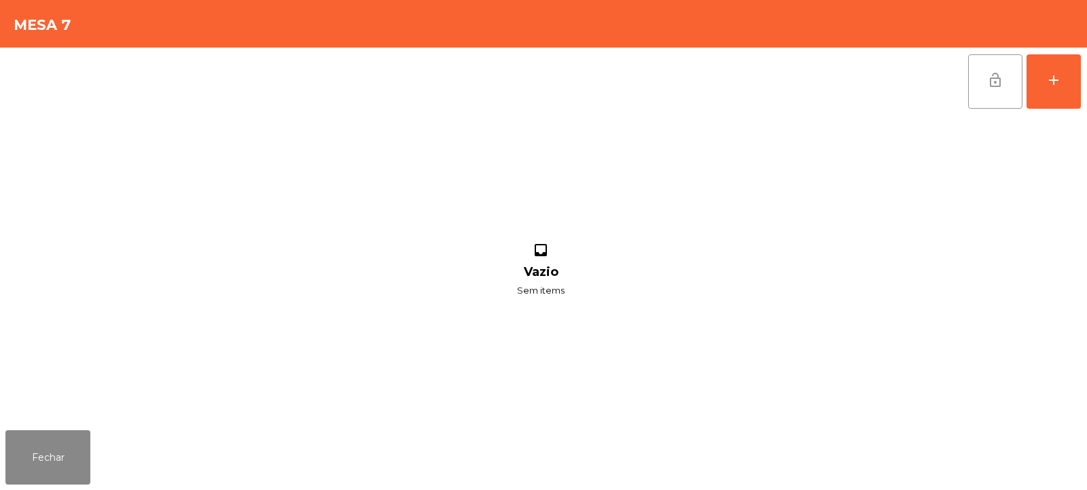
click at [994, 77] on span "lock_open" at bounding box center [995, 80] width 16 height 16
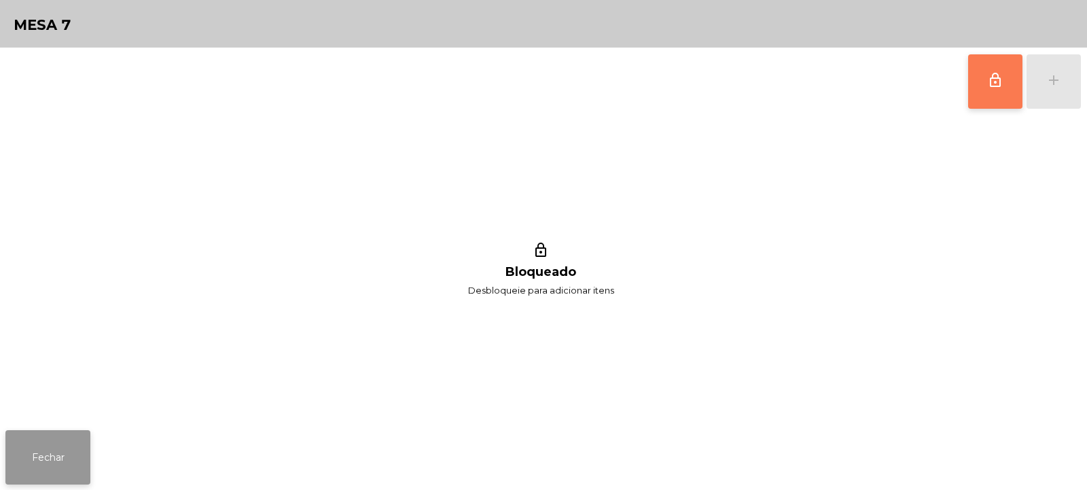
click at [67, 451] on button "Fechar" at bounding box center [47, 457] width 85 height 54
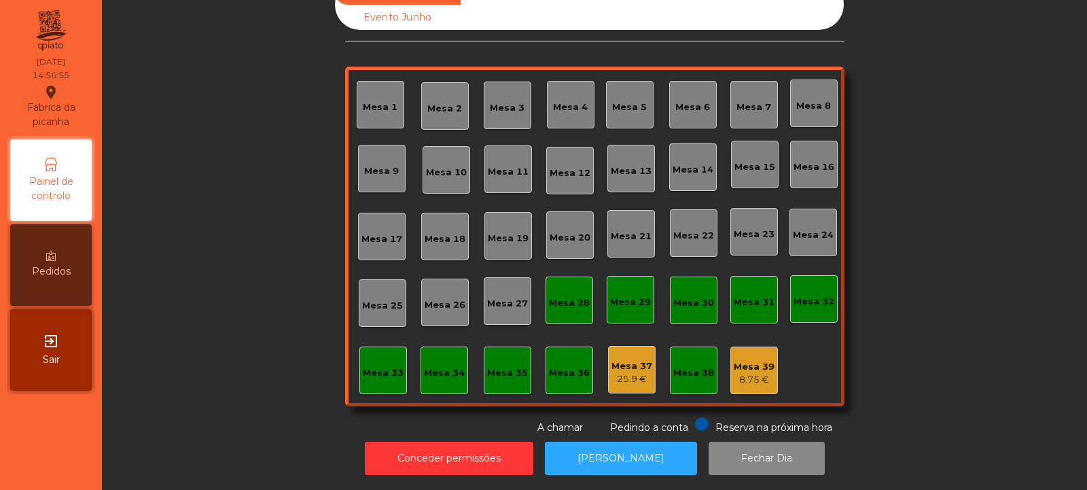
scroll to position [0, 0]
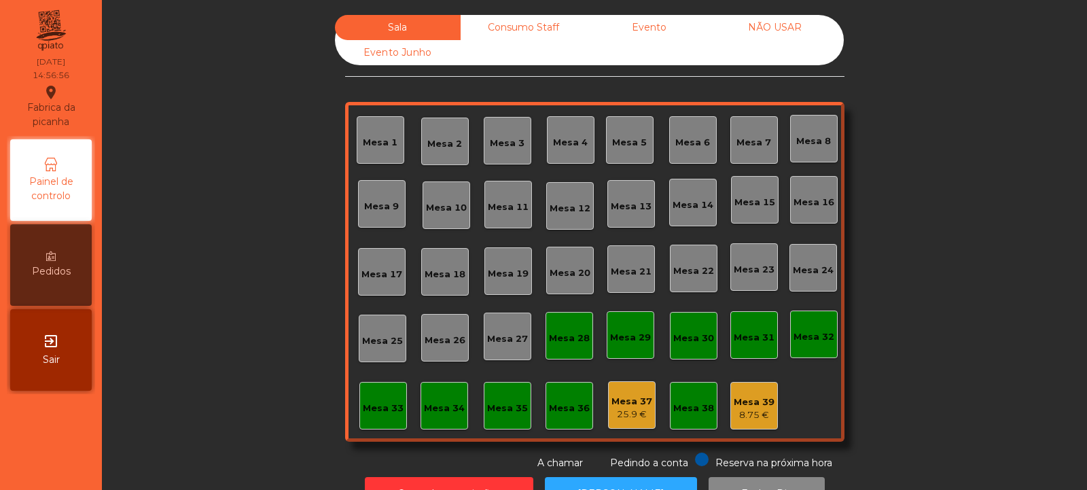
click at [510, 27] on div "Consumo Staff" at bounding box center [524, 27] width 126 height 25
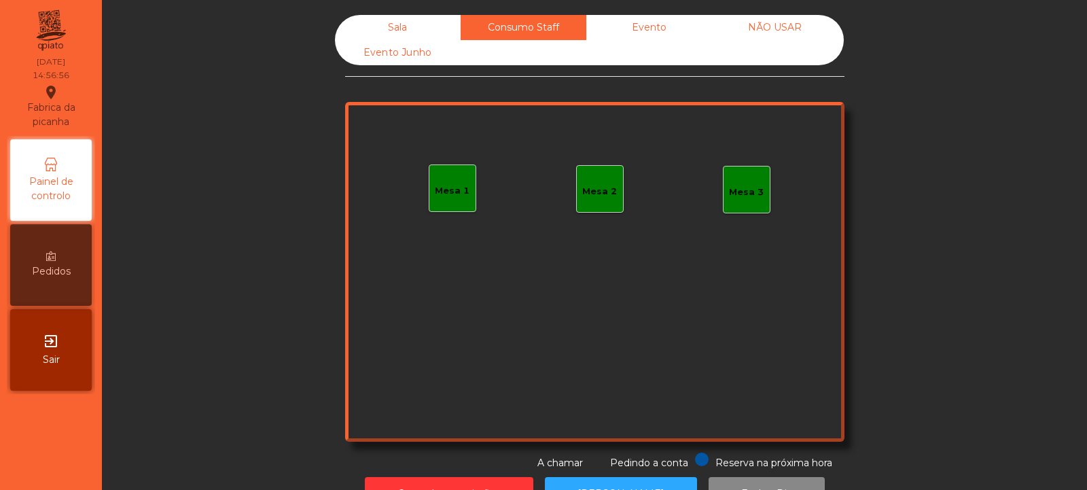
click at [659, 27] on div "Evento" at bounding box center [649, 27] width 126 height 25
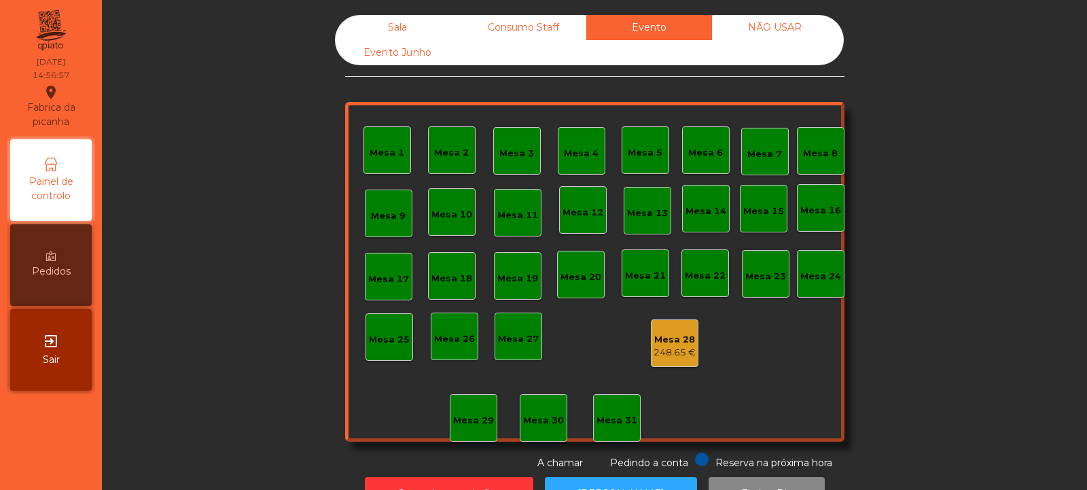
click at [673, 336] on div "Mesa 28" at bounding box center [675, 340] width 42 height 14
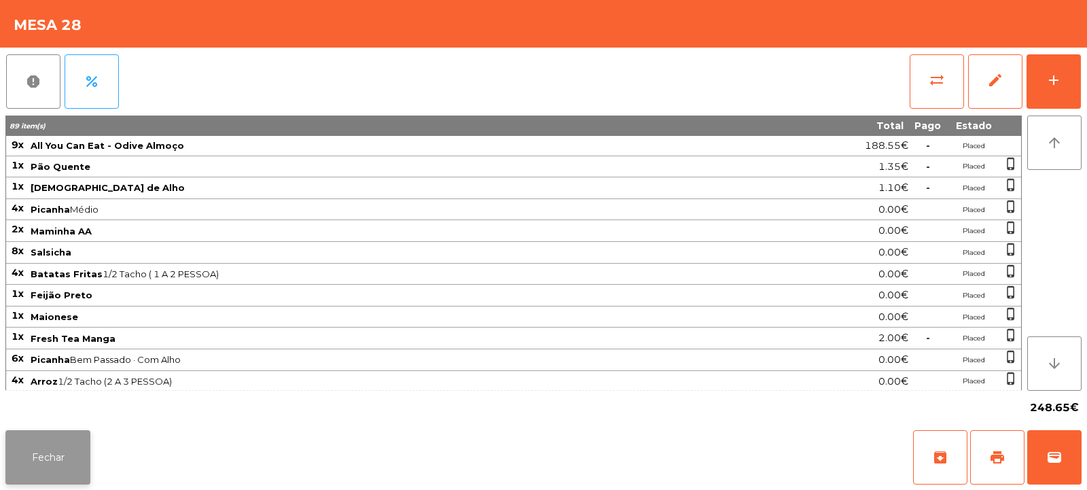
click at [77, 445] on button "Fechar" at bounding box center [47, 457] width 85 height 54
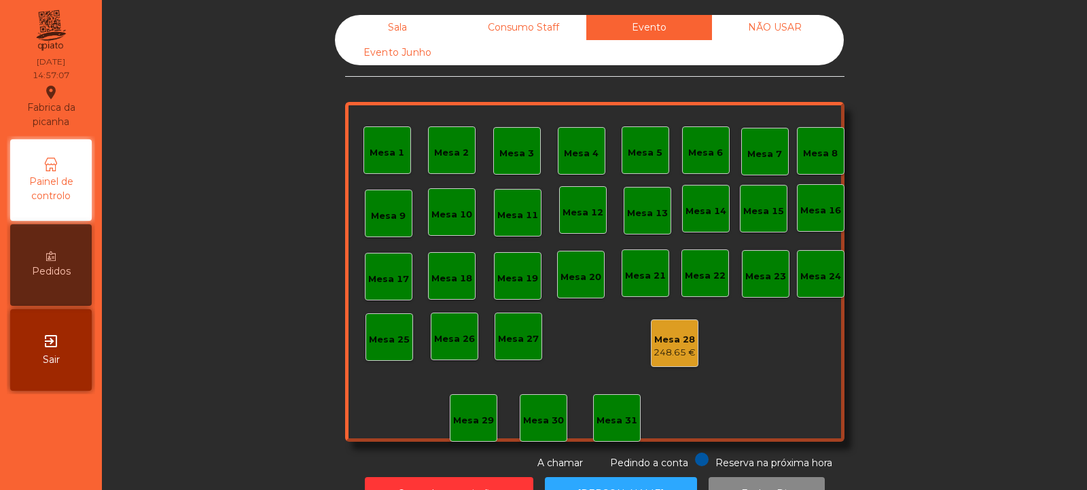
click at [406, 37] on div "Sala" at bounding box center [398, 27] width 126 height 25
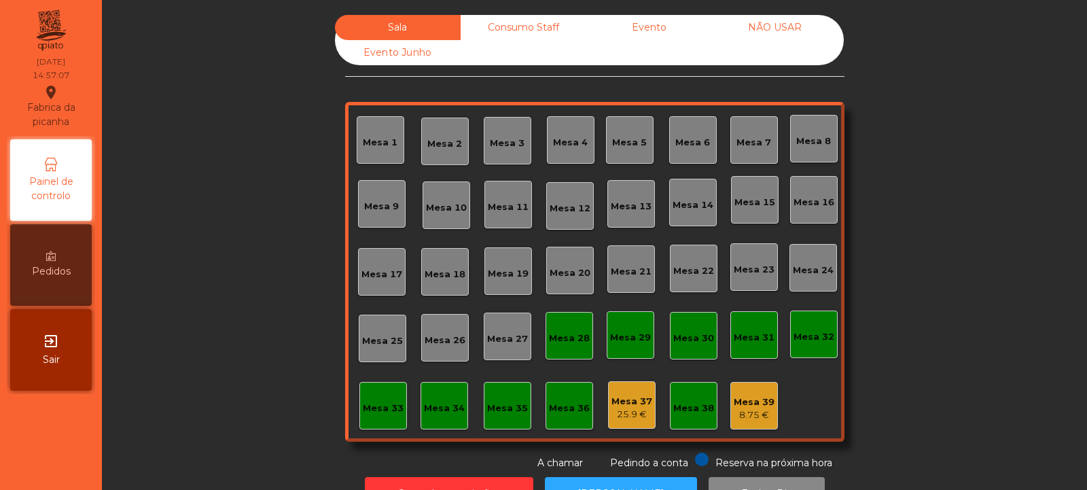
scroll to position [46, 0]
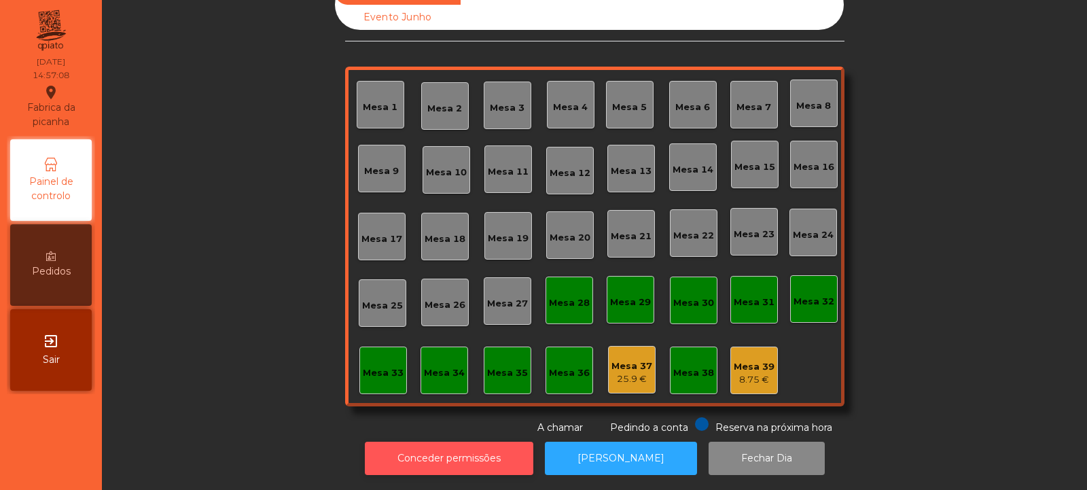
click at [478, 446] on button "Conceder permissões" at bounding box center [449, 458] width 169 height 33
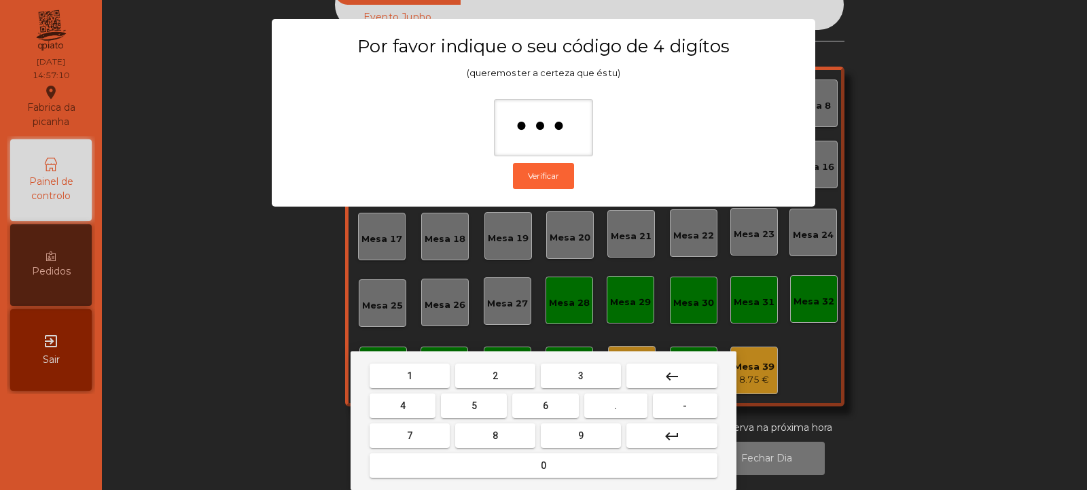
type input "****"
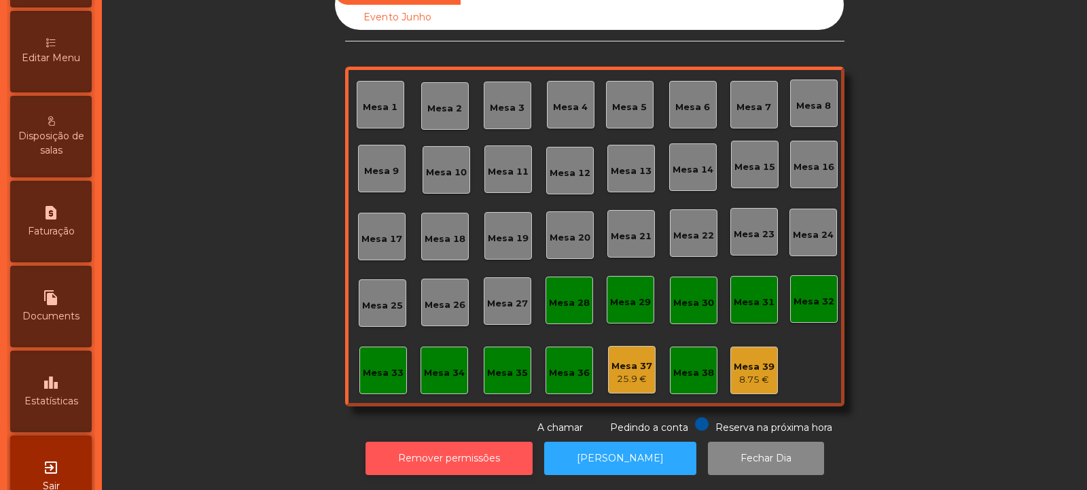
scroll to position [295, 0]
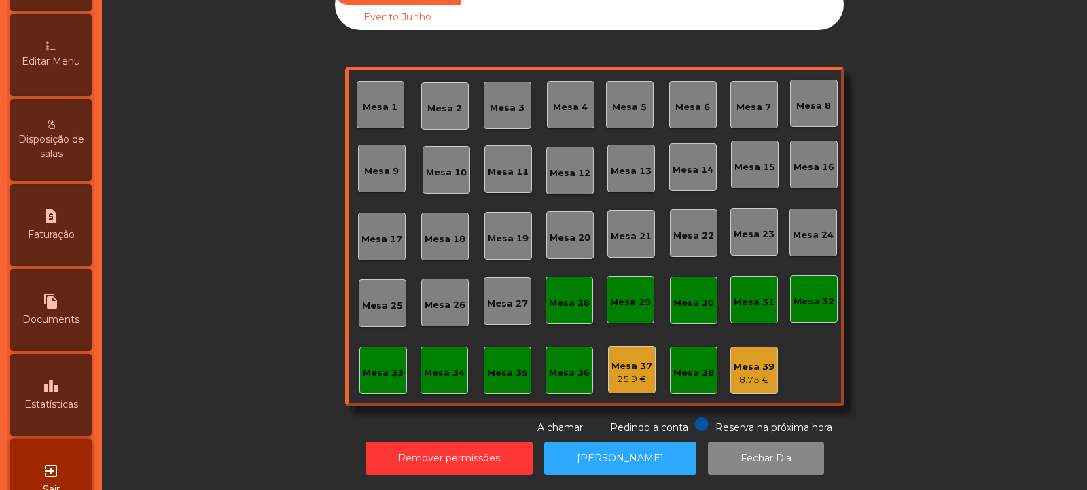
click at [62, 402] on span "Estatísticas" at bounding box center [51, 405] width 54 height 14
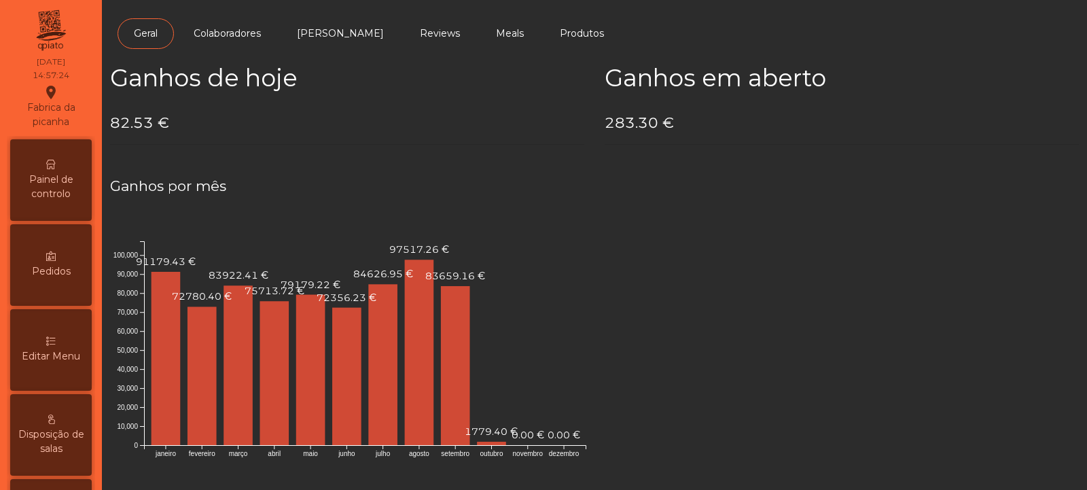
click at [56, 162] on icon at bounding box center [51, 165] width 10 height 10
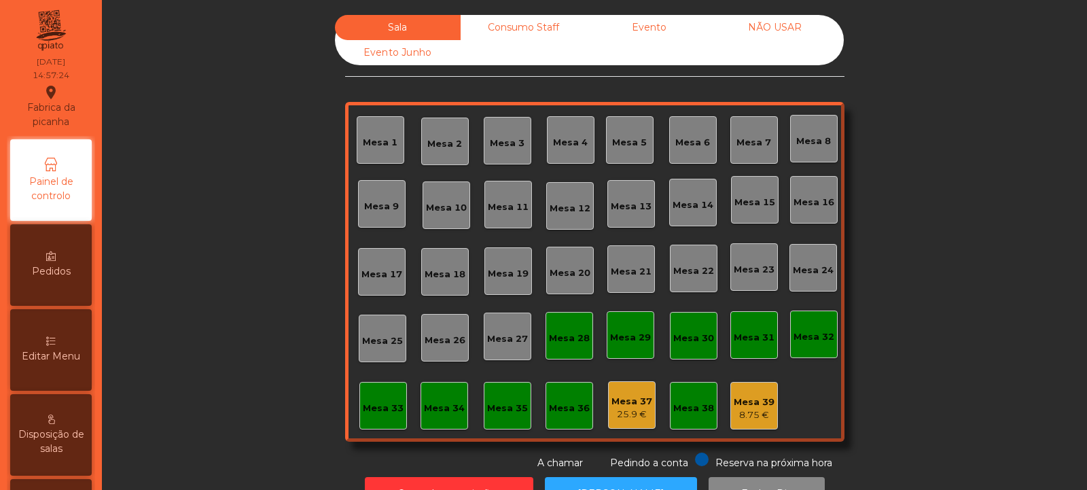
scroll to position [46, 0]
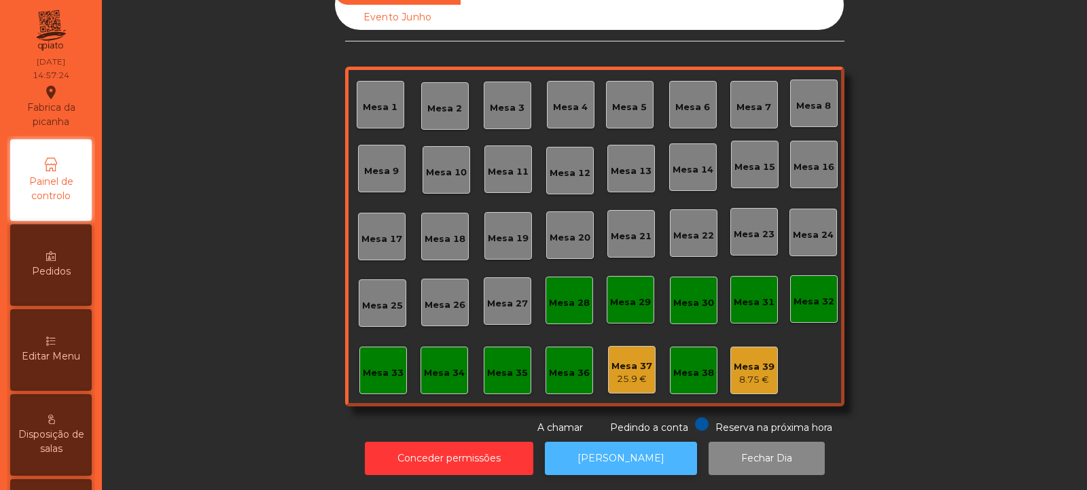
click at [557, 443] on button "[PERSON_NAME]" at bounding box center [621, 458] width 152 height 33
click at [760, 360] on div "Mesa 39" at bounding box center [754, 367] width 41 height 14
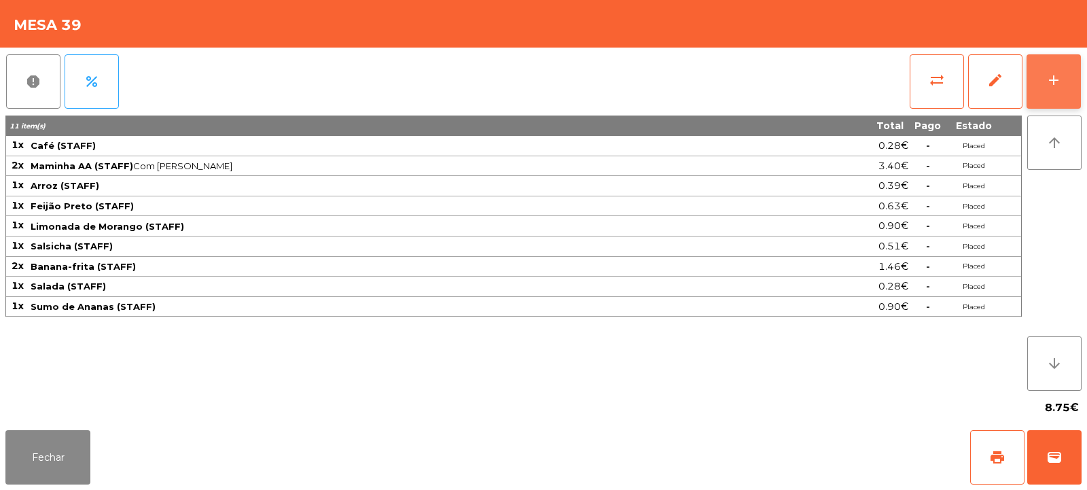
click at [1047, 86] on div "add" at bounding box center [1054, 80] width 16 height 16
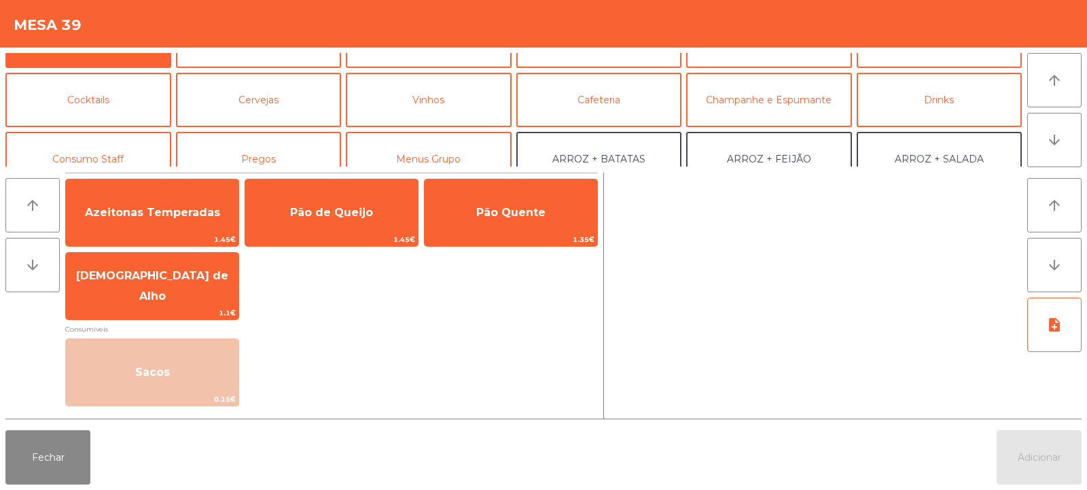
scroll to position [43, 0]
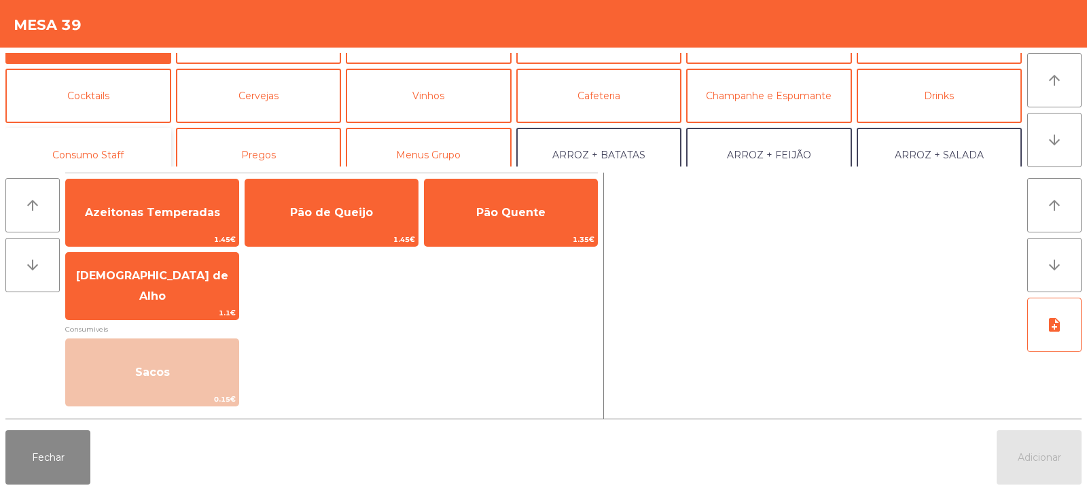
click at [127, 154] on button "Consumo Staff" at bounding box center [88, 155] width 166 height 54
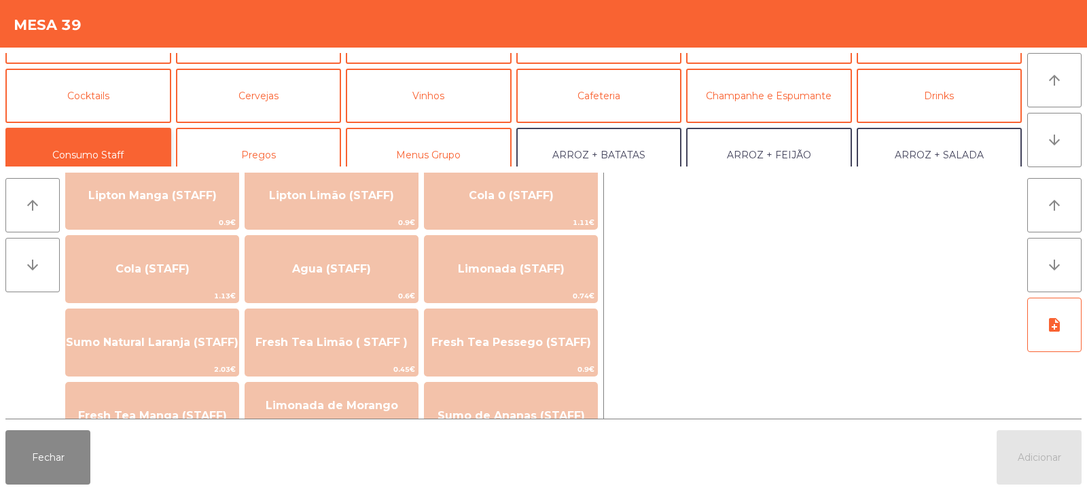
scroll to position [232, 0]
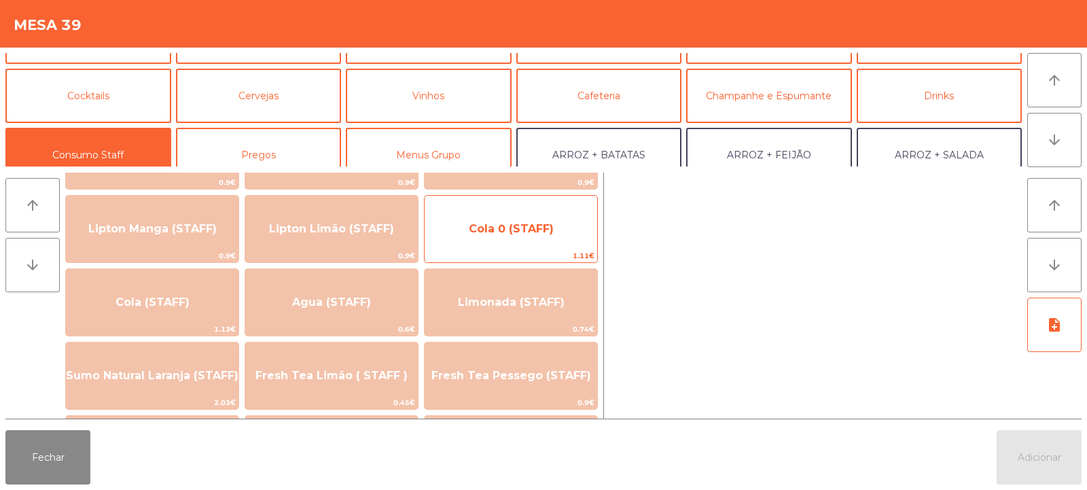
click at [551, 226] on span "Cola 0 (STAFF)" at bounding box center [511, 228] width 85 height 13
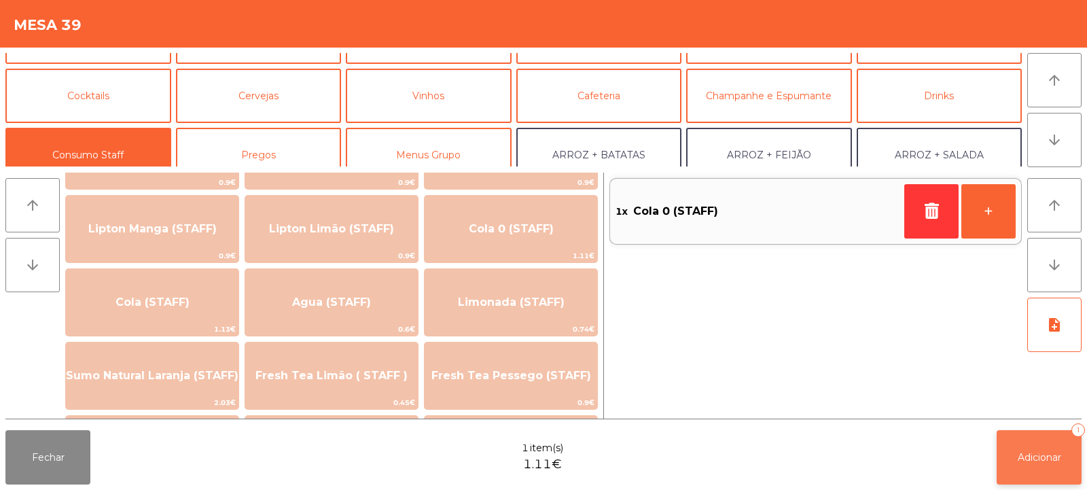
click at [1041, 447] on button "Adicionar 1" at bounding box center [1039, 457] width 85 height 54
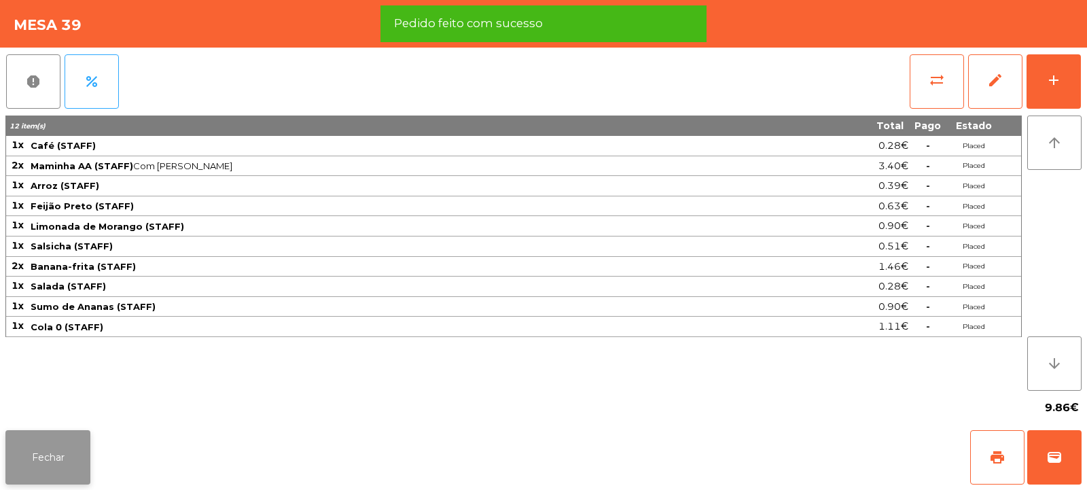
click at [56, 440] on button "Fechar" at bounding box center [47, 457] width 85 height 54
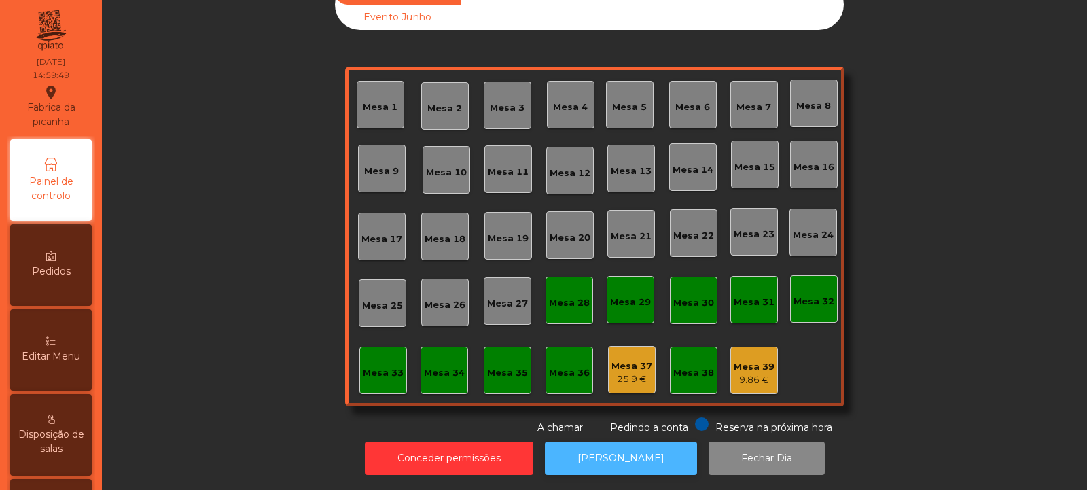
click at [627, 451] on button "[PERSON_NAME]" at bounding box center [621, 458] width 152 height 33
